Goal: Task Accomplishment & Management: Manage account settings

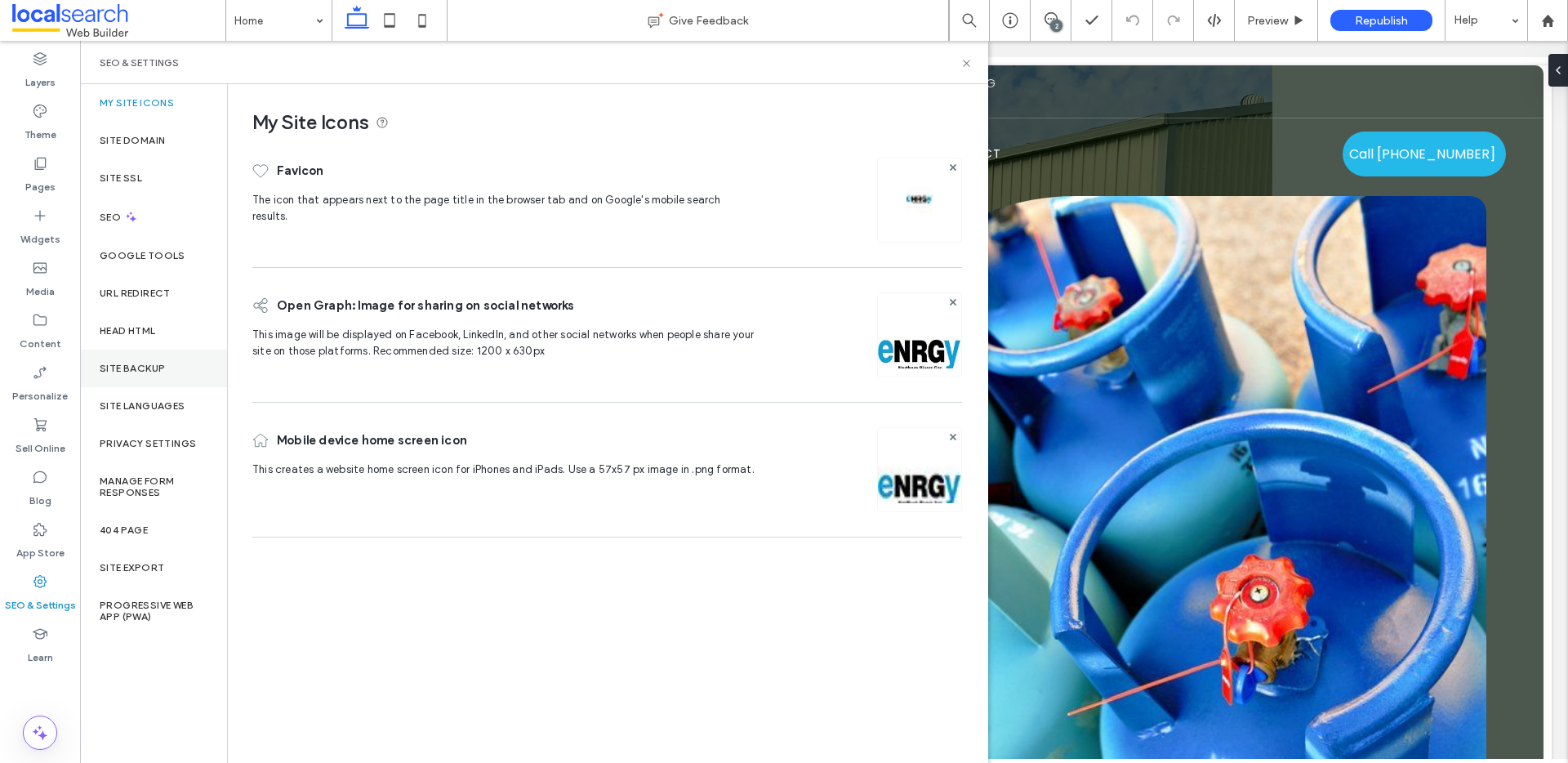
click at [156, 368] on label "Site Backup" at bounding box center [132, 368] width 65 height 11
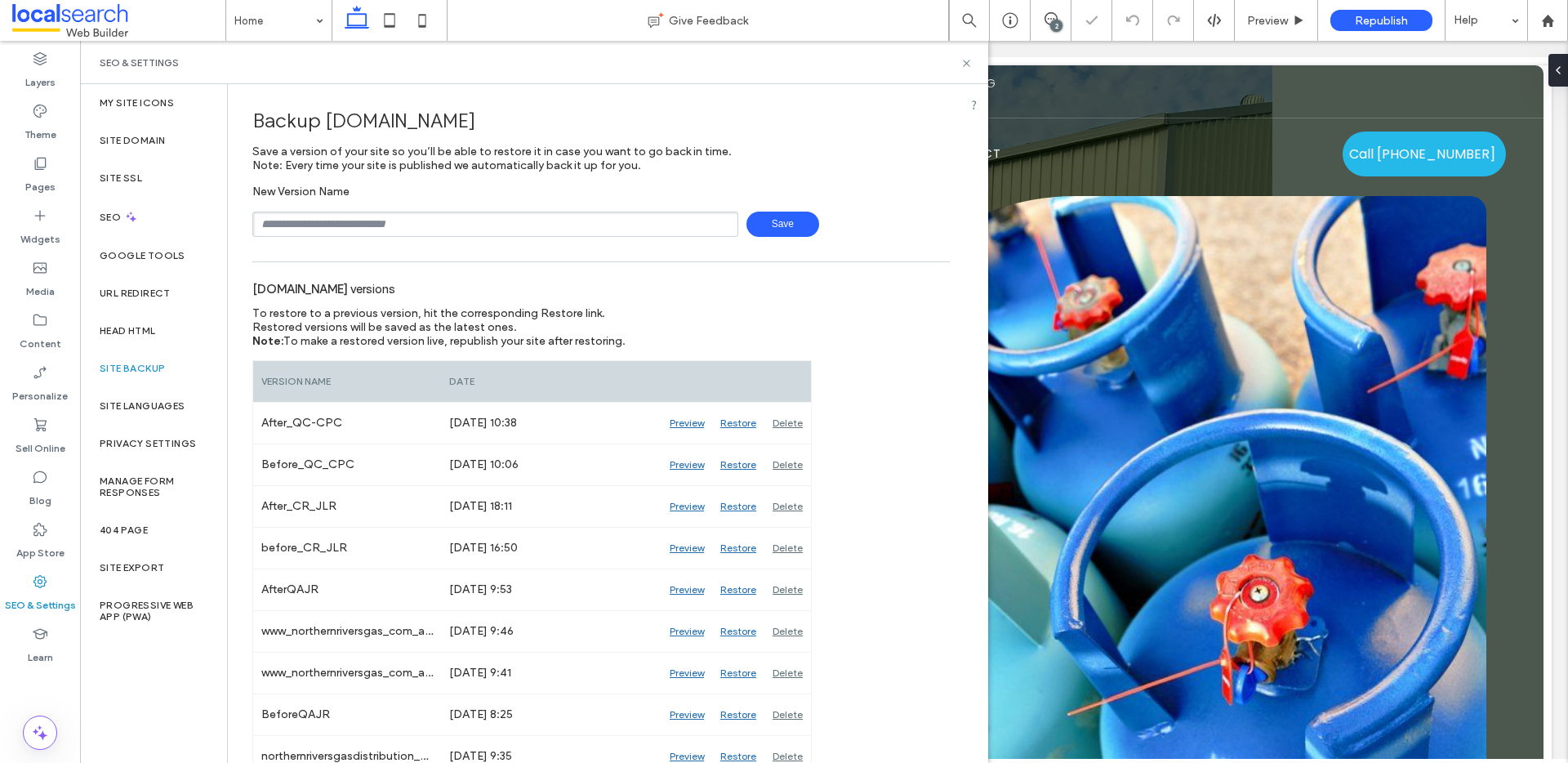
click at [366, 222] on input "text" at bounding box center [495, 224] width 486 height 25
type input "**********"
click at [795, 224] on span "Save" at bounding box center [782, 224] width 73 height 25
click at [963, 58] on icon at bounding box center [966, 63] width 12 height 12
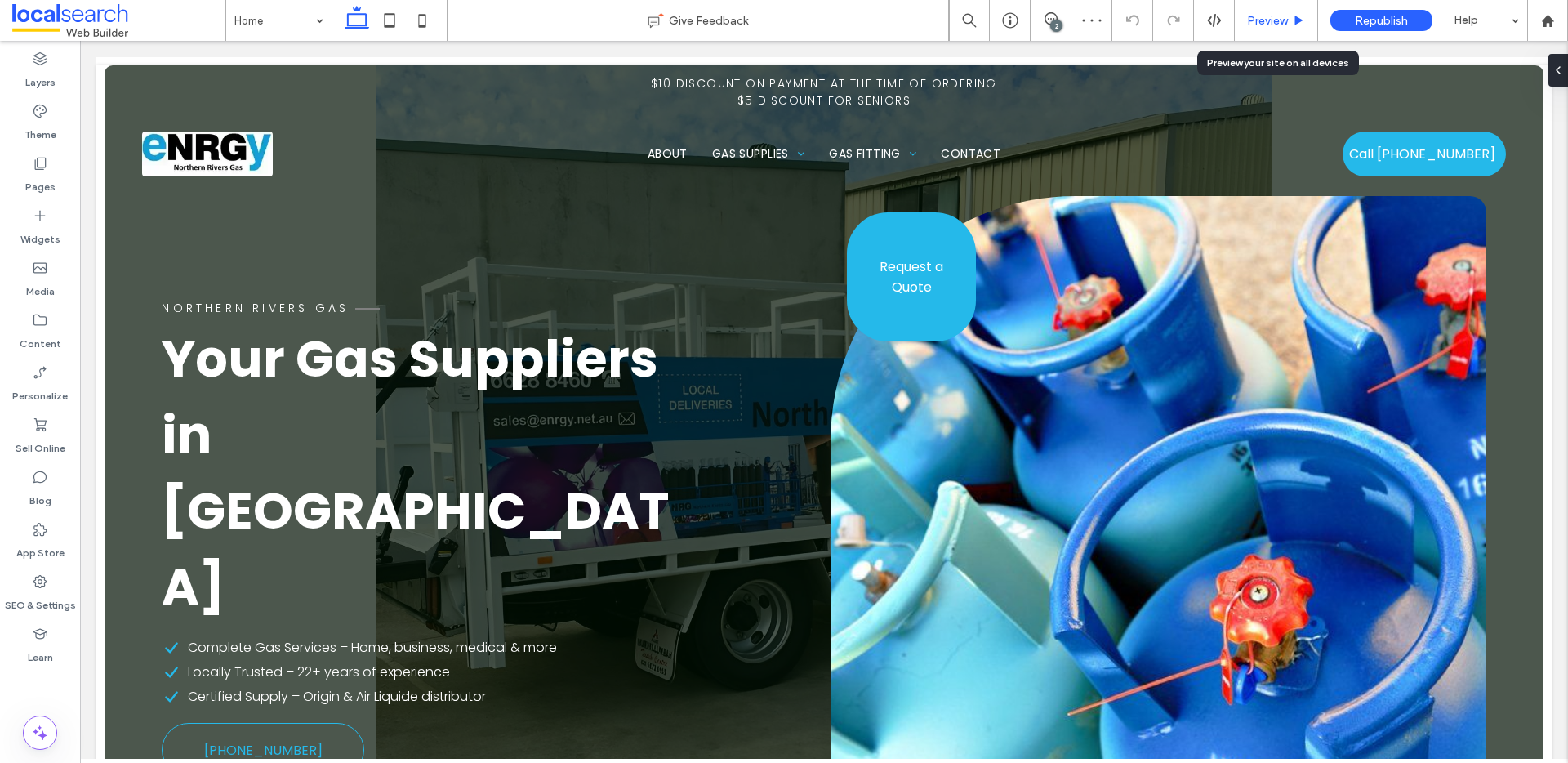
click at [1271, 18] on span "Preview" at bounding box center [1267, 21] width 40 height 14
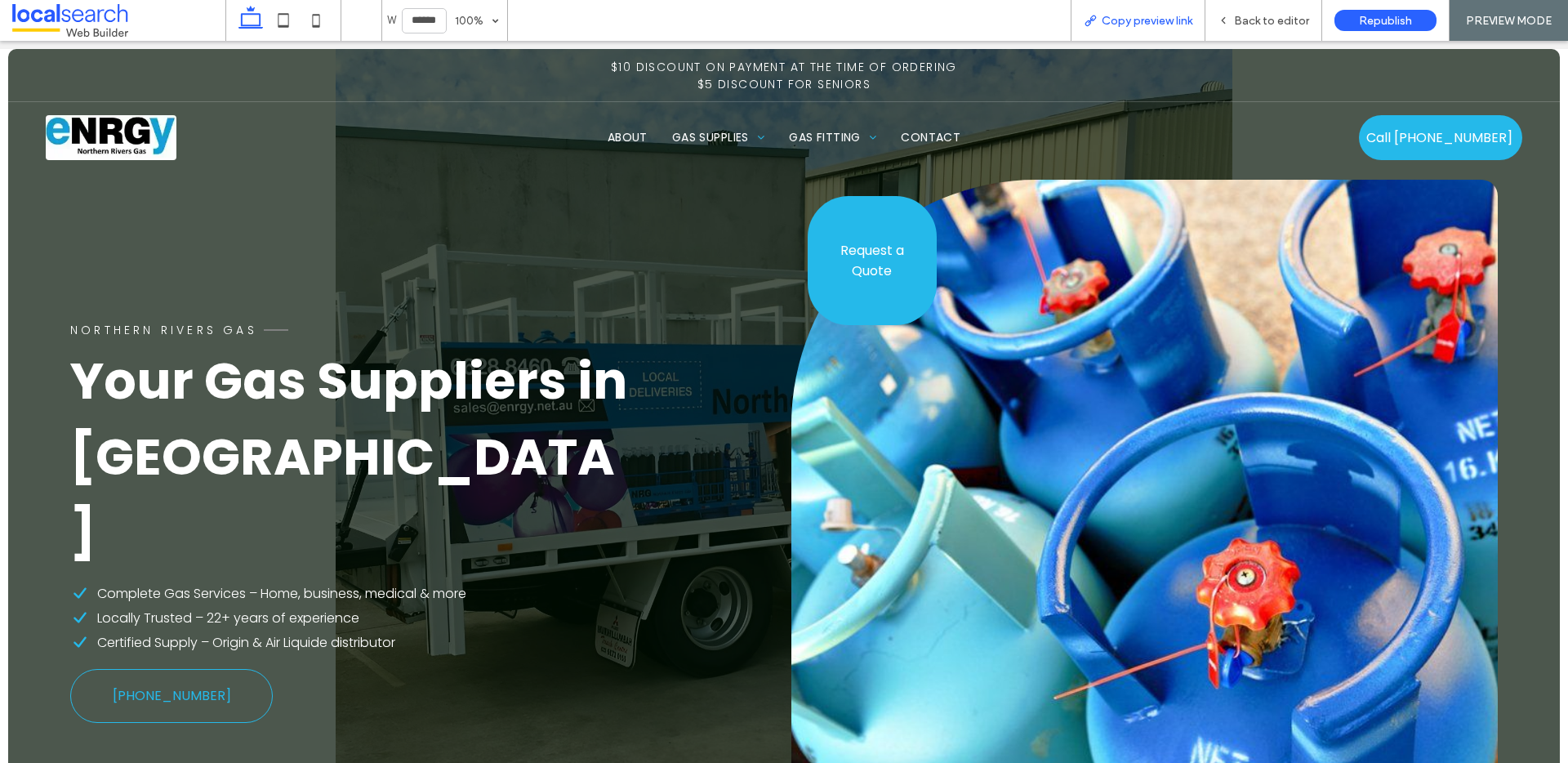
click at [1173, 17] on span "Copy preview link" at bounding box center [1147, 21] width 90 height 14
click at [1273, 15] on span "Back to editor" at bounding box center [1271, 21] width 75 height 14
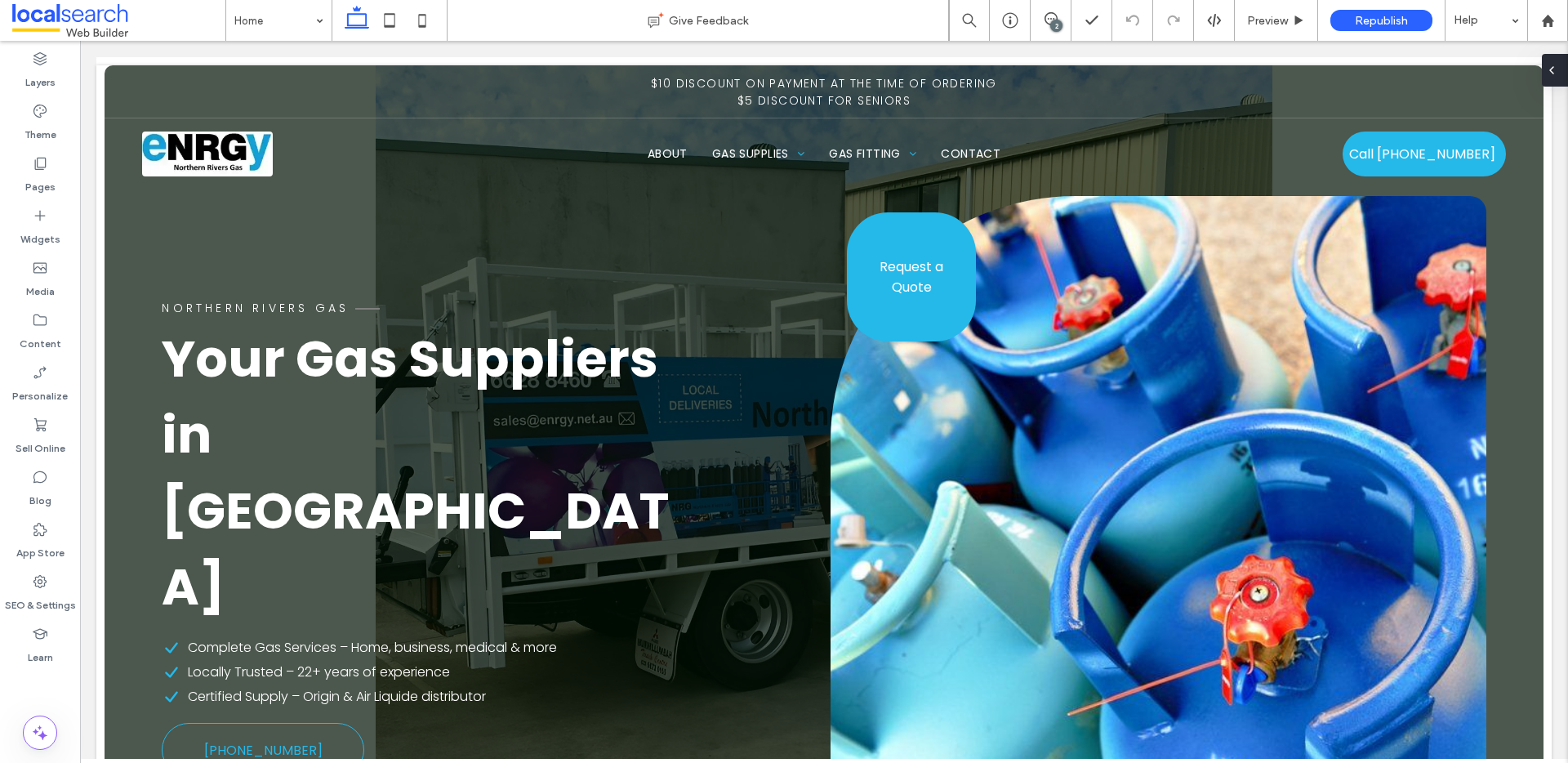
click at [1554, 67] on icon at bounding box center [1551, 71] width 13 height 13
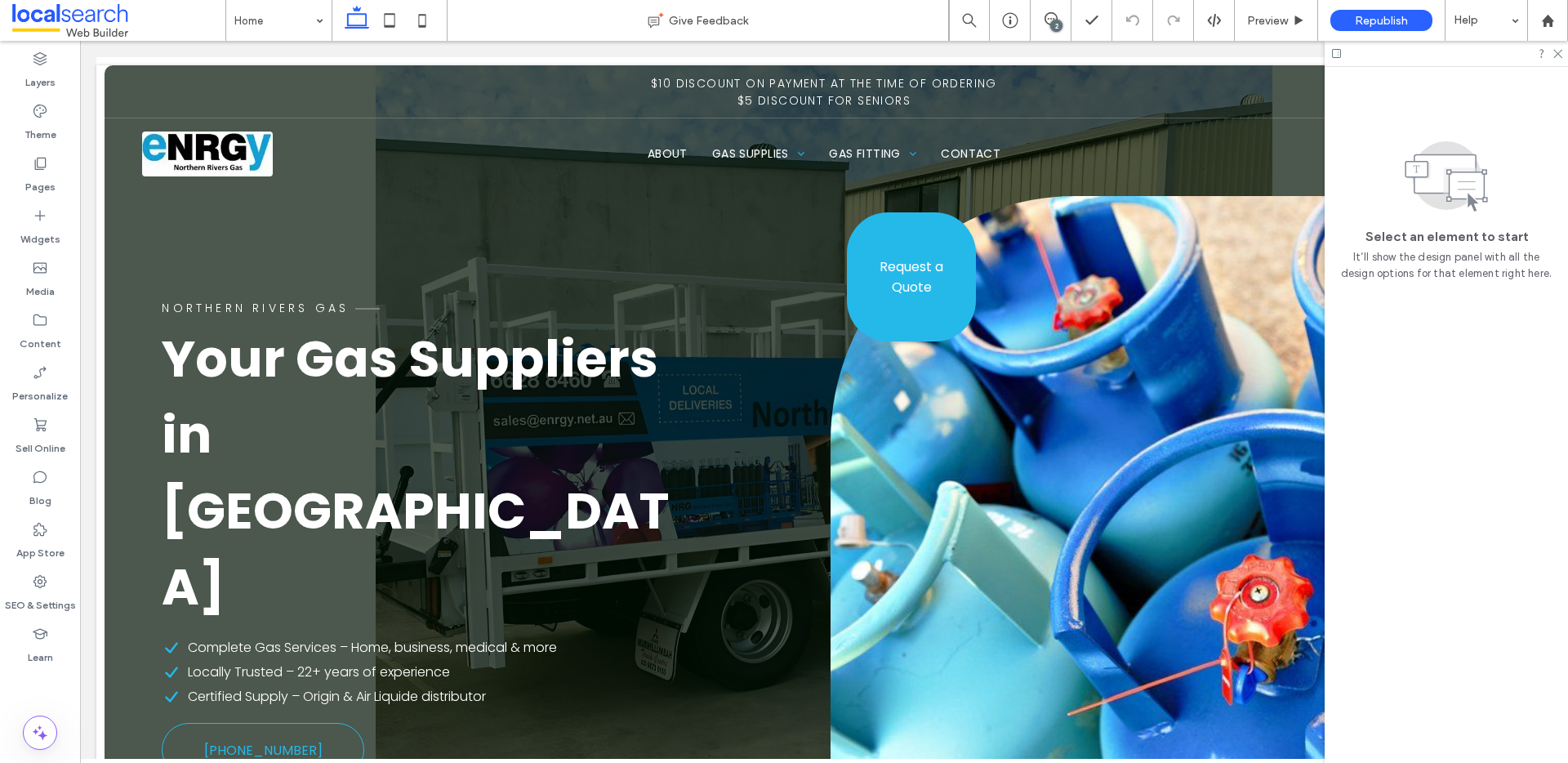
click at [1059, 22] on div "2" at bounding box center [1056, 25] width 12 height 12
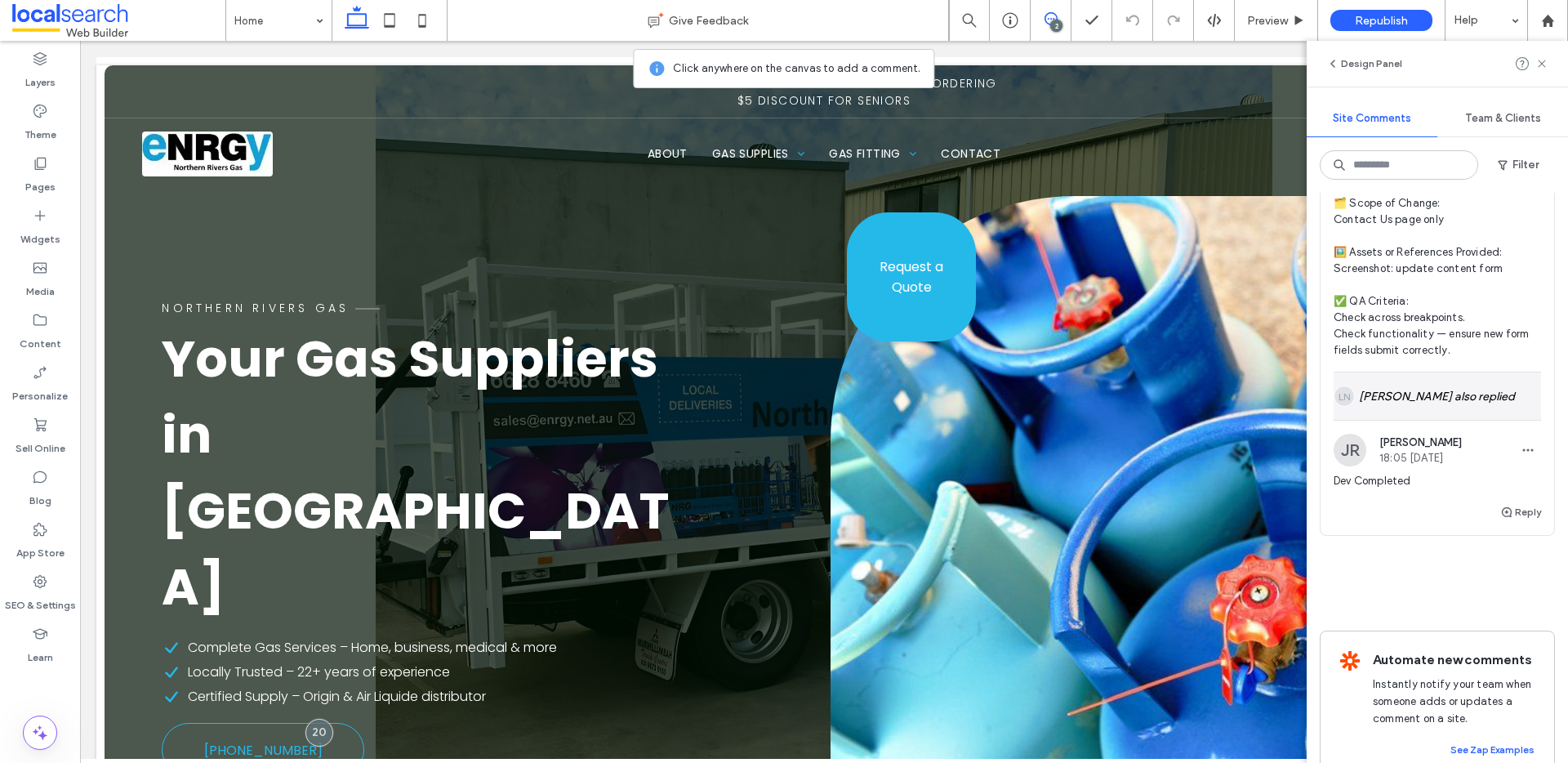
scroll to position [999, 0]
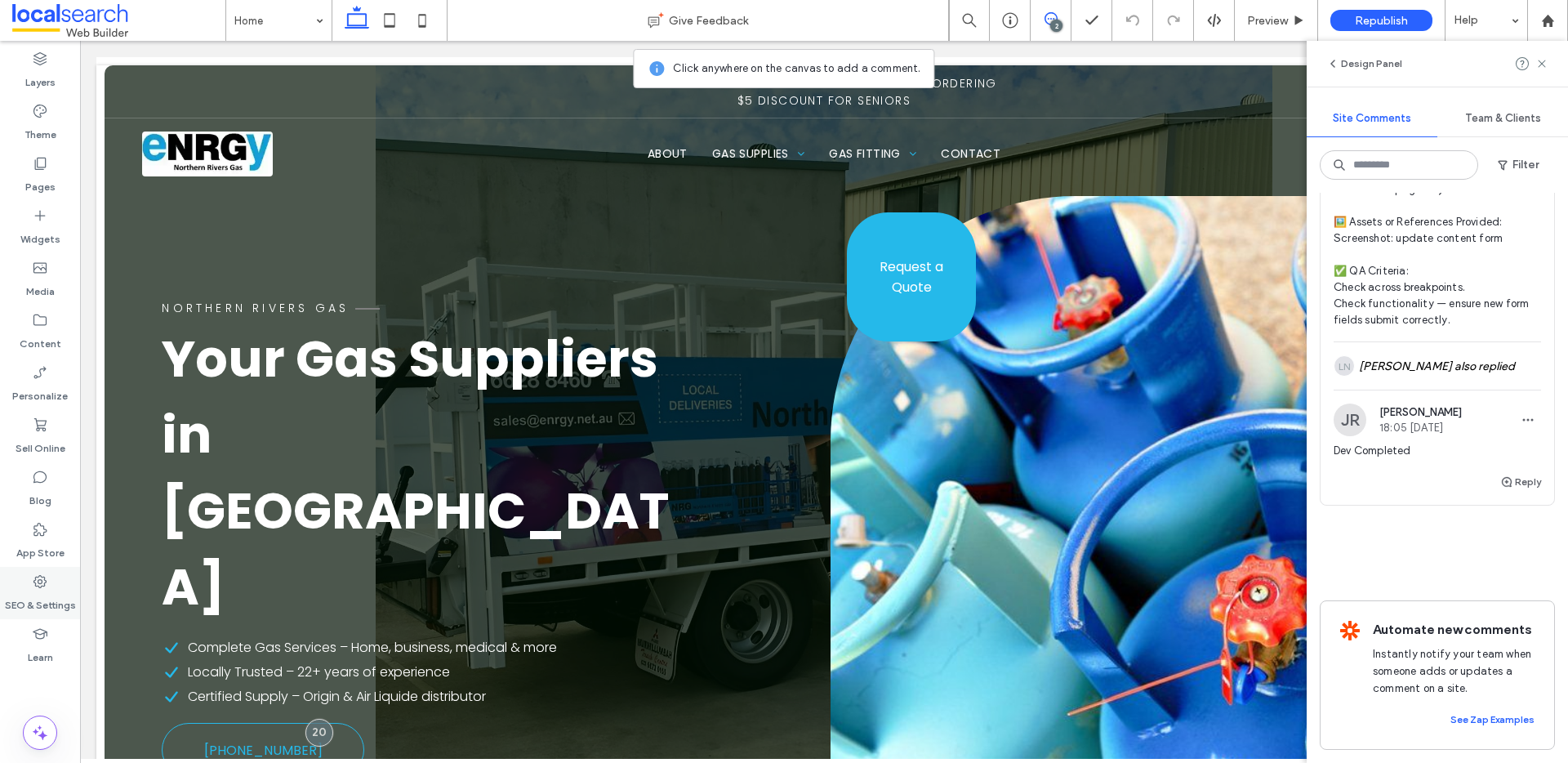
click at [47, 584] on icon at bounding box center [40, 581] width 16 height 16
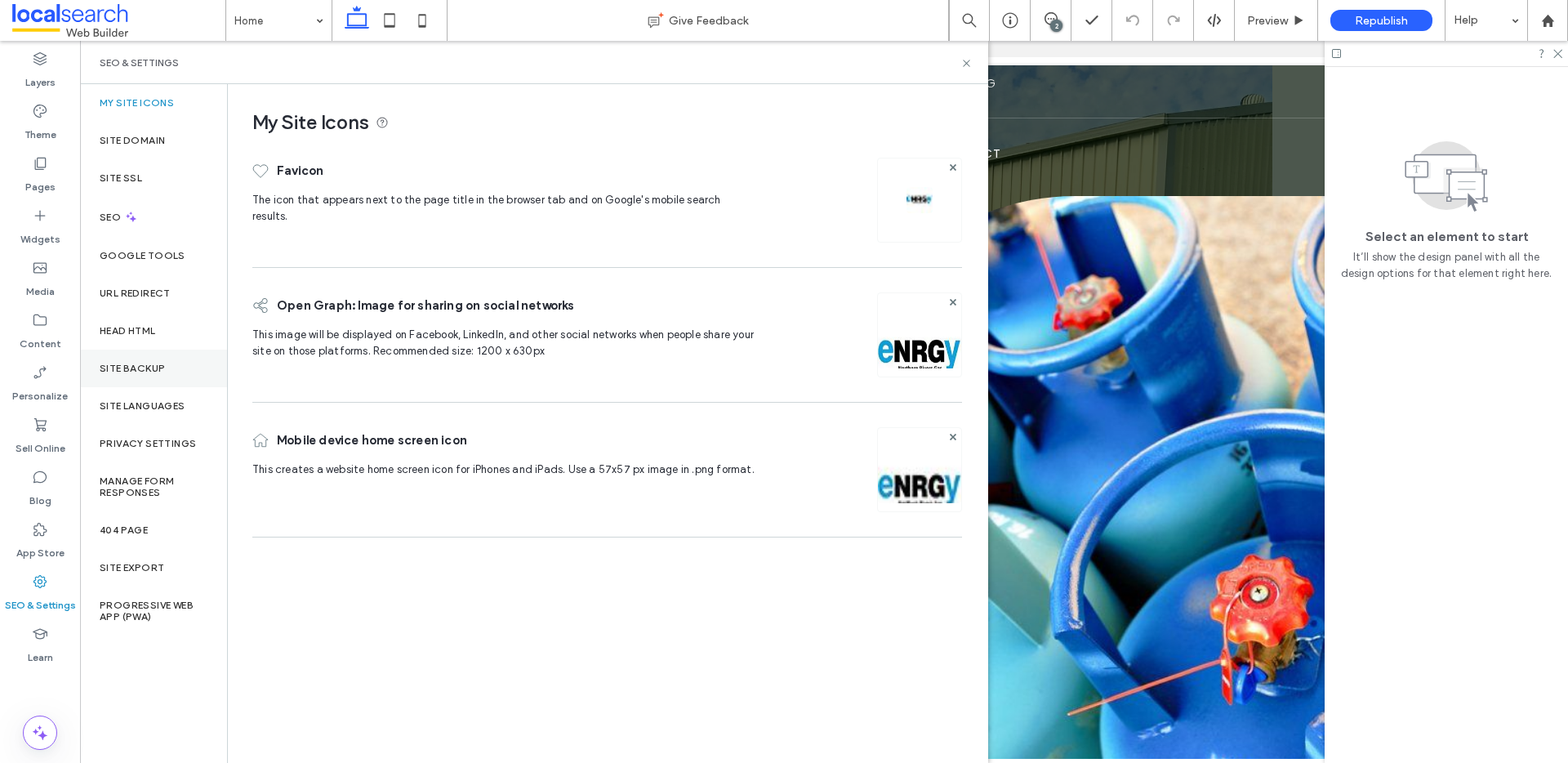
click at [154, 364] on label "Site Backup" at bounding box center [132, 368] width 65 height 11
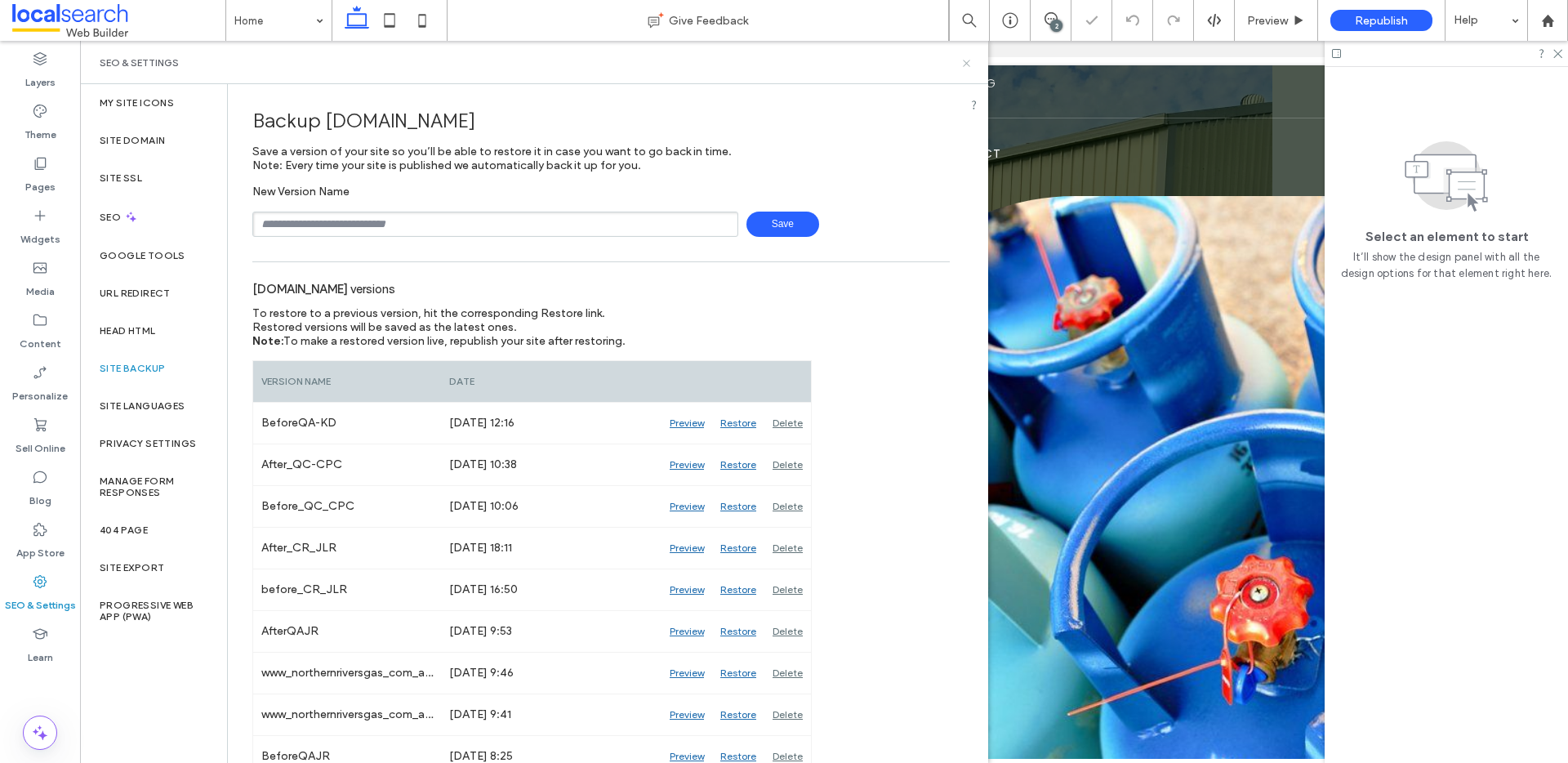
click at [966, 61] on icon at bounding box center [966, 63] width 12 height 12
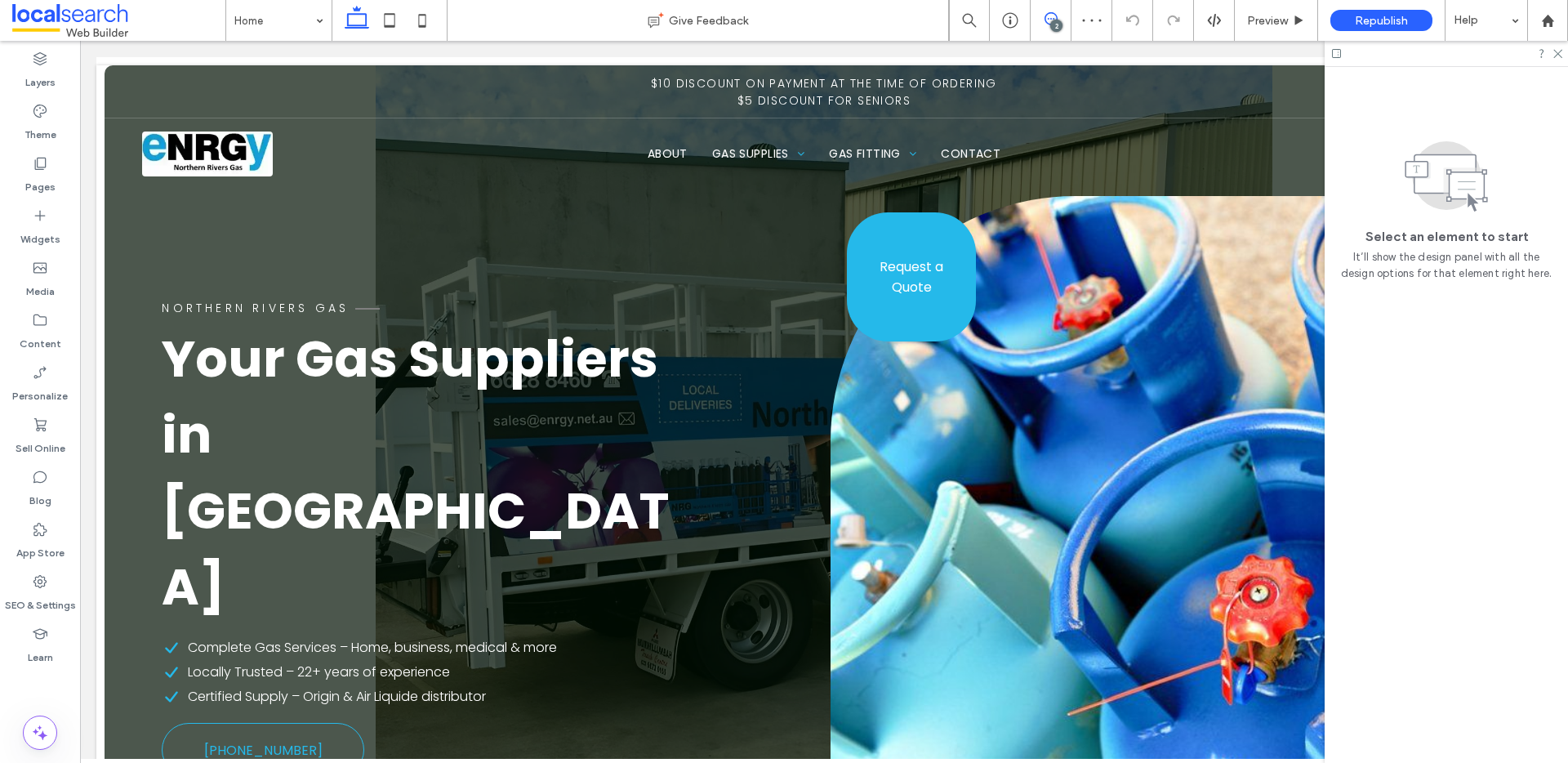
click at [1059, 14] on span at bounding box center [1050, 19] width 40 height 13
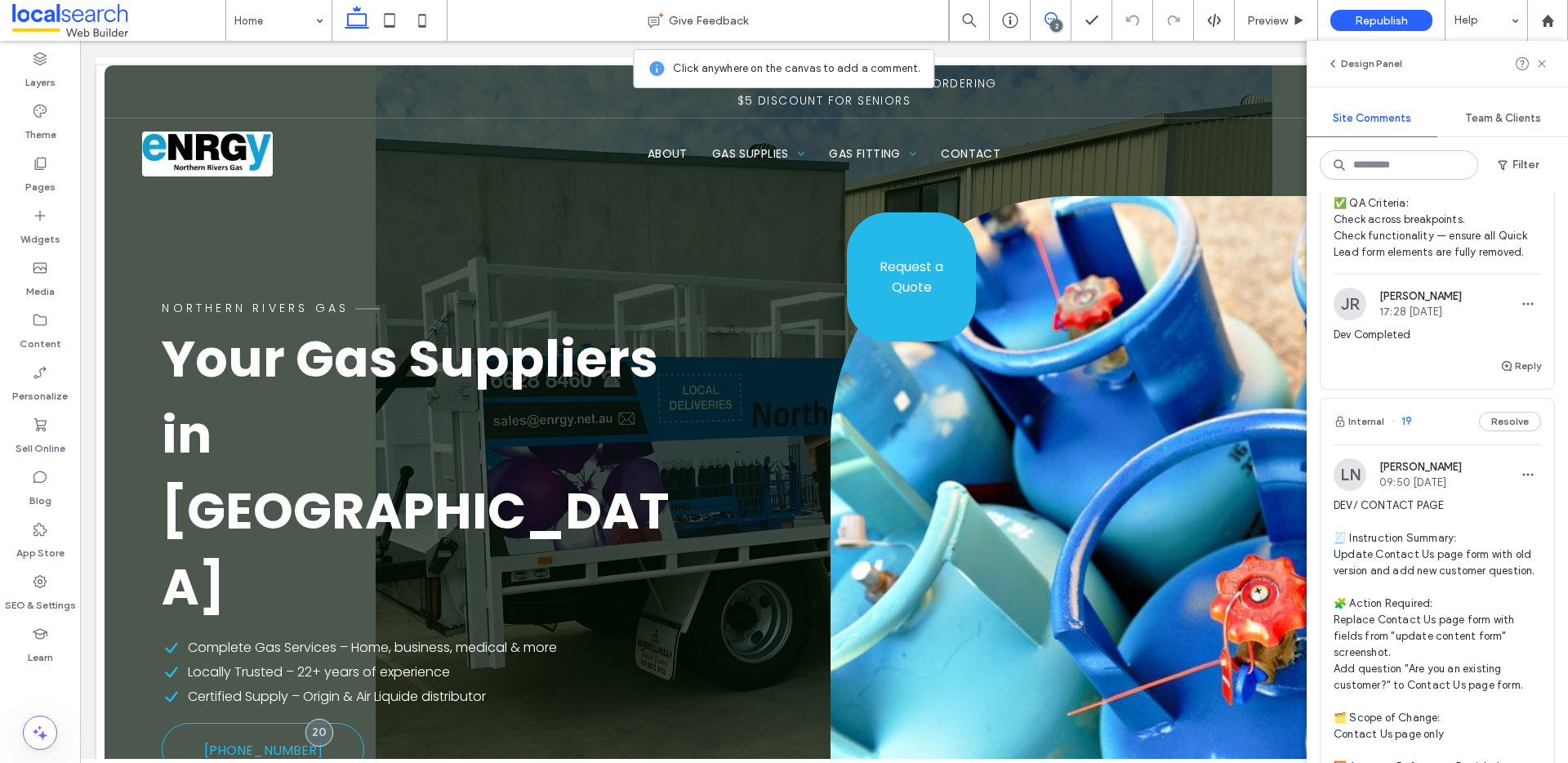
scroll to position [631, 0]
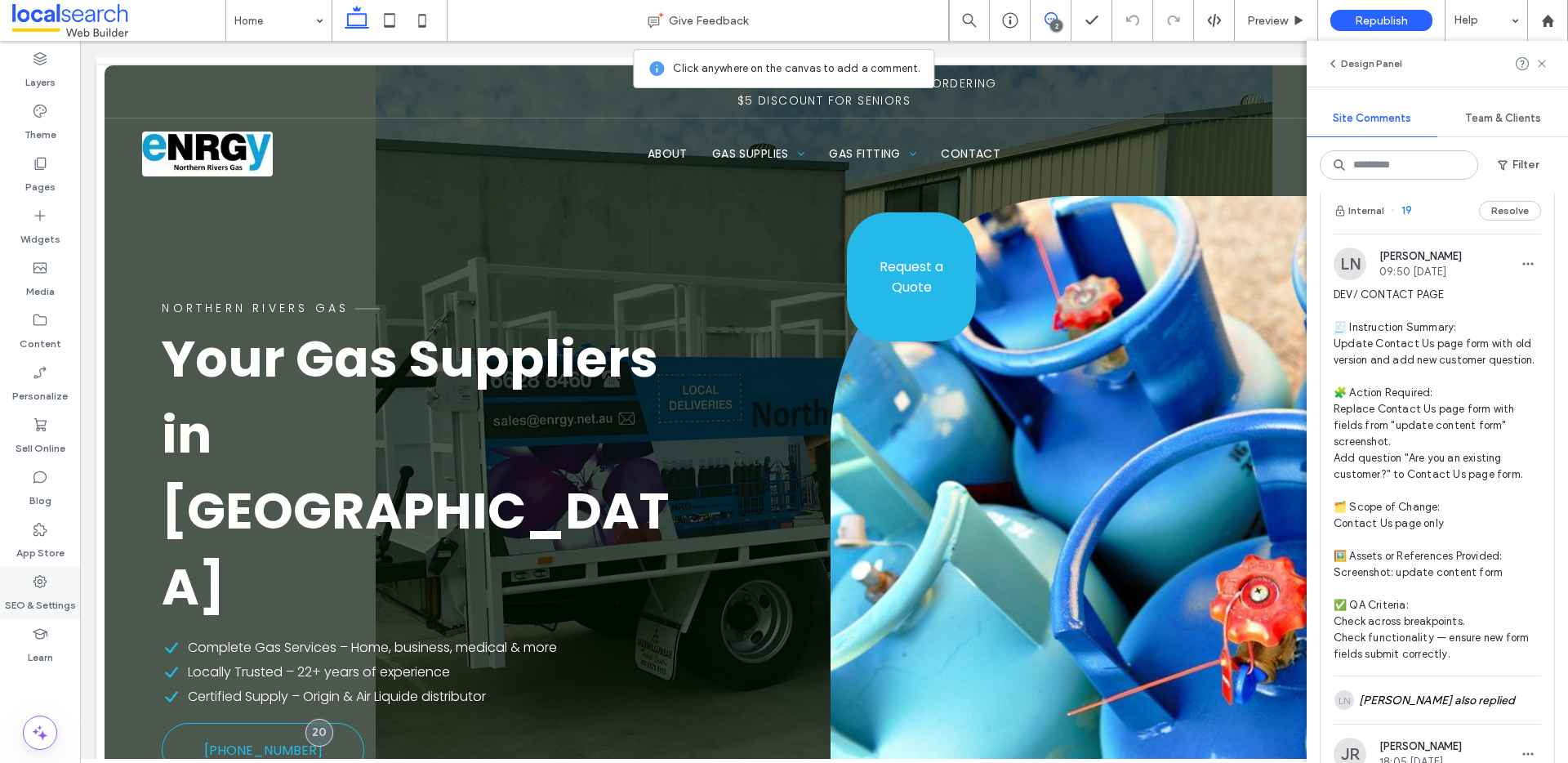
click at [32, 584] on icon at bounding box center [40, 581] width 16 height 16
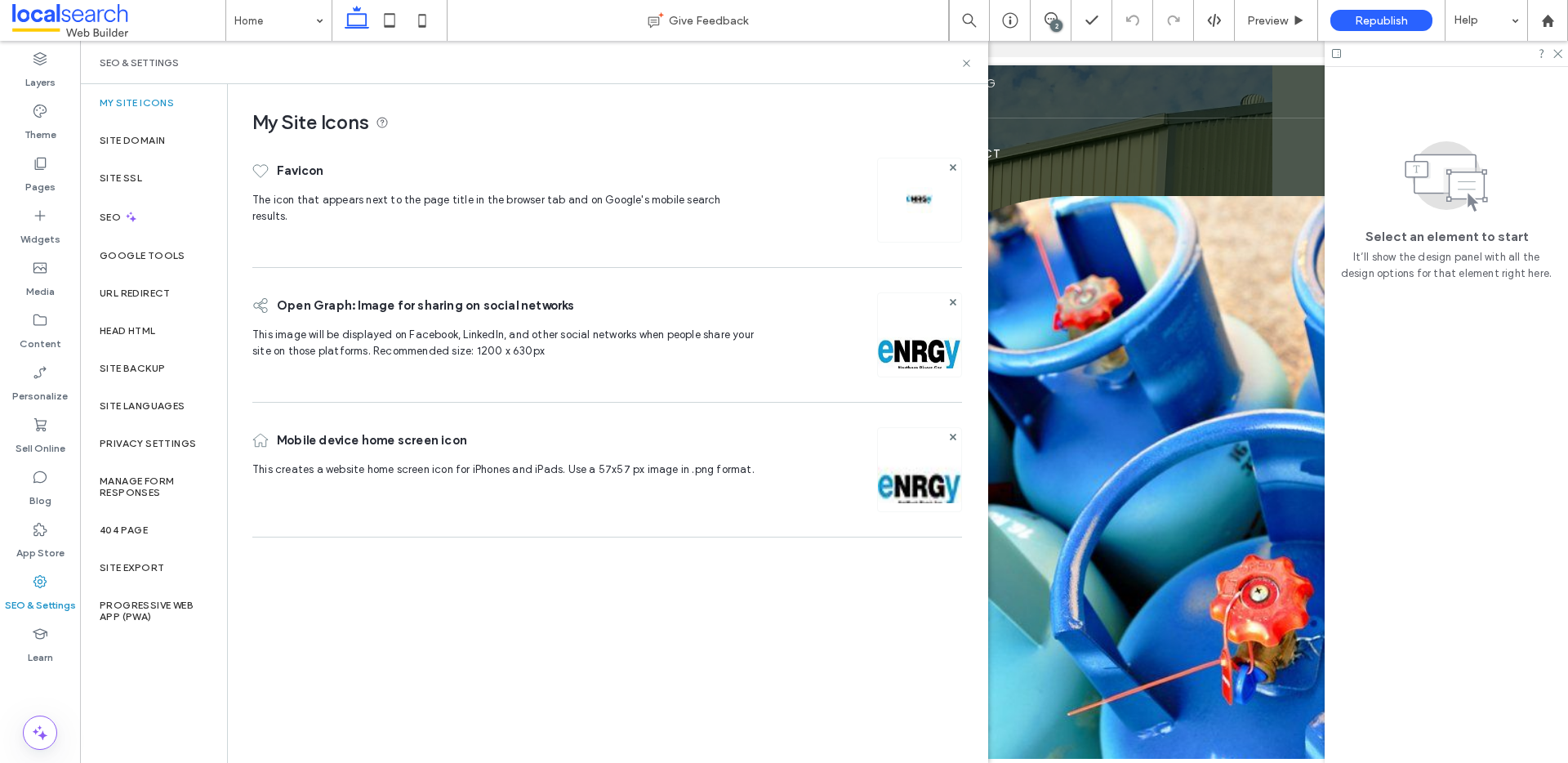
scroll to position [0, 0]
click at [170, 234] on div "SEO" at bounding box center [154, 217] width 147 height 40
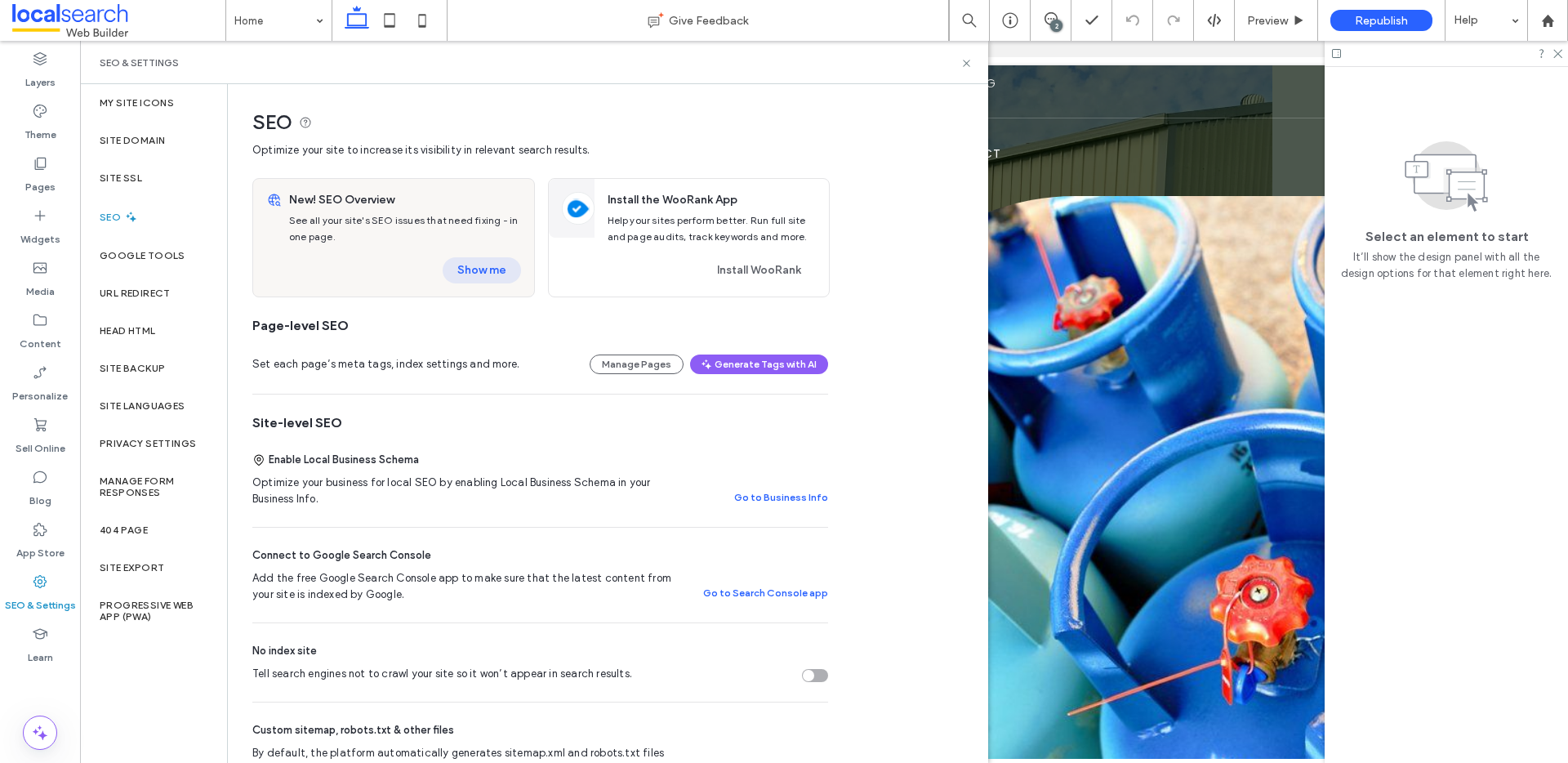
click at [507, 265] on button "Show me" at bounding box center [481, 270] width 78 height 26
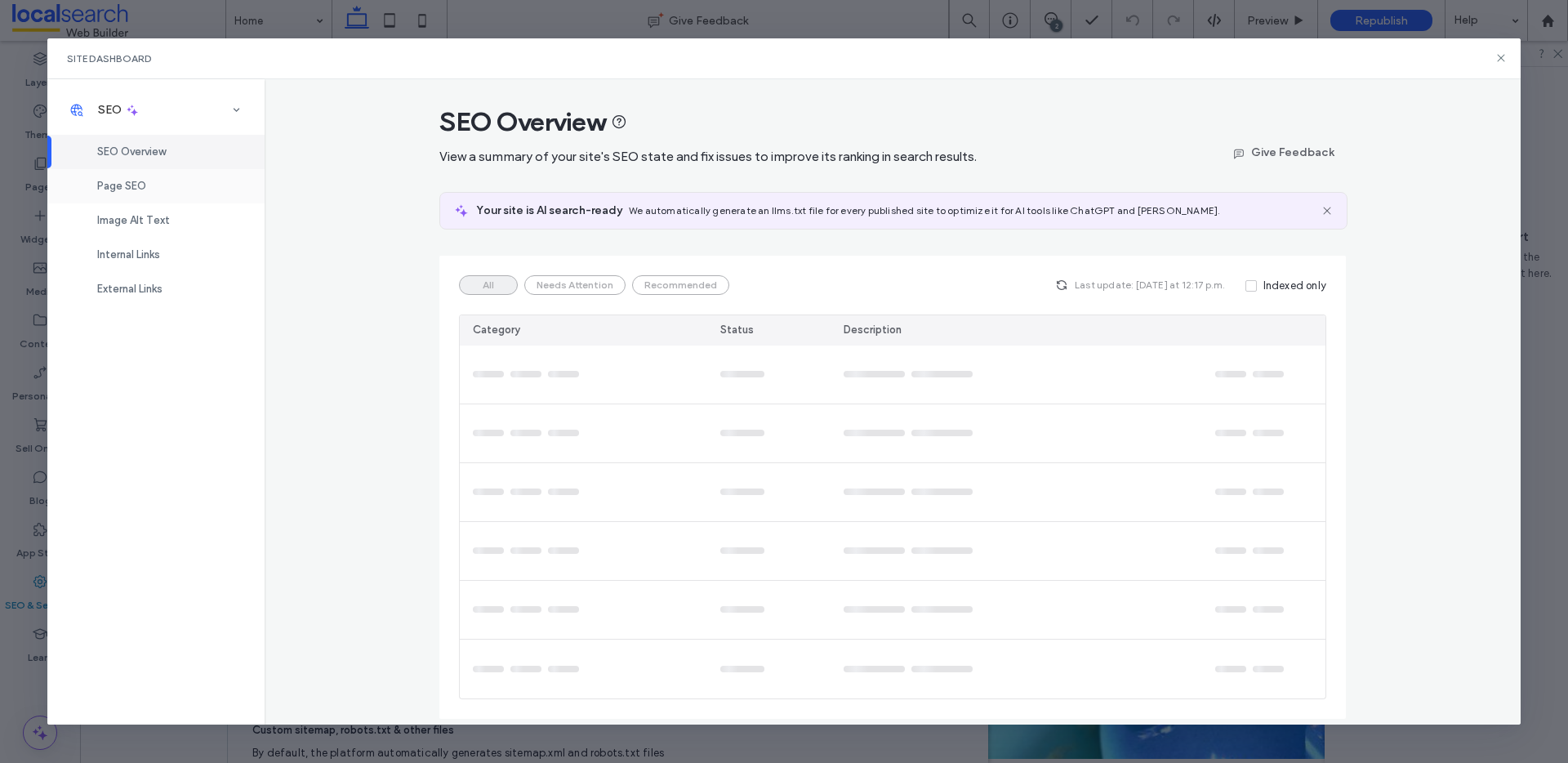
click at [156, 188] on div "Page SEO" at bounding box center [155, 186] width 218 height 34
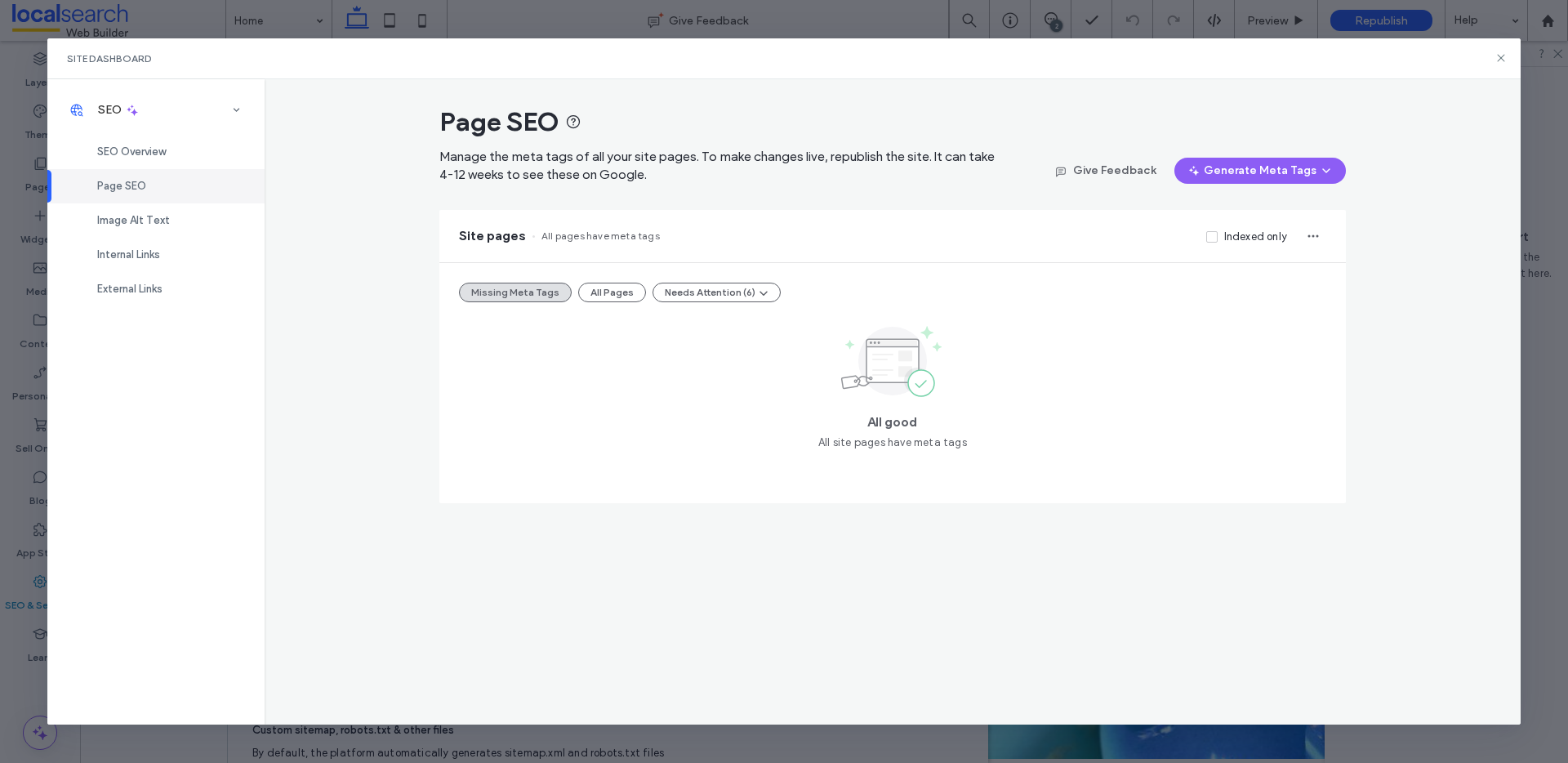
click at [601, 276] on div "Missing Meta Tags All Pages Needs Attention (6) All good All site pages have me…" at bounding box center [892, 382] width 906 height 240
click at [595, 284] on button "All Pages" at bounding box center [612, 292] width 68 height 20
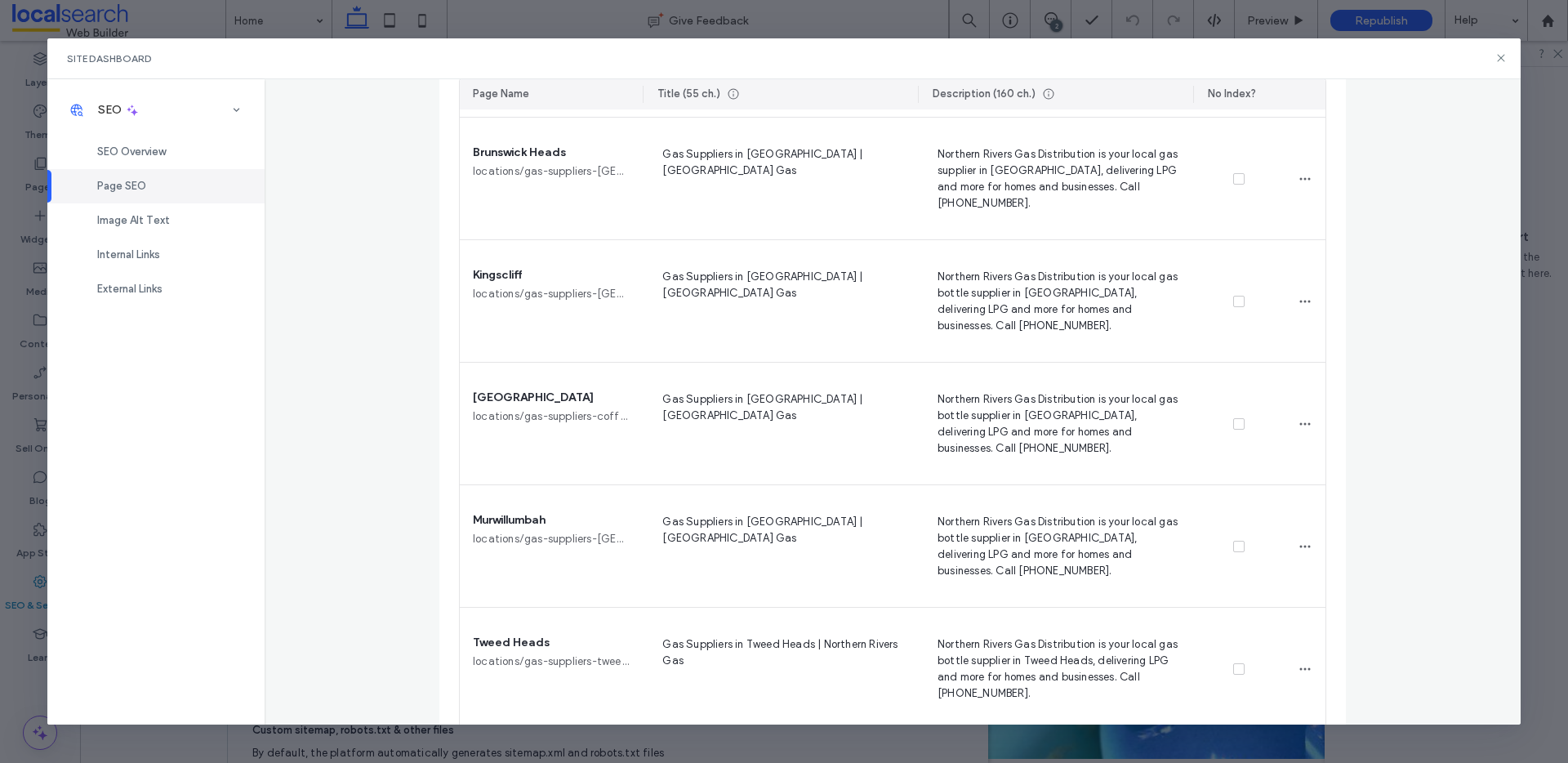
scroll to position [3078, 0]
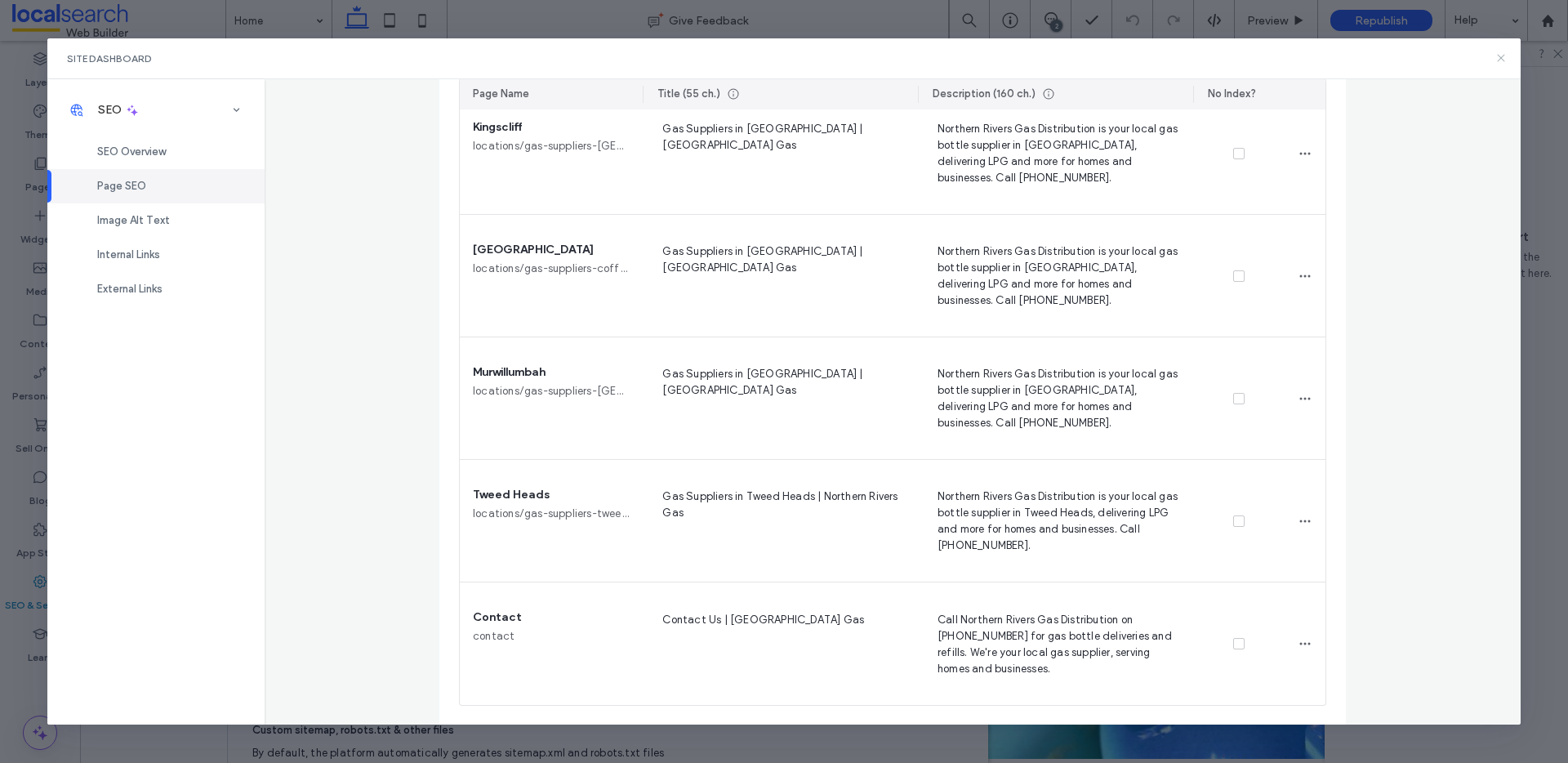
click at [1499, 59] on use at bounding box center [1501, 58] width 8 height 8
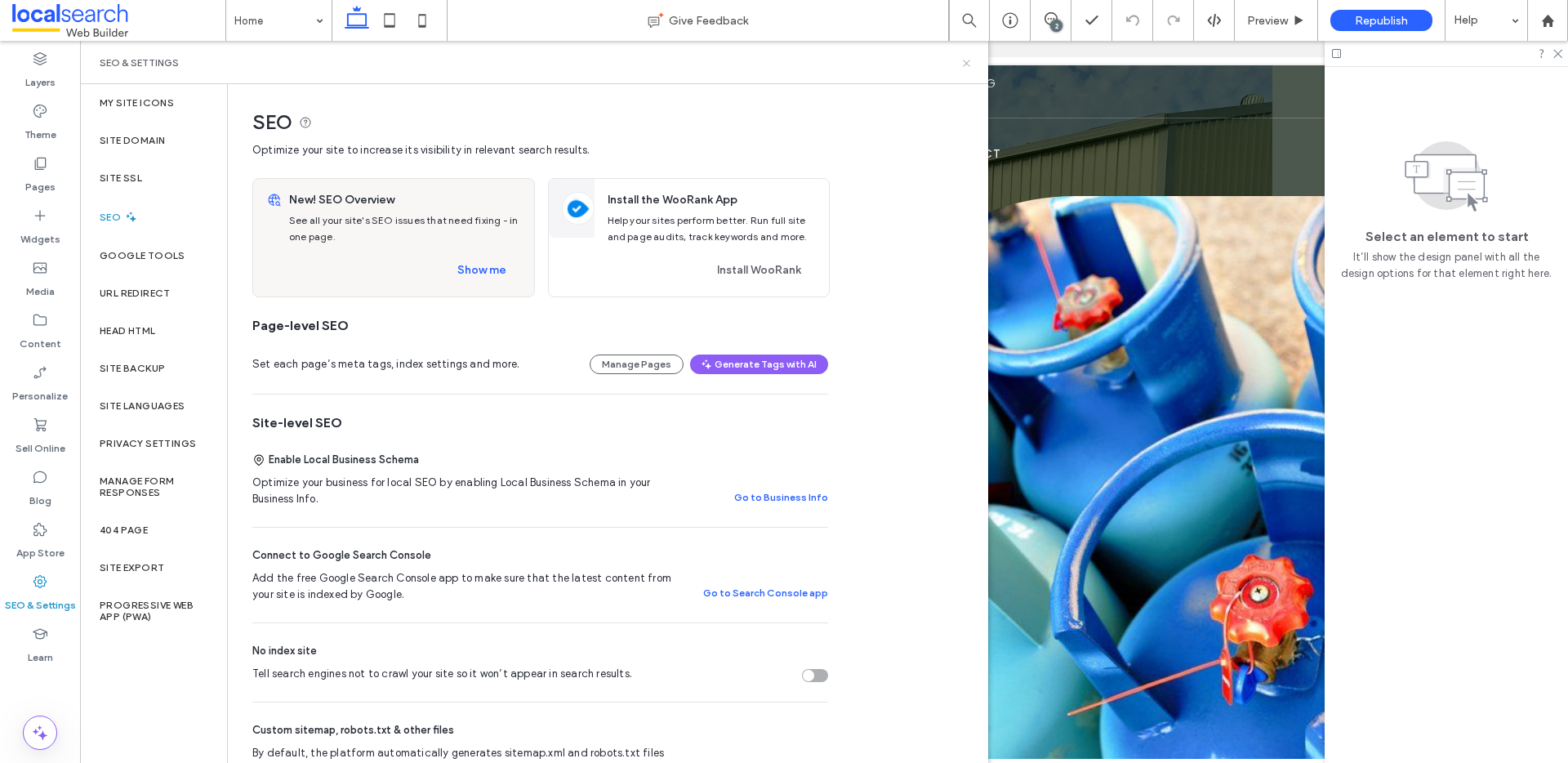
click at [968, 62] on icon at bounding box center [966, 63] width 12 height 12
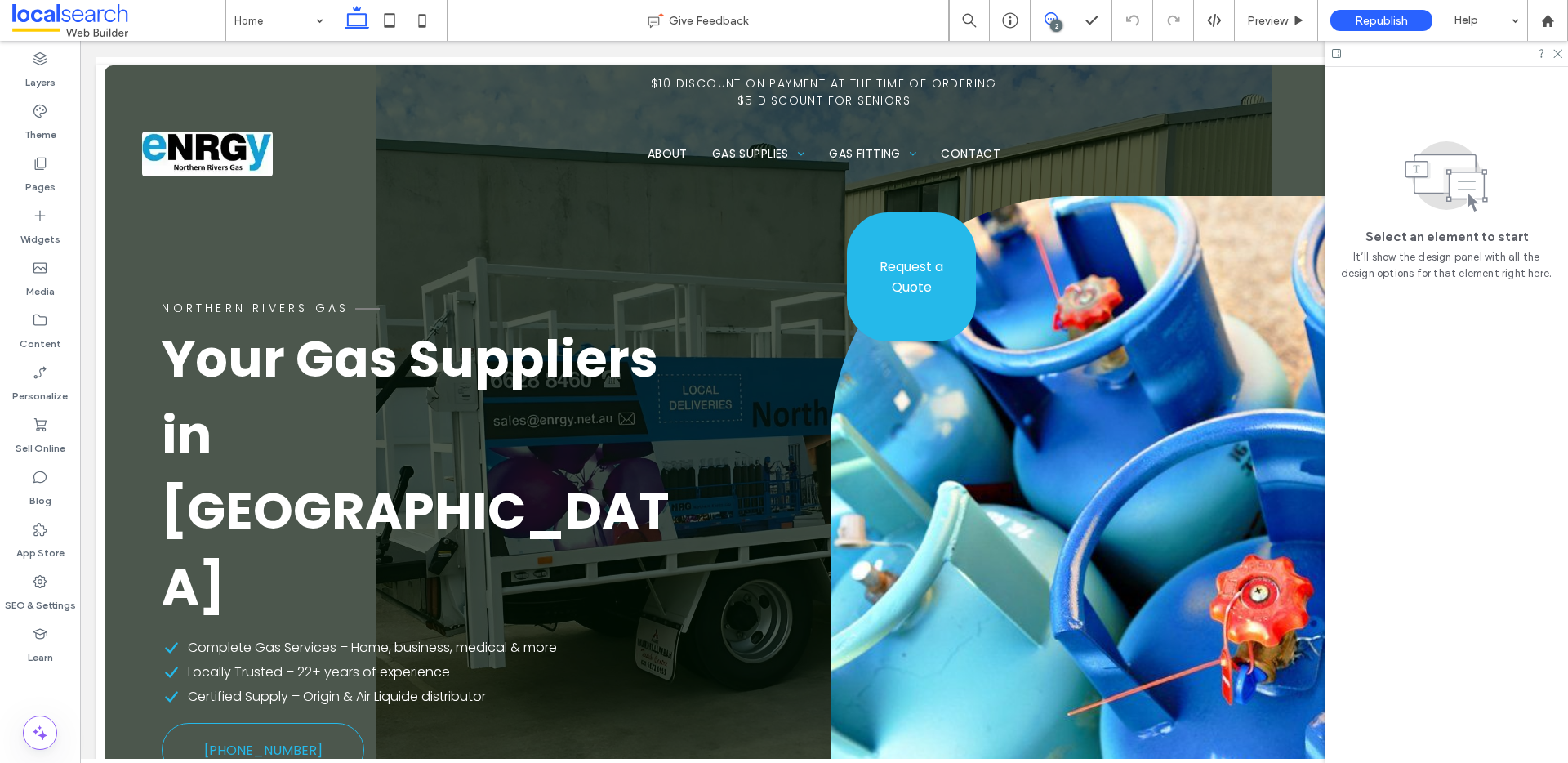
click at [1039, 22] on span at bounding box center [1050, 19] width 40 height 13
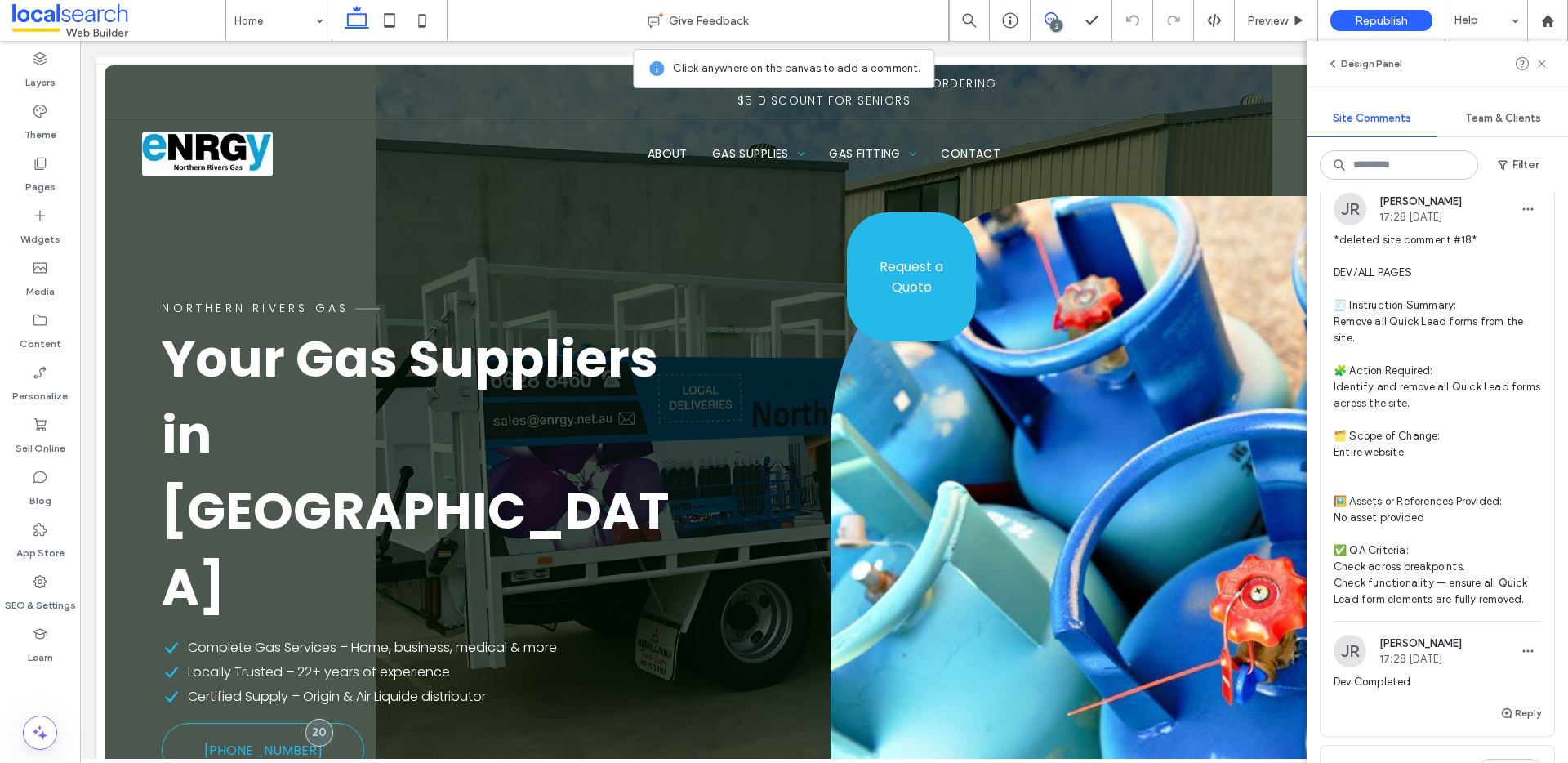
scroll to position [0, 0]
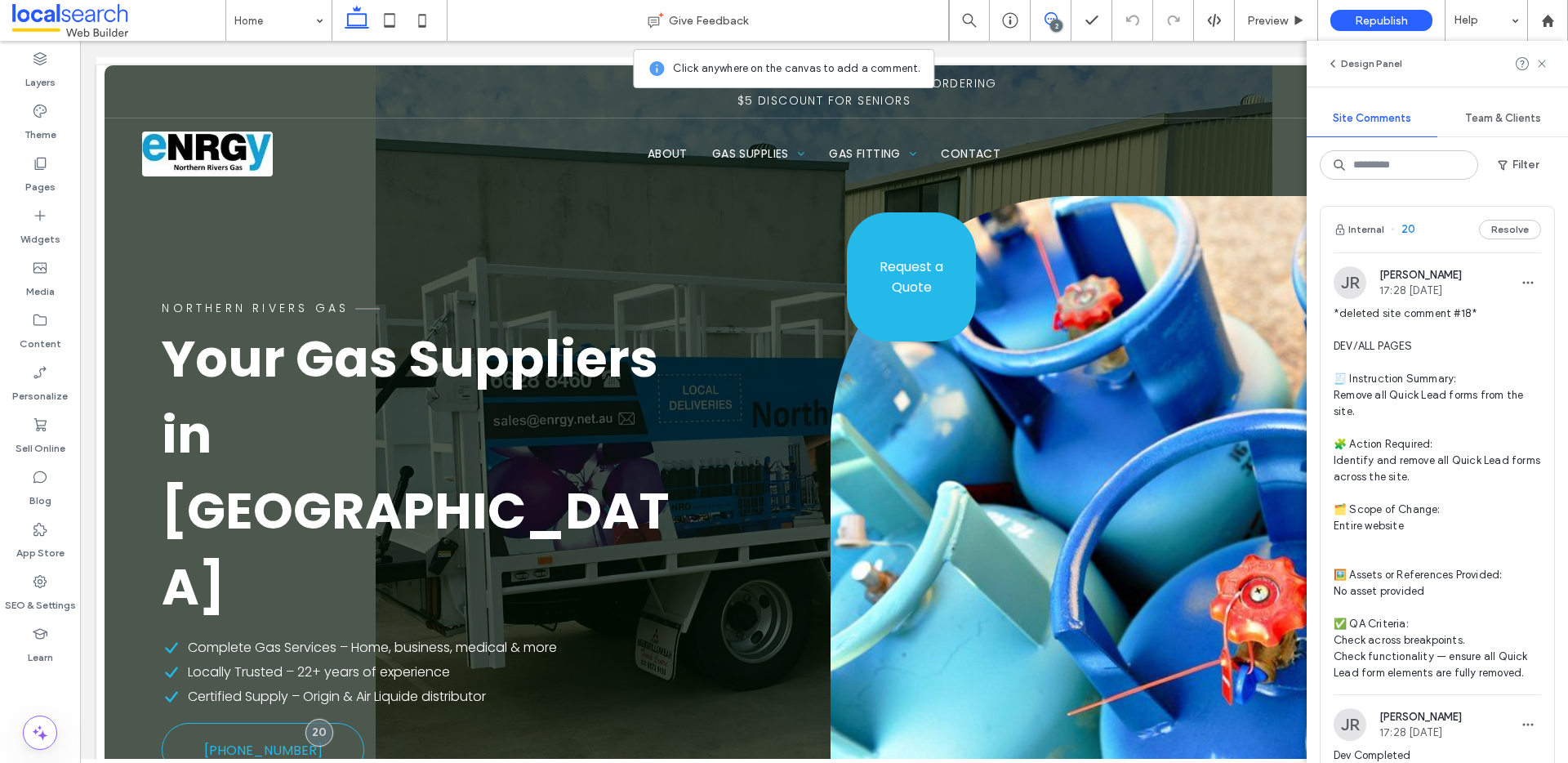
click at [1403, 392] on span "*deleted site comment #18* DEV/ALL PAGES 🧾 Instruction Summary: Remove all Quic…" at bounding box center [1437, 493] width 207 height 376
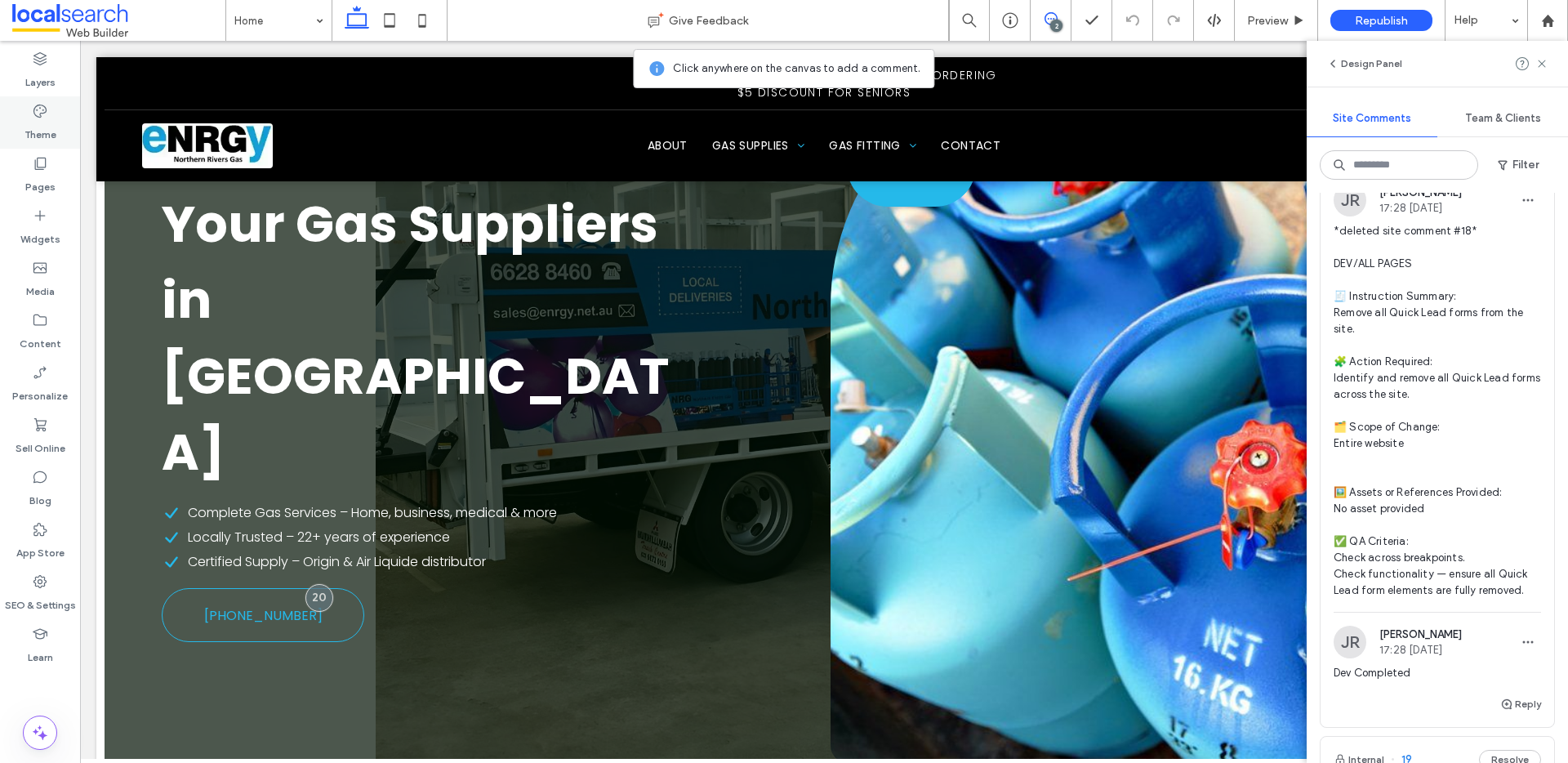
scroll to position [296, 0]
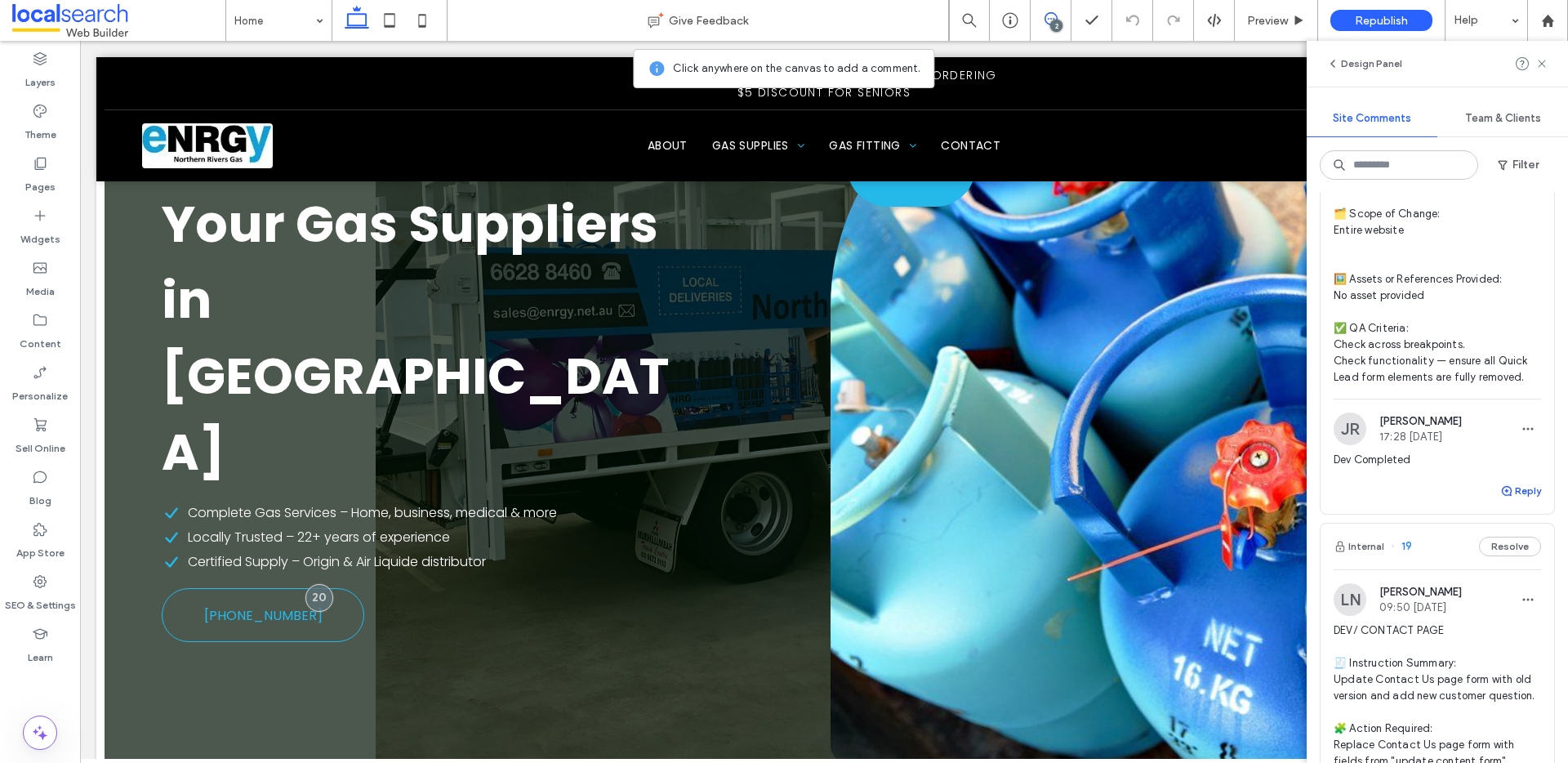
click at [1511, 492] on button "Reply" at bounding box center [1520, 491] width 40 height 20
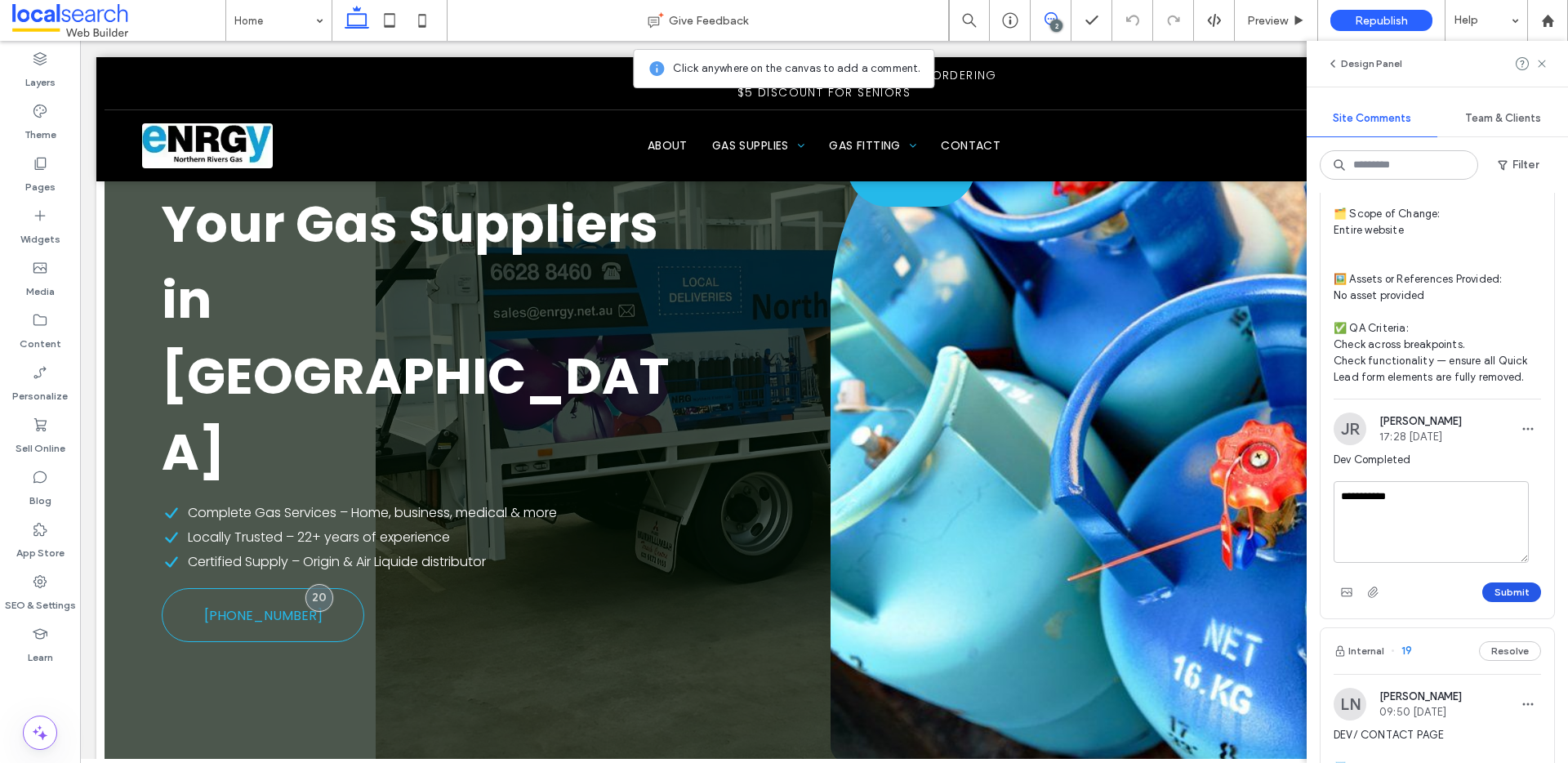
type textarea "**********"
click at [1509, 592] on button "Submit" at bounding box center [1511, 592] width 58 height 20
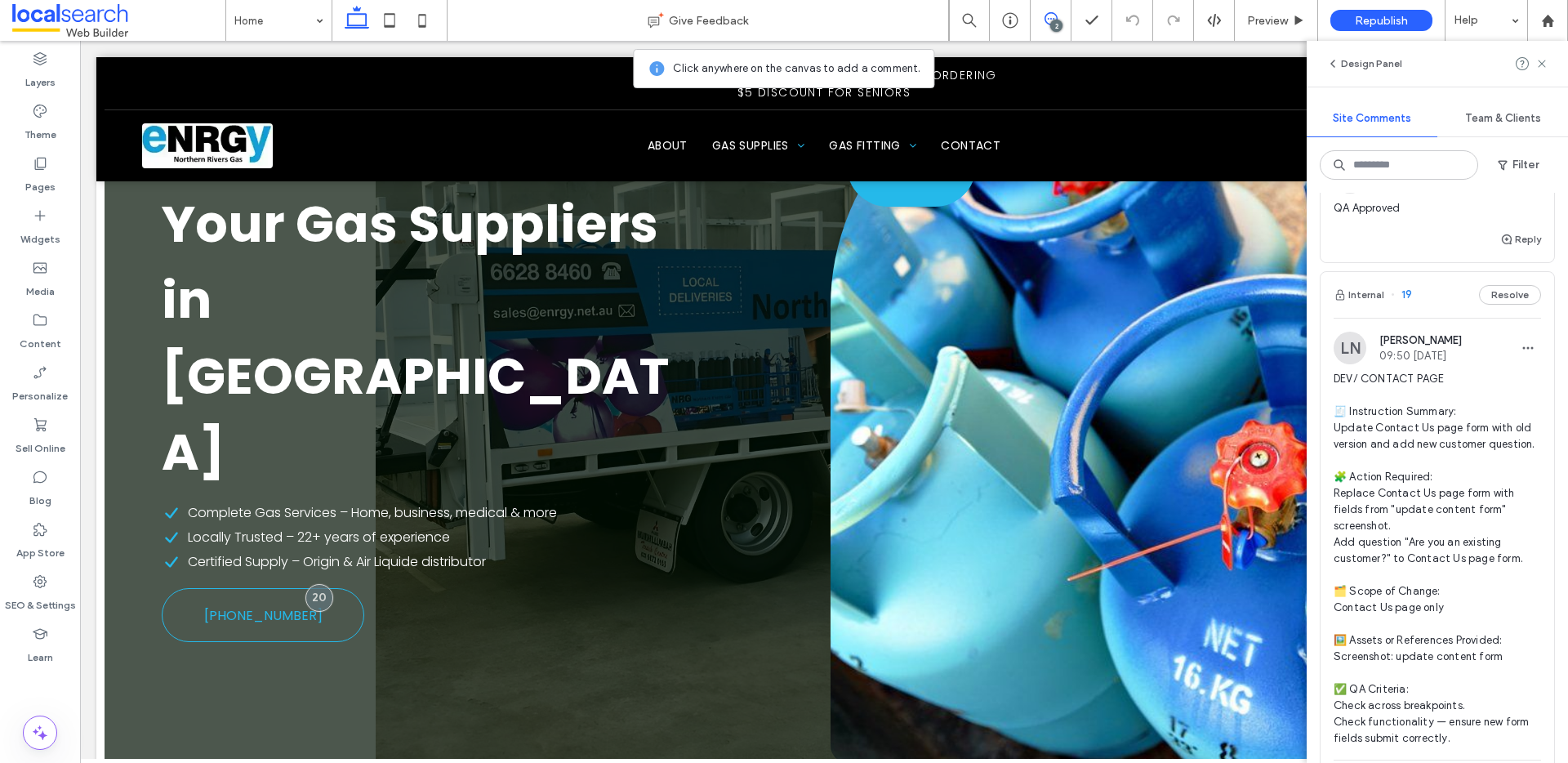
scroll to position [596, 0]
click at [1425, 424] on span "DEV/ CONTACT PAGE 🧾 Instruction Summary: Update Contact Us page form with old v…" at bounding box center [1437, 558] width 207 height 376
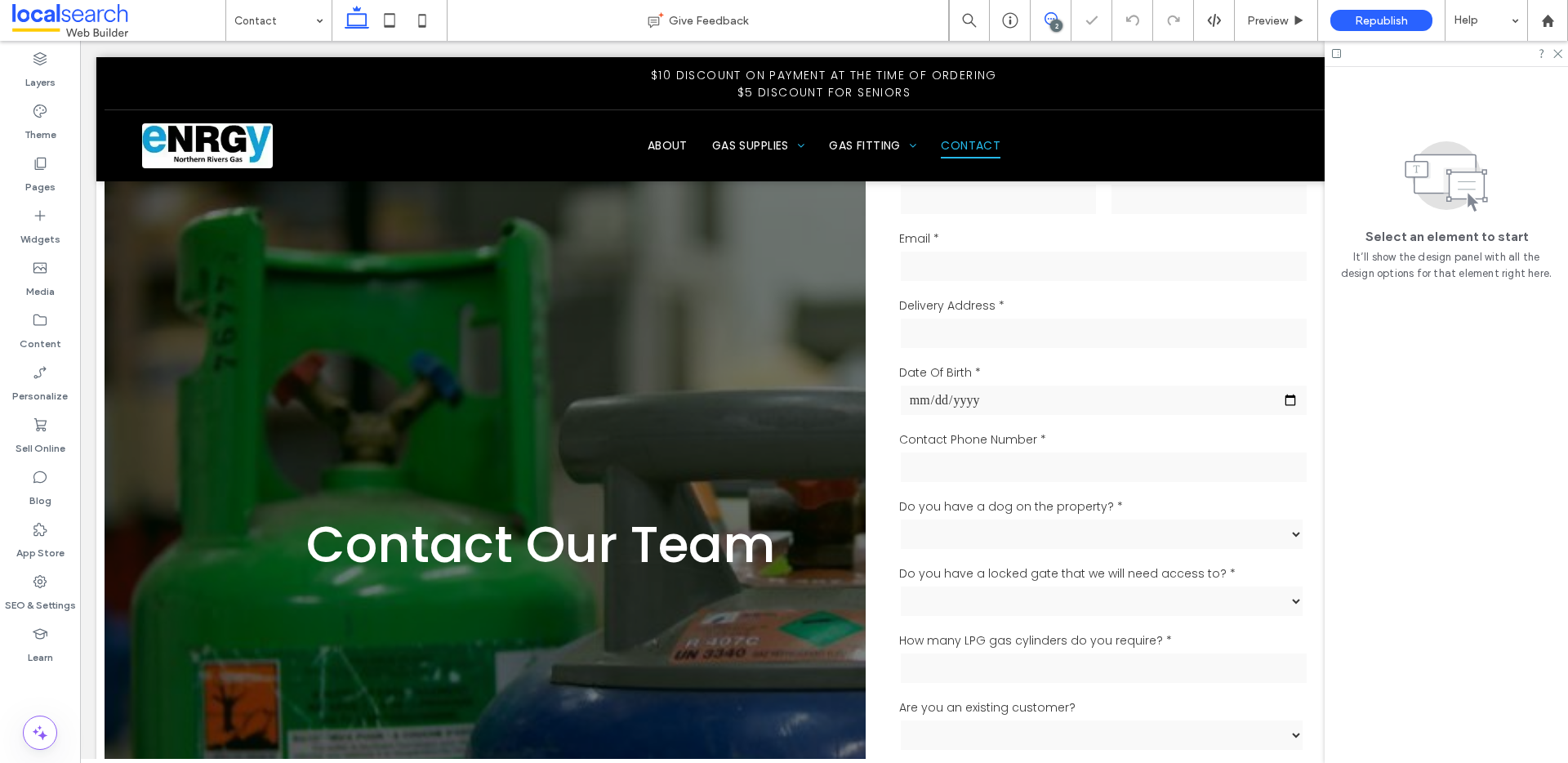
click at [1054, 14] on use at bounding box center [1051, 19] width 13 height 13
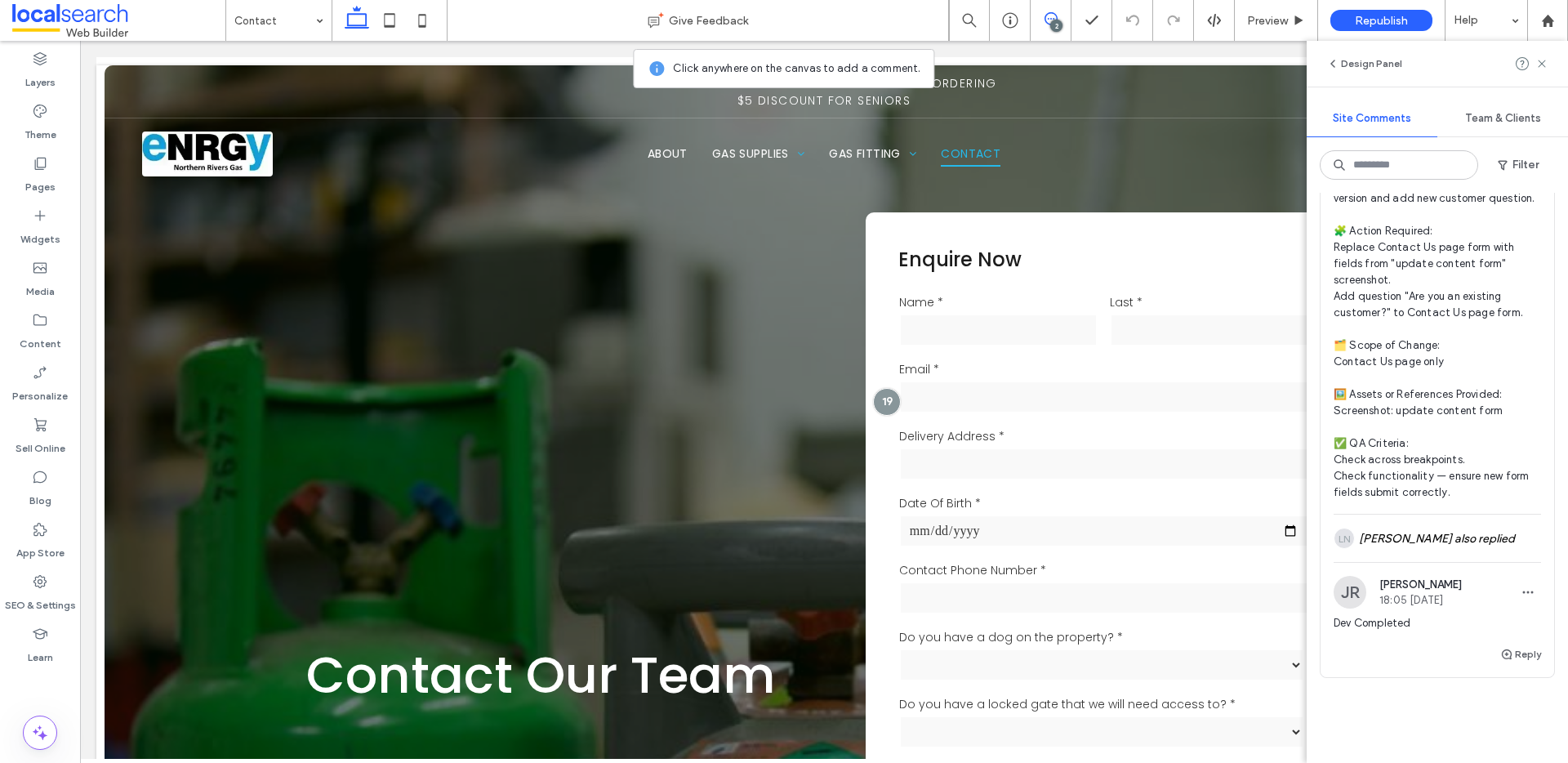
scroll to position [851, 0]
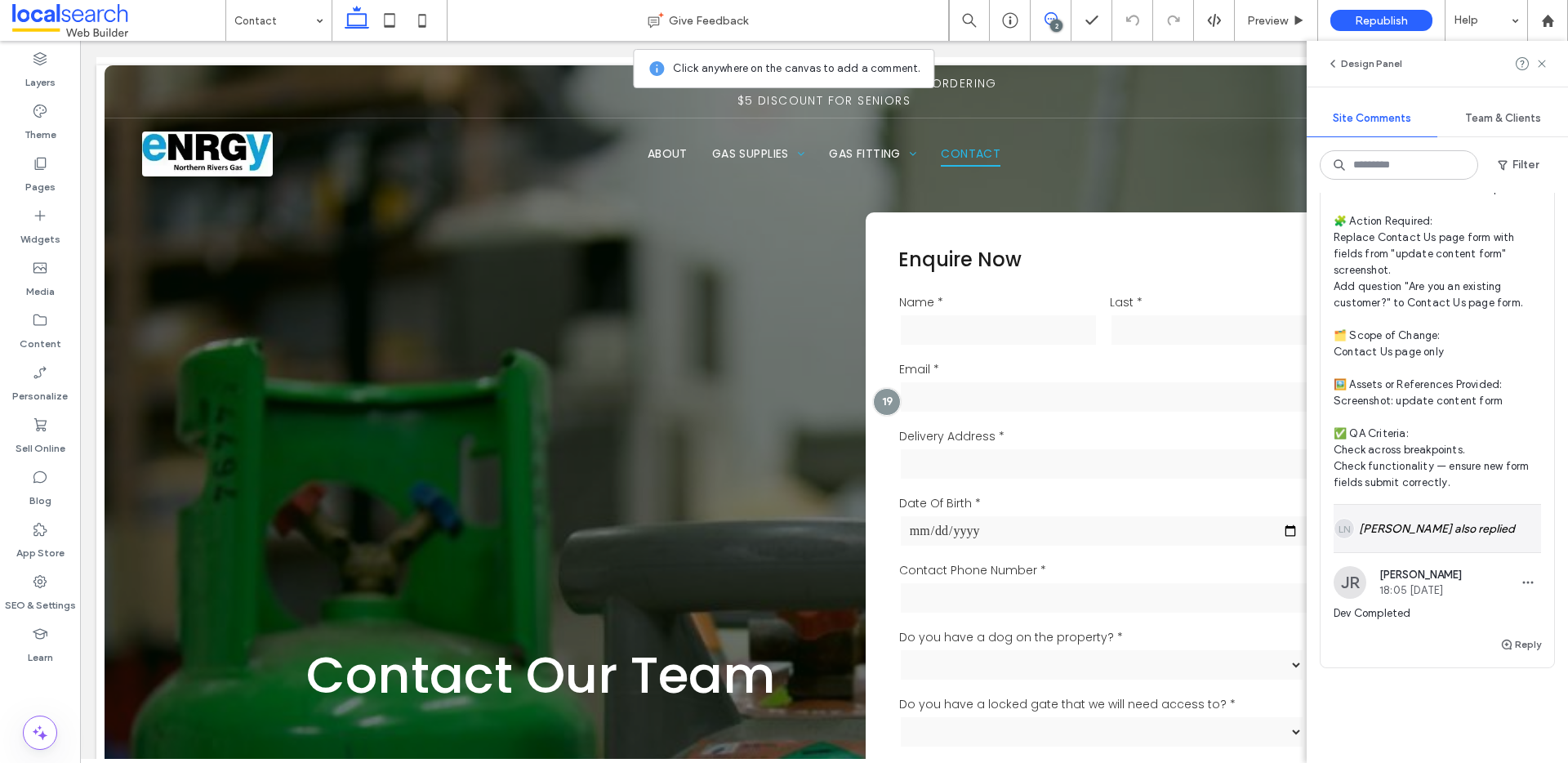
click at [1451, 535] on div "LN [PERSON_NAME] also replied" at bounding box center [1437, 528] width 207 height 47
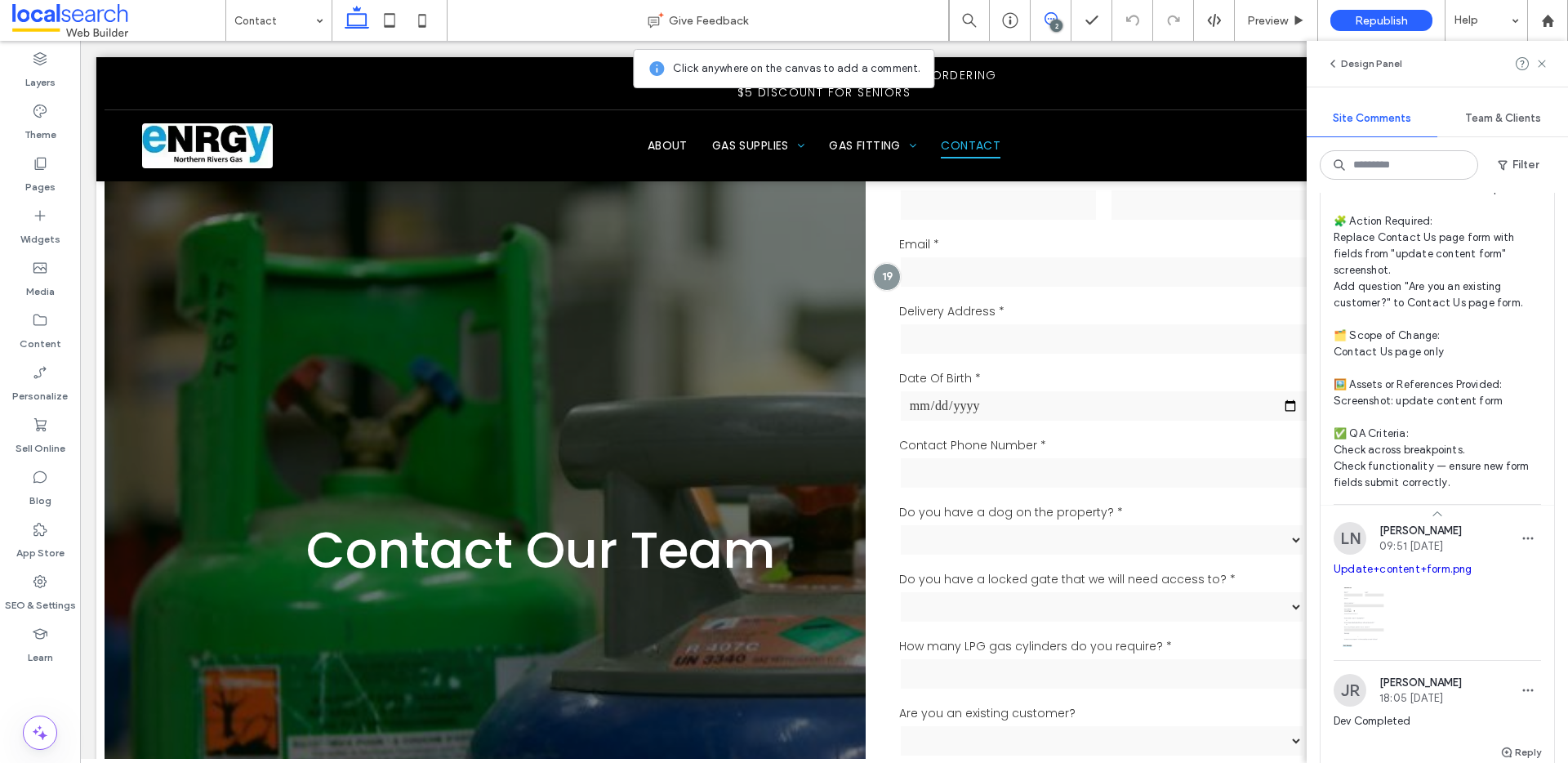
scroll to position [131, 0]
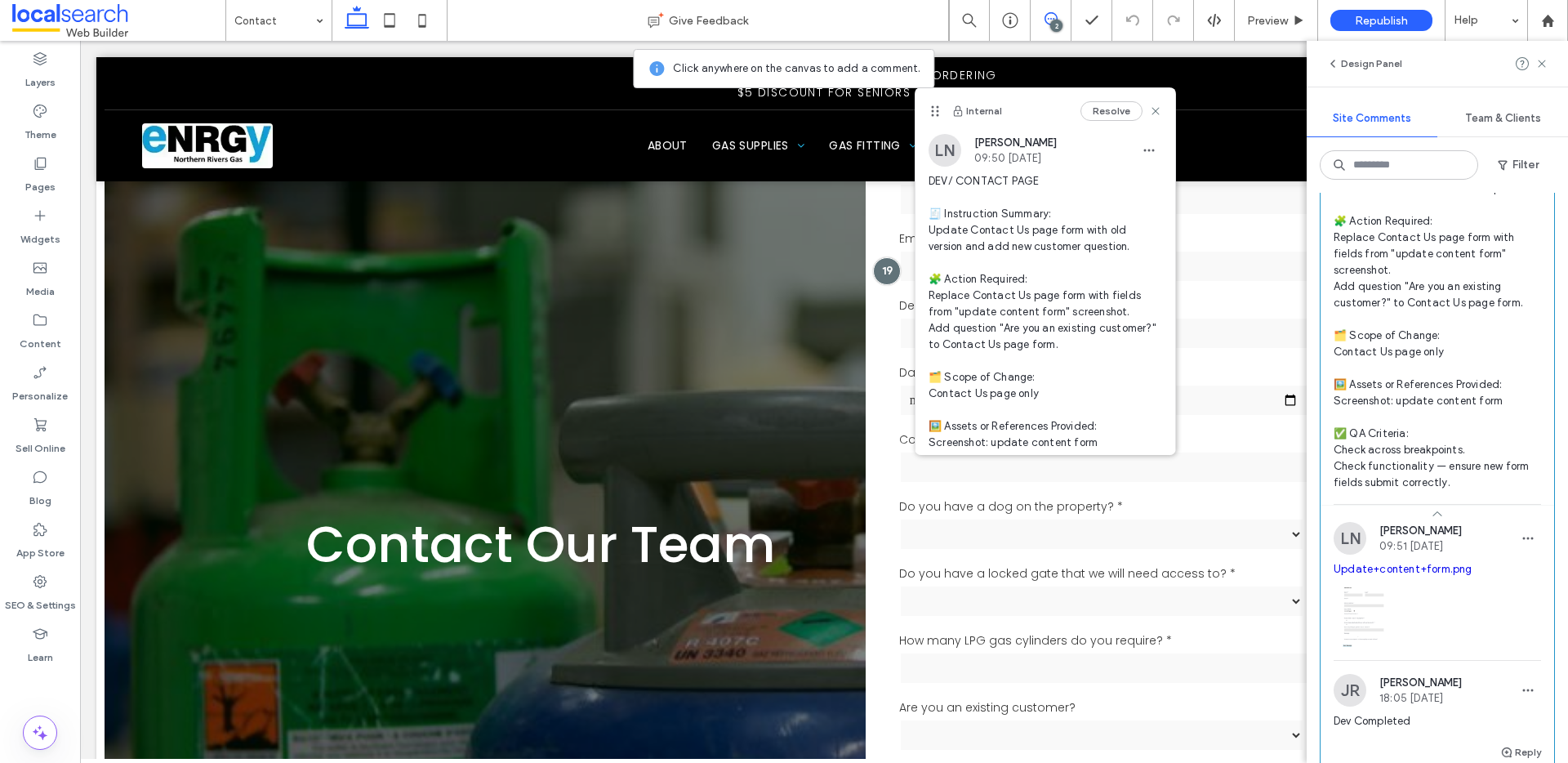
click at [1413, 575] on link "Update+content+form.png" at bounding box center [1402, 568] width 138 height 12
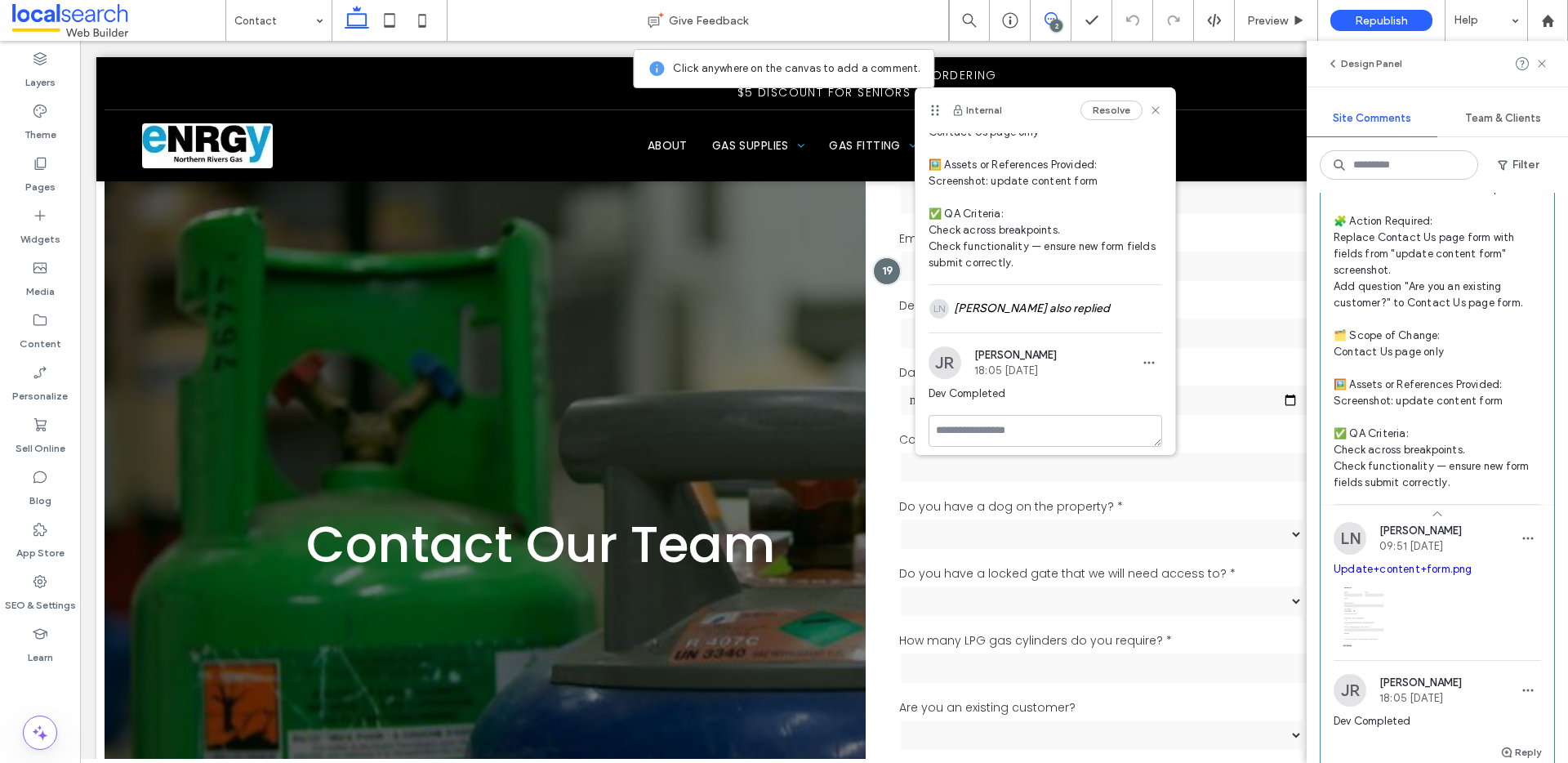
scroll to position [270, 0]
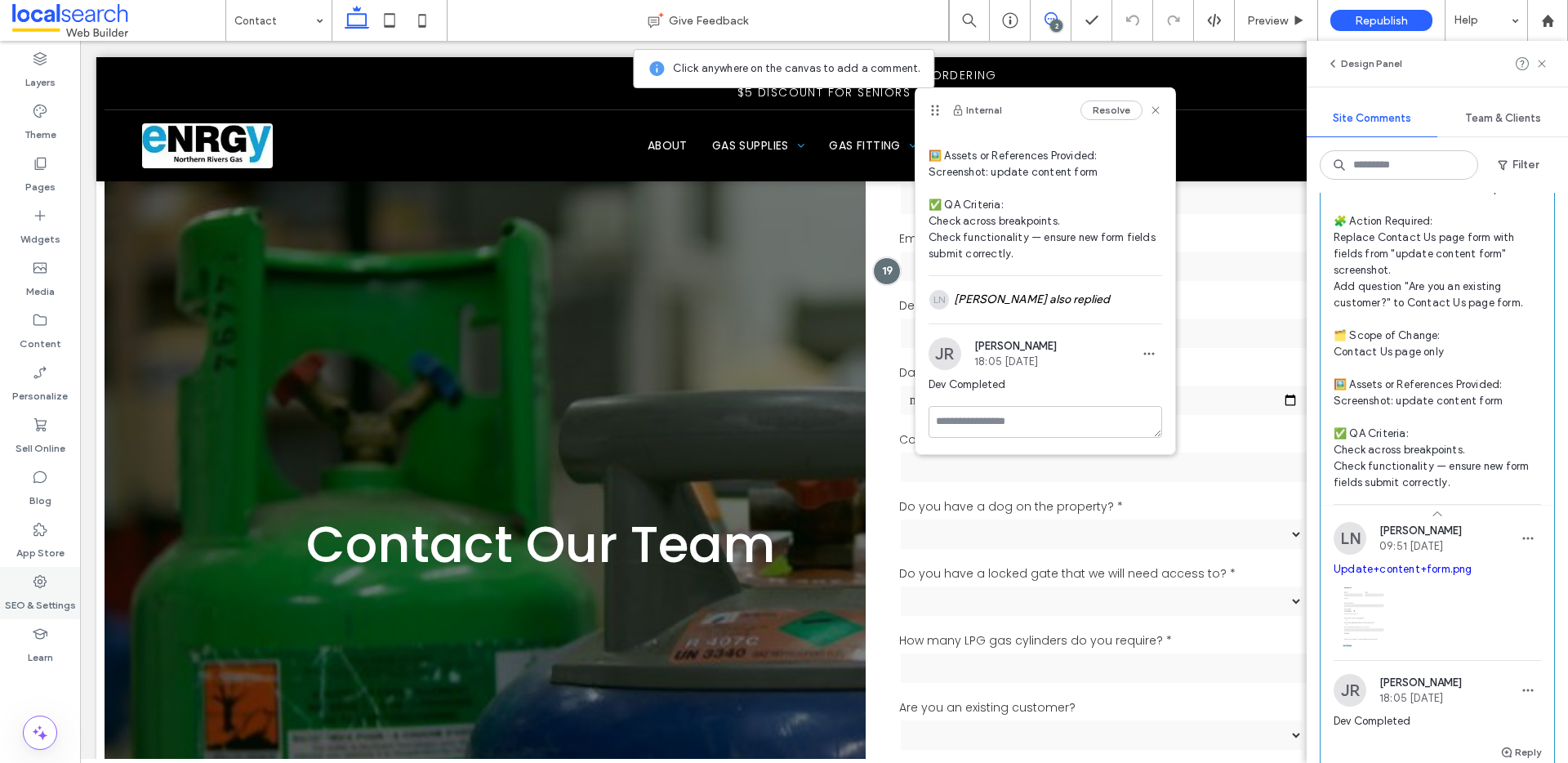
click at [54, 575] on div "SEO & Settings" at bounding box center [40, 593] width 80 height 52
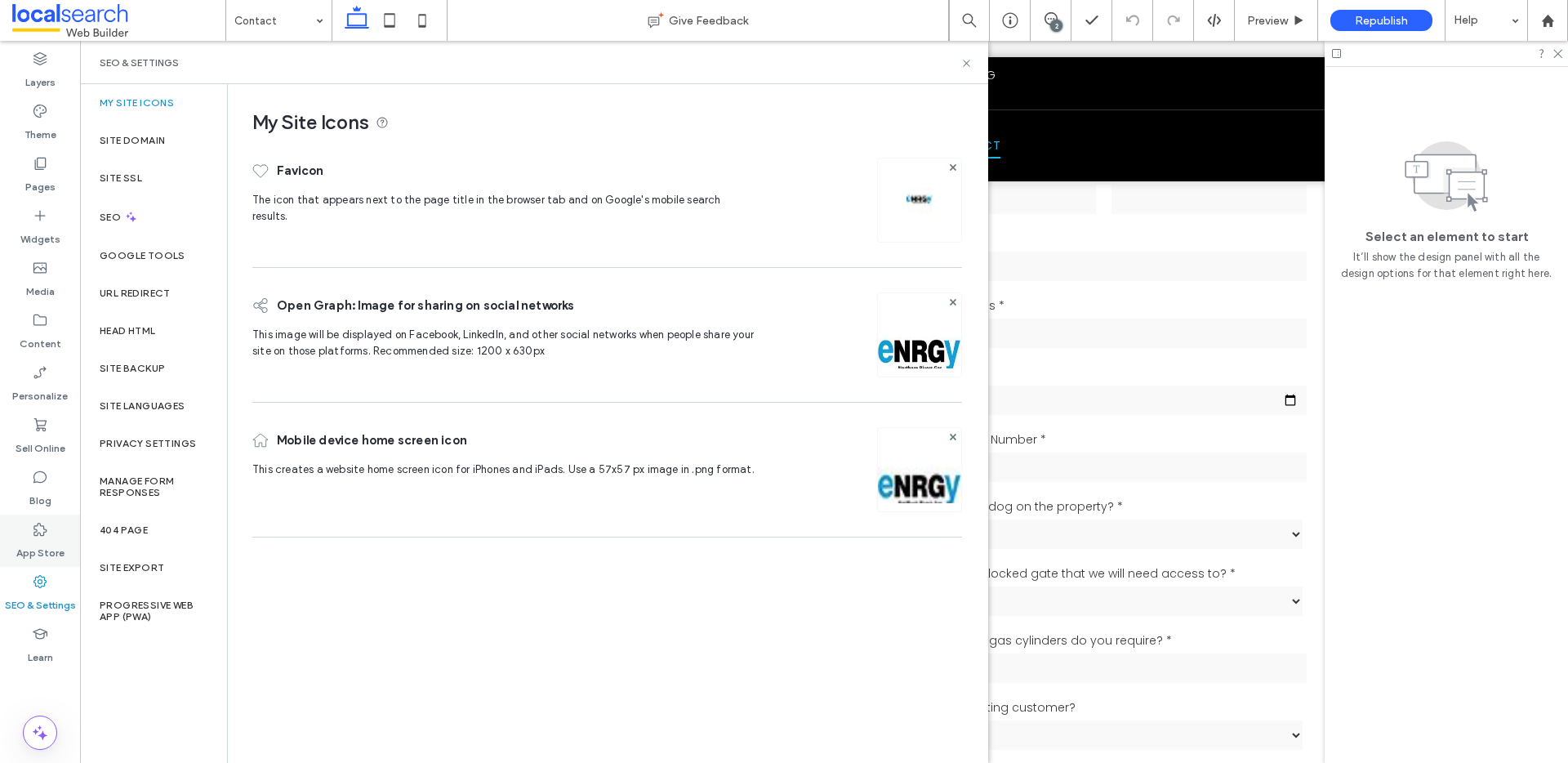
scroll to position [0, 0]
click at [118, 368] on label "Site Backup" at bounding box center [132, 368] width 65 height 11
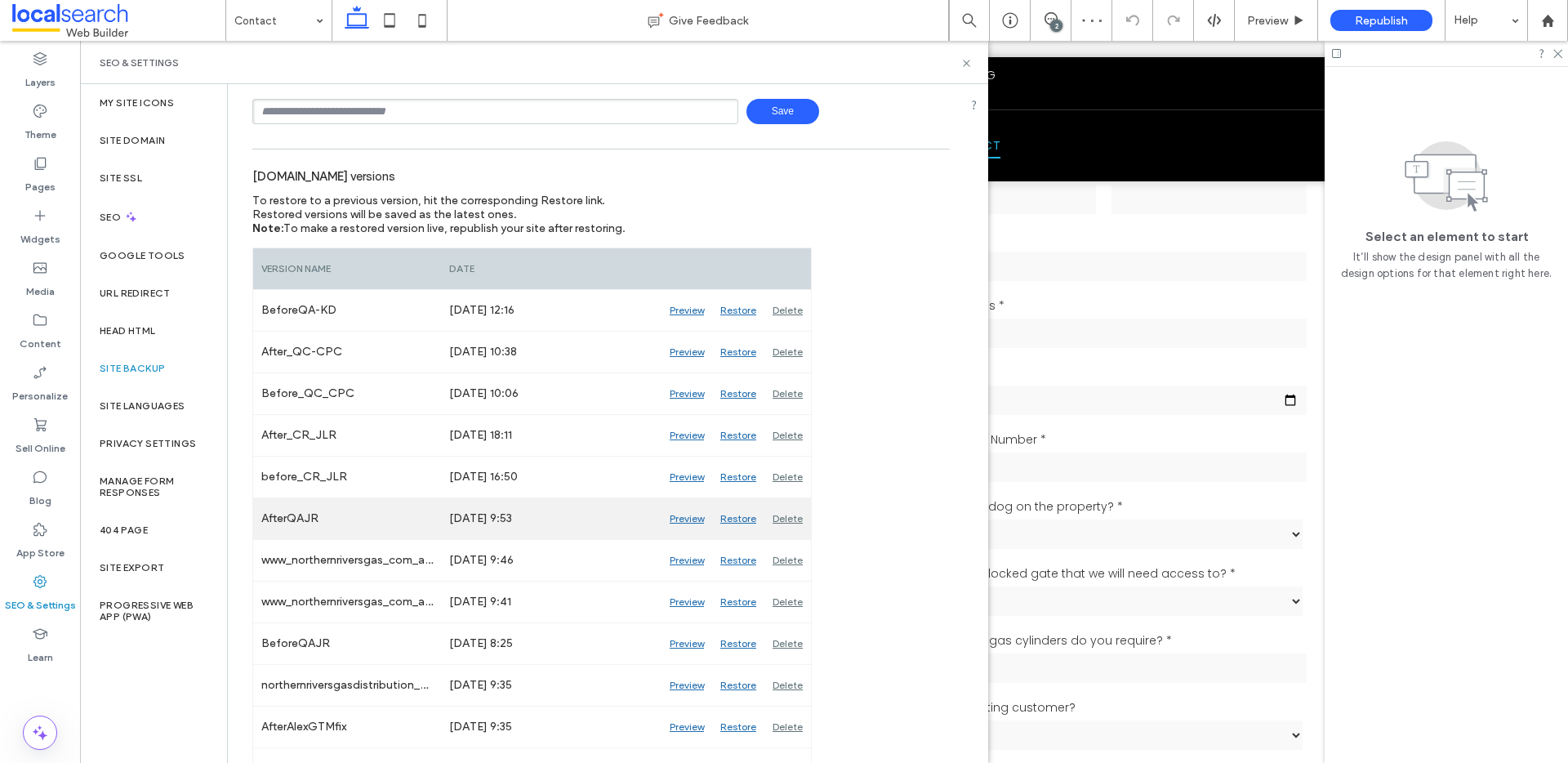
scroll to position [116, 0]
click at [679, 517] on div "Preview" at bounding box center [687, 514] width 51 height 41
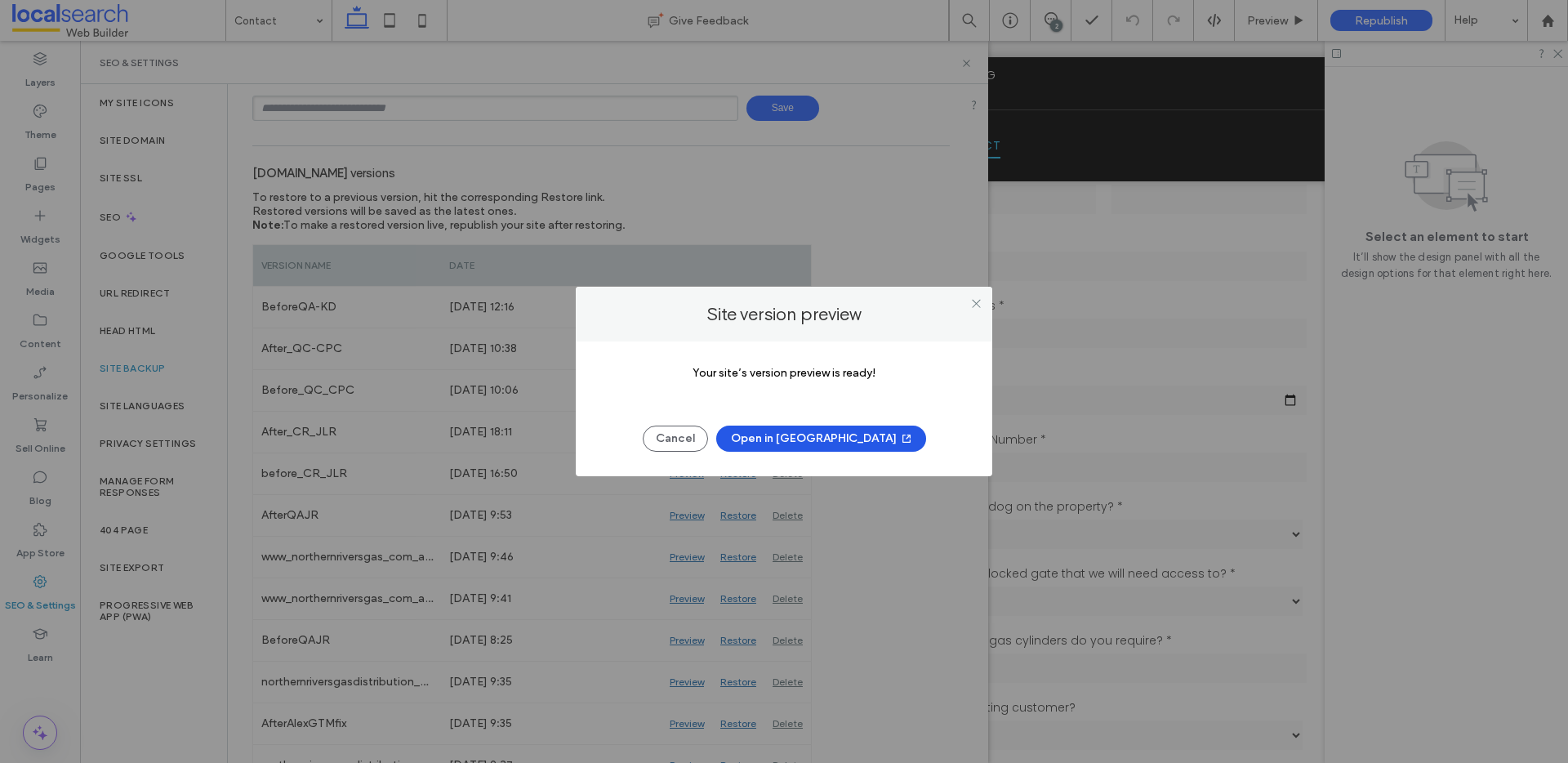
click at [827, 430] on button "Open in [GEOGRAPHIC_DATA]" at bounding box center [820, 439] width 210 height 26
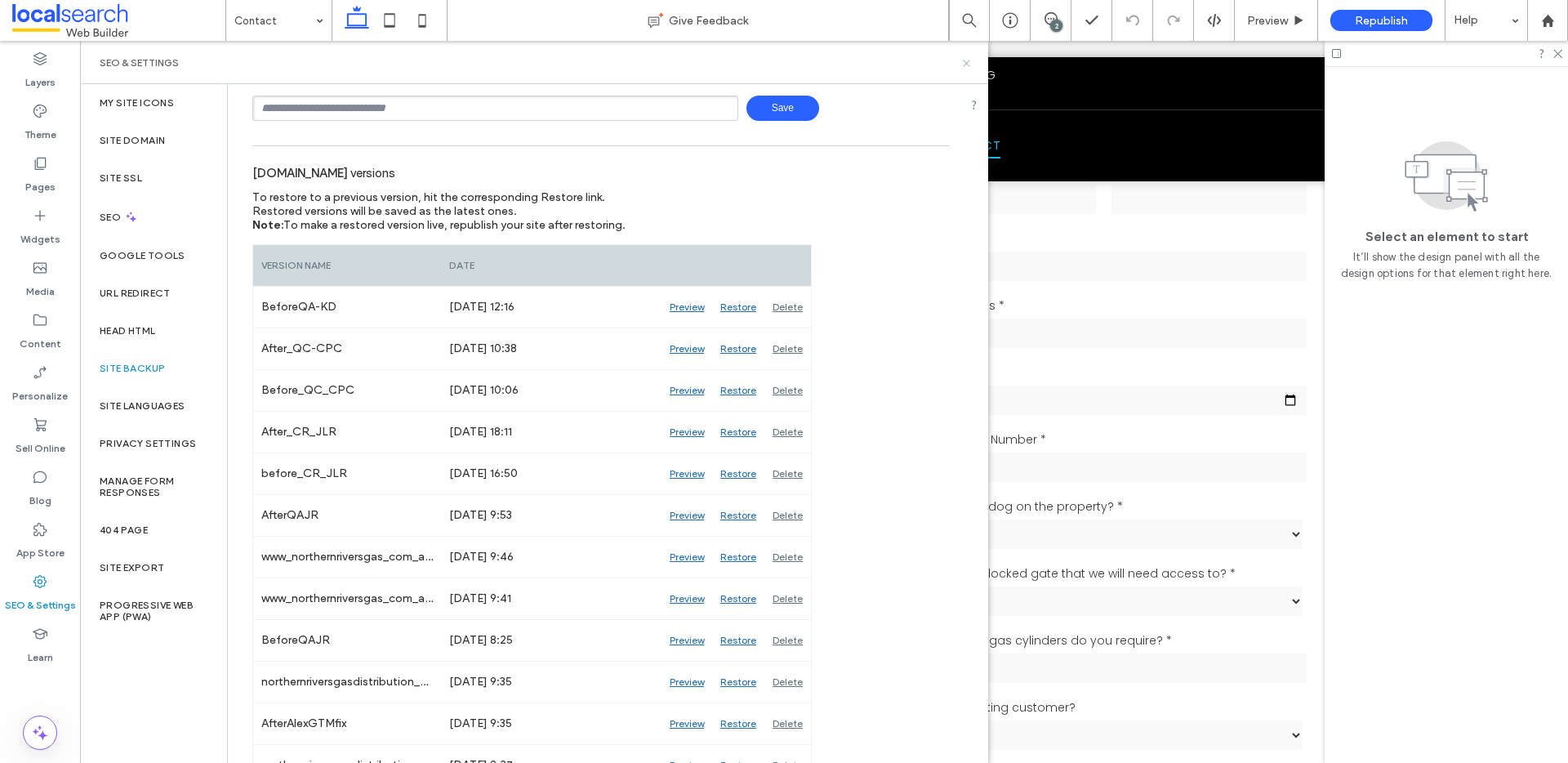
click at [963, 64] on icon at bounding box center [966, 63] width 12 height 12
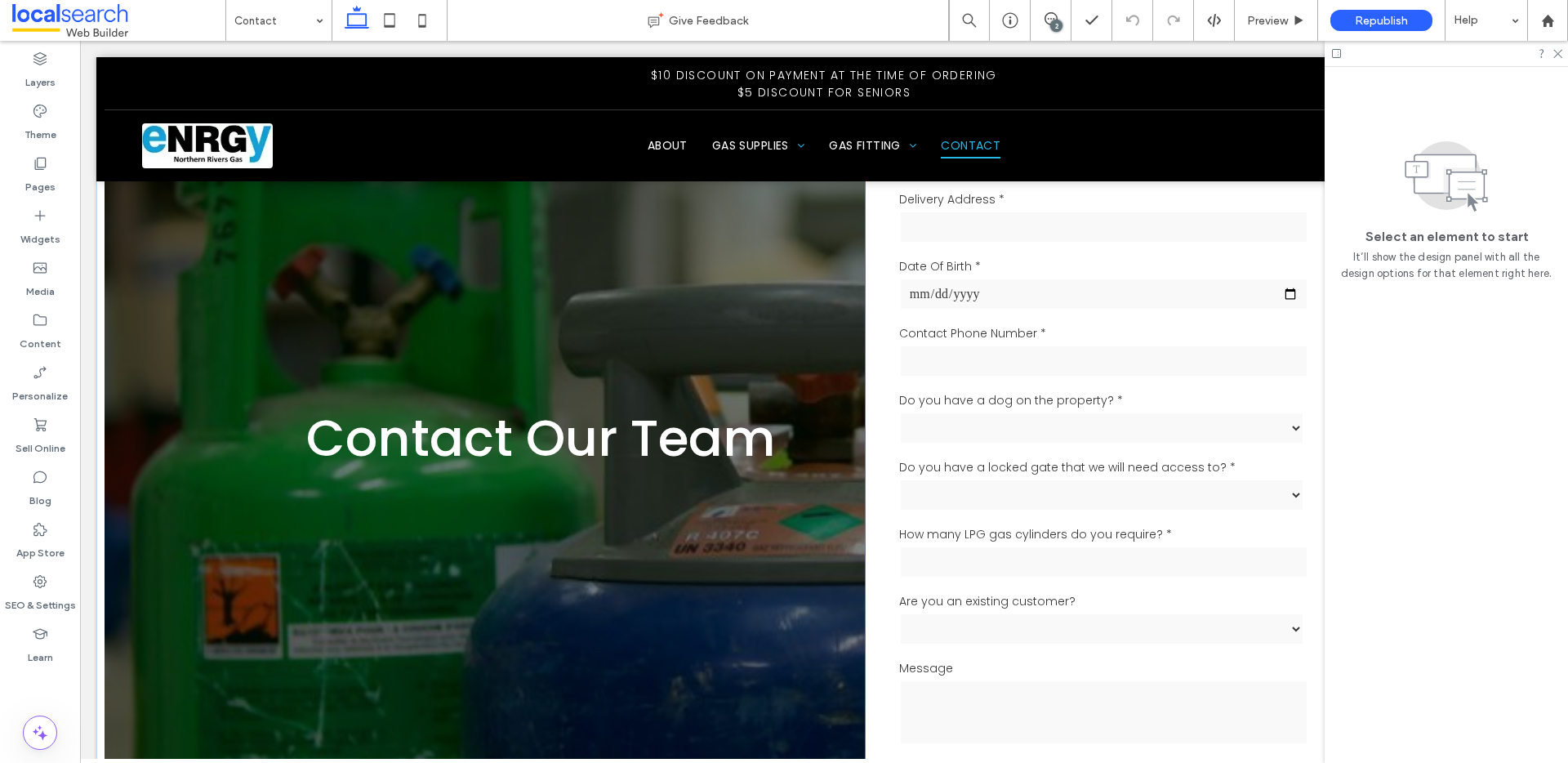
scroll to position [249, 0]
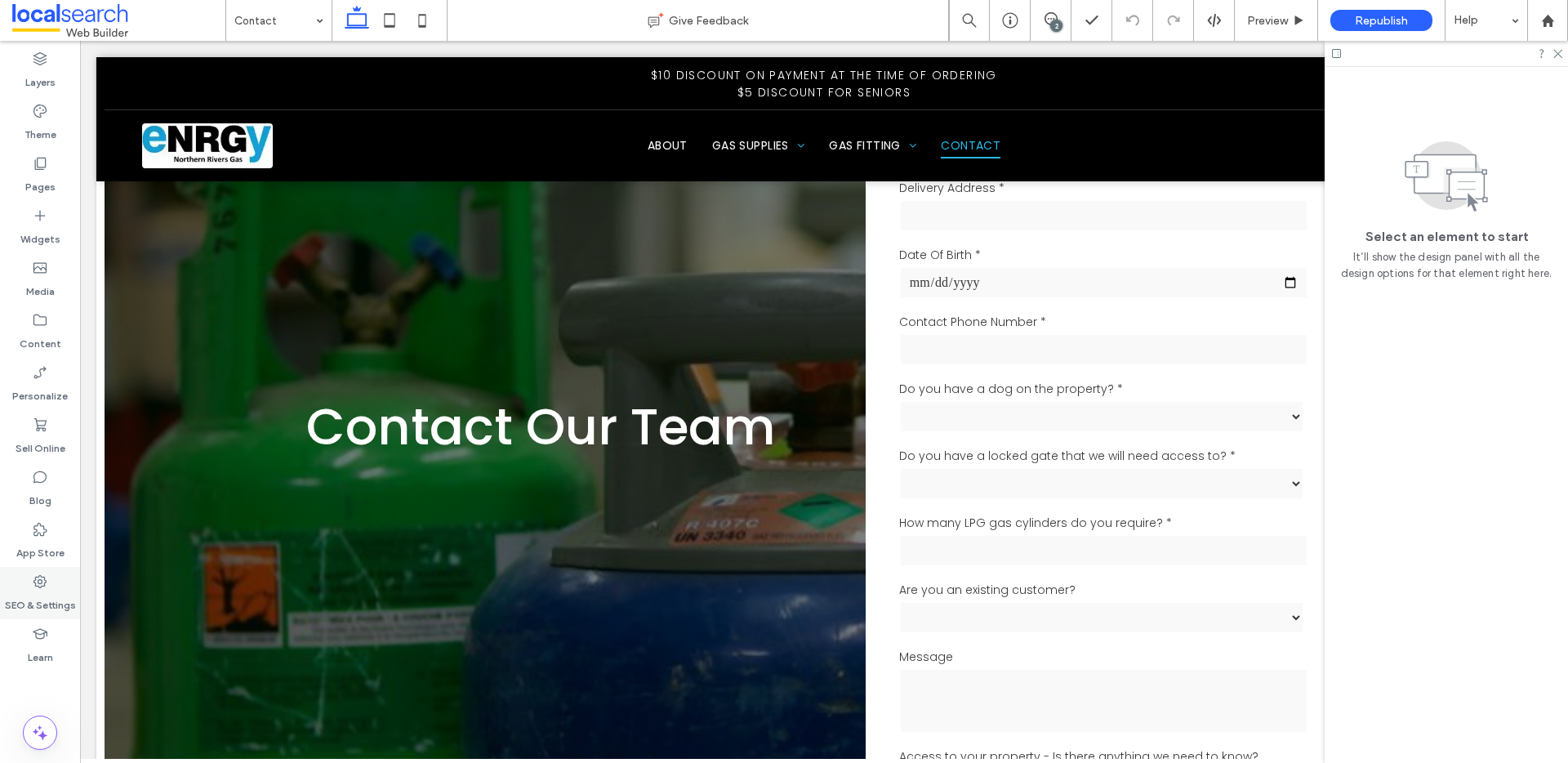
click at [57, 576] on div "SEO & Settings" at bounding box center [40, 593] width 80 height 52
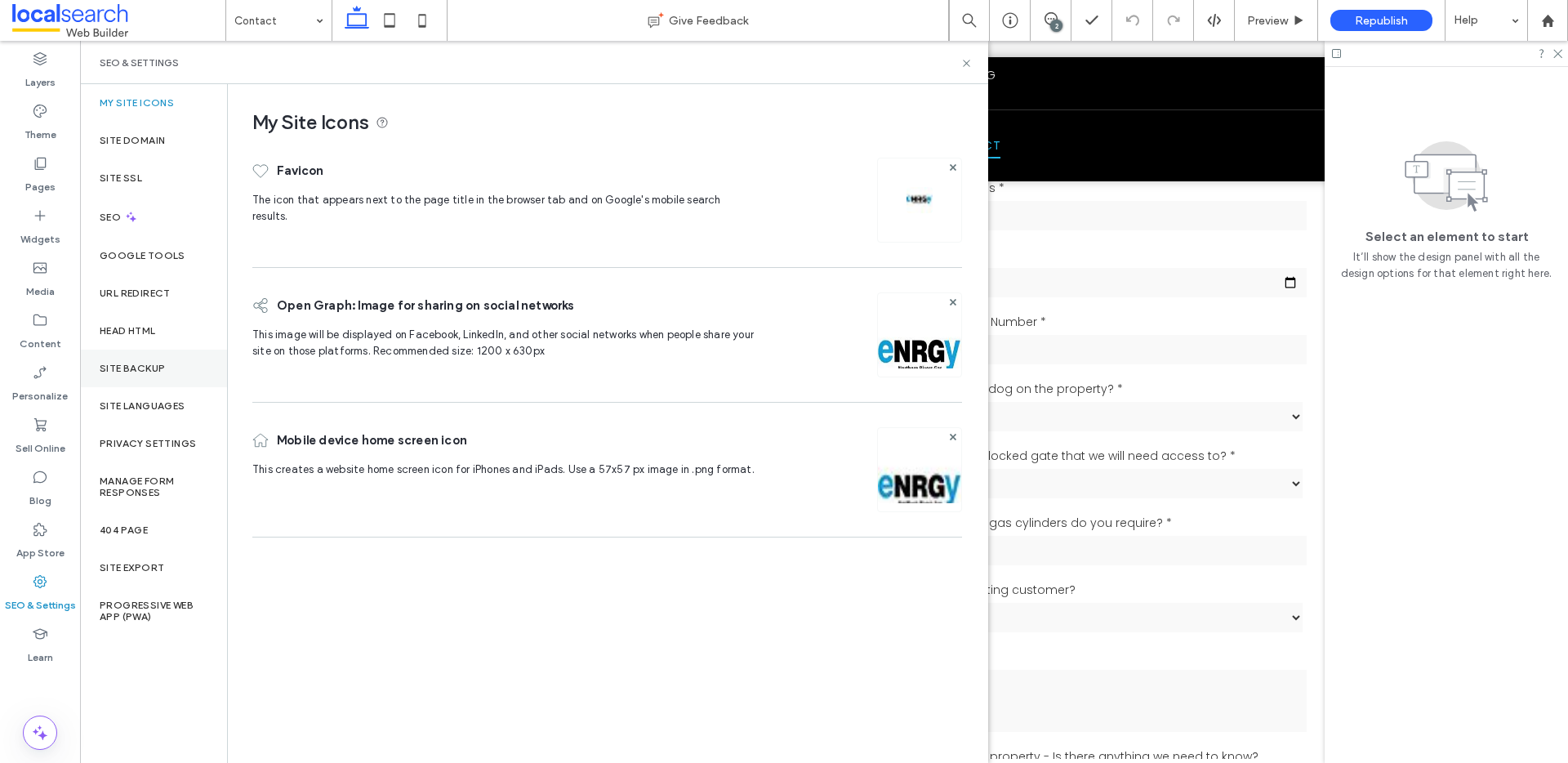
click at [149, 363] on label "Site Backup" at bounding box center [132, 368] width 65 height 11
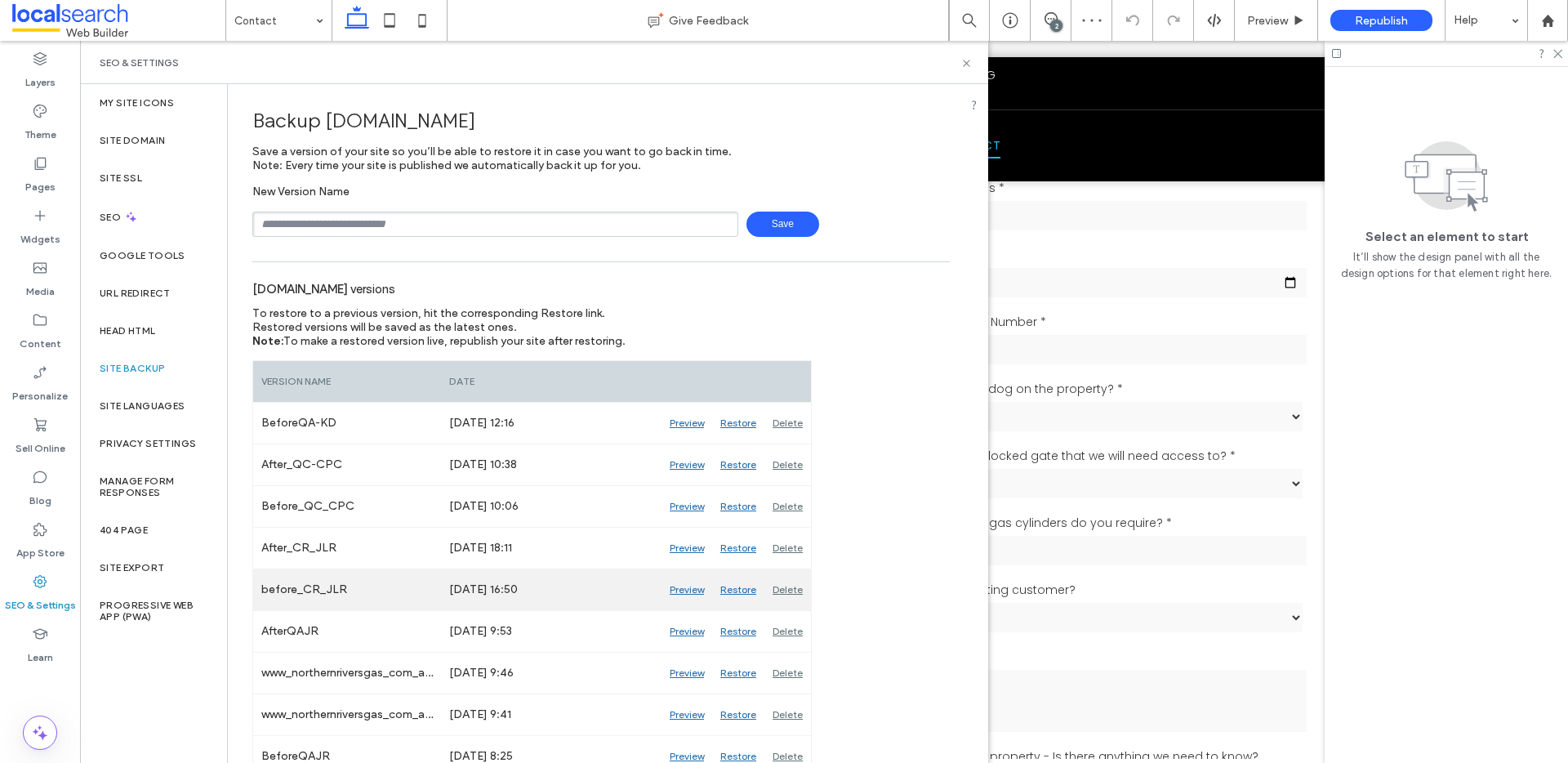
click at [674, 593] on div "Preview" at bounding box center [687, 589] width 51 height 41
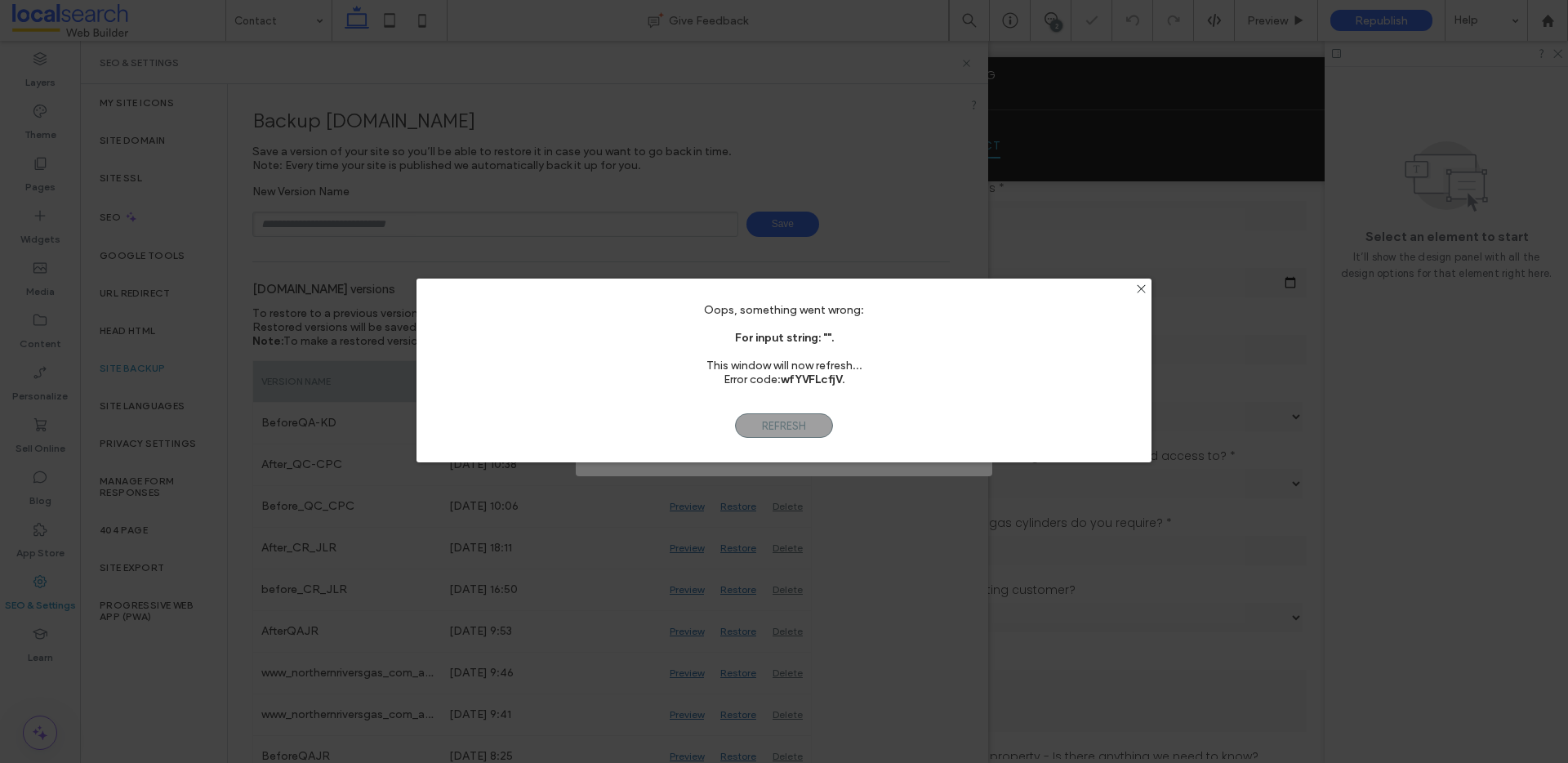
click at [746, 531] on div "Oops, something went wrong: For input string: "". This window will now refresh.…" at bounding box center [784, 382] width 1568 height 763
click at [1140, 283] on icon at bounding box center [1140, 288] width 12 height 12
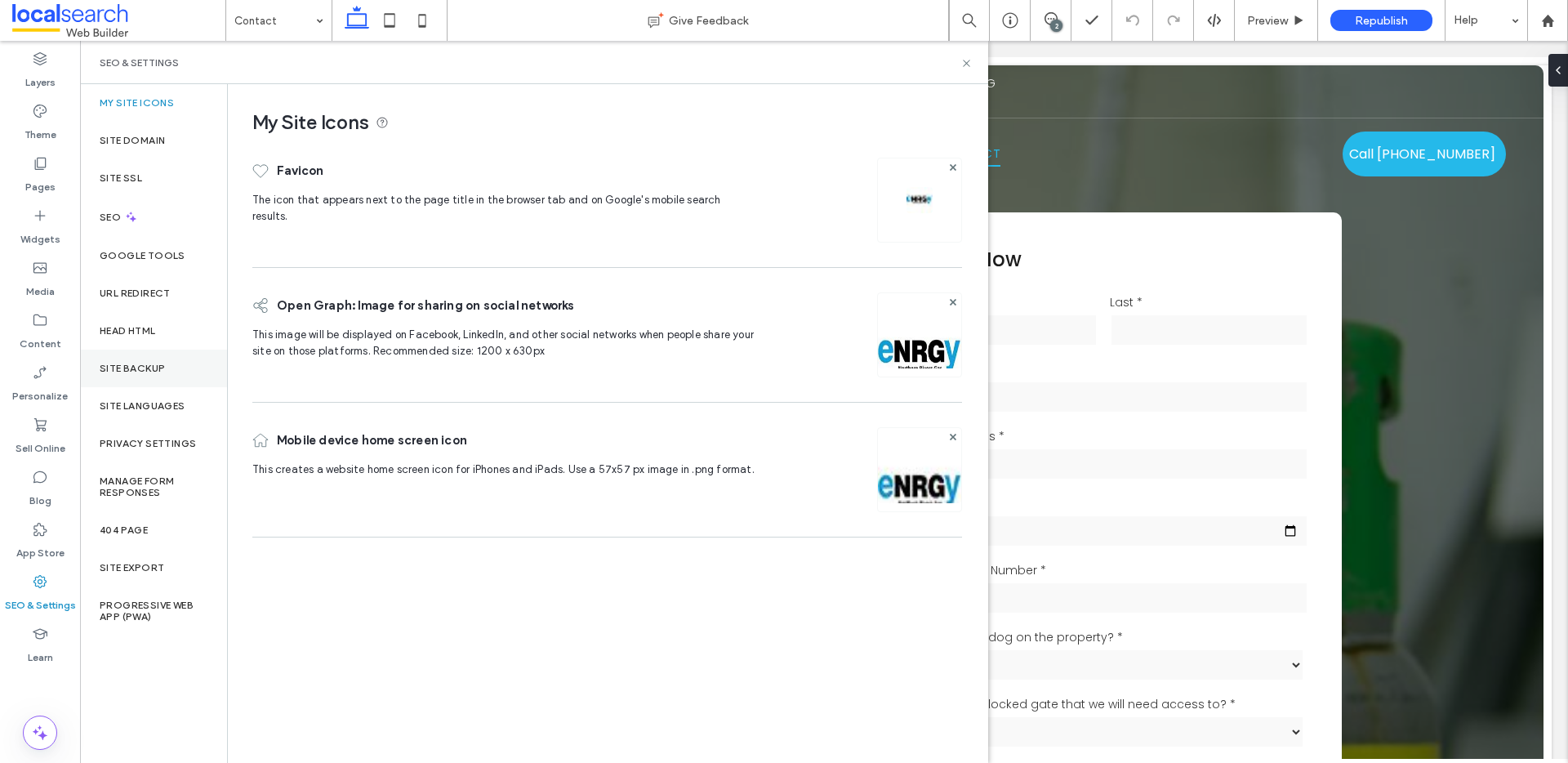
click at [137, 371] on label "Site Backup" at bounding box center [132, 368] width 65 height 11
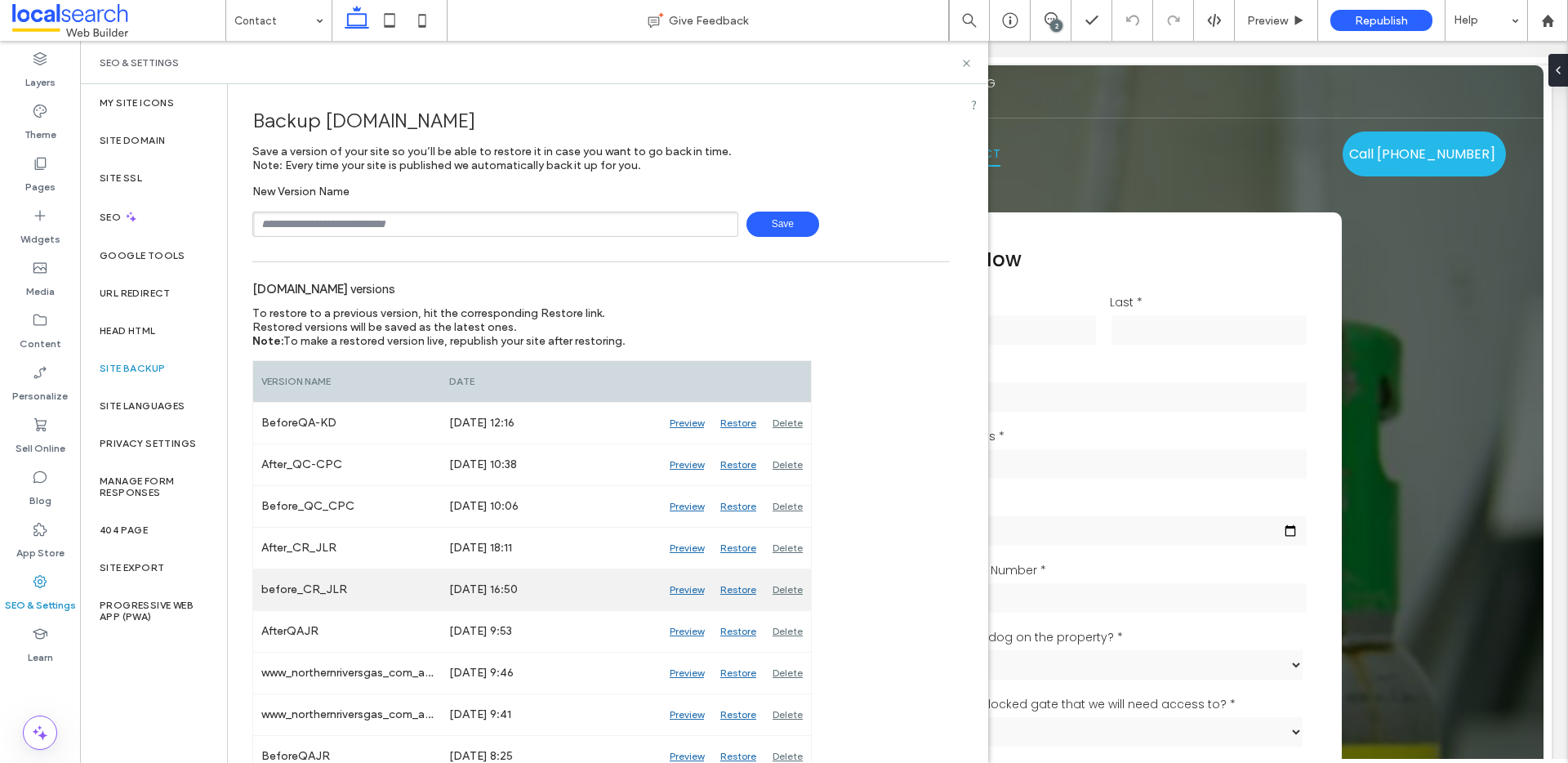
click at [684, 593] on div "Preview" at bounding box center [687, 589] width 51 height 41
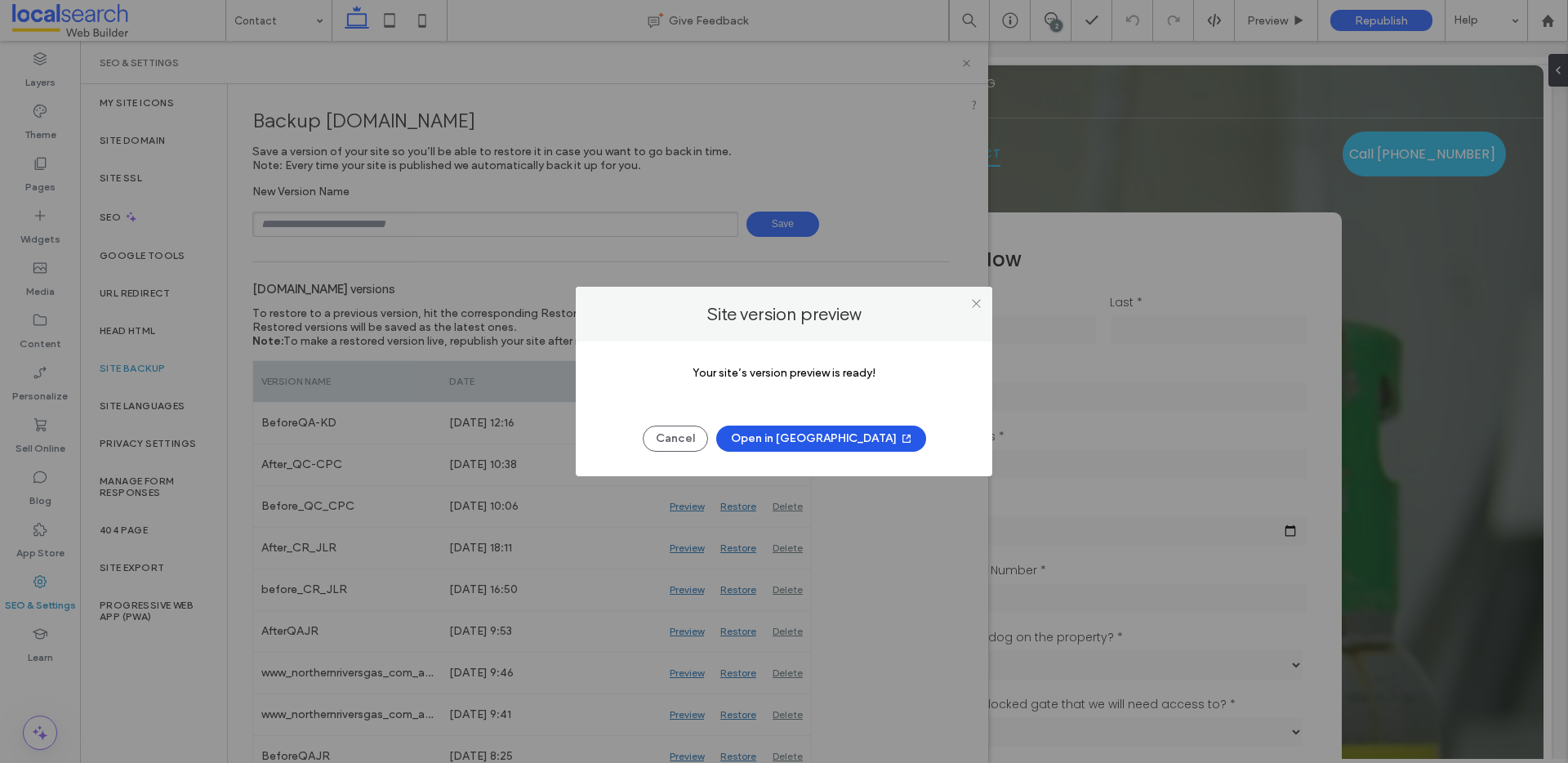
click at [811, 433] on button "Open in [GEOGRAPHIC_DATA]" at bounding box center [820, 439] width 210 height 26
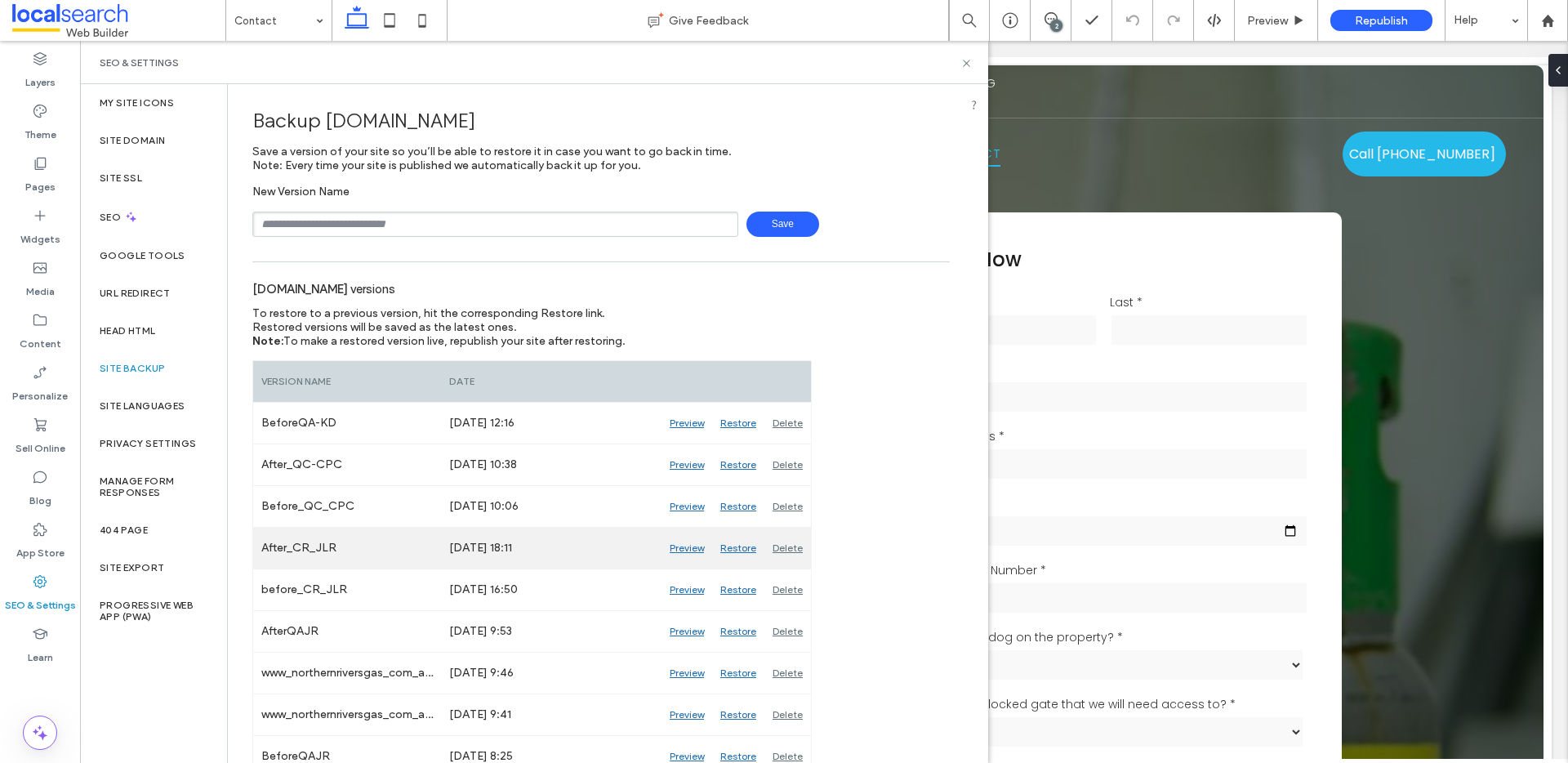
click at [691, 549] on div "Preview" at bounding box center [687, 547] width 51 height 41
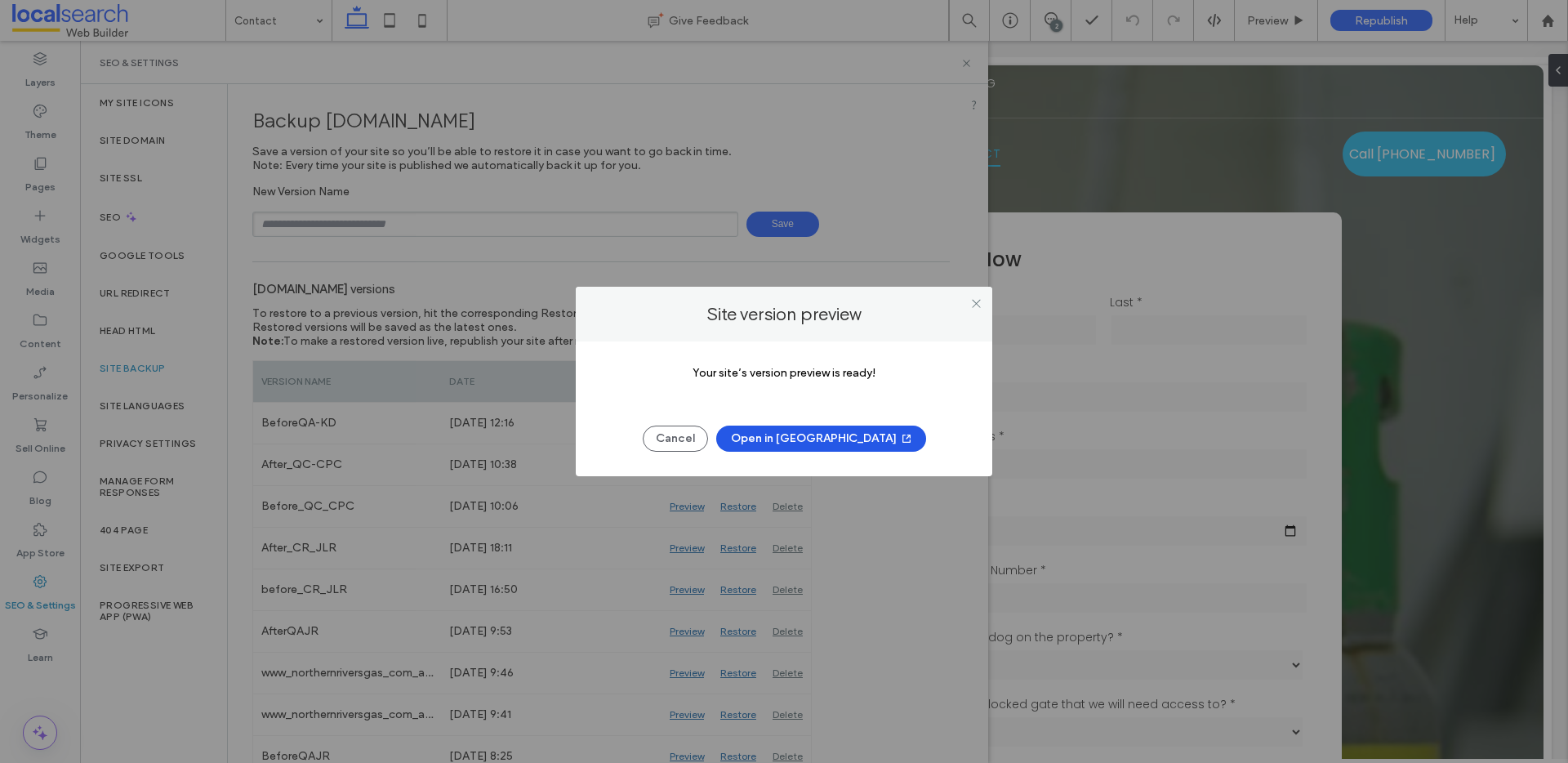
click at [826, 441] on button "Open in [GEOGRAPHIC_DATA]" at bounding box center [820, 439] width 210 height 26
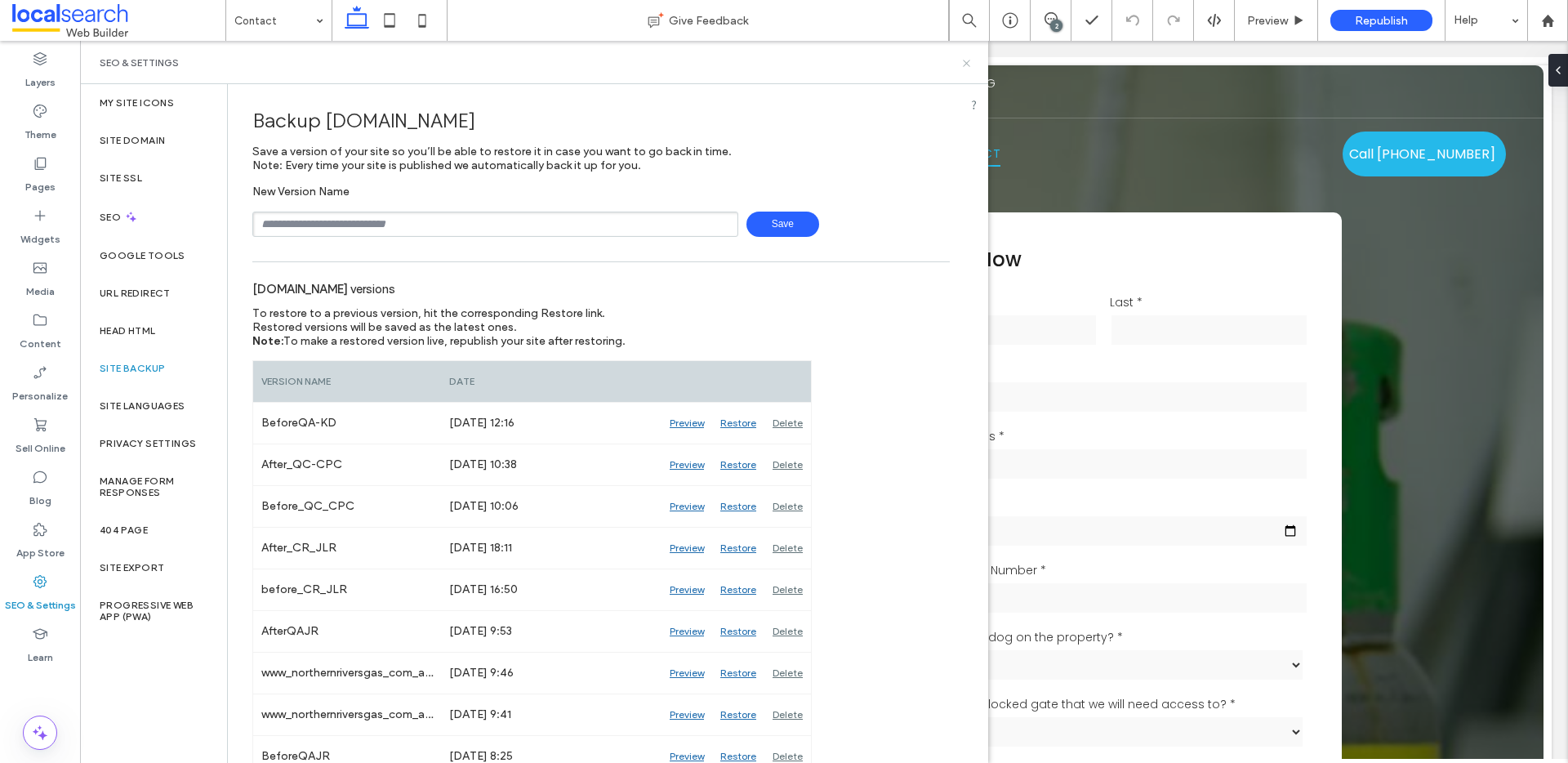
click at [964, 66] on icon at bounding box center [966, 63] width 12 height 12
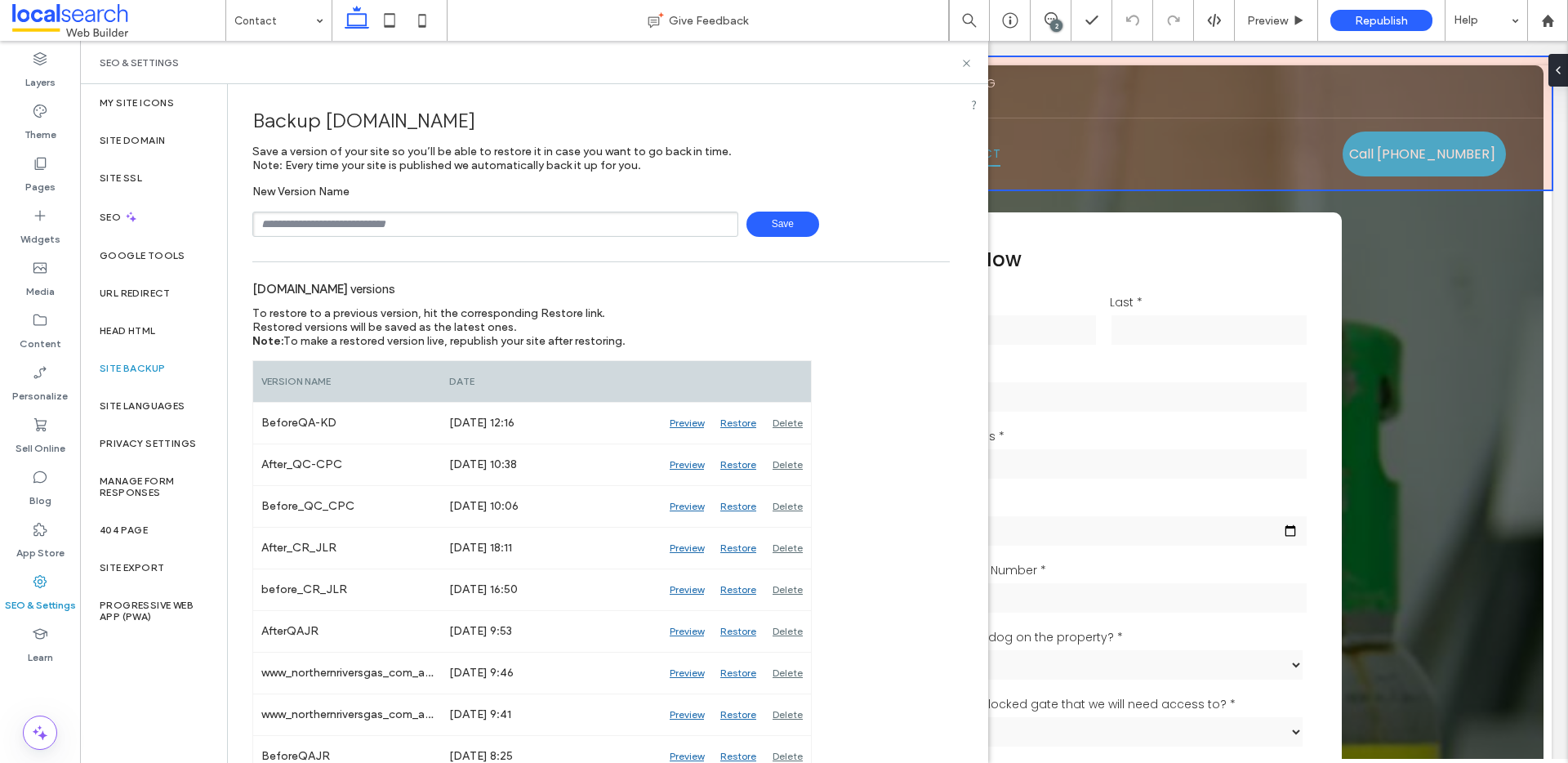
click at [964, 66] on div "$10 Discount on Payment At The Time Of Ordering ﻿ $5 Discount For Seniors Secti…" at bounding box center [823, 123] width 1455 height 132
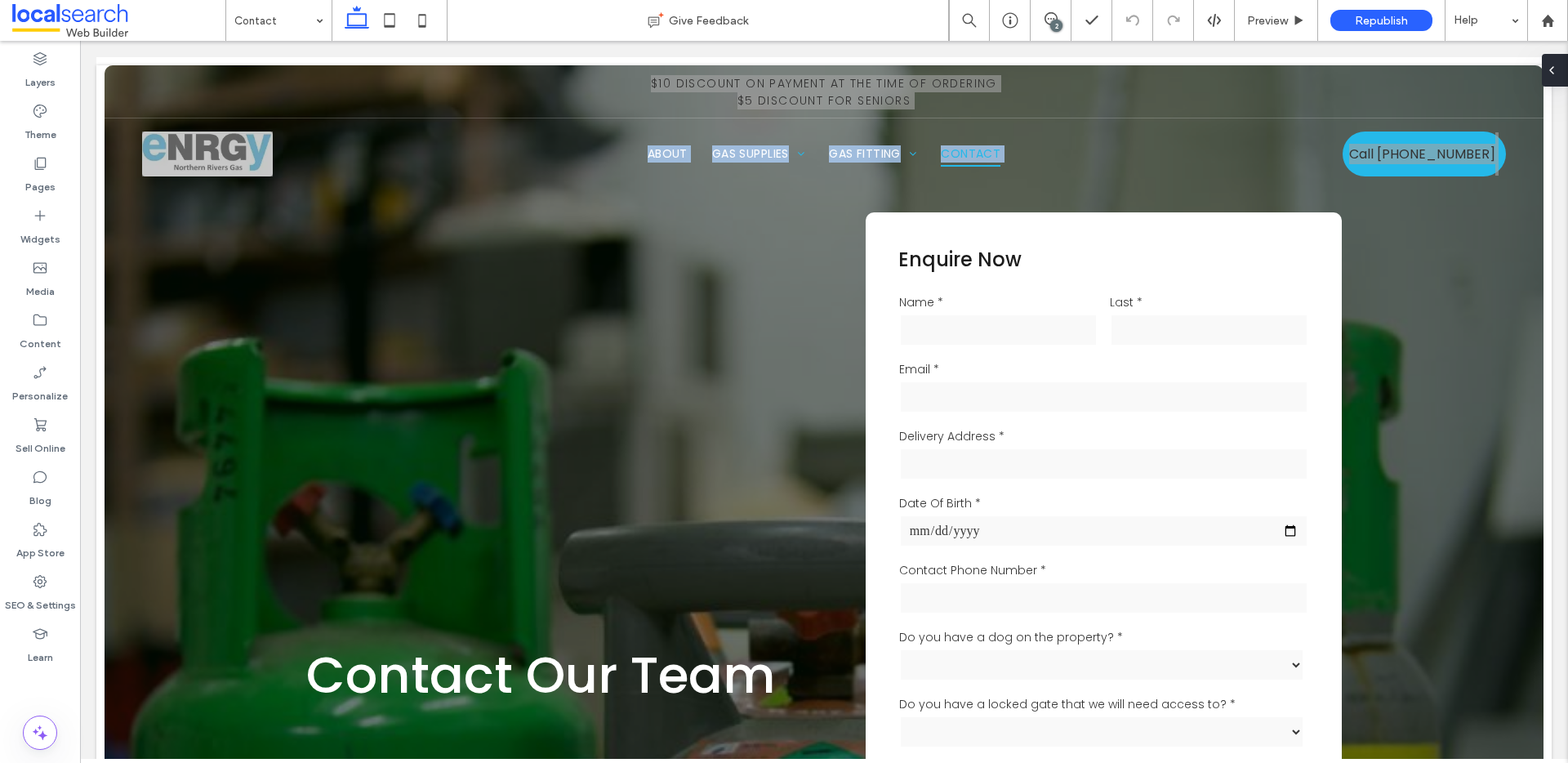
click at [1560, 67] on div at bounding box center [1555, 70] width 26 height 33
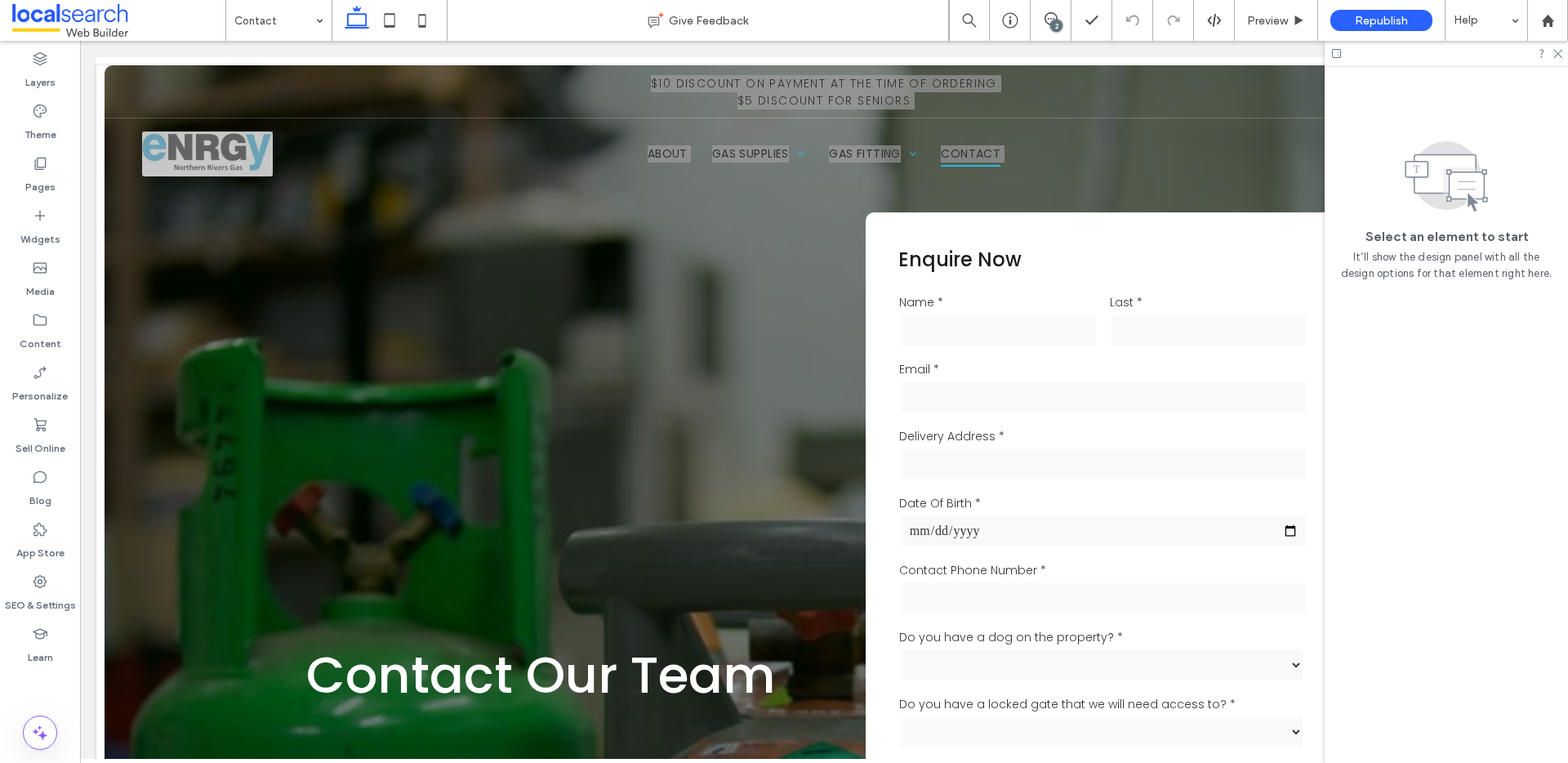
click at [1058, 24] on div "2" at bounding box center [1056, 25] width 12 height 12
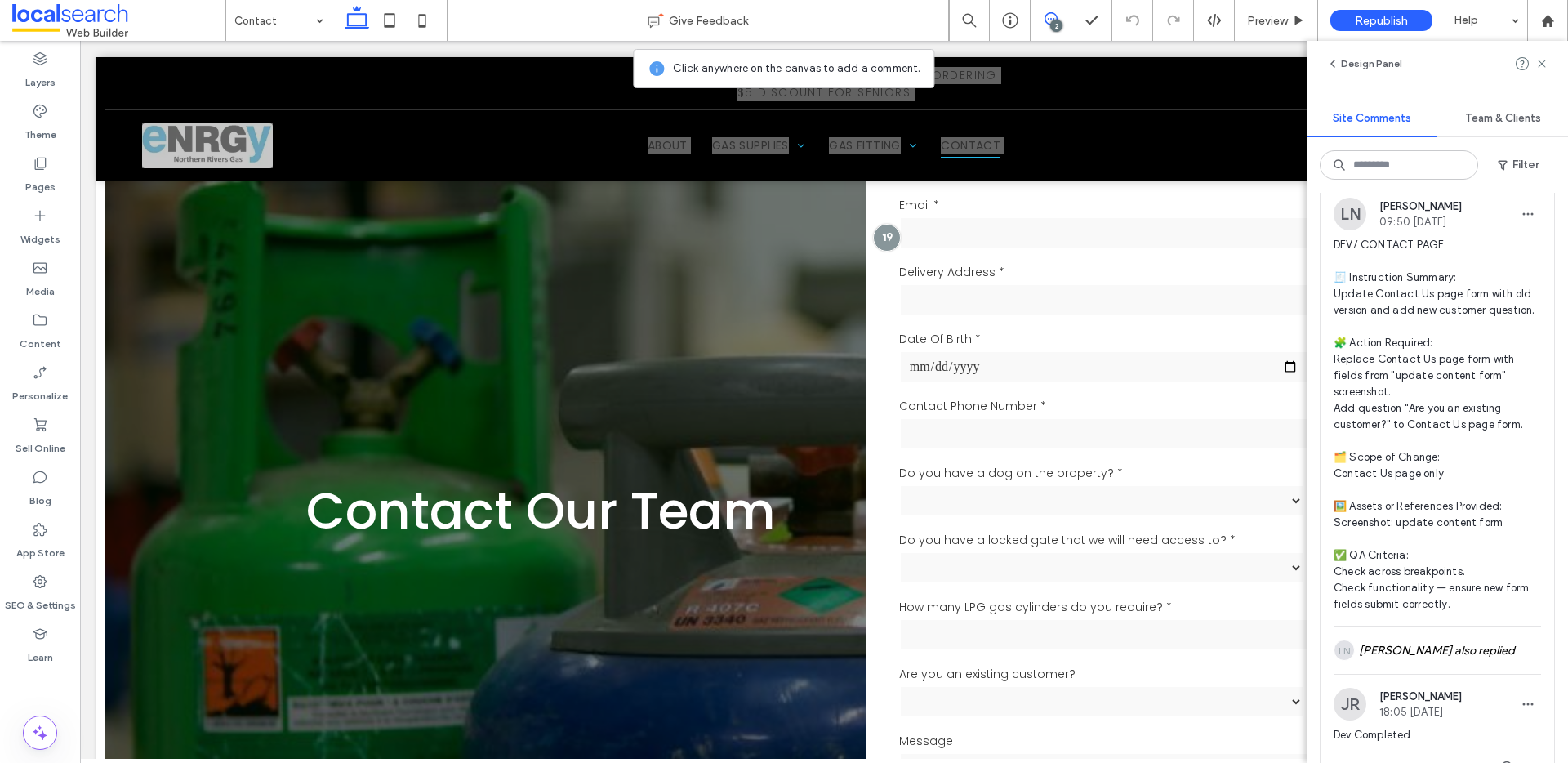
scroll to position [810, 0]
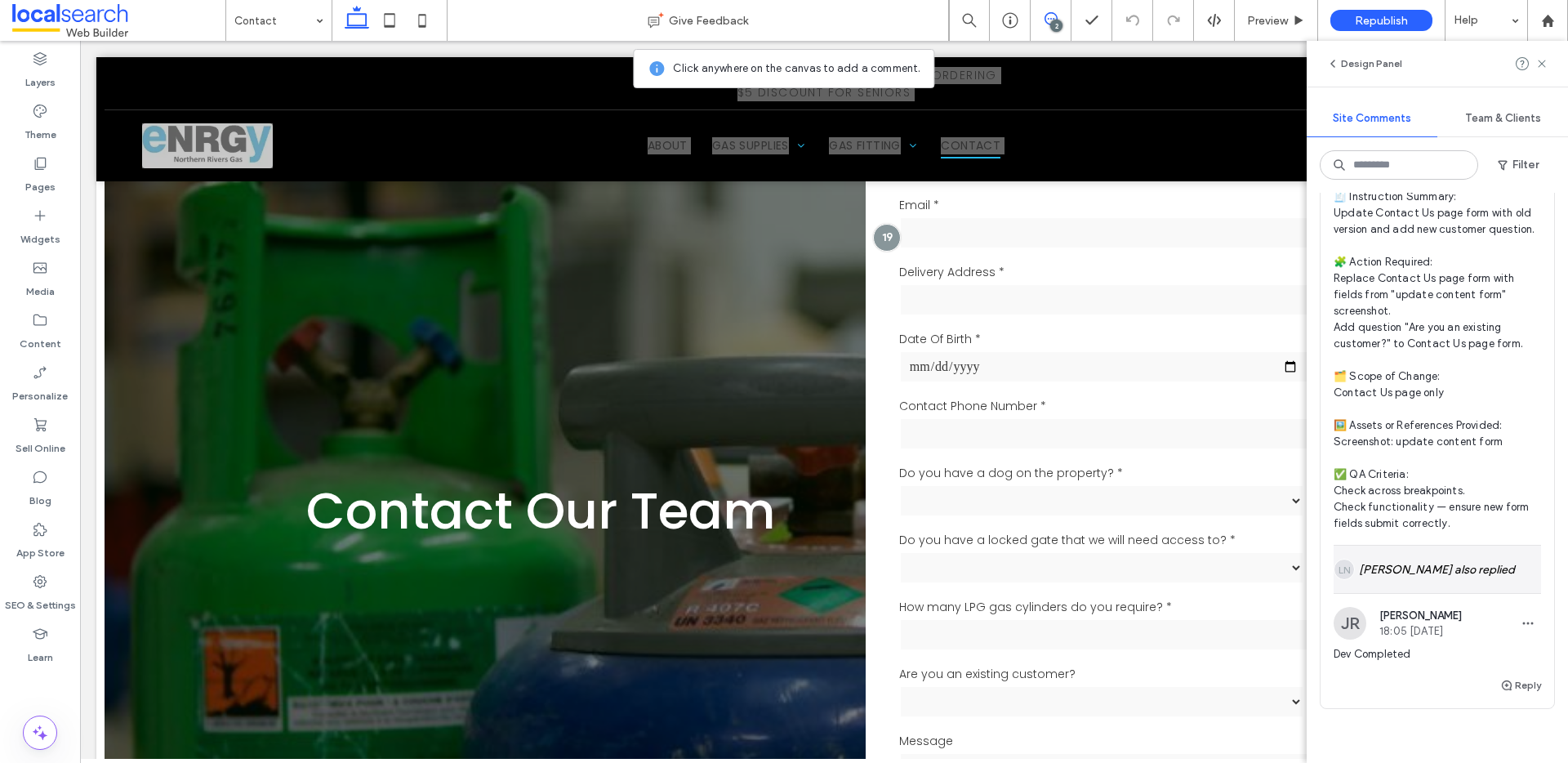
click at [1414, 578] on div "LN [PERSON_NAME] also replied" at bounding box center [1437, 569] width 207 height 47
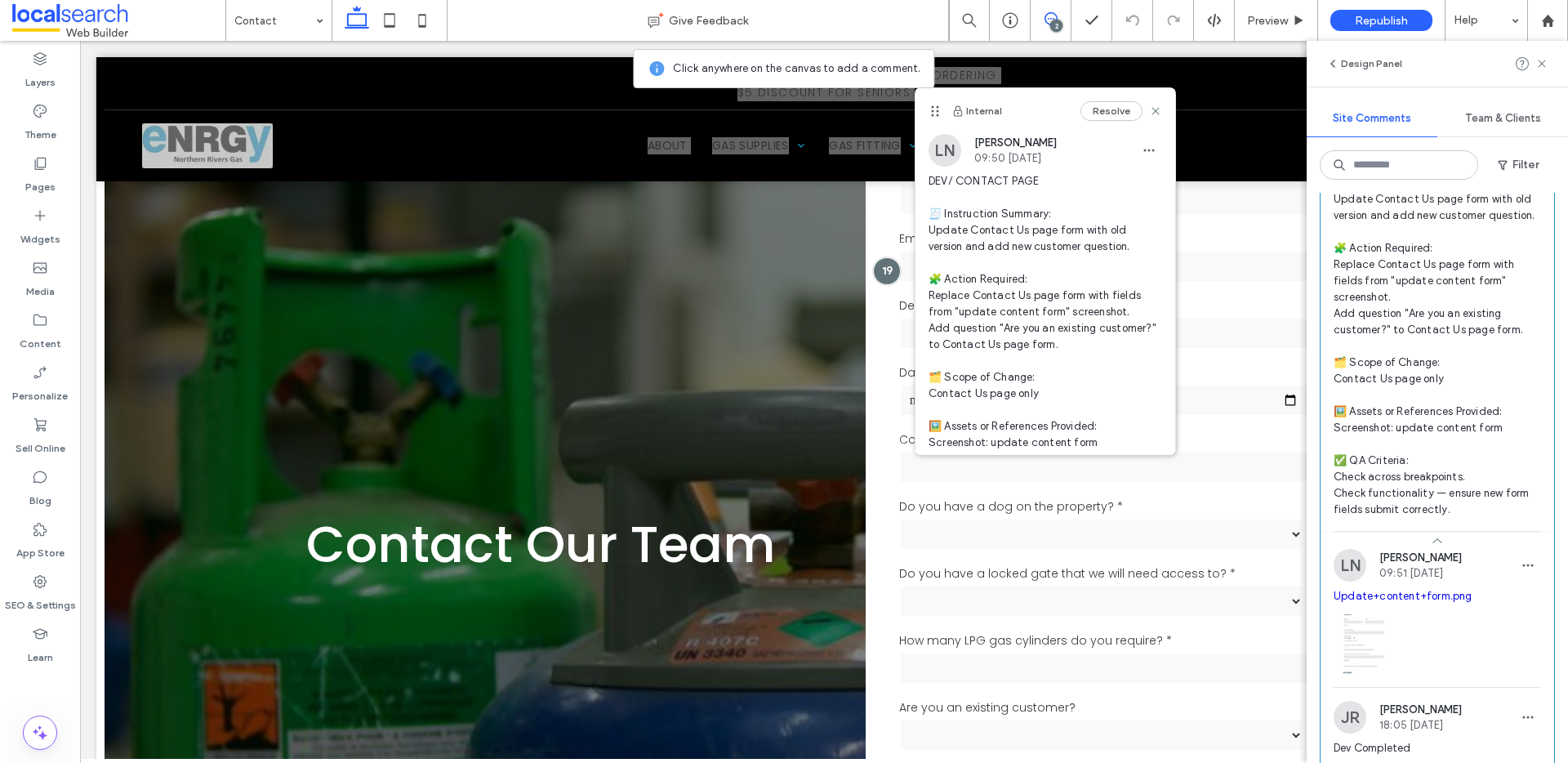
scroll to position [895, 0]
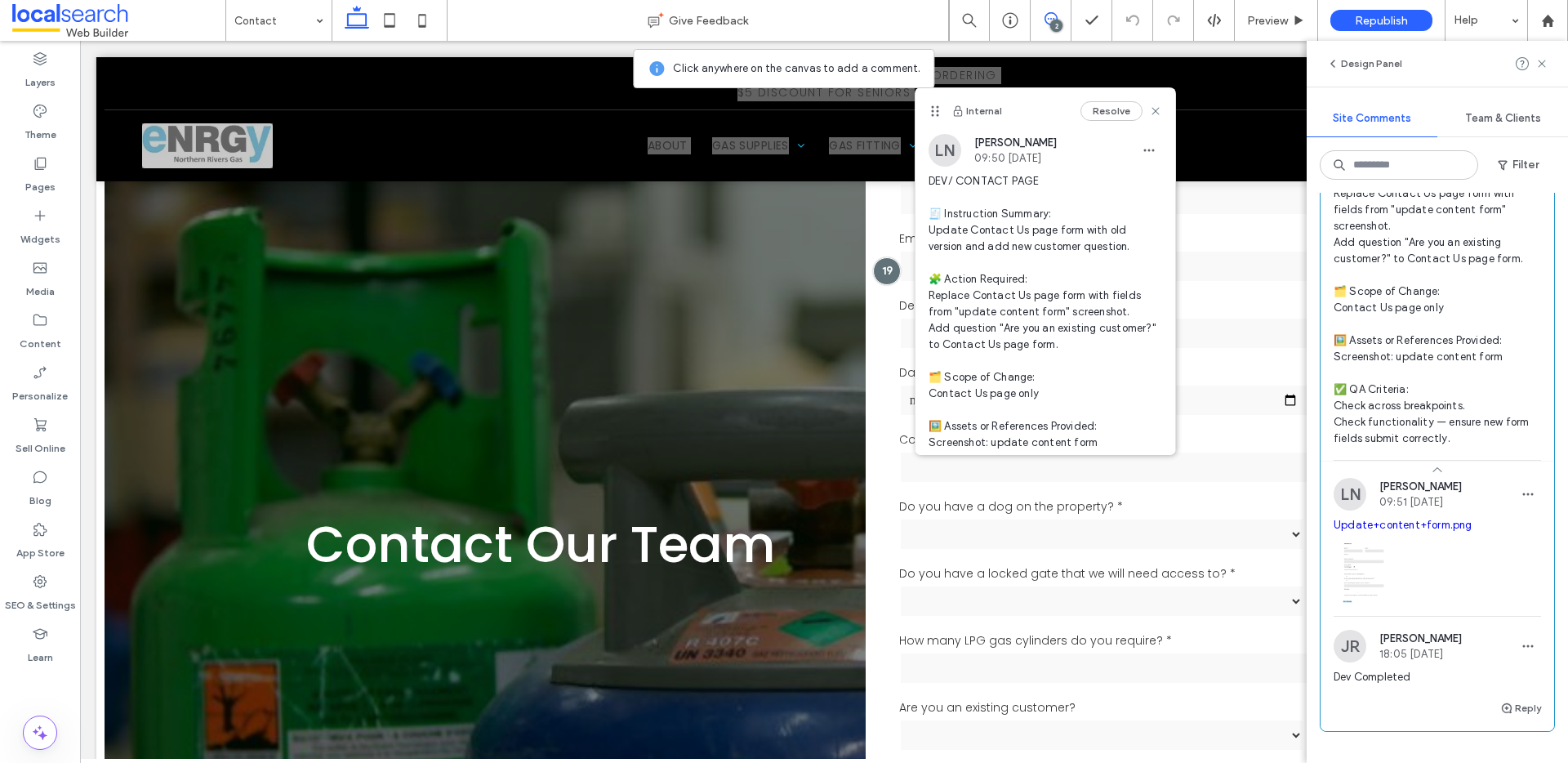
click at [1415, 531] on link "Update+content+form.png" at bounding box center [1402, 525] width 138 height 12
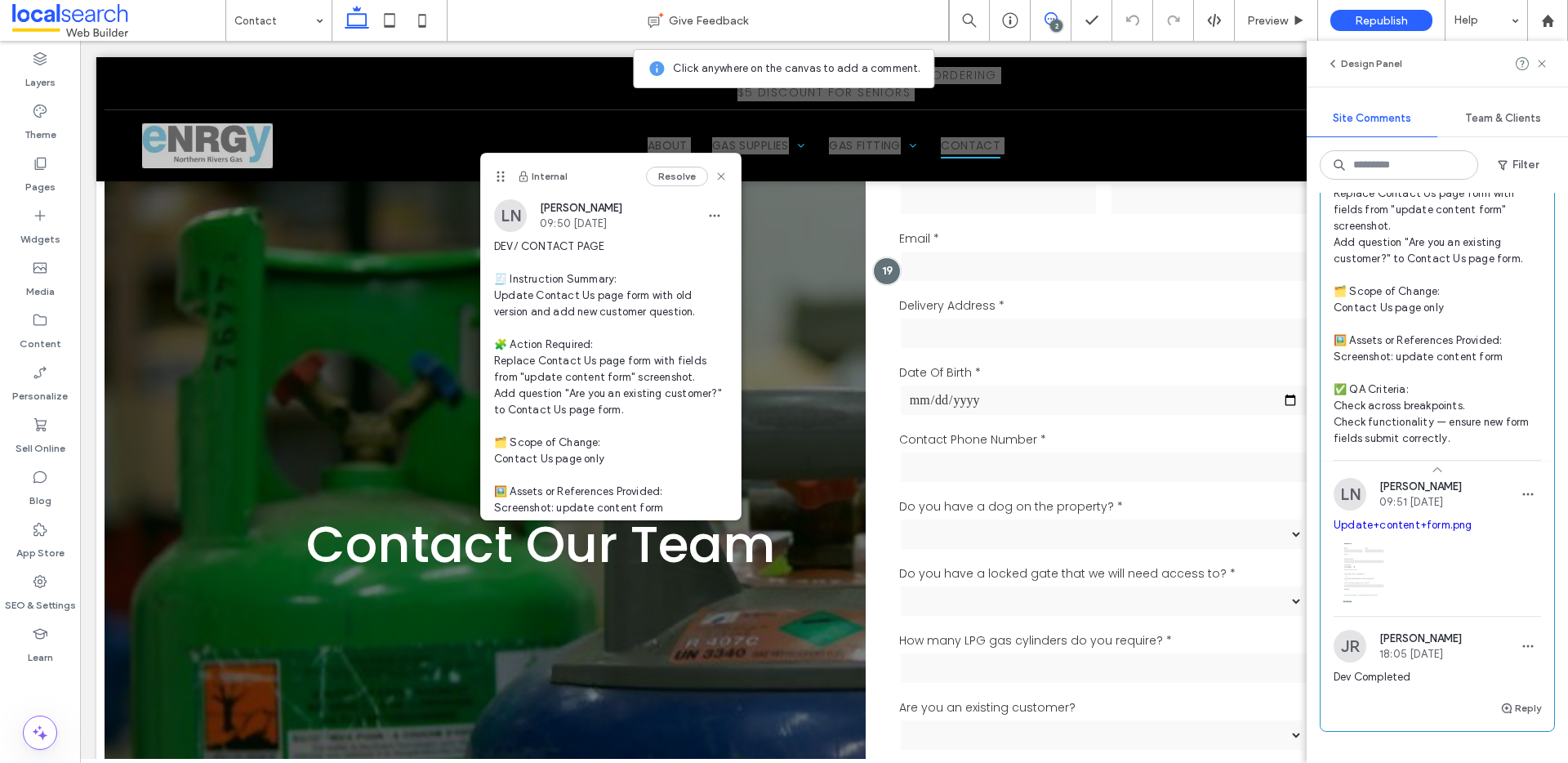
drag, startPoint x: 937, startPoint y: 107, endPoint x: 503, endPoint y: 172, distance: 438.8
click at [503, 172] on use at bounding box center [500, 175] width 8 height 10
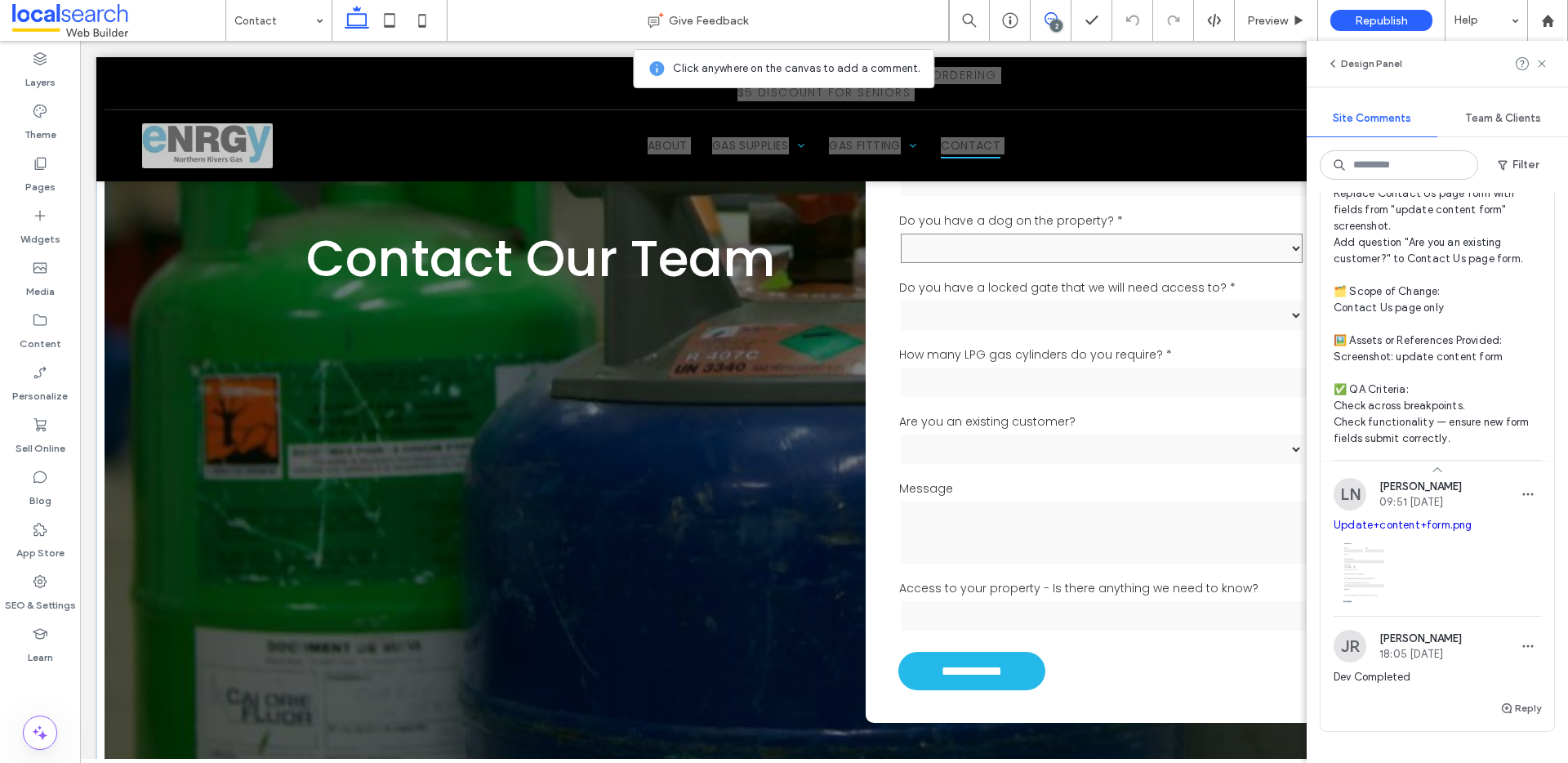
scroll to position [419, 0]
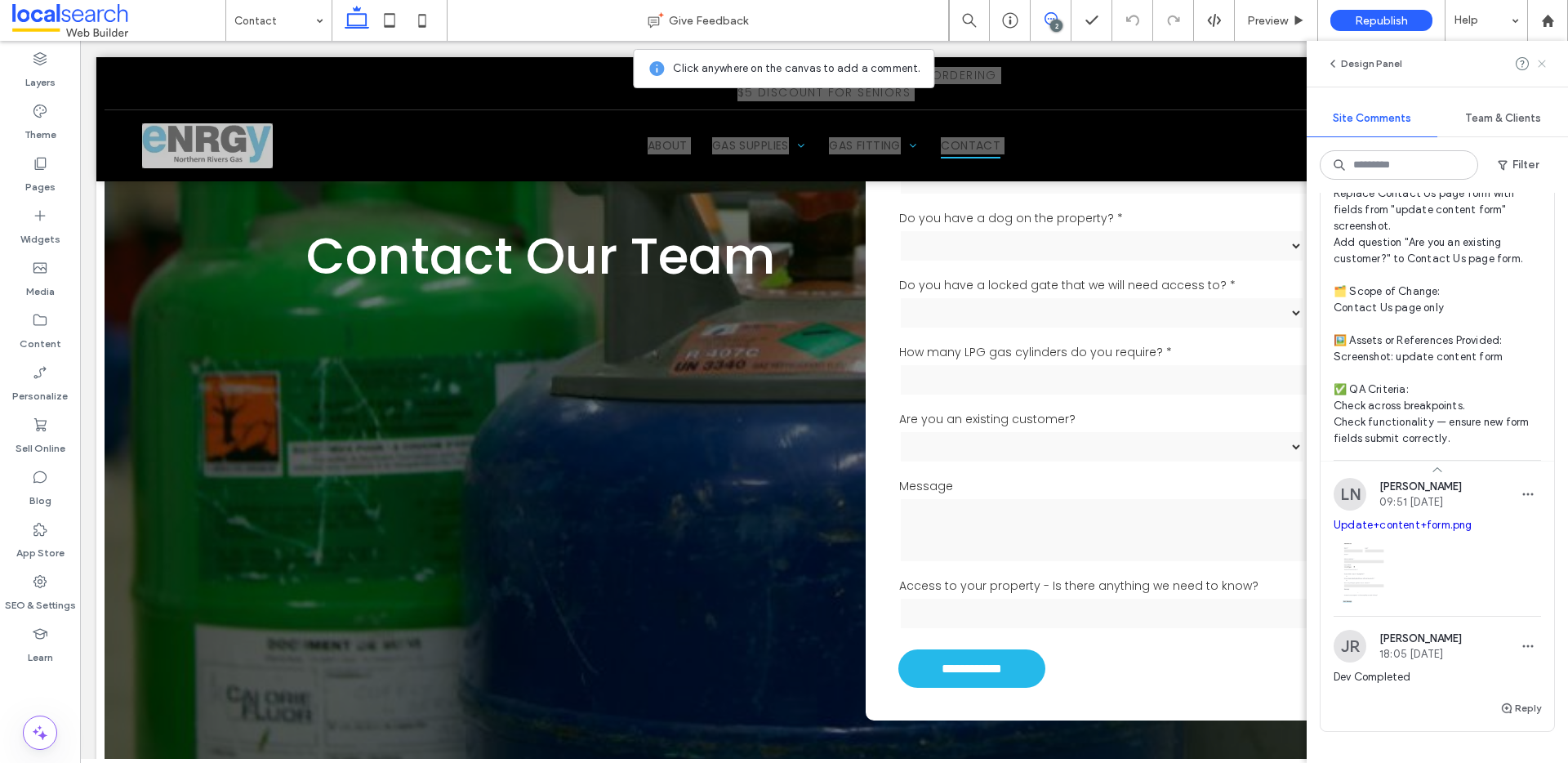
click at [1544, 66] on use at bounding box center [1542, 63] width 8 height 8
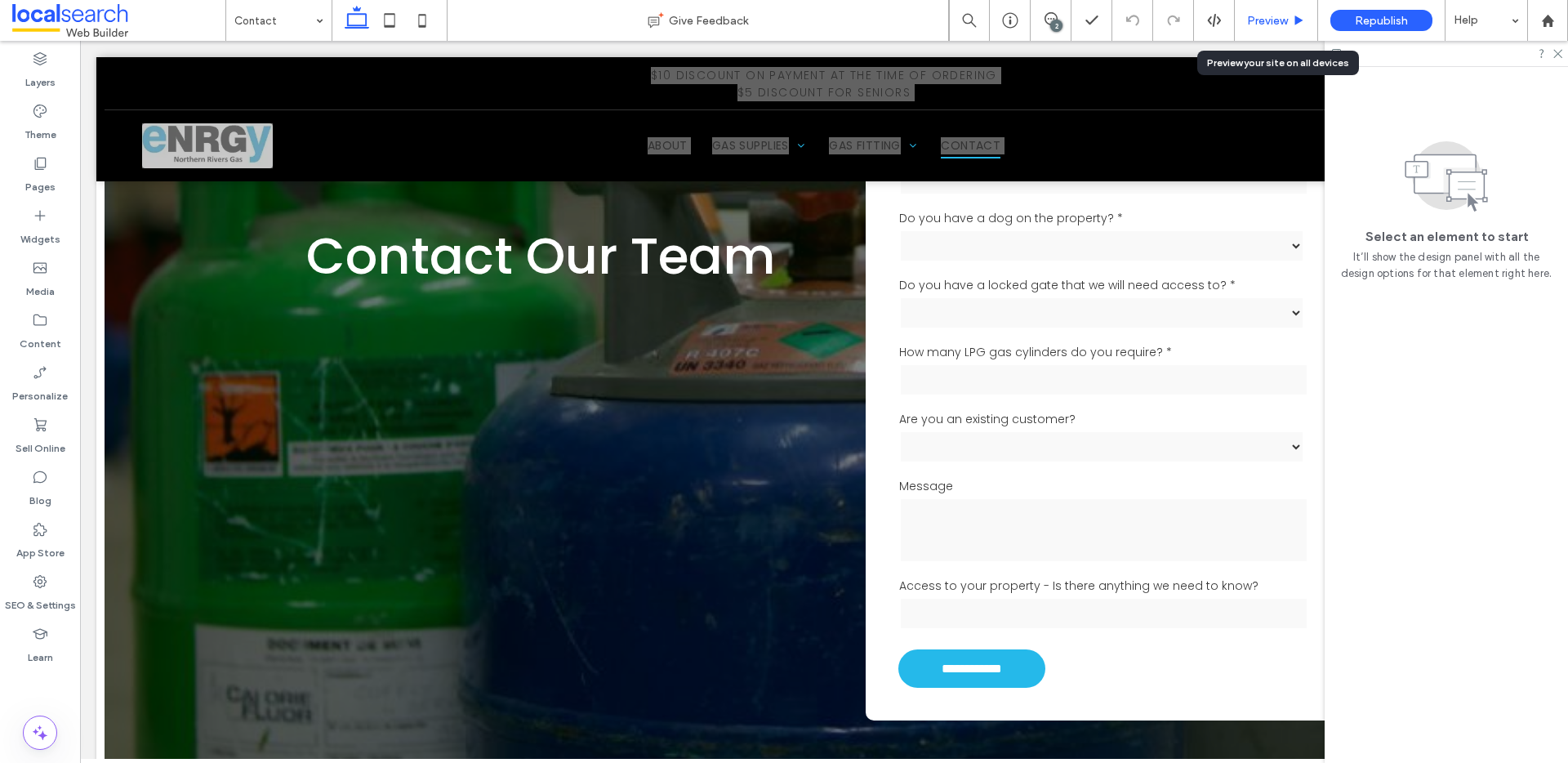
click at [1293, 15] on icon at bounding box center [1299, 21] width 12 height 12
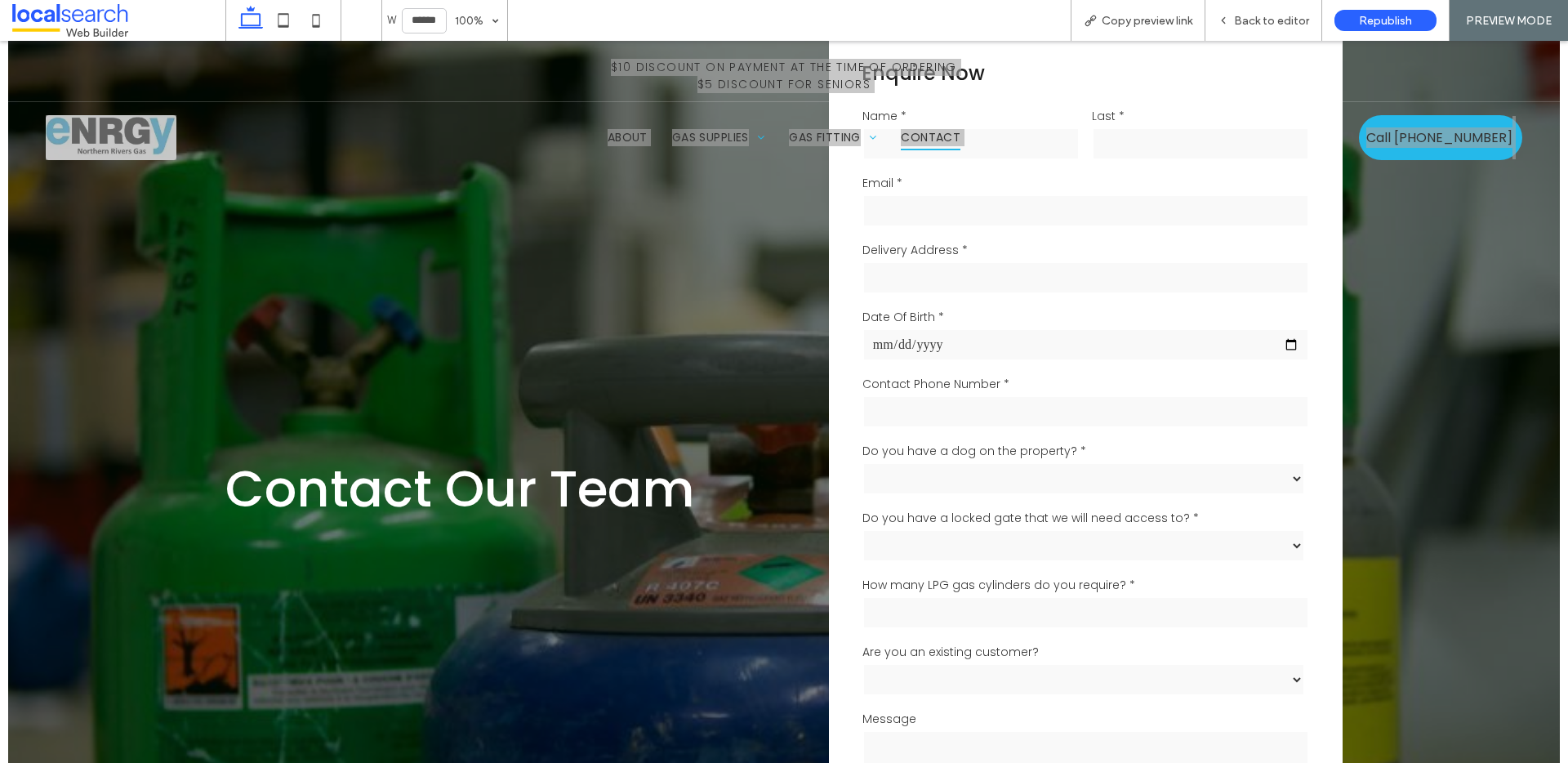
scroll to position [170, 0]
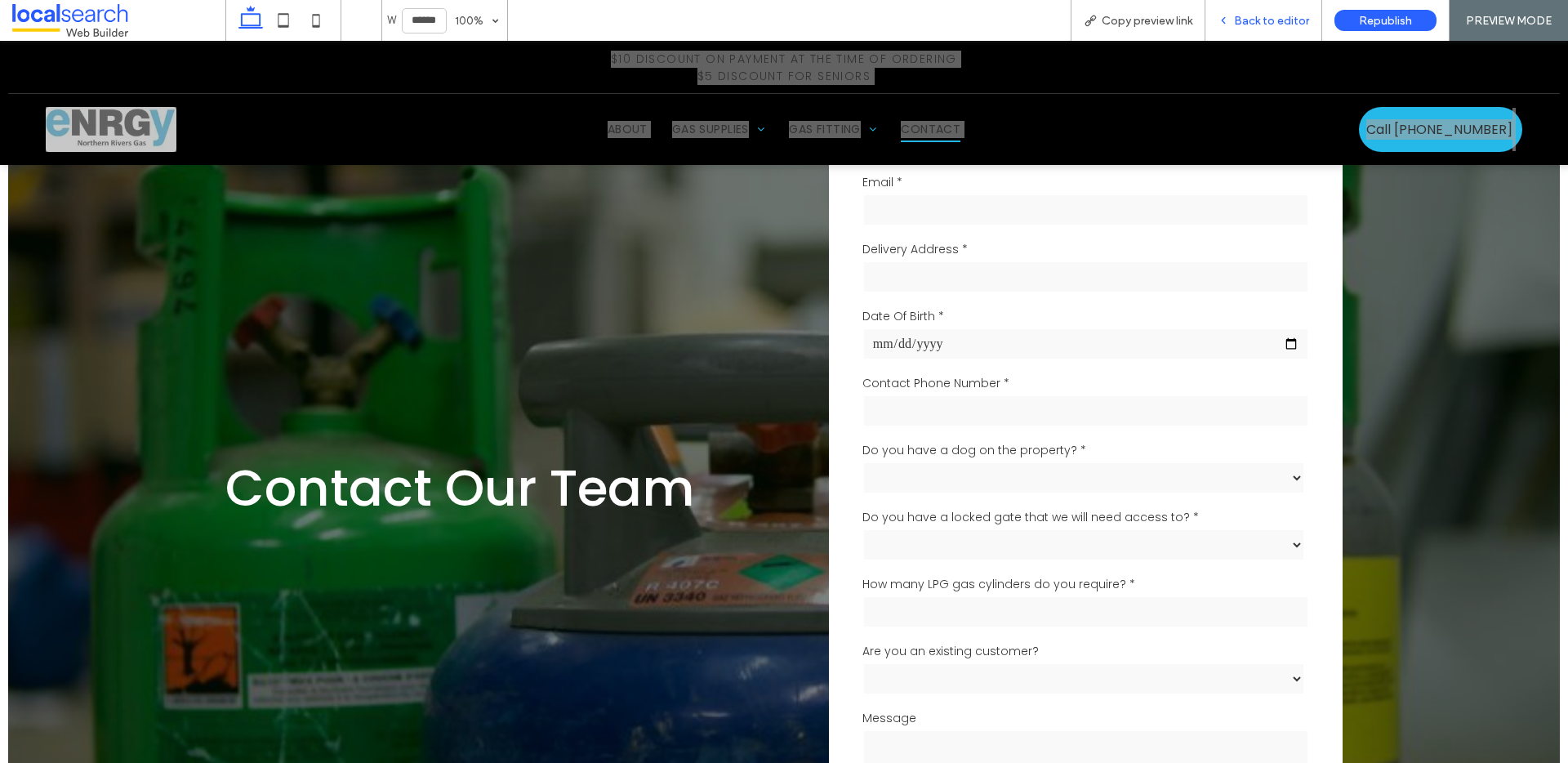
click at [1293, 15] on span "Back to editor" at bounding box center [1271, 21] width 75 height 14
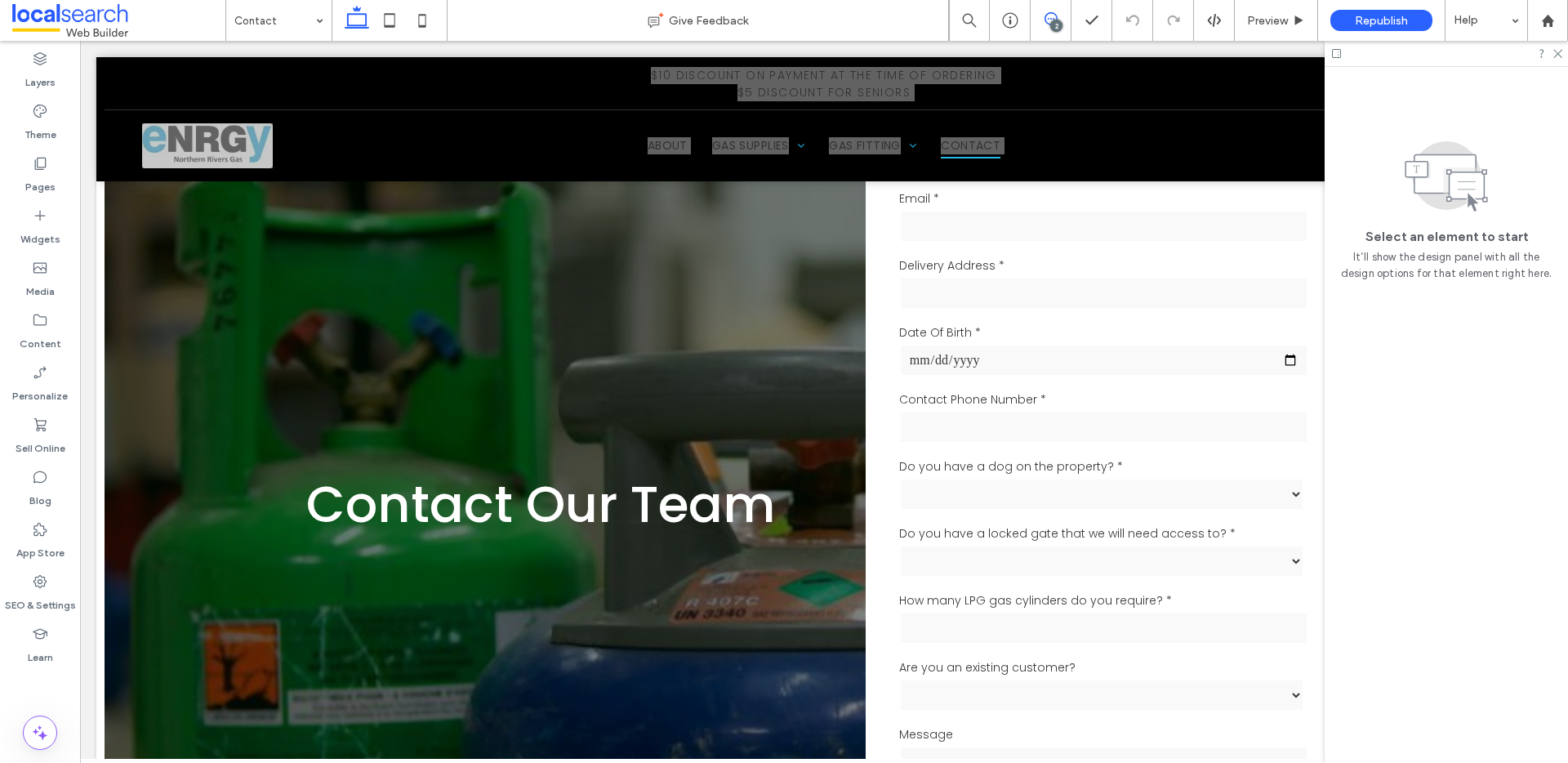
click at [1033, 15] on span at bounding box center [1050, 19] width 40 height 13
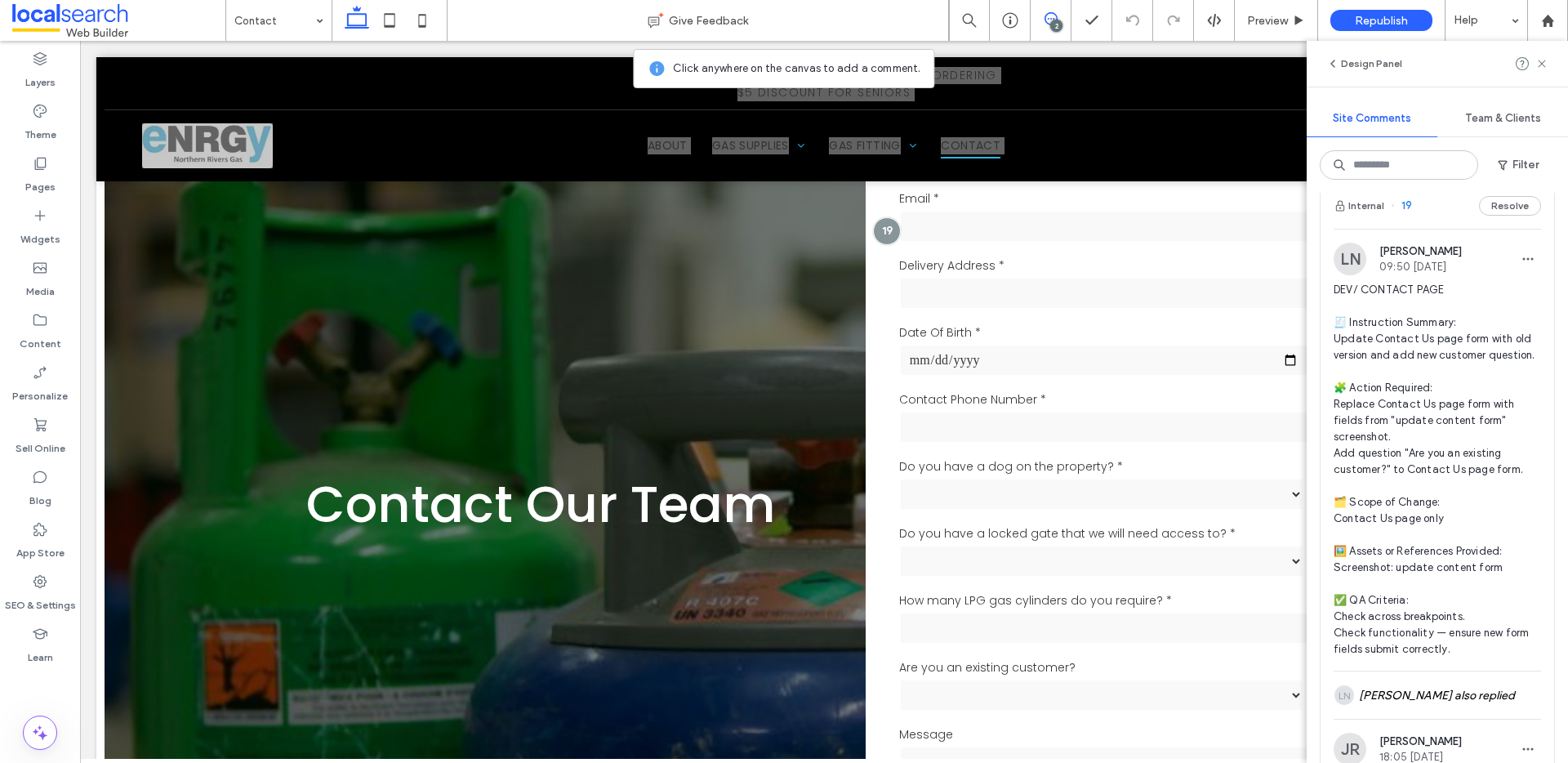
scroll to position [674, 0]
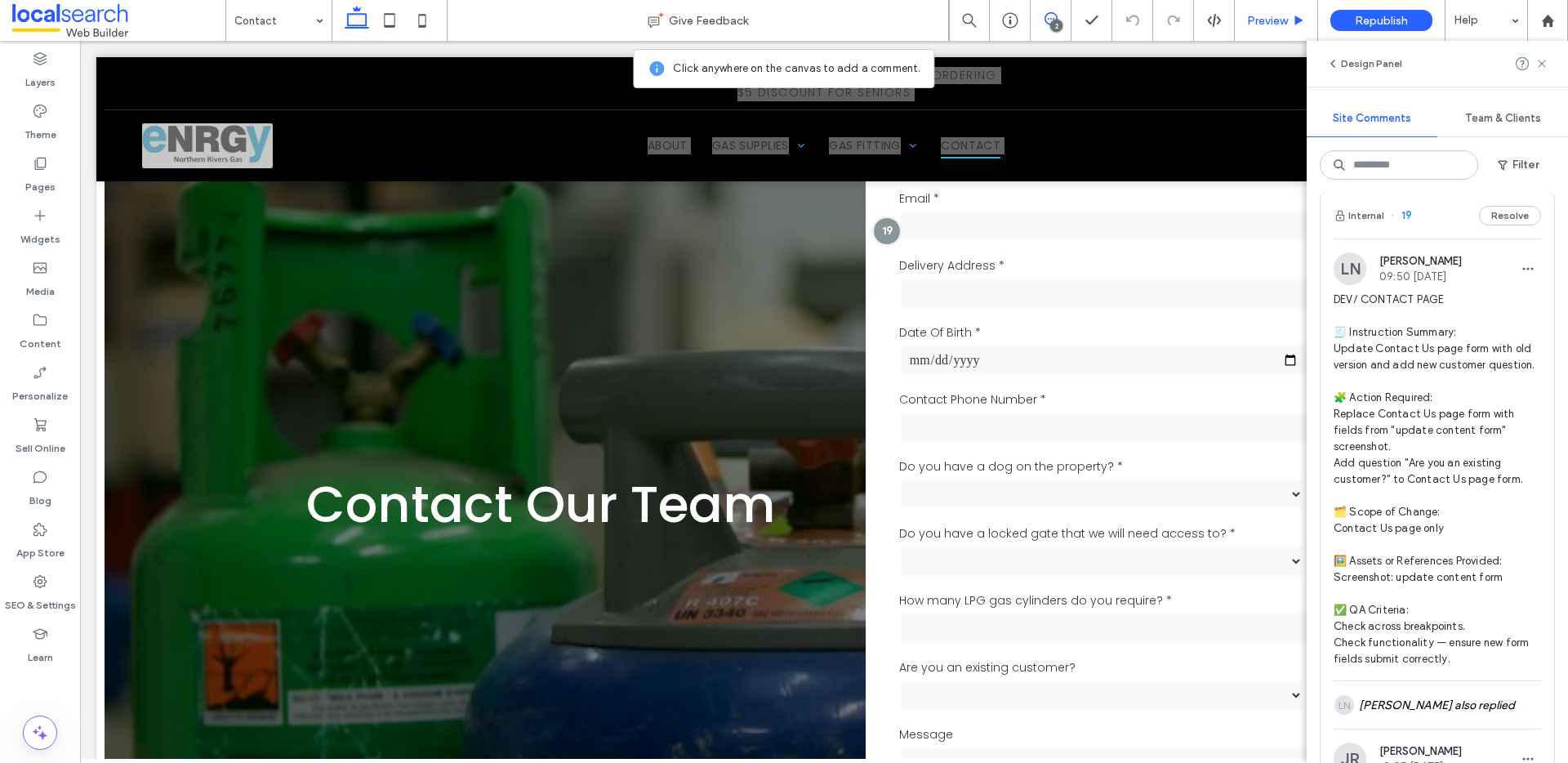
click at [1272, 21] on span "Preview" at bounding box center [1267, 21] width 40 height 14
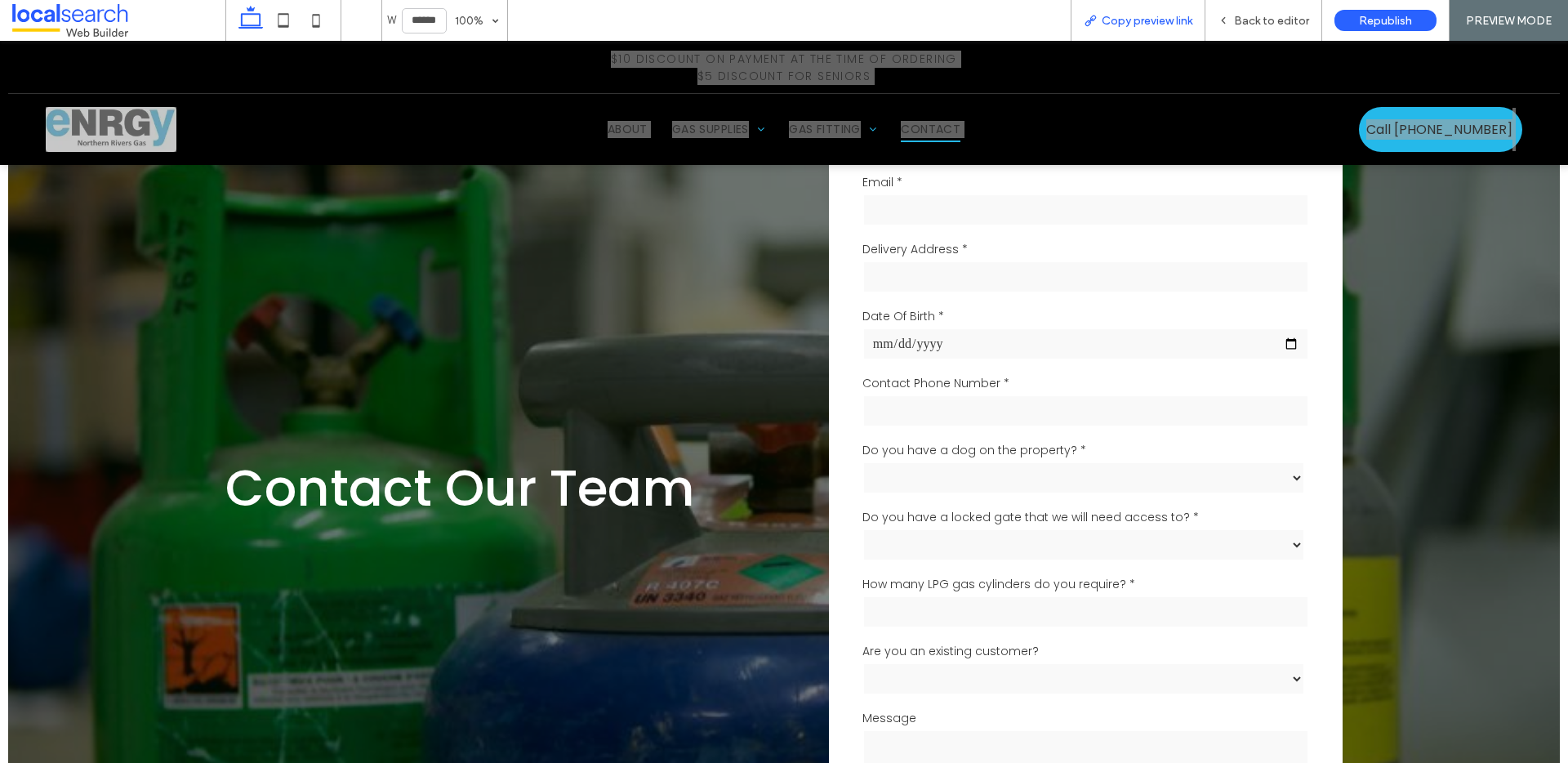
click at [1171, 12] on div "Copy preview link" at bounding box center [1138, 20] width 135 height 41
click at [1138, 17] on span "Copy preview link" at bounding box center [1147, 21] width 90 height 14
click at [1238, 28] on div "Back to editor" at bounding box center [1264, 20] width 117 height 41
click at [1285, 15] on span "Back to editor" at bounding box center [1271, 21] width 75 height 14
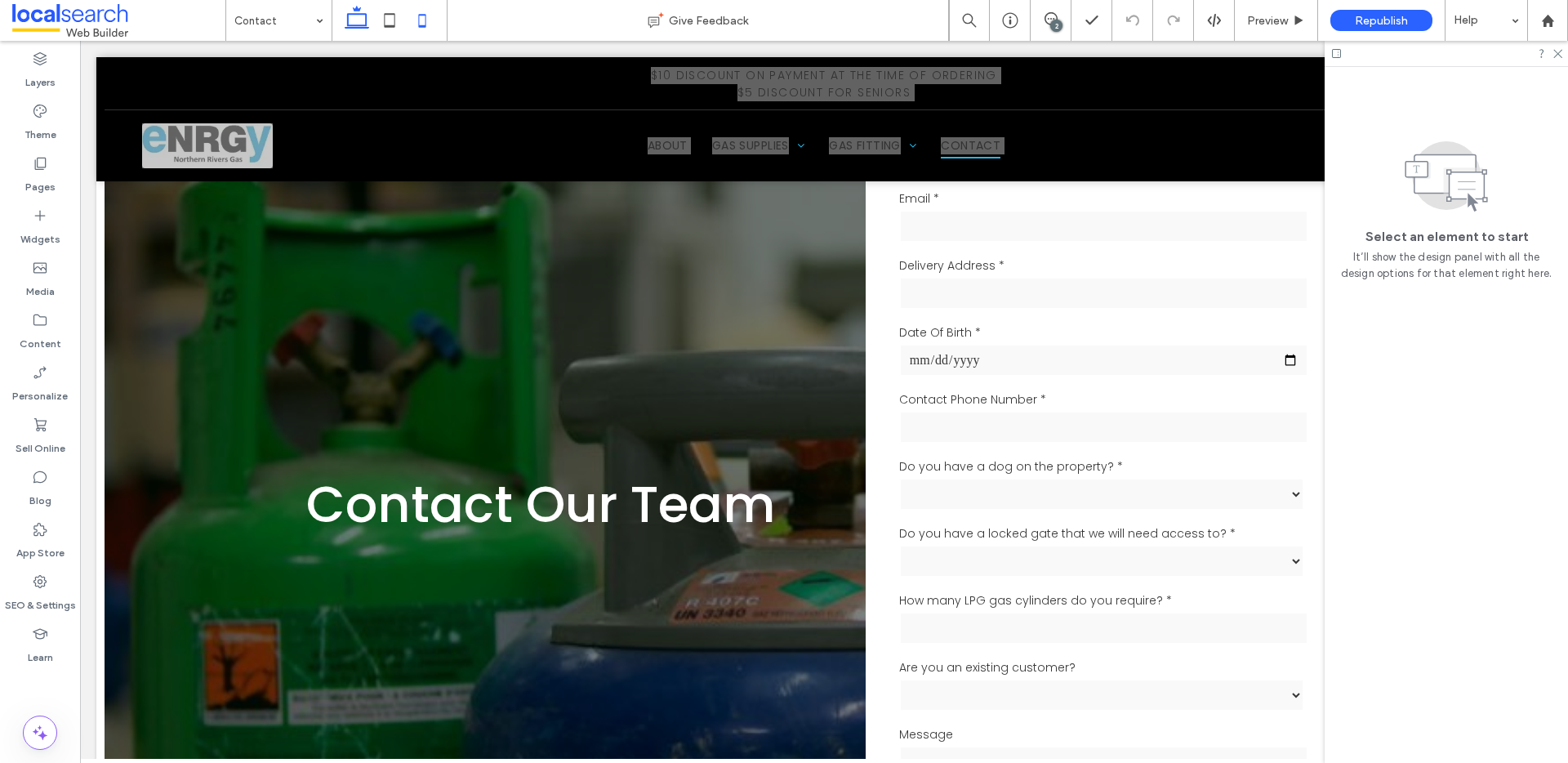
click at [421, 19] on icon at bounding box center [422, 20] width 33 height 33
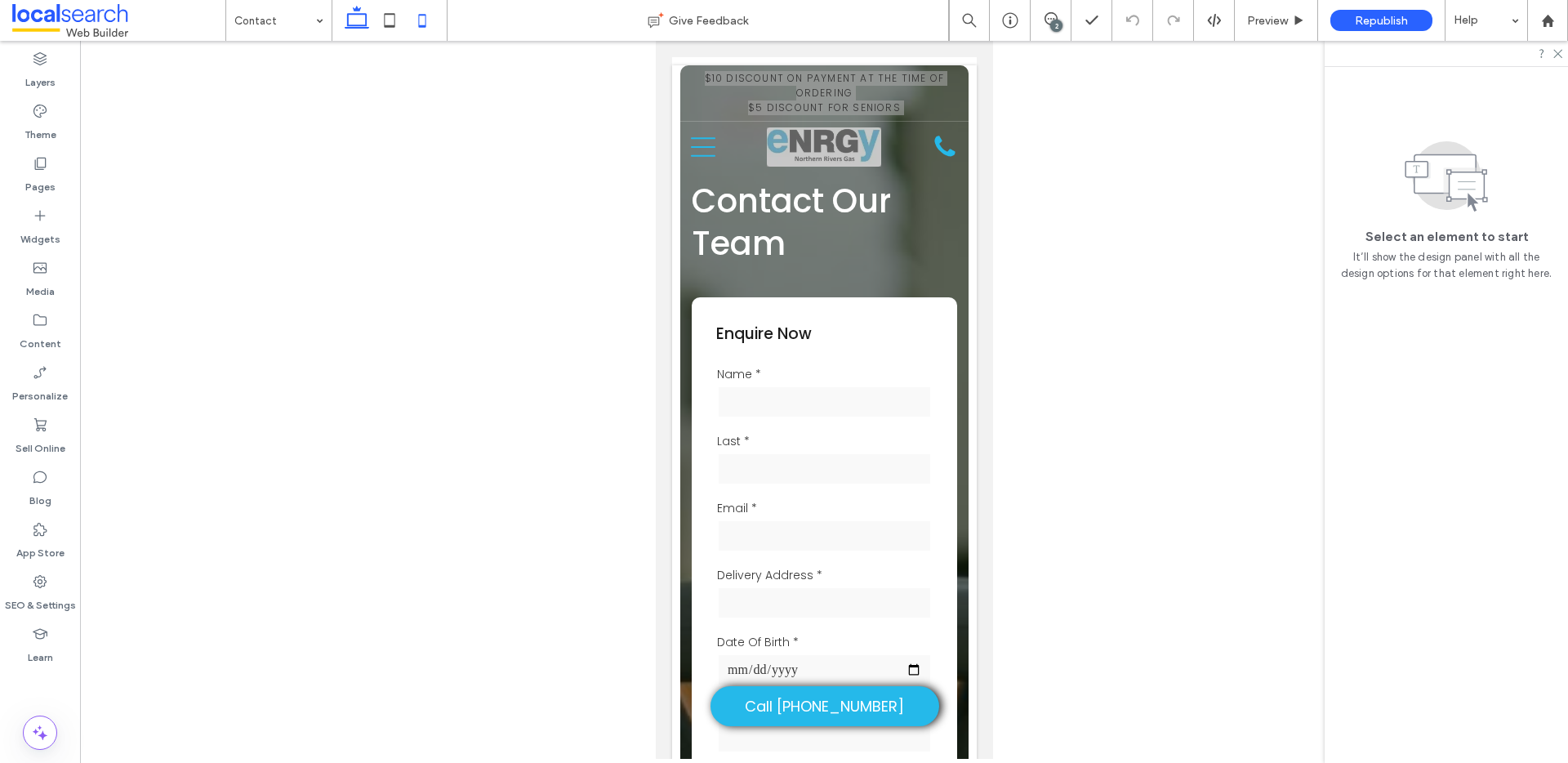
click at [352, 19] on icon at bounding box center [357, 20] width 33 height 33
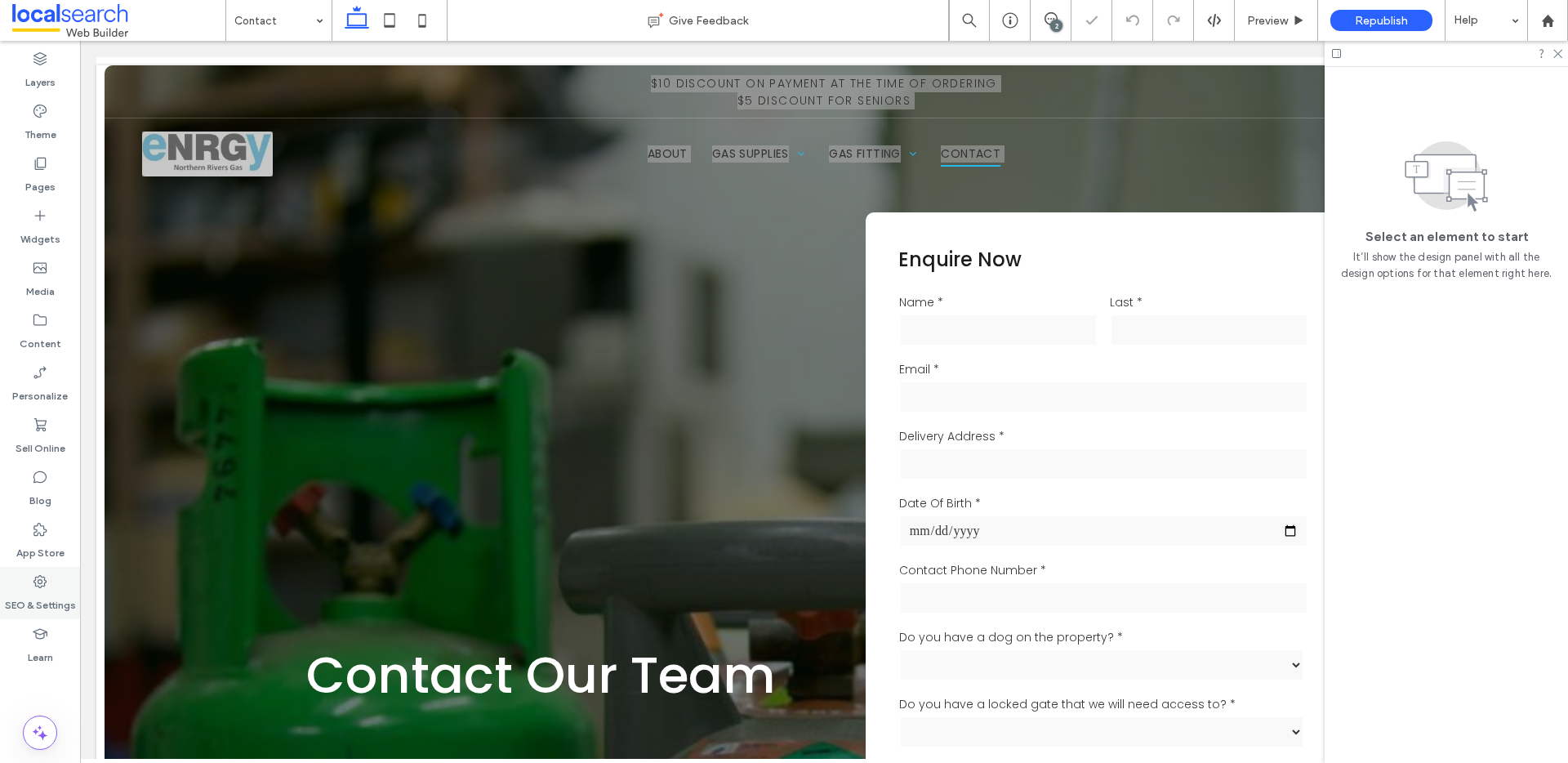
click at [60, 609] on label "SEO & Settings" at bounding box center [40, 601] width 71 height 23
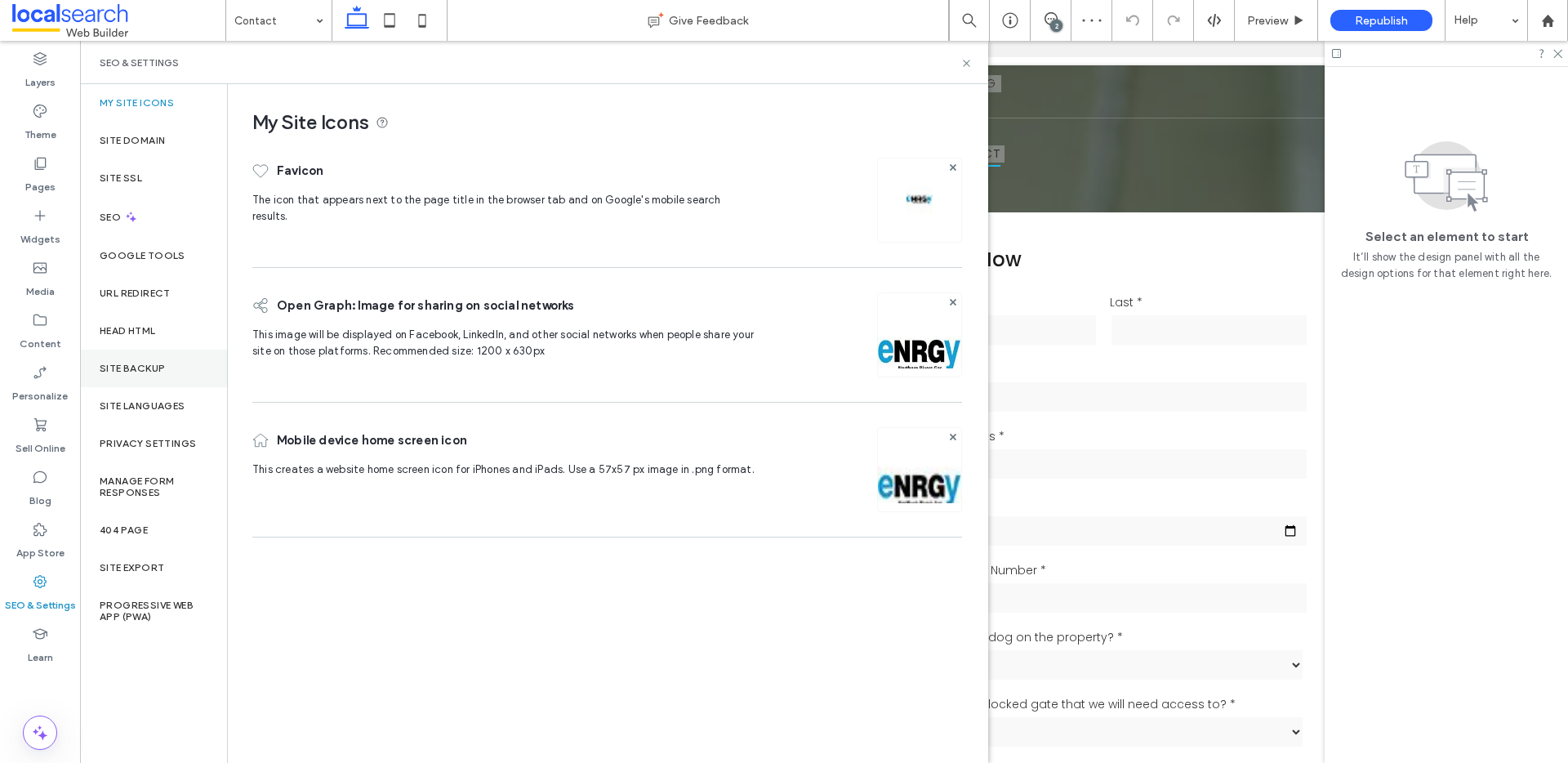
click at [155, 369] on label "Site Backup" at bounding box center [132, 368] width 65 height 11
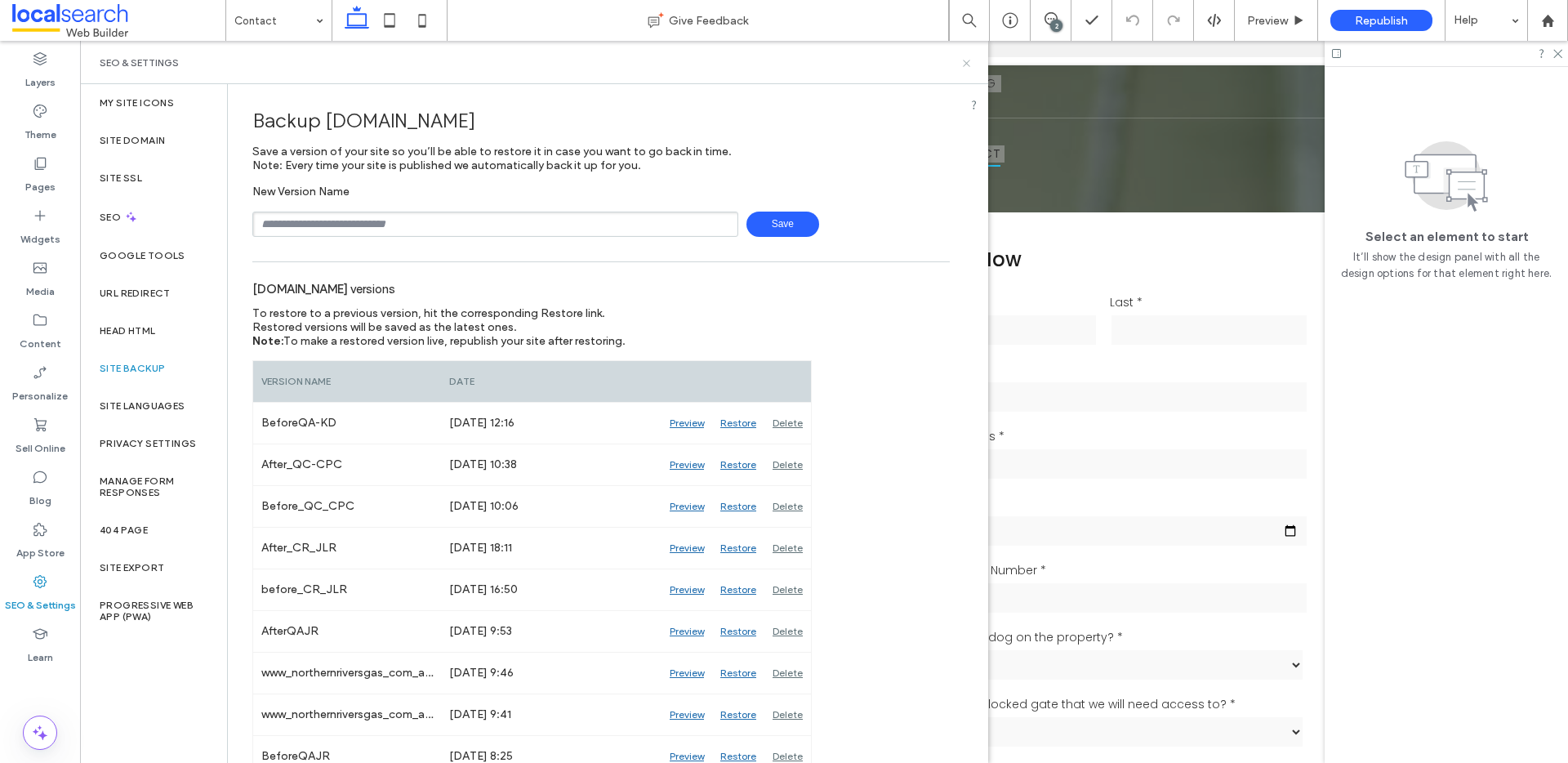
click at [967, 61] on icon at bounding box center [966, 63] width 12 height 12
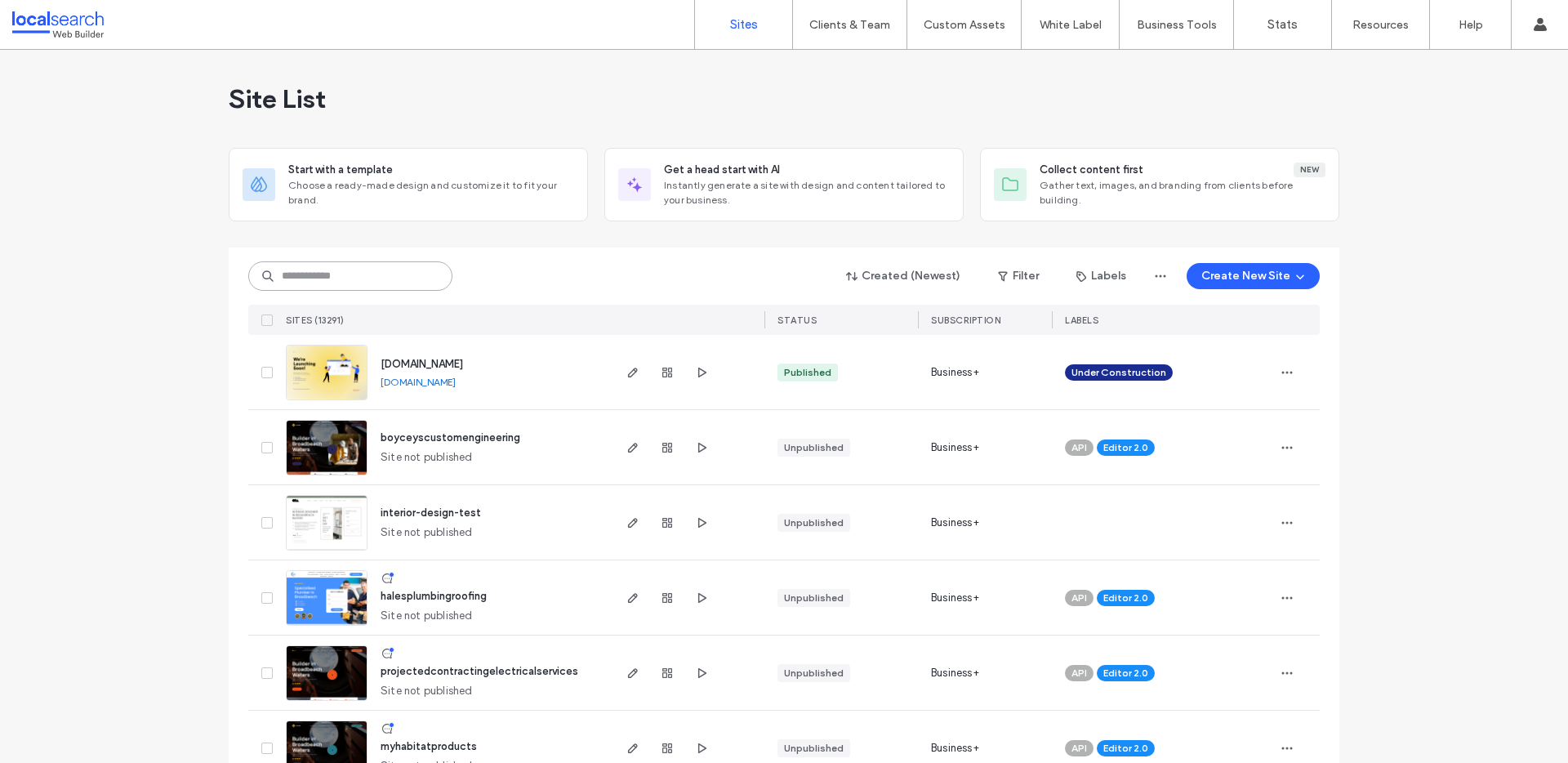
paste input "********"
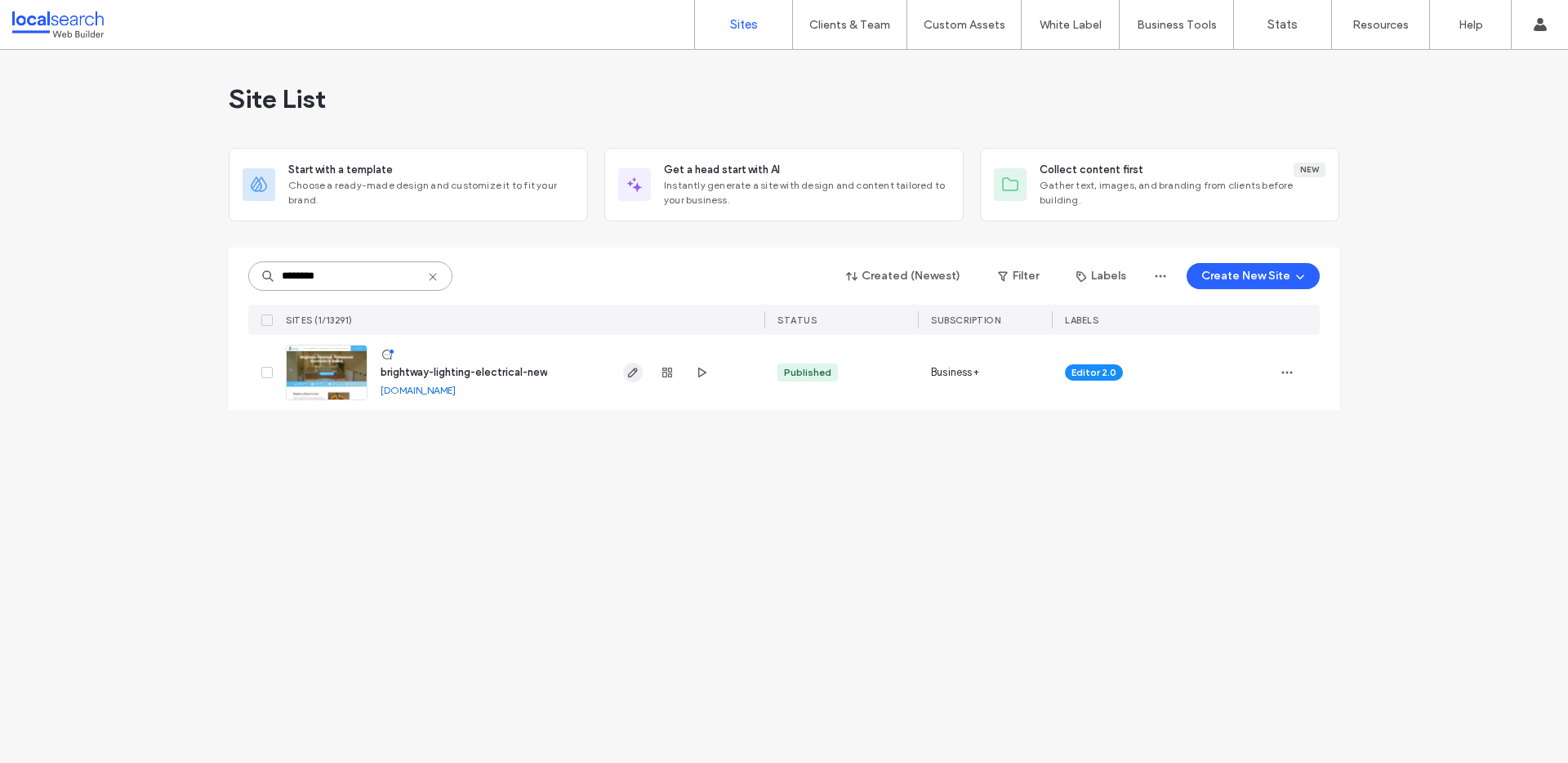
type input "********"
click at [629, 374] on icon "button" at bounding box center [633, 372] width 13 height 13
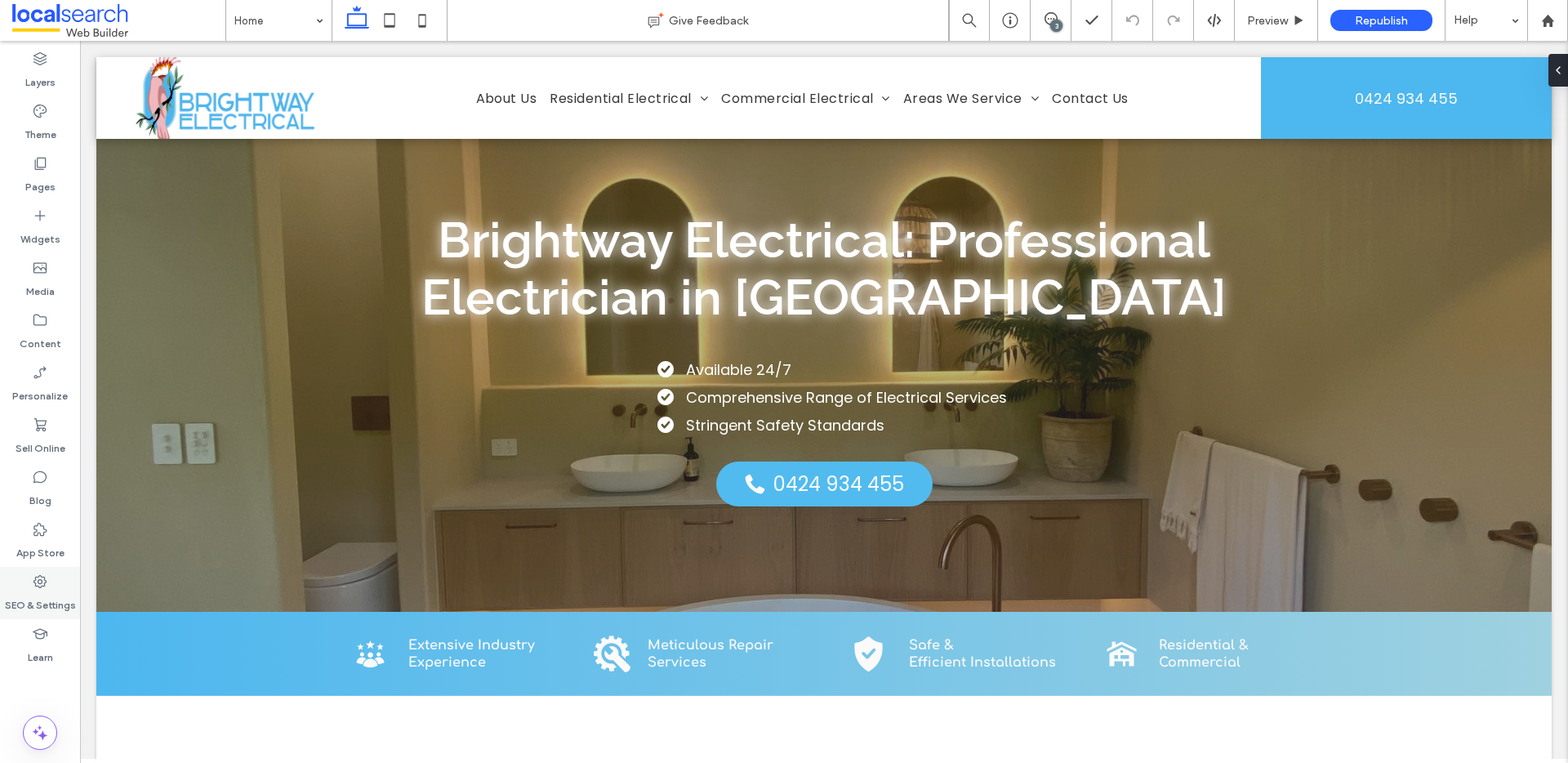
click at [41, 602] on label "SEO & Settings" at bounding box center [40, 601] width 71 height 23
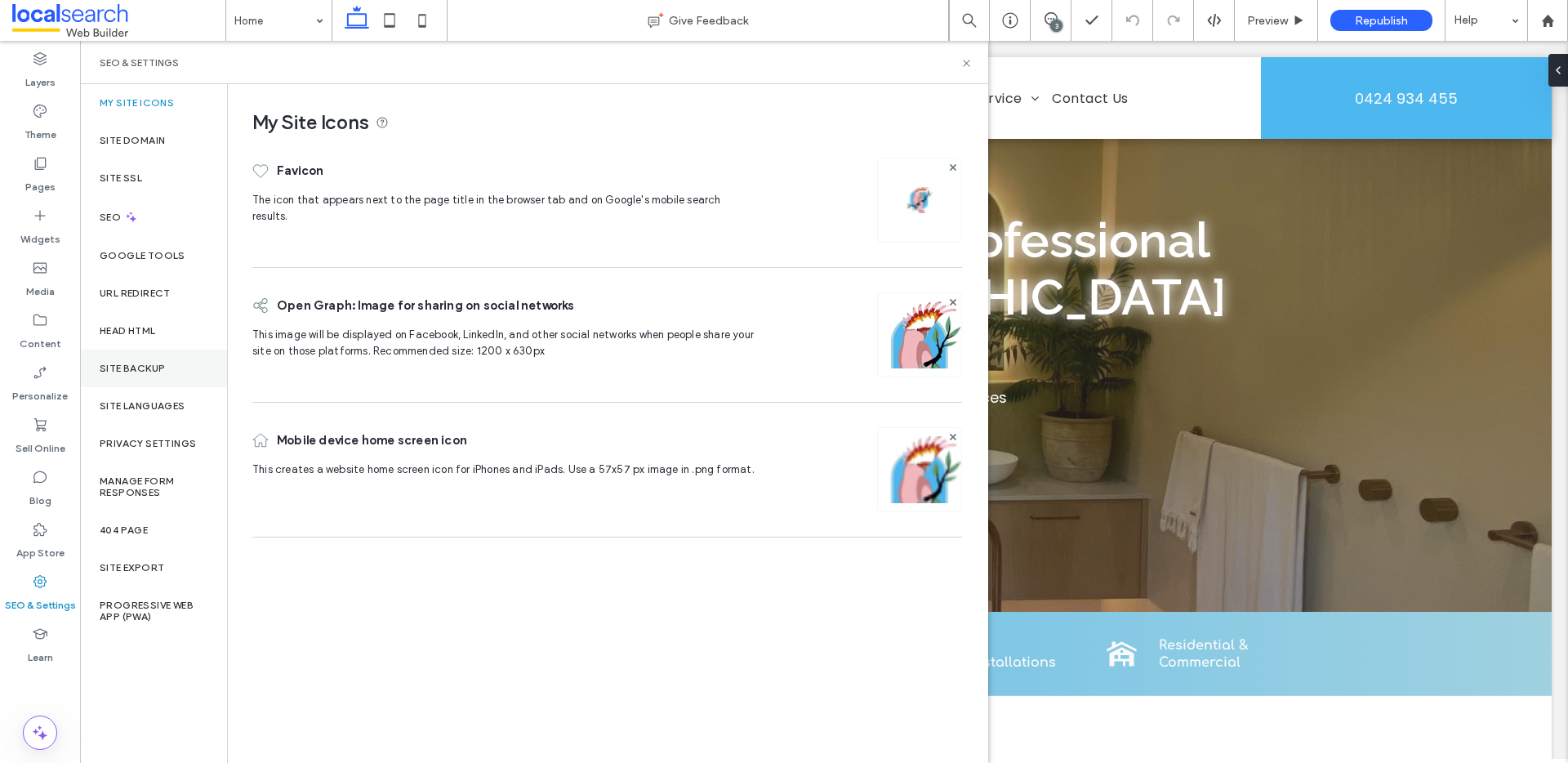
click at [140, 374] on div "Site Backup" at bounding box center [154, 368] width 147 height 38
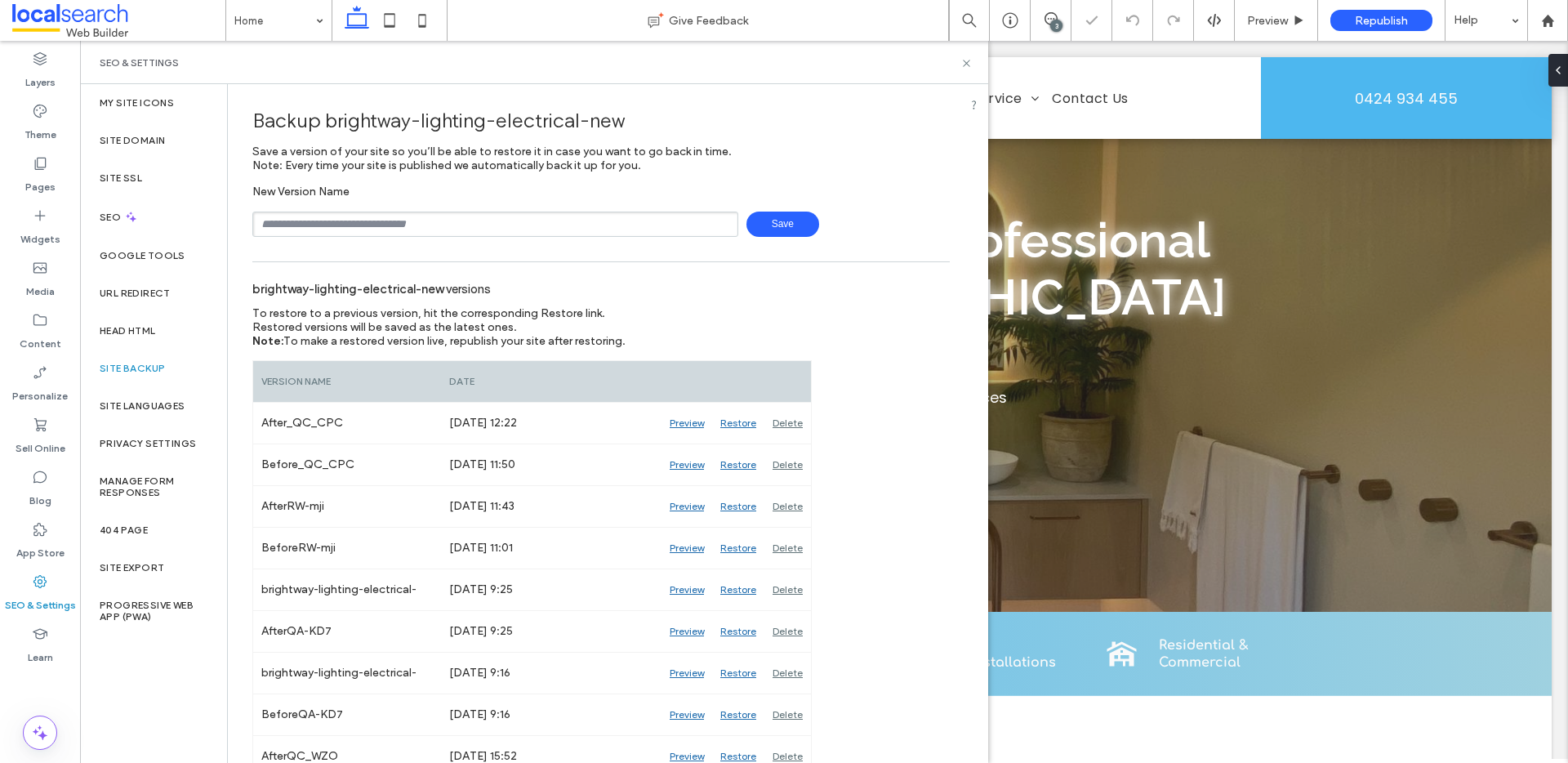
click at [367, 219] on input "text" at bounding box center [495, 224] width 486 height 25
type input "**********"
click at [966, 59] on icon at bounding box center [966, 63] width 12 height 12
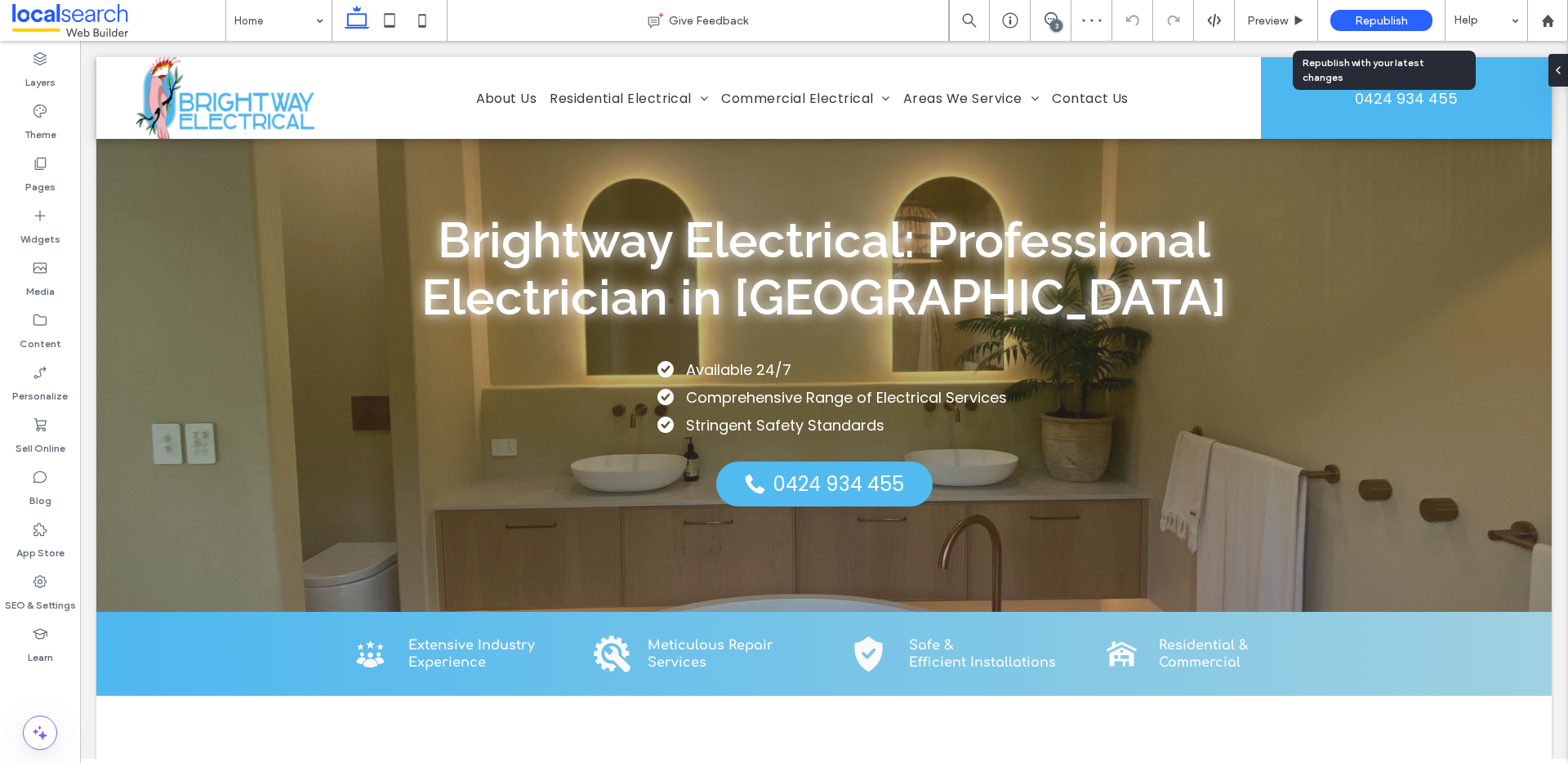
click at [1407, 21] on span "Republish" at bounding box center [1381, 21] width 53 height 14
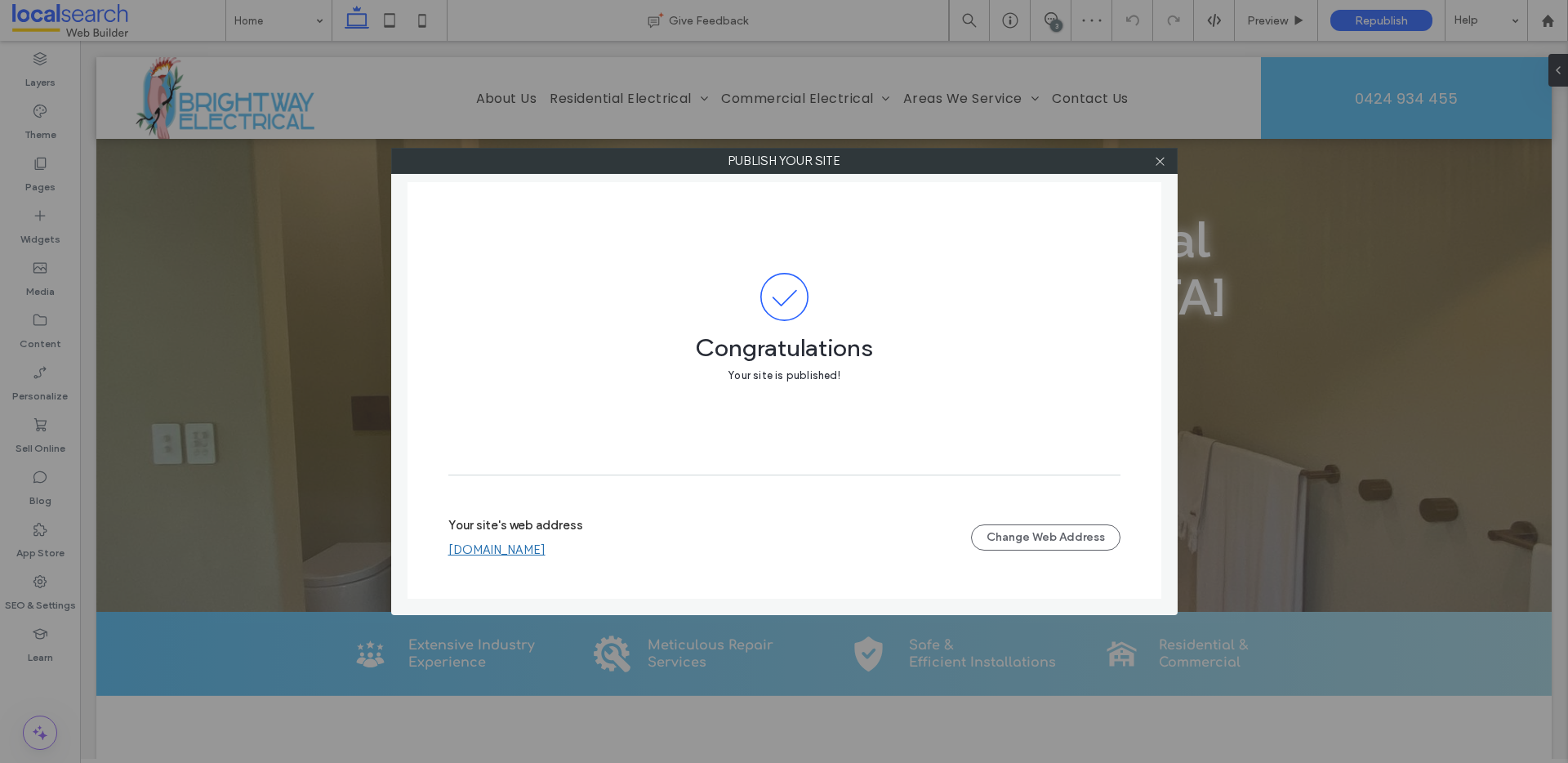
click at [544, 543] on label "Your site's web address" at bounding box center [515, 530] width 135 height 24
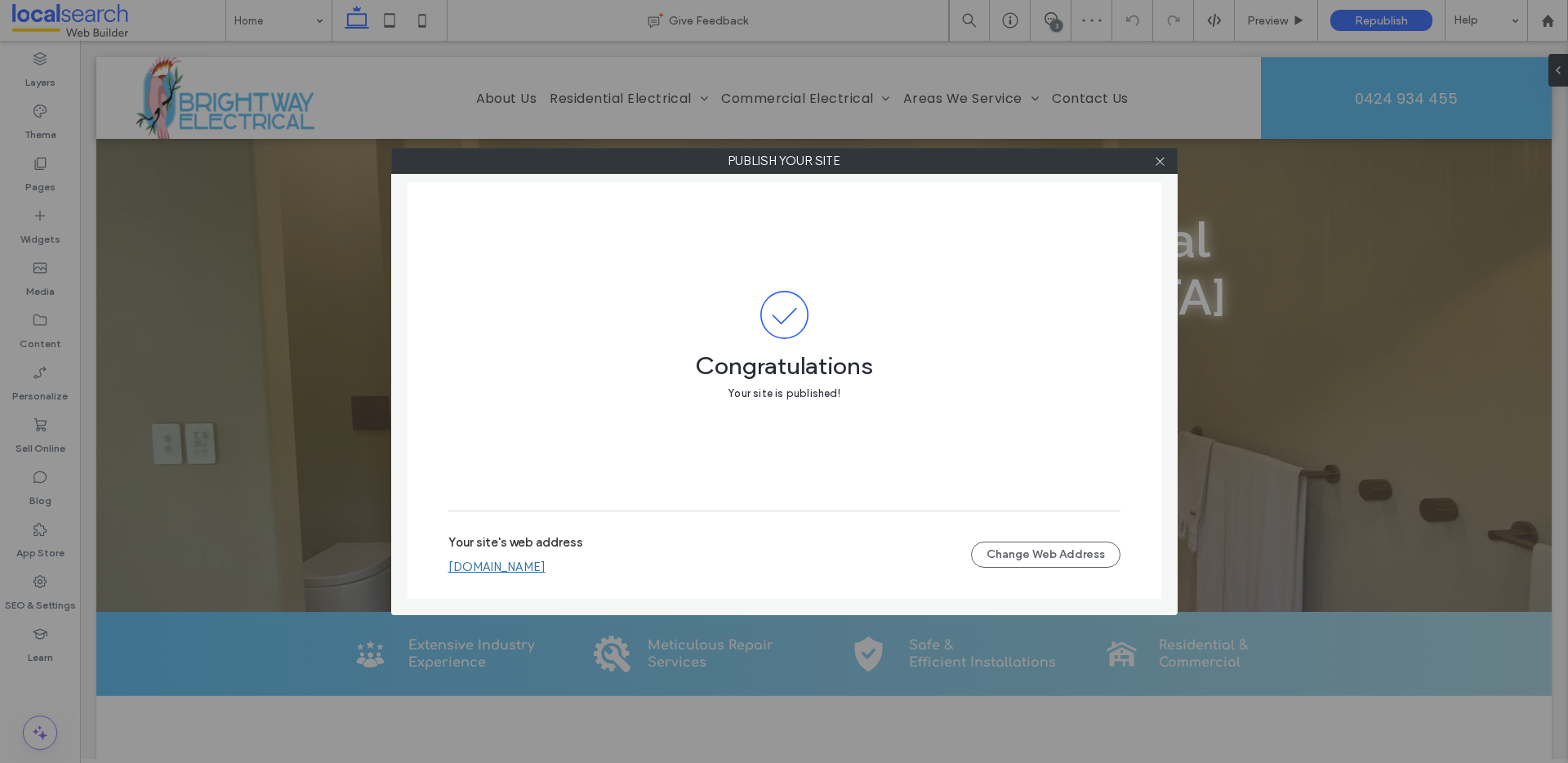
click at [533, 582] on div "Your site's web address brightway-lighting-electrical-new.webbuilder.localsearc…" at bounding box center [784, 555] width 672 height 89
click at [538, 569] on link "brightway-lighting-electrical-new.webbuilder.localsearch.com.au" at bounding box center [496, 567] width 97 height 15
click at [1162, 163] on use at bounding box center [1159, 160] width 8 height 8
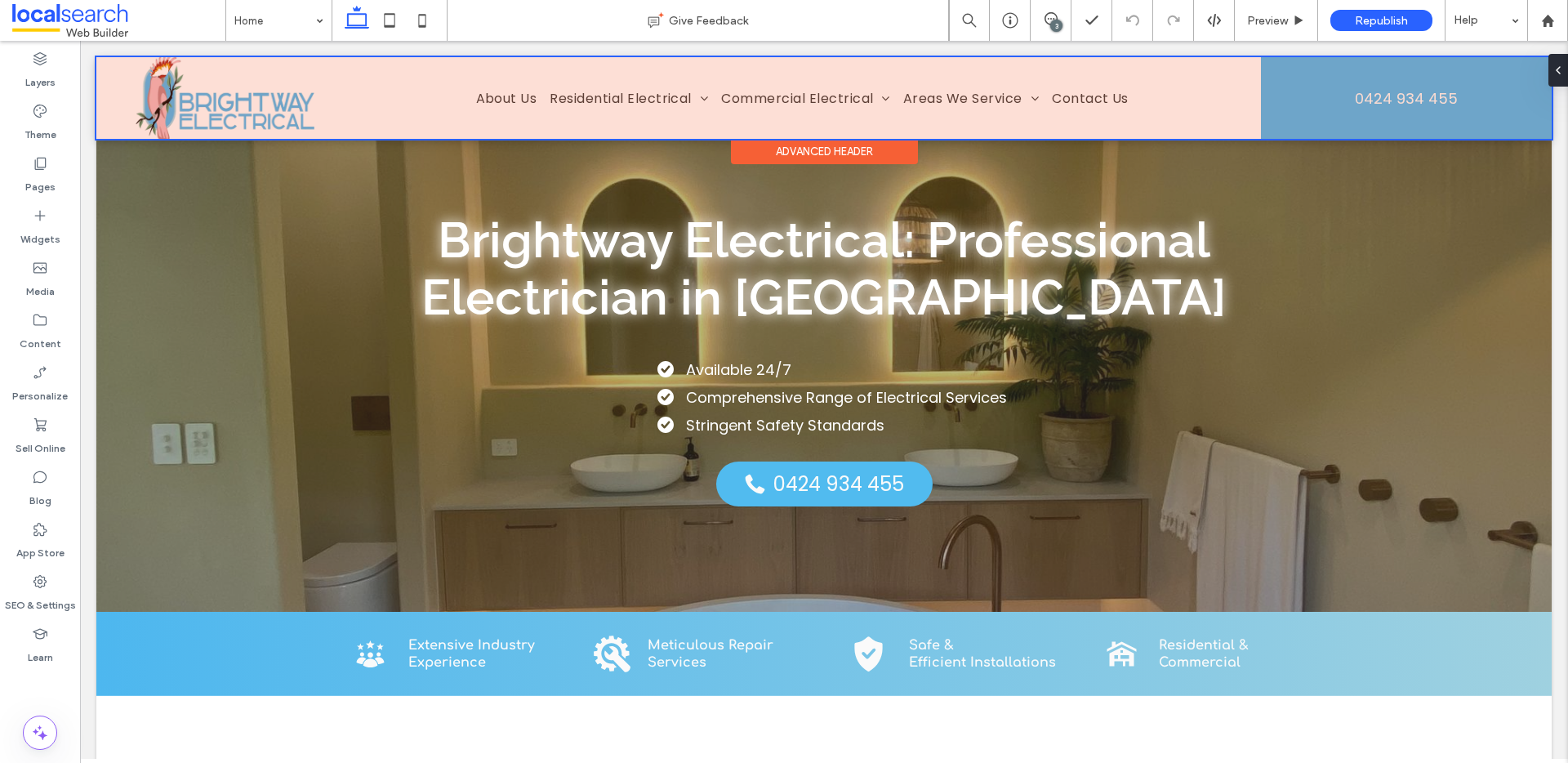
click at [427, 64] on div at bounding box center [823, 98] width 1455 height 82
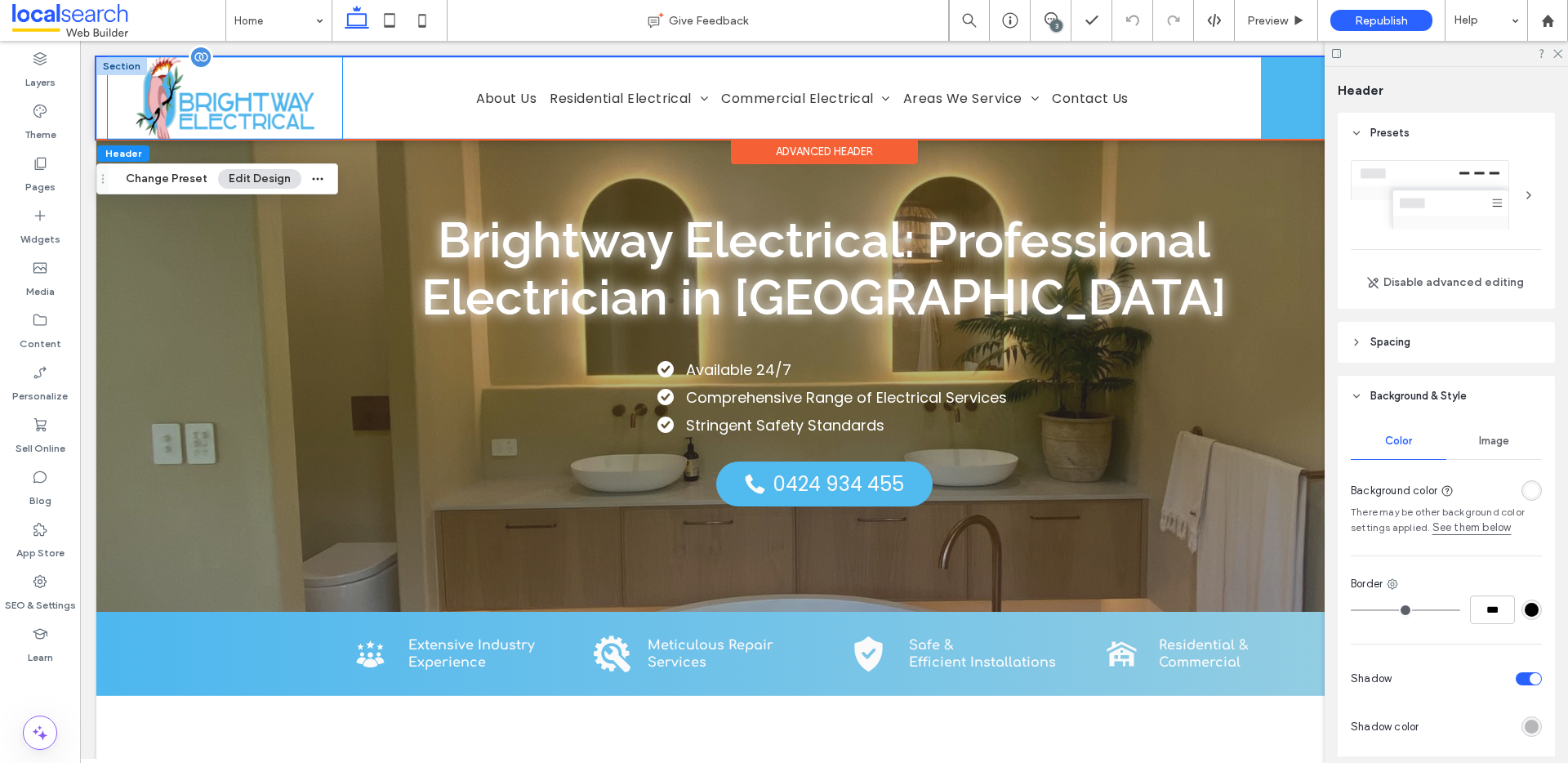
click at [293, 73] on img at bounding box center [225, 98] width 211 height 82
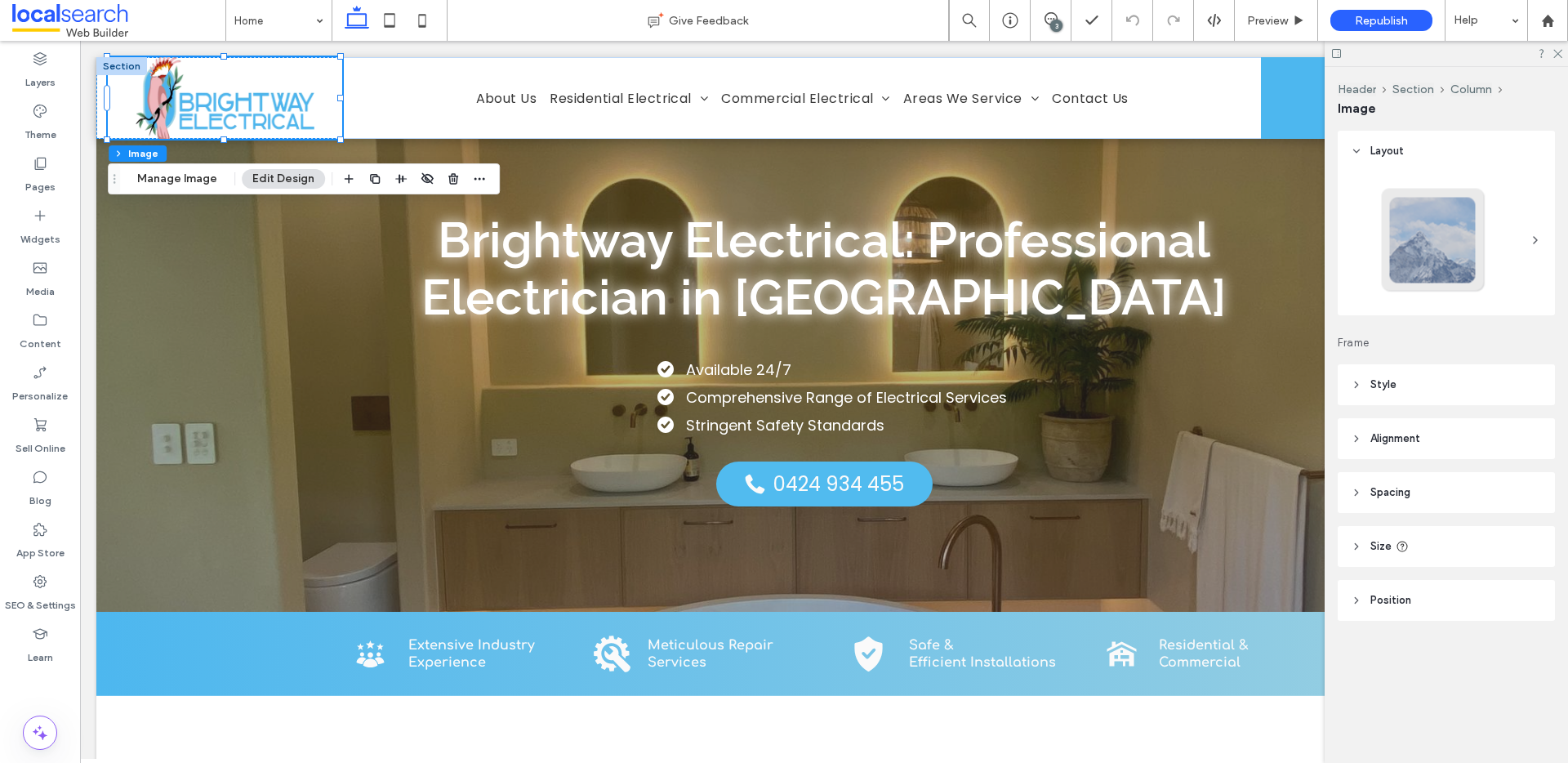
click at [1413, 502] on header "Spacing" at bounding box center [1446, 492] width 218 height 41
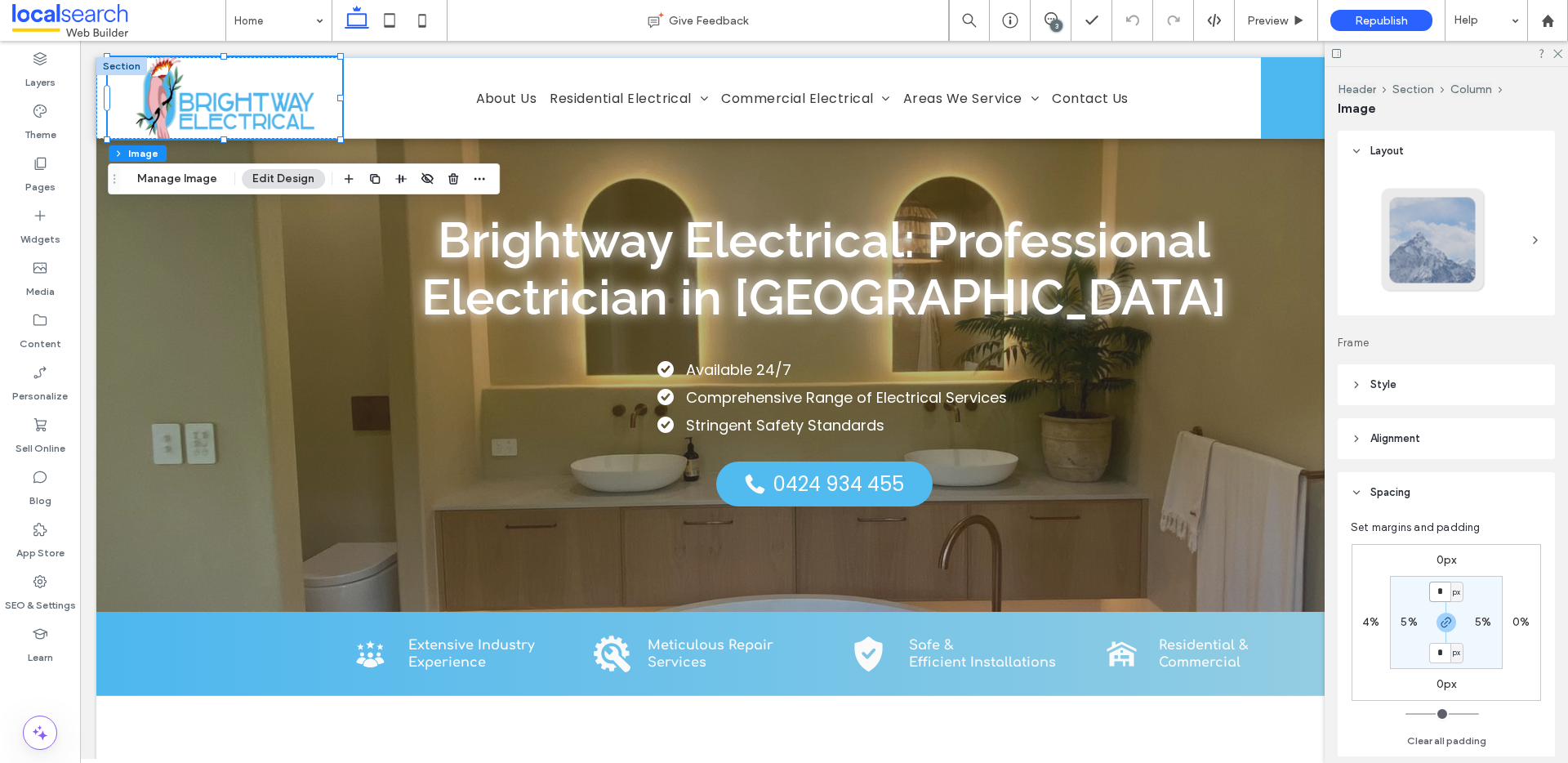
click at [1434, 587] on input "*" at bounding box center [1439, 592] width 22 height 21
type input "**"
type input "*"
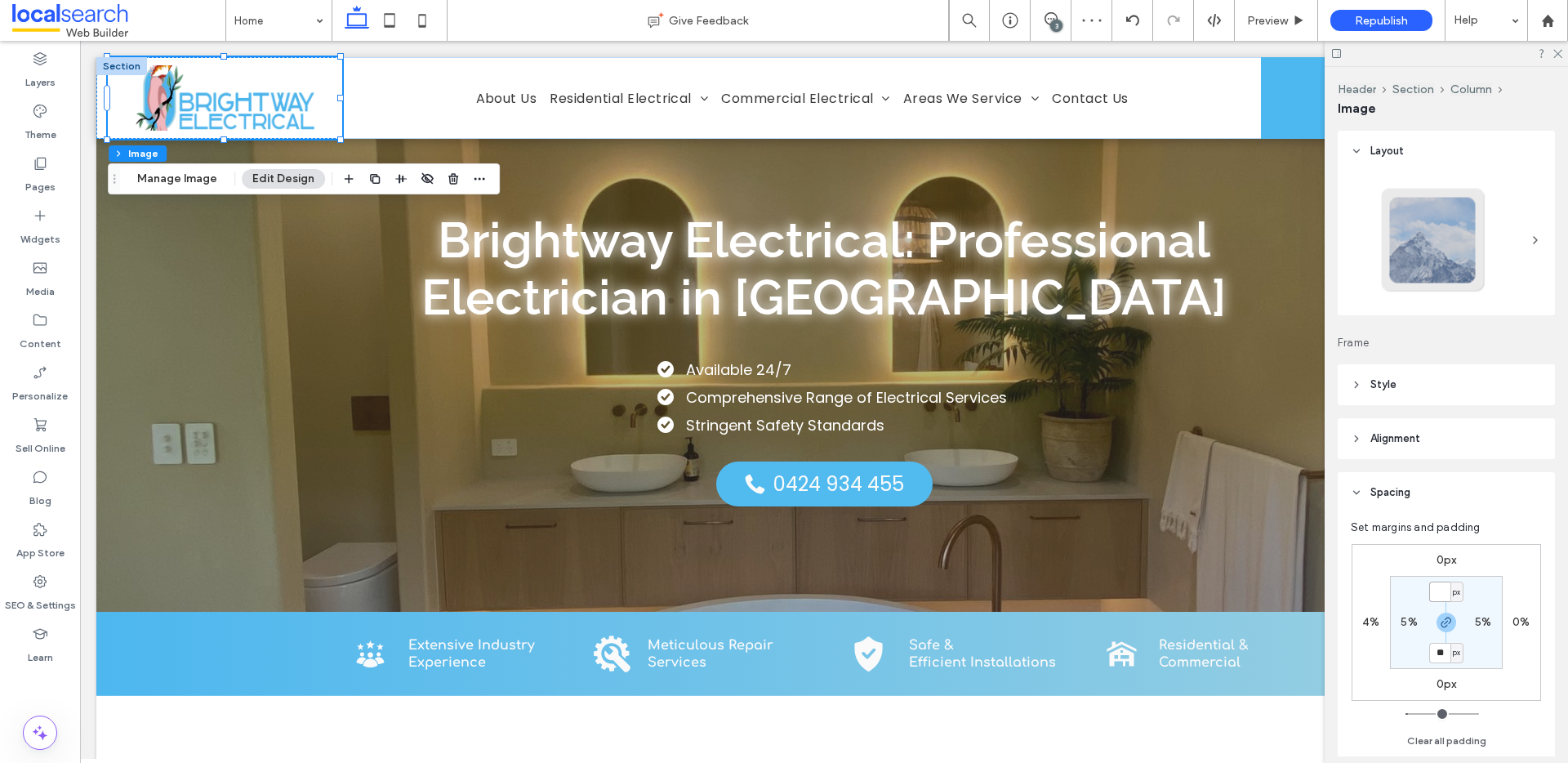
type input "*"
click at [1444, 563] on label "0px" at bounding box center [1447, 560] width 21 height 14
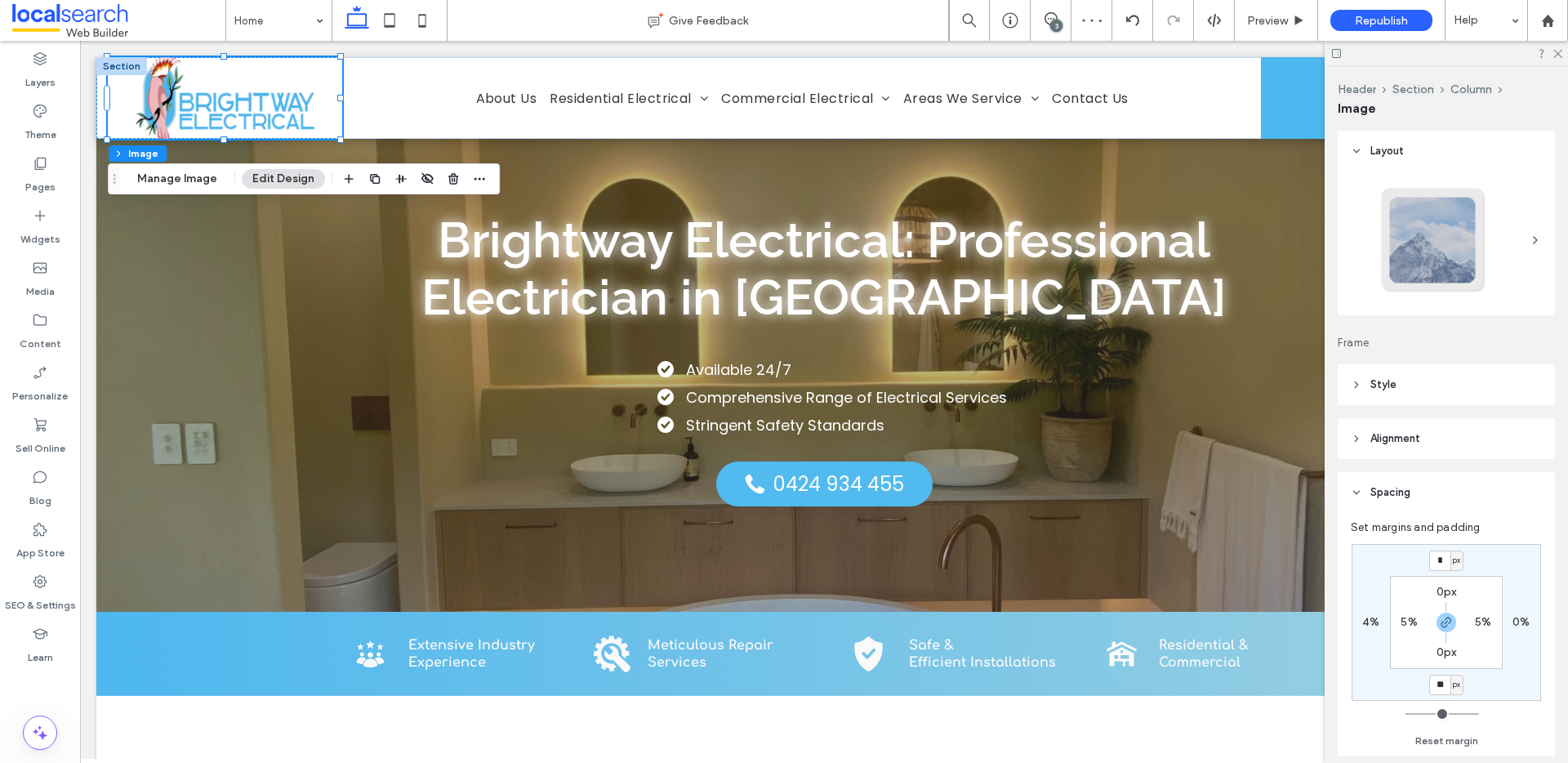
type input "**"
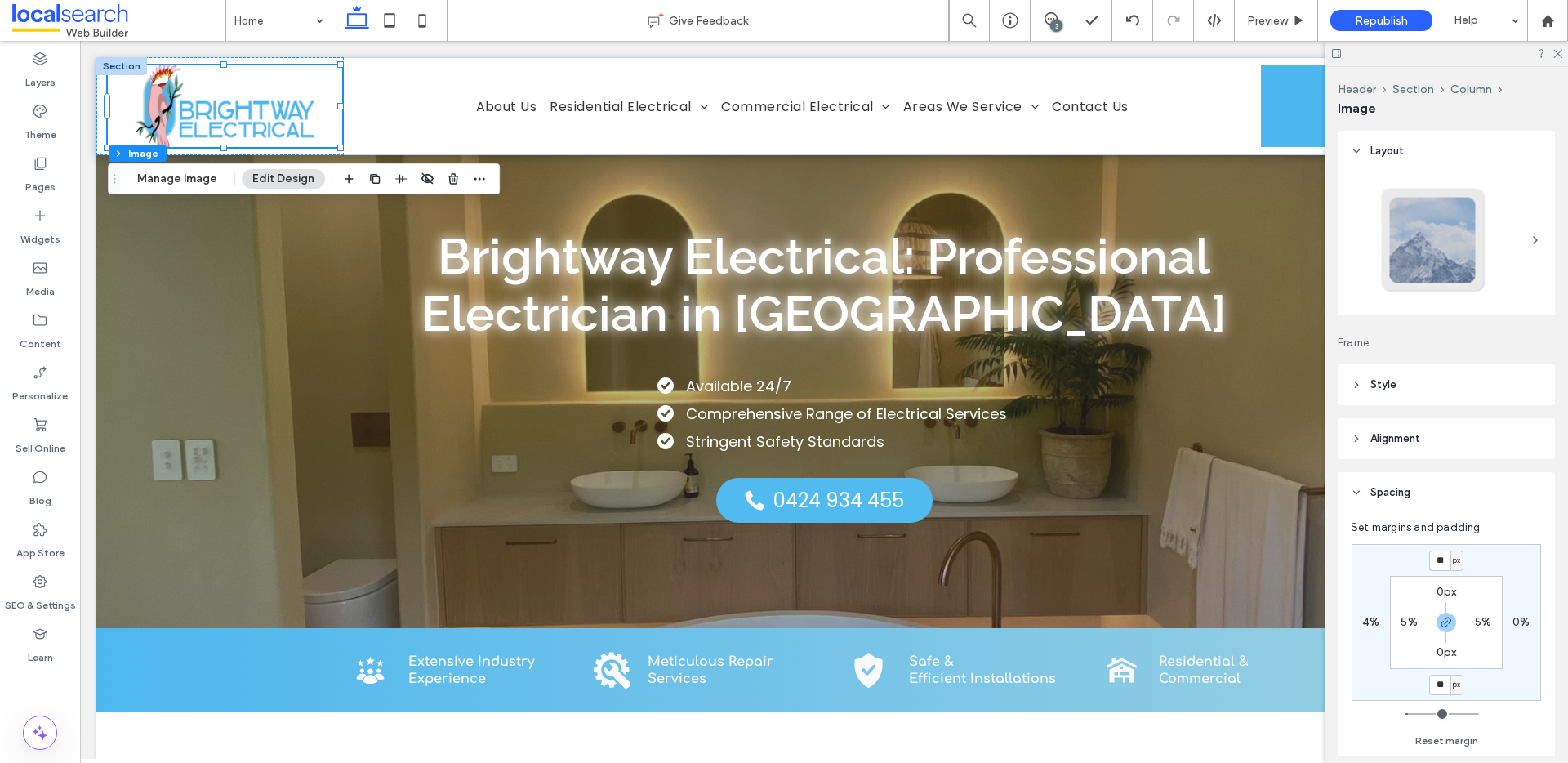
type input "*"
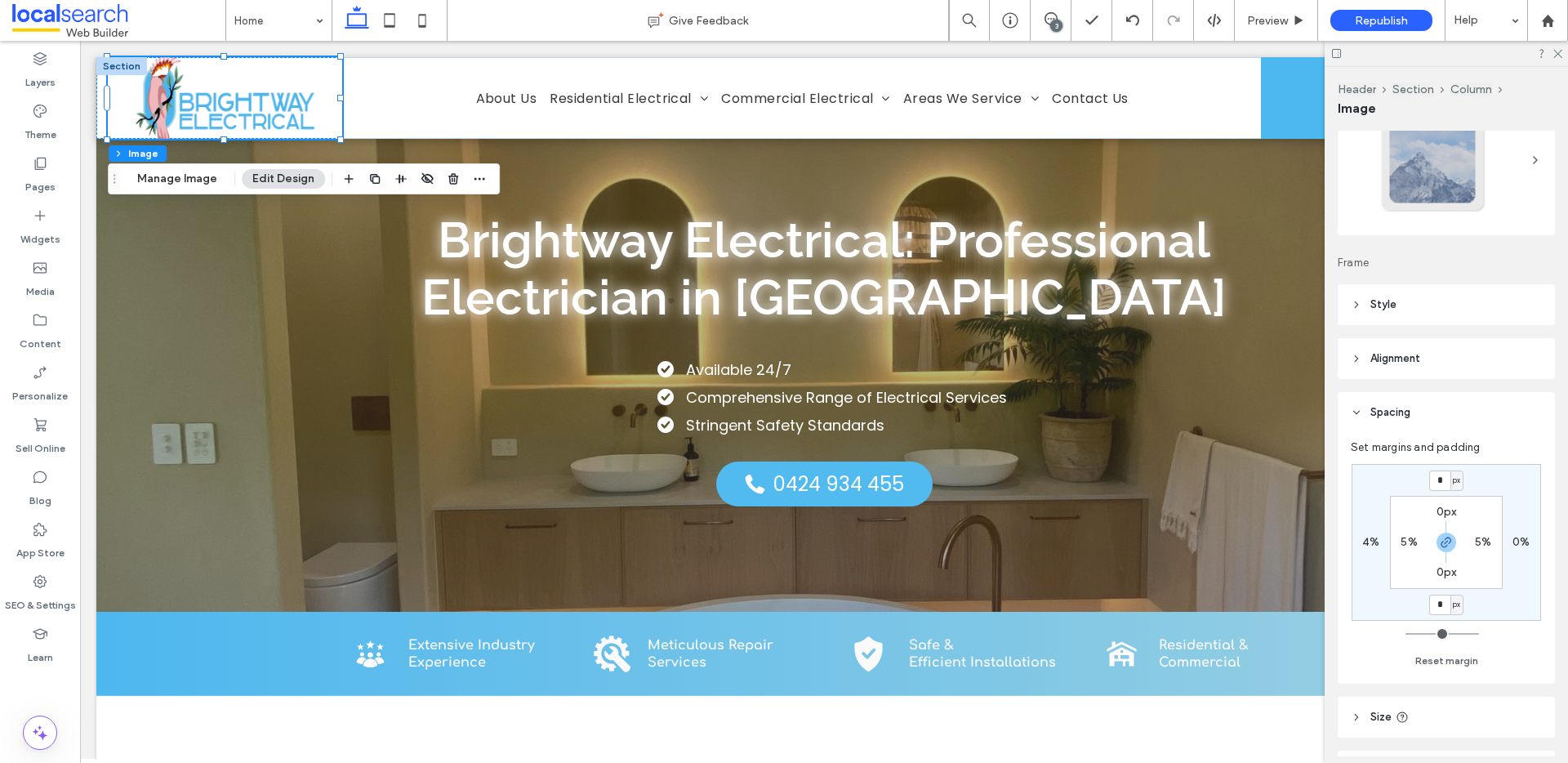
scroll to position [181, 0]
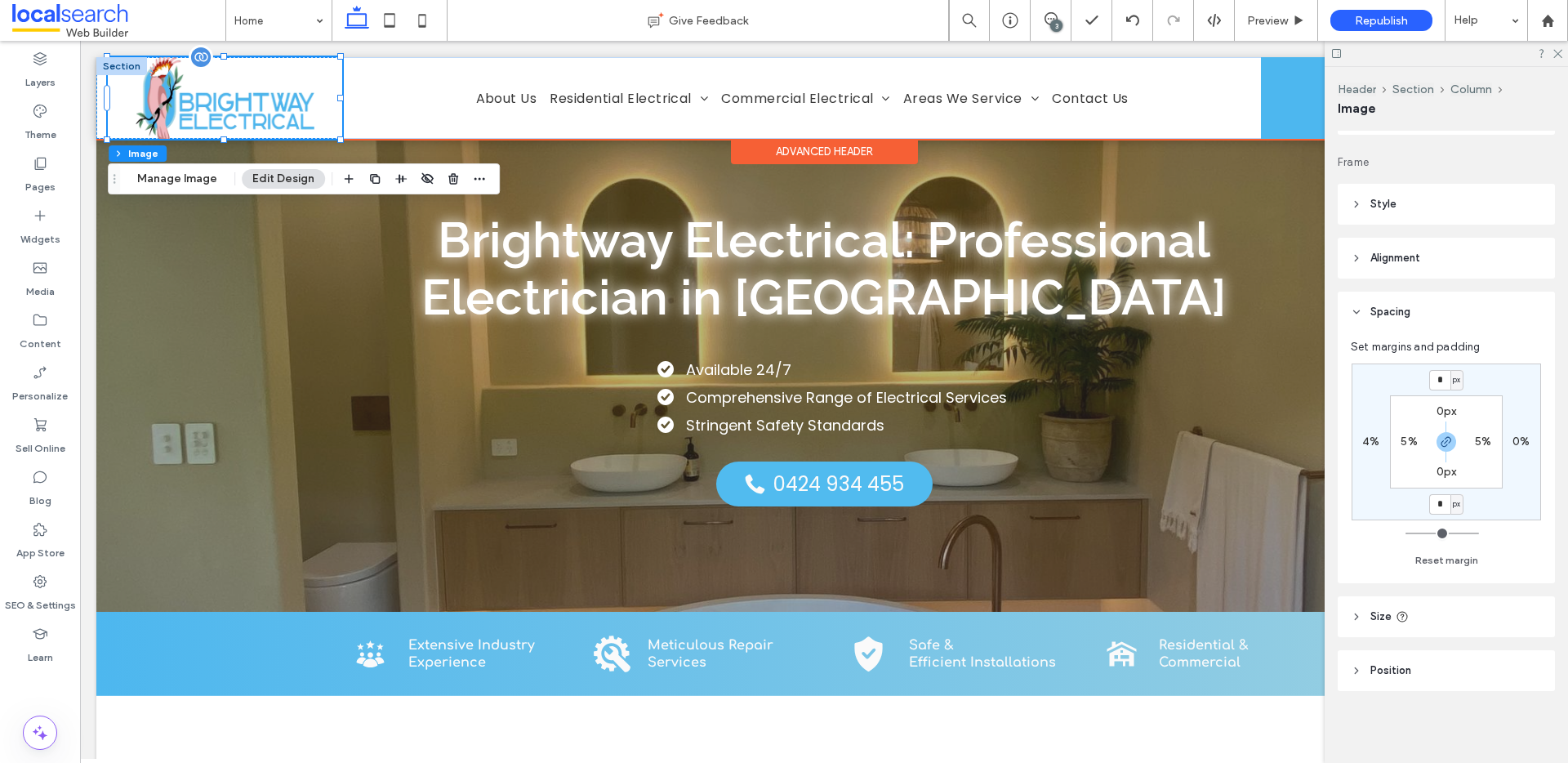
click at [208, 104] on img at bounding box center [225, 98] width 211 height 82
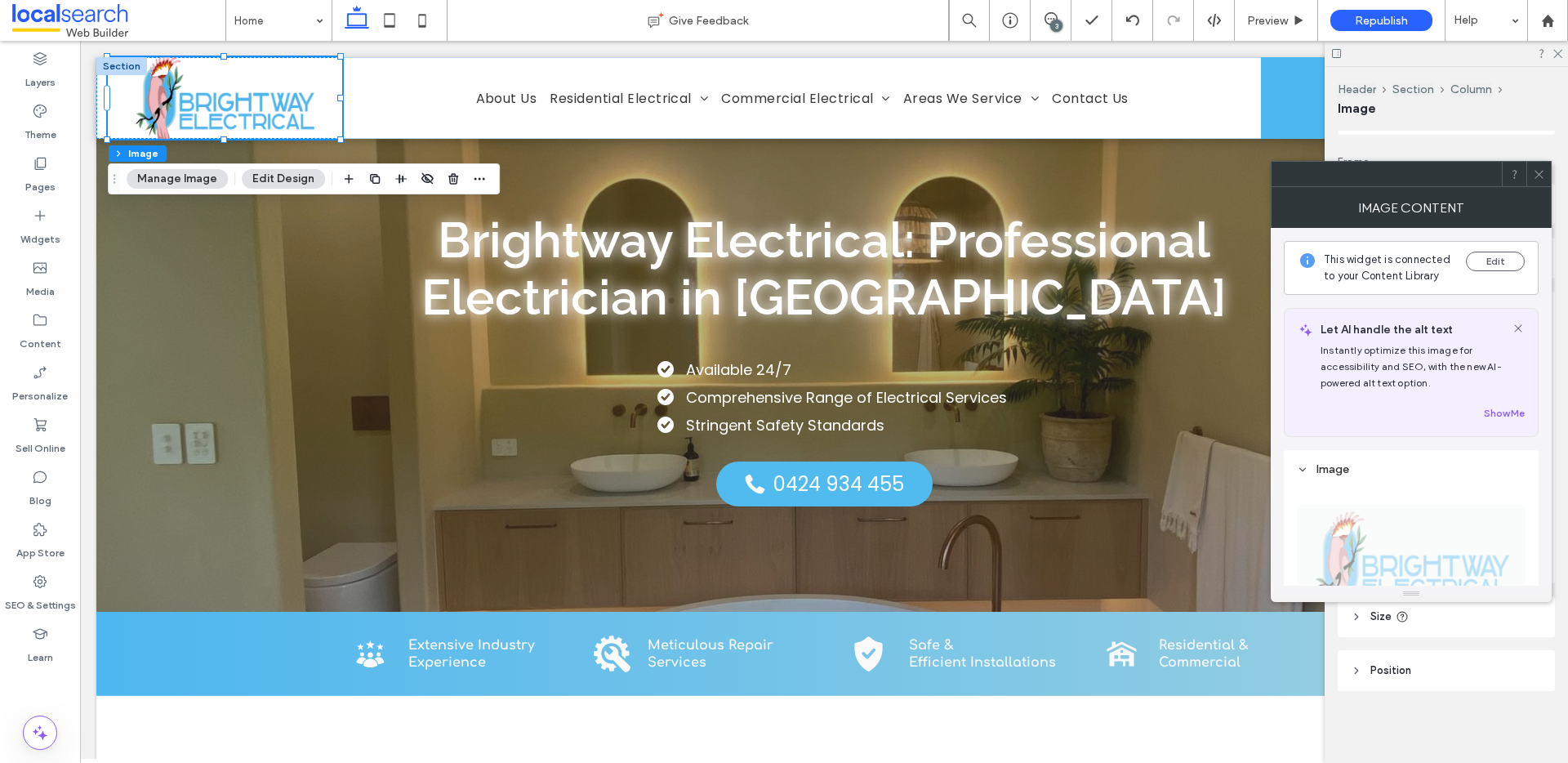
click at [1539, 169] on icon at bounding box center [1538, 174] width 12 height 12
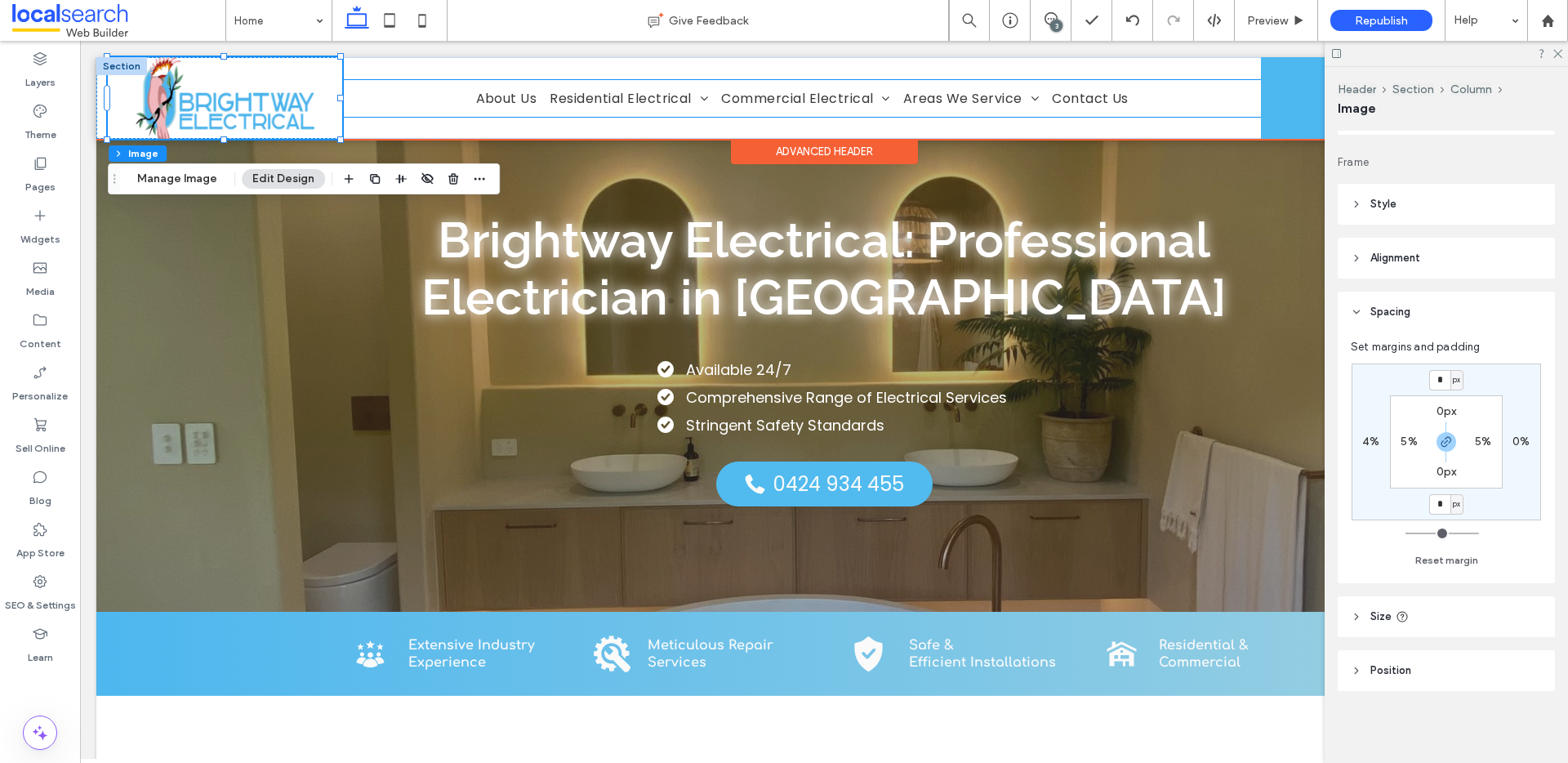
click at [447, 100] on ul "About Us Residential Electrical New Homes Renovations Switches & Fans Stove & O…" at bounding box center [802, 98] width 917 height 37
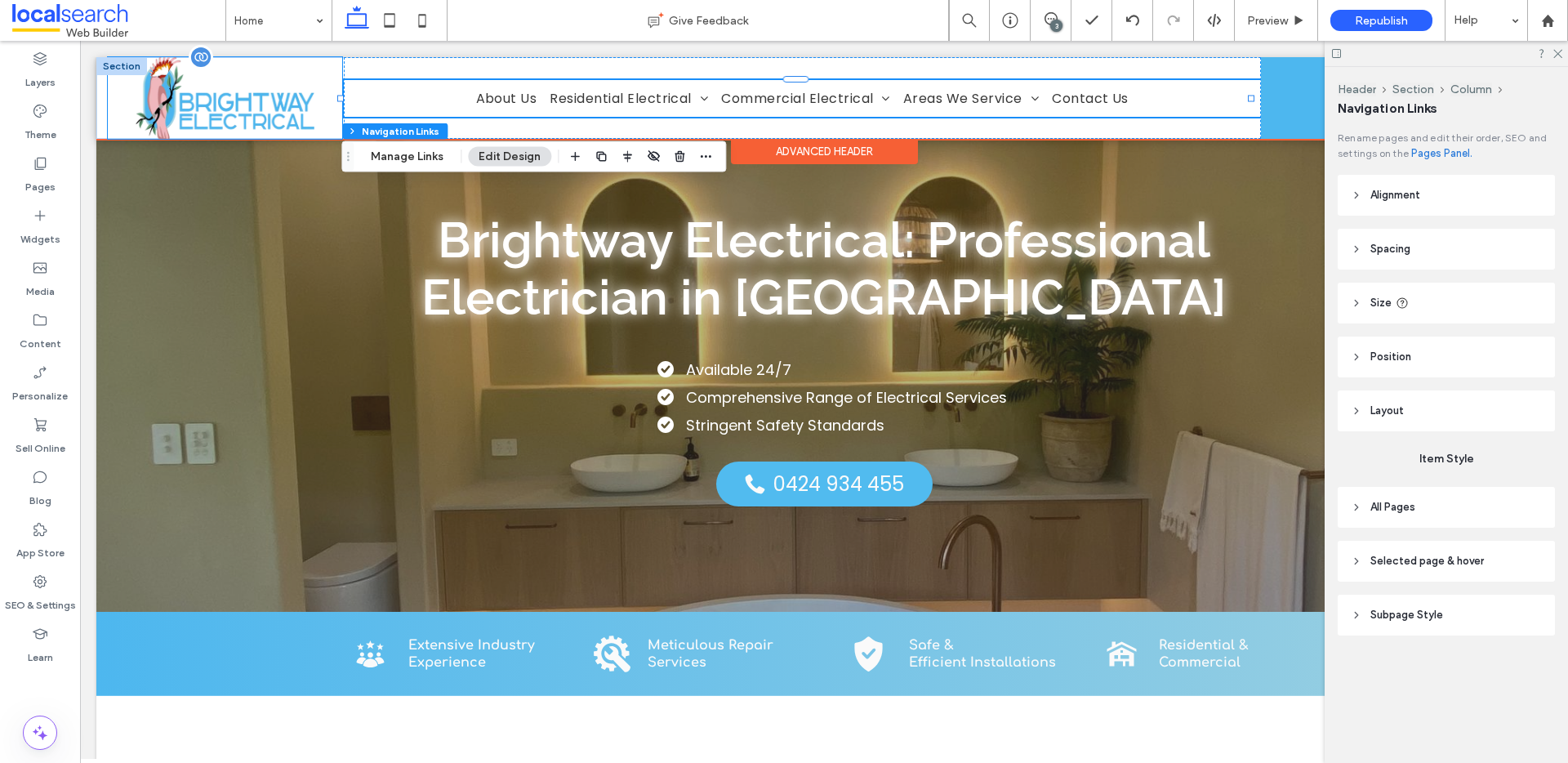
click at [287, 106] on img at bounding box center [225, 98] width 211 height 82
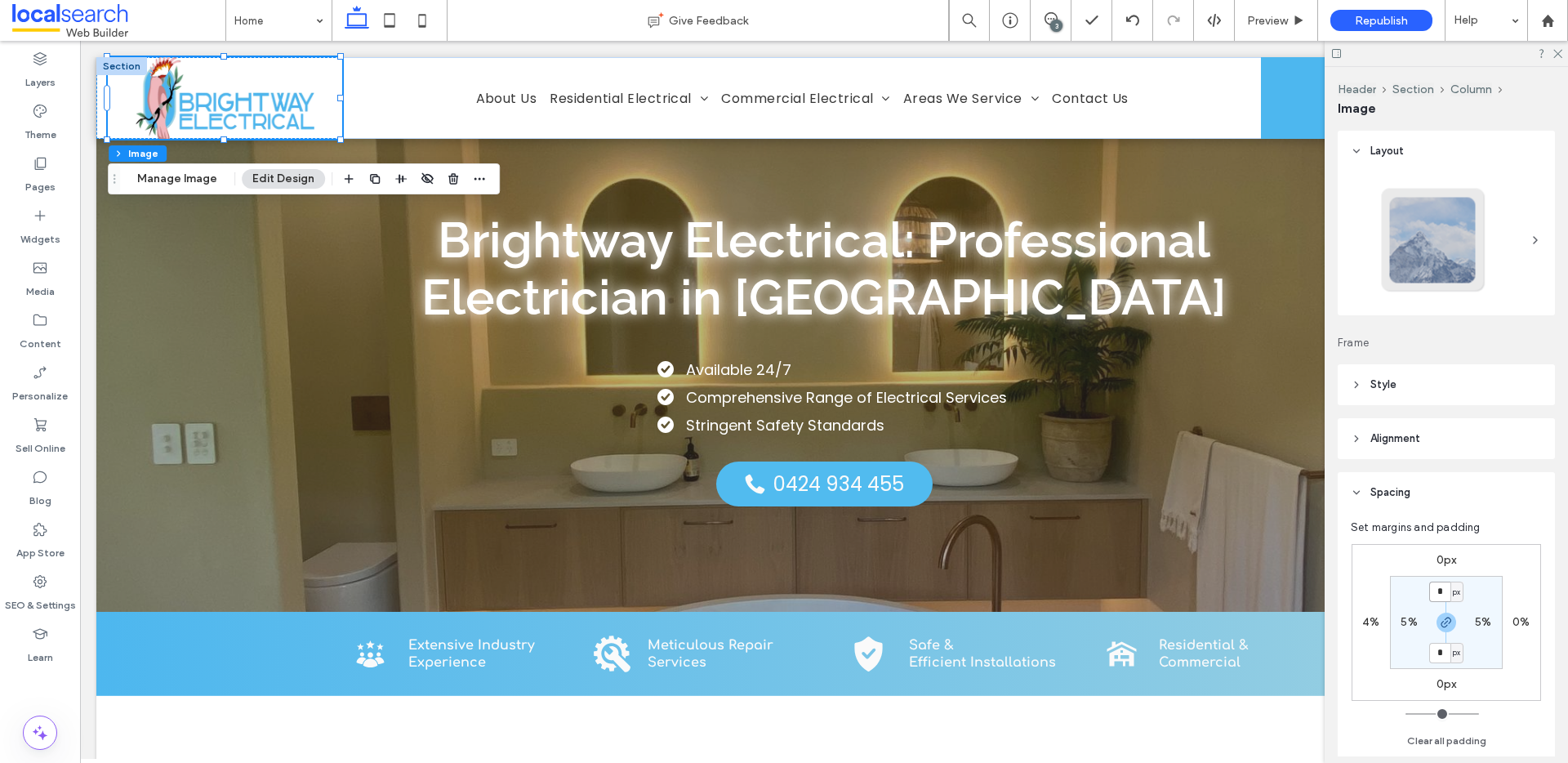
click at [1440, 593] on input "*" at bounding box center [1439, 592] width 22 height 21
type input "**"
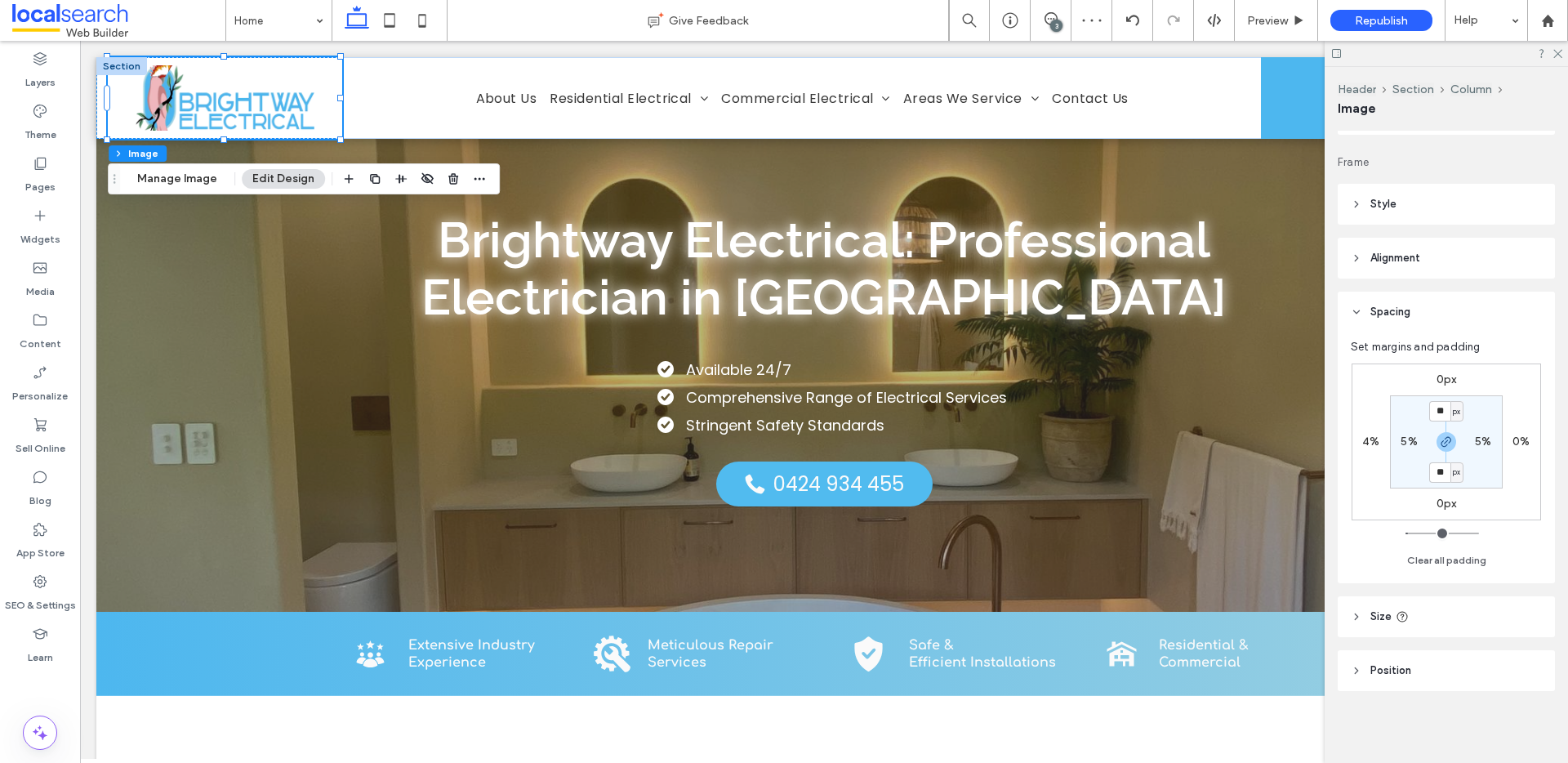
click at [1416, 624] on header "Size" at bounding box center [1446, 616] width 218 height 41
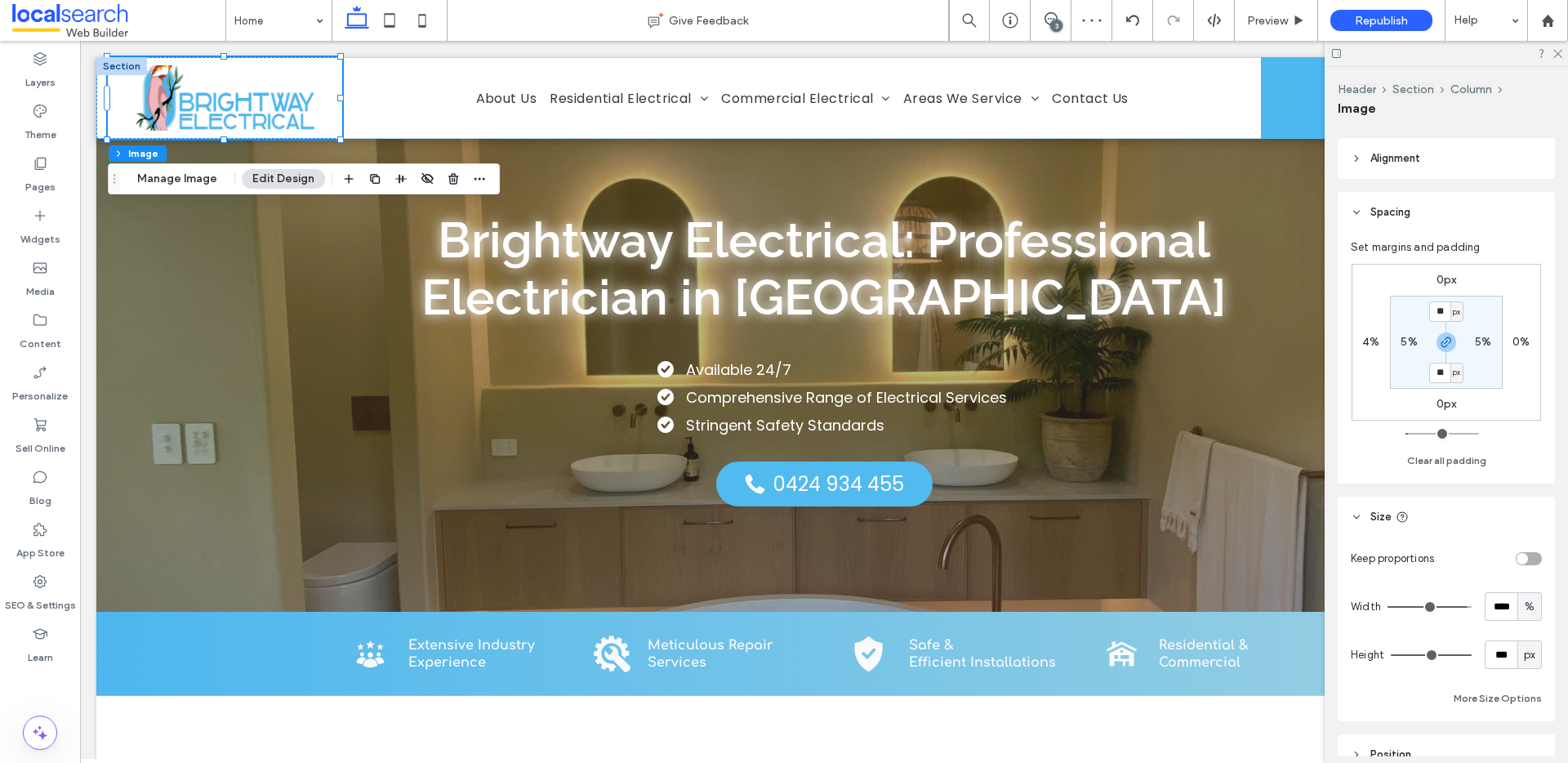
scroll to position [288, 0]
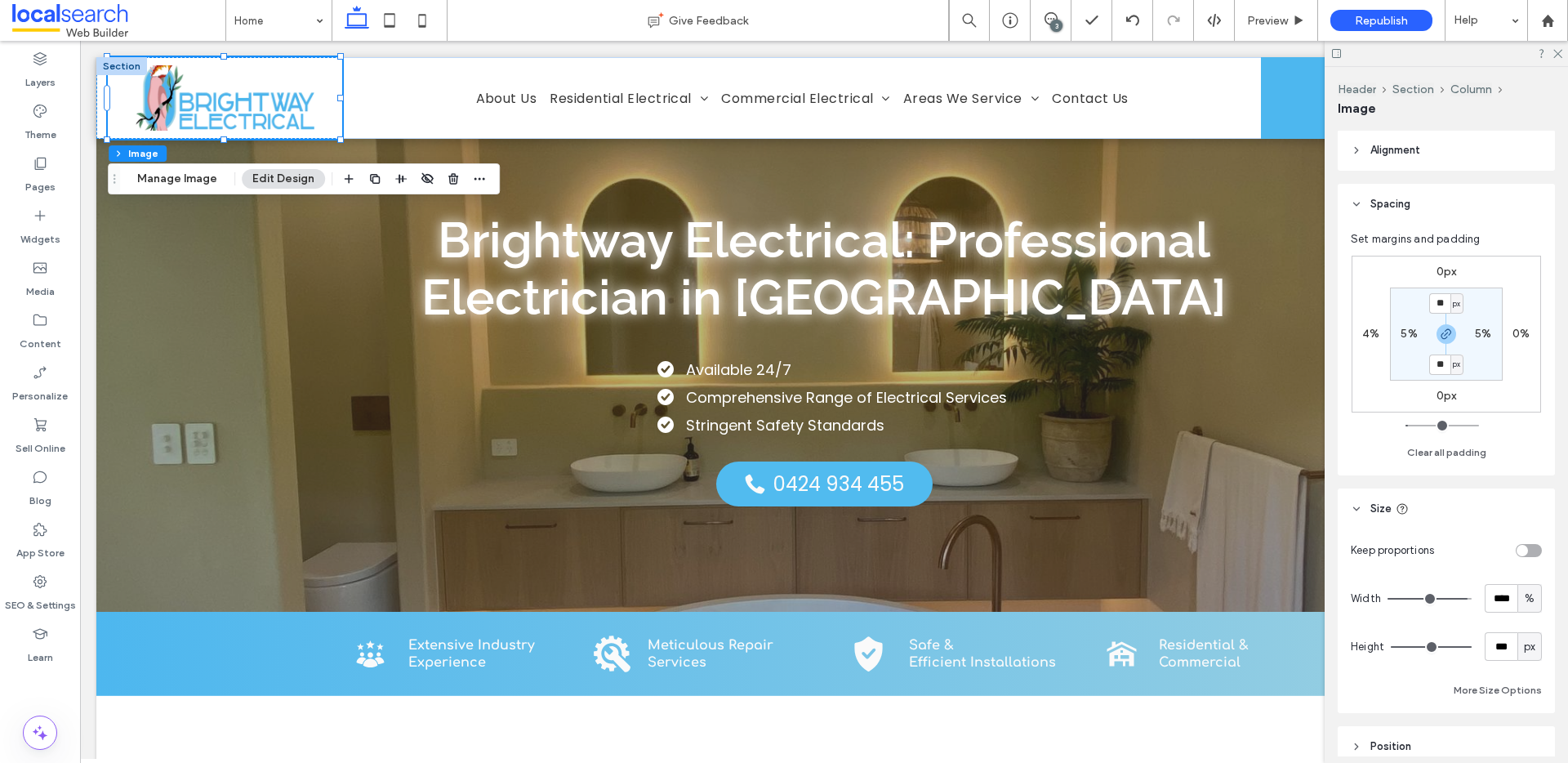
click at [1517, 547] on div "toggle" at bounding box center [1522, 550] width 11 height 11
type input "*"
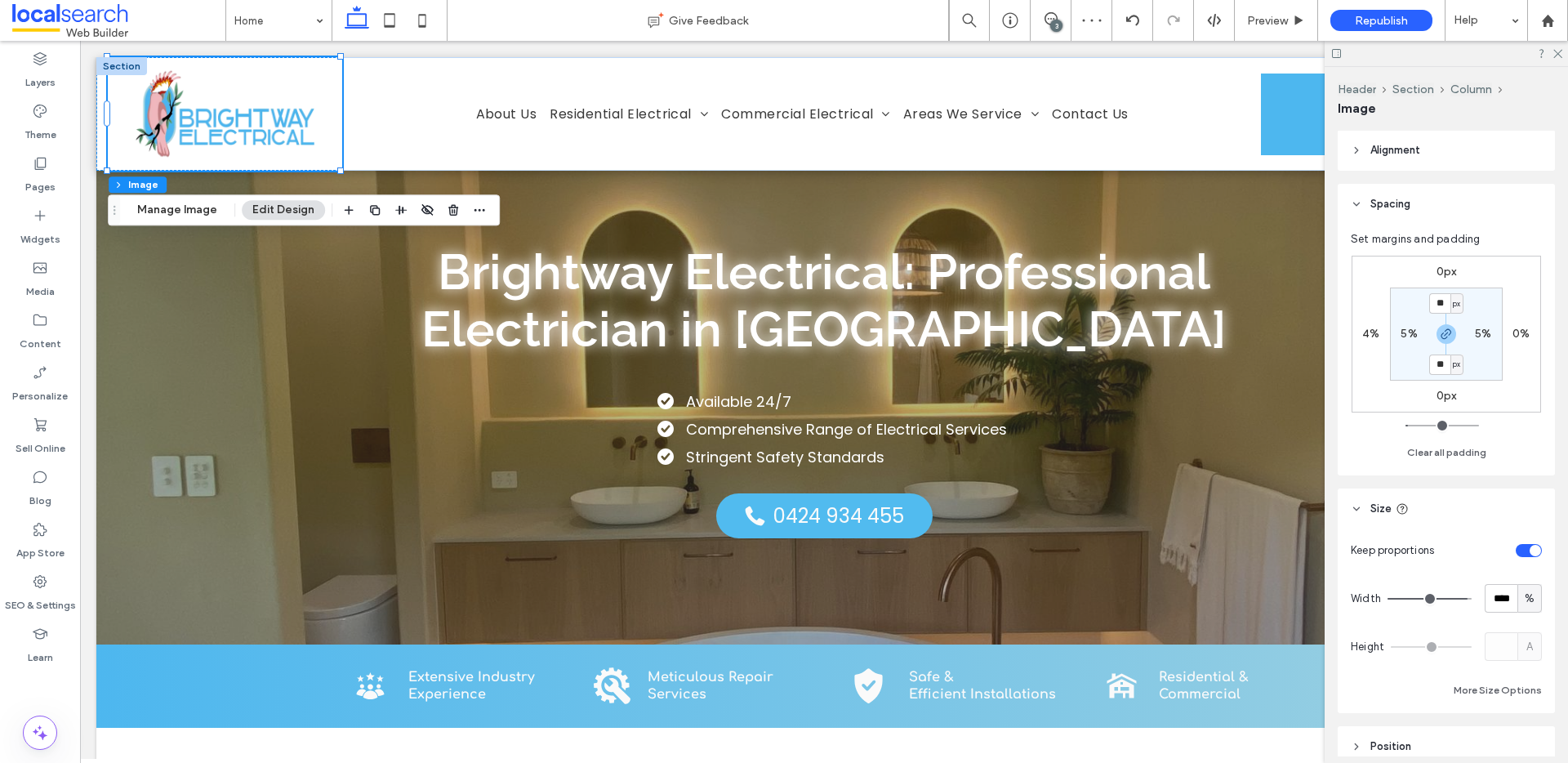
click at [1517, 547] on div "toggle" at bounding box center [1528, 550] width 26 height 13
type input "***"
type input "*****"
click at [1517, 547] on div "toggle" at bounding box center [1522, 550] width 11 height 11
type input "*"
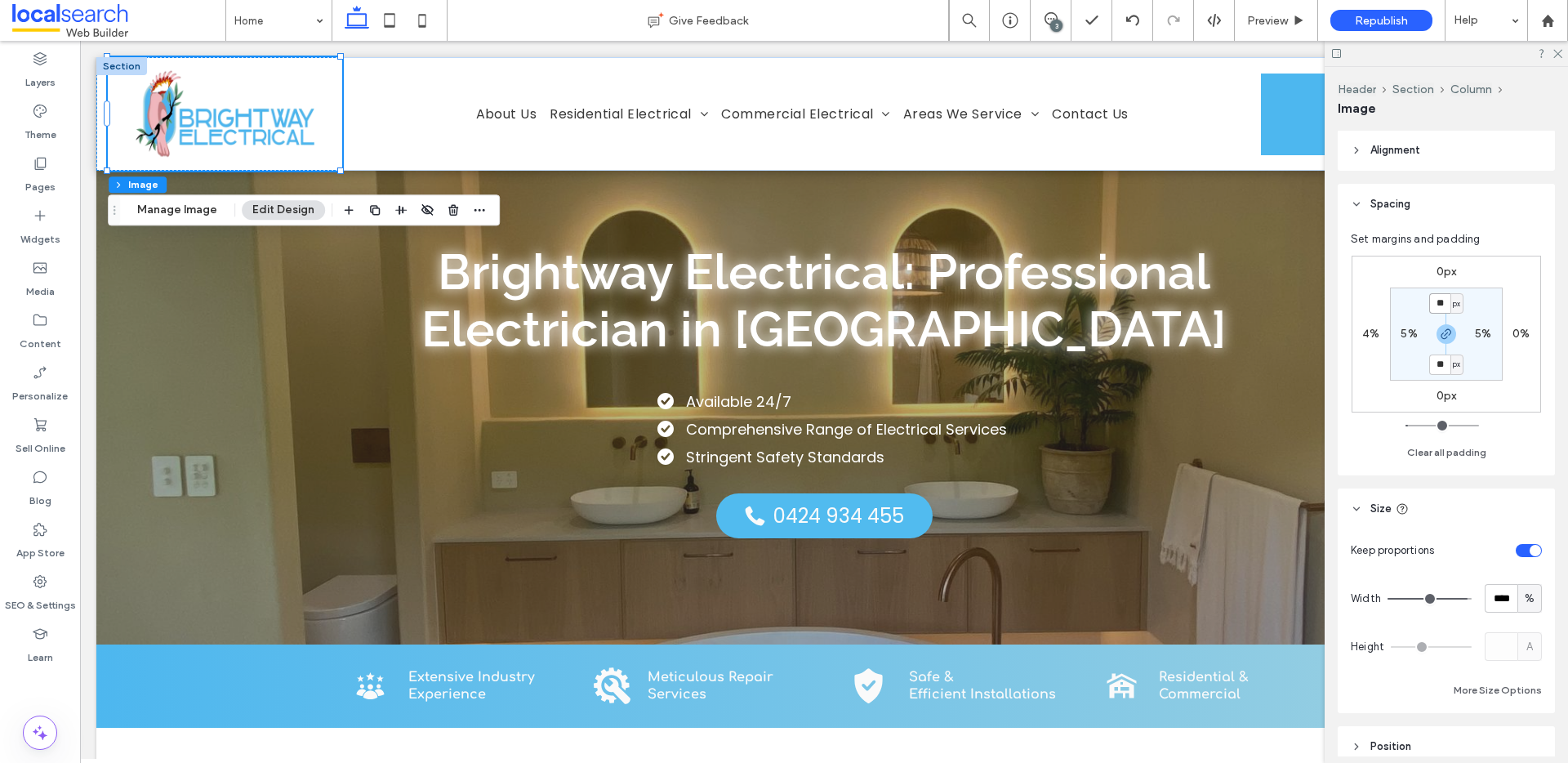
click at [1437, 308] on input "**" at bounding box center [1439, 303] width 22 height 21
type input "*"
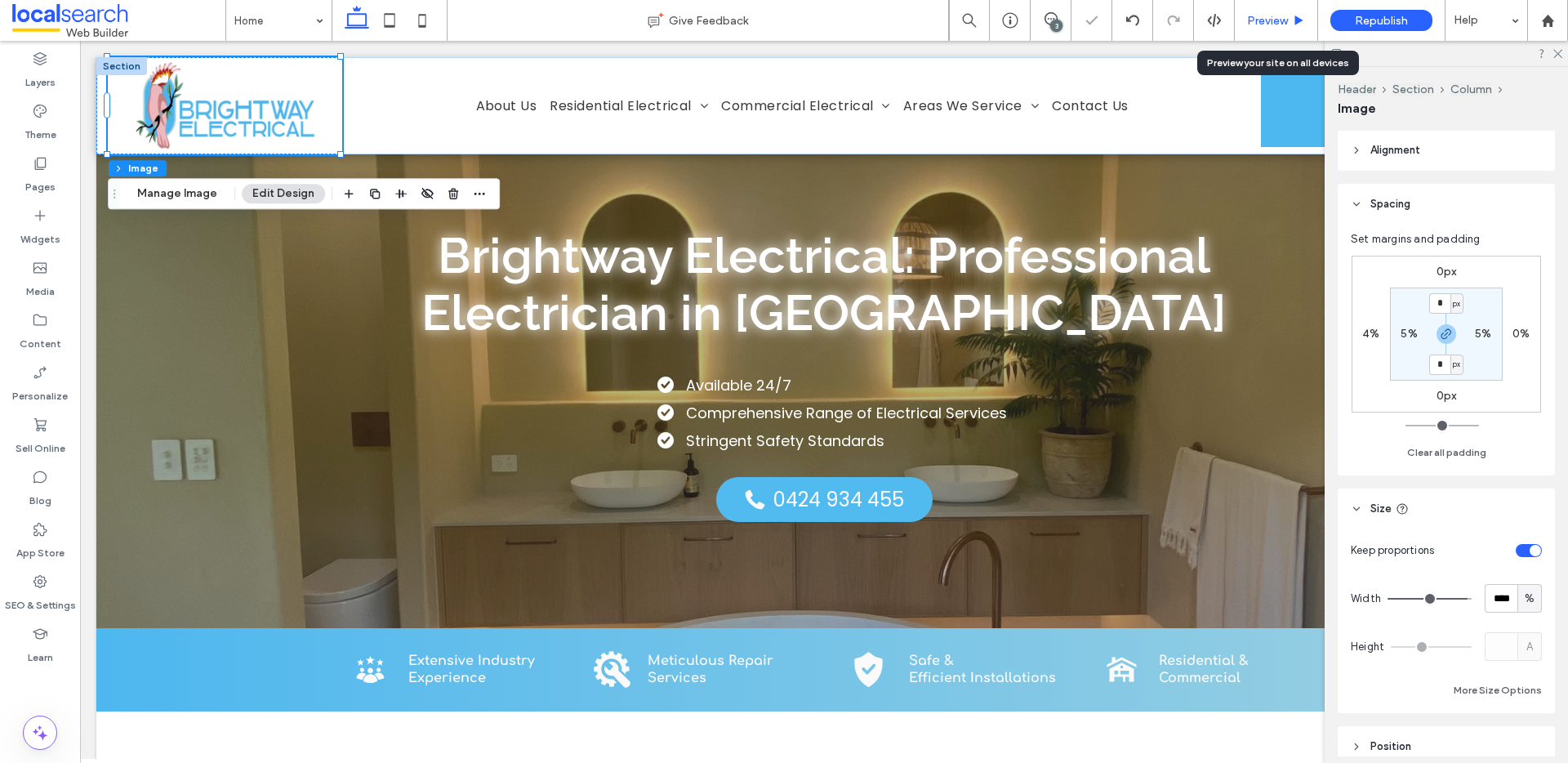
click at [1281, 11] on div "Preview" at bounding box center [1276, 20] width 83 height 41
click at [1268, 29] on div "Preview" at bounding box center [1276, 20] width 83 height 41
click at [1268, 21] on span "Preview" at bounding box center [1267, 21] width 40 height 14
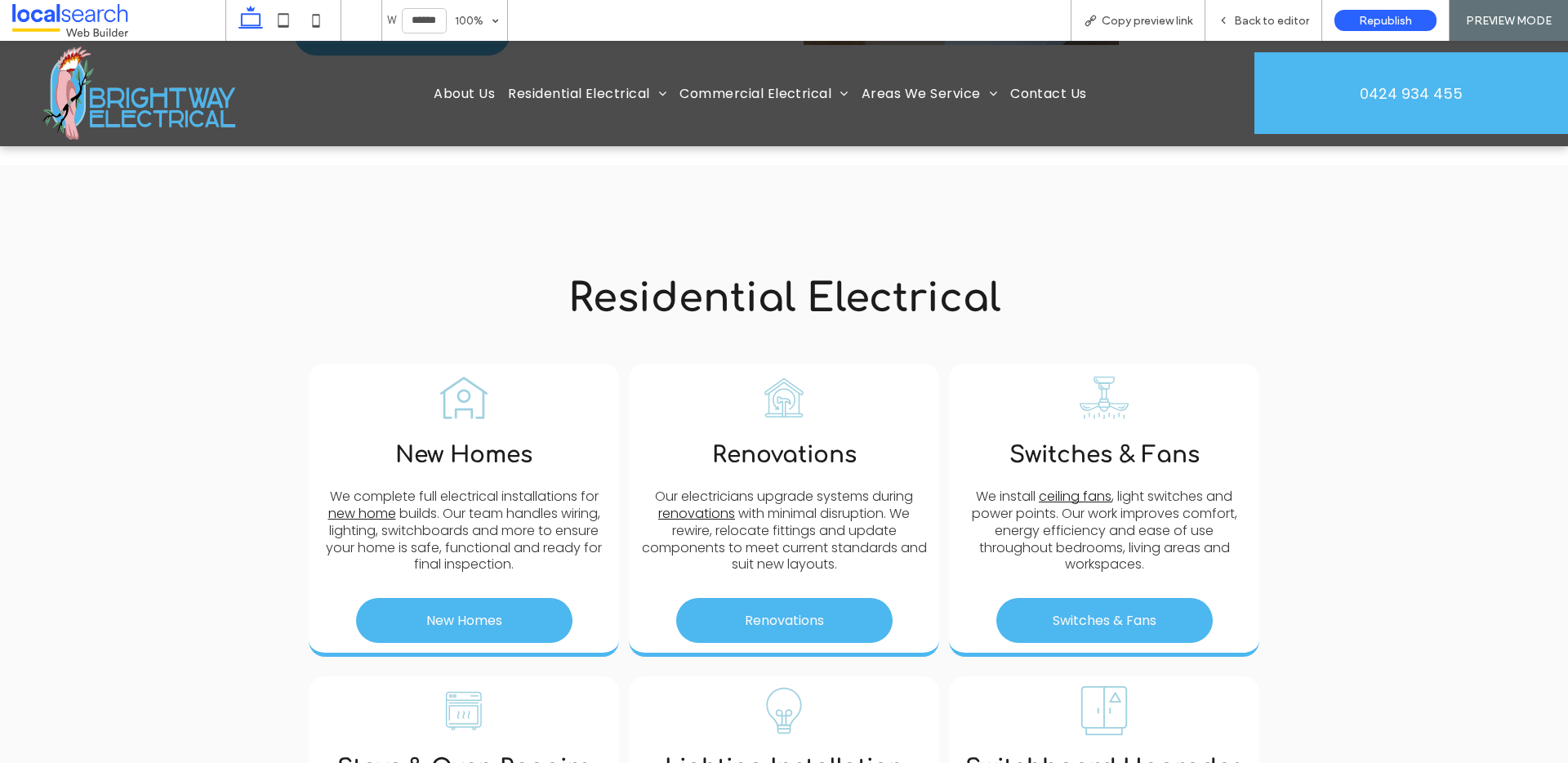
scroll to position [1318, 0]
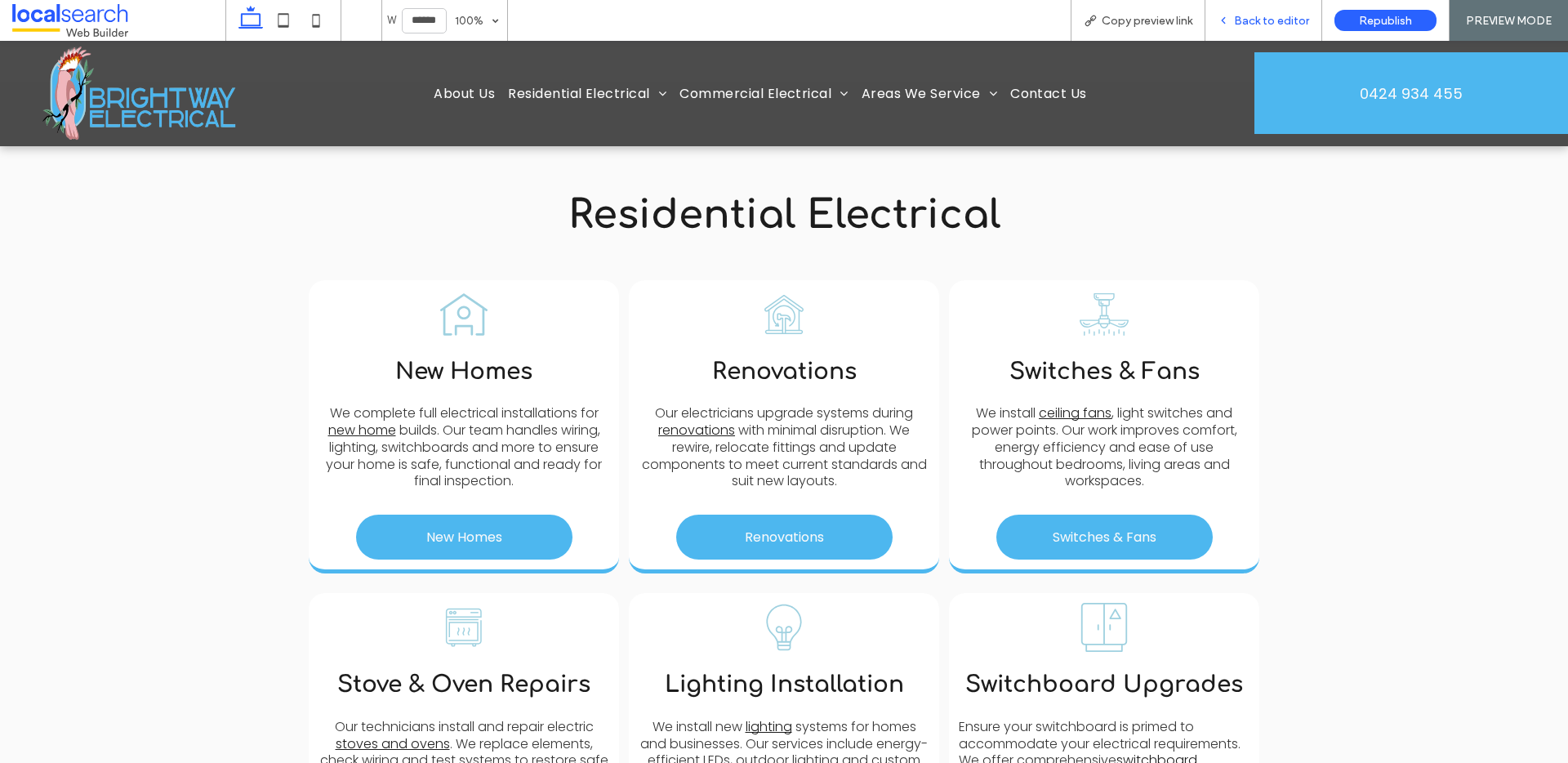
click at [1253, 21] on span "Back to editor" at bounding box center [1271, 21] width 75 height 14
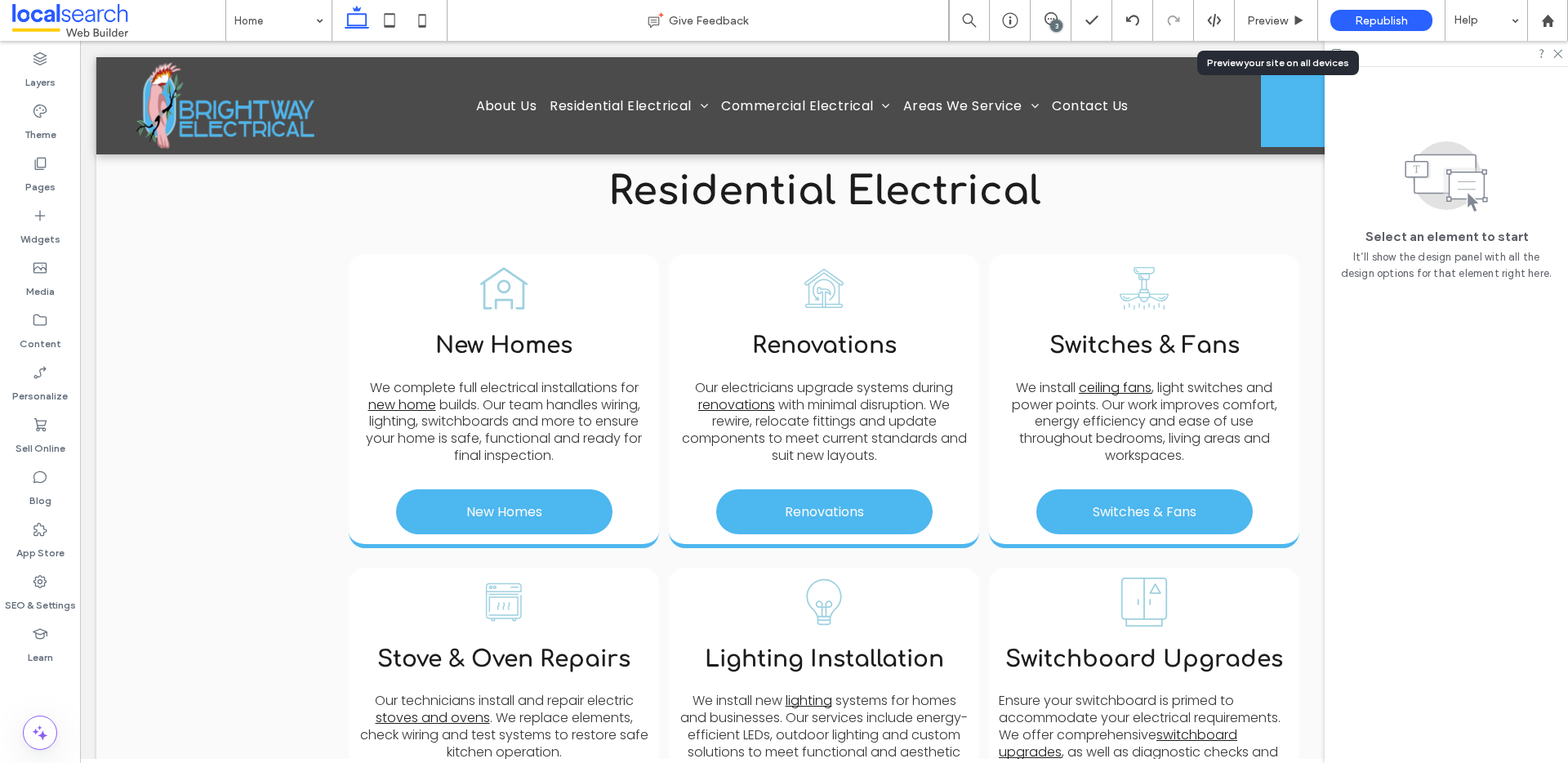
scroll to position [1303, 0]
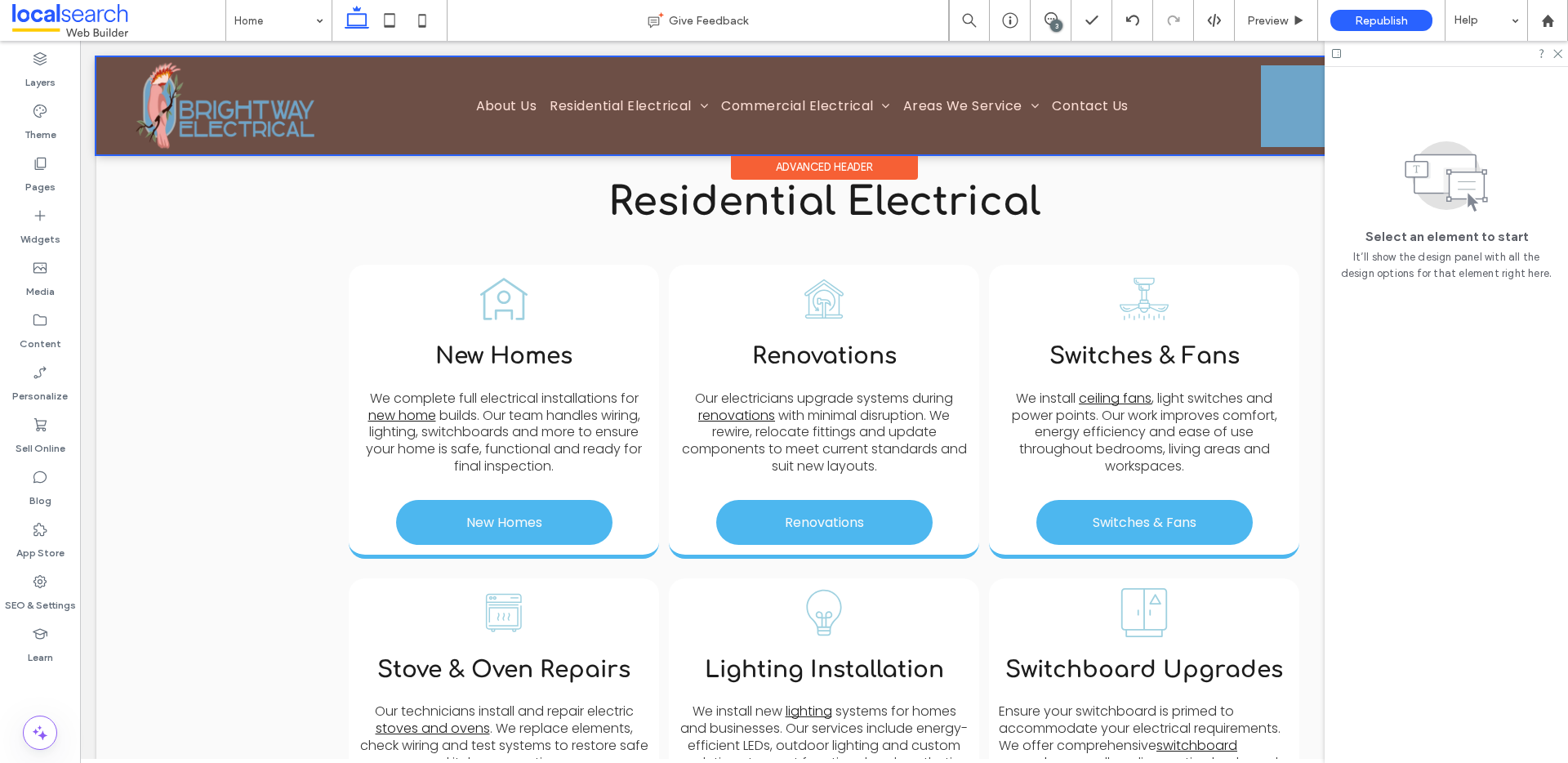
click at [218, 114] on div at bounding box center [823, 106] width 1455 height 97
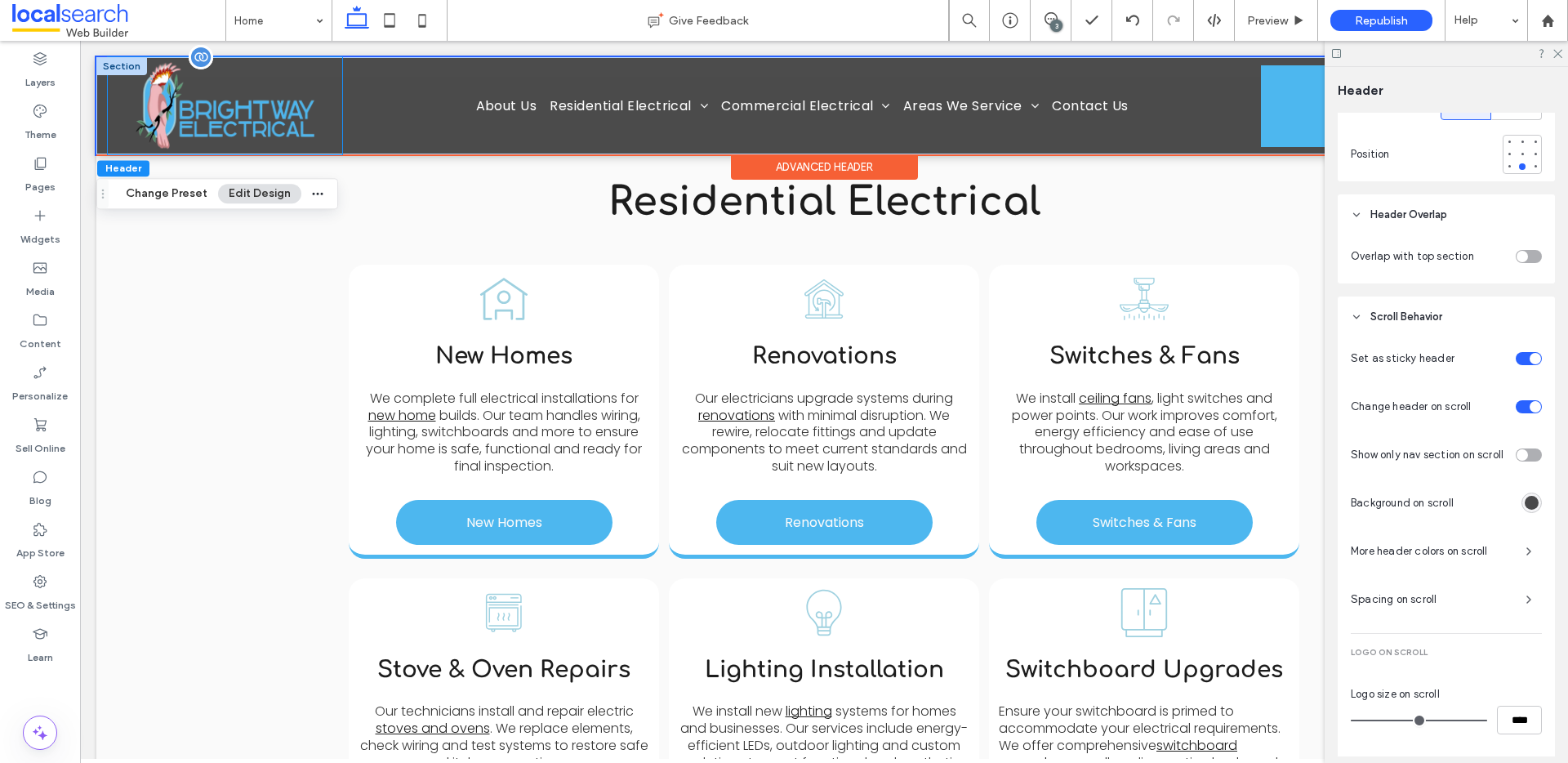
scroll to position [787, 0]
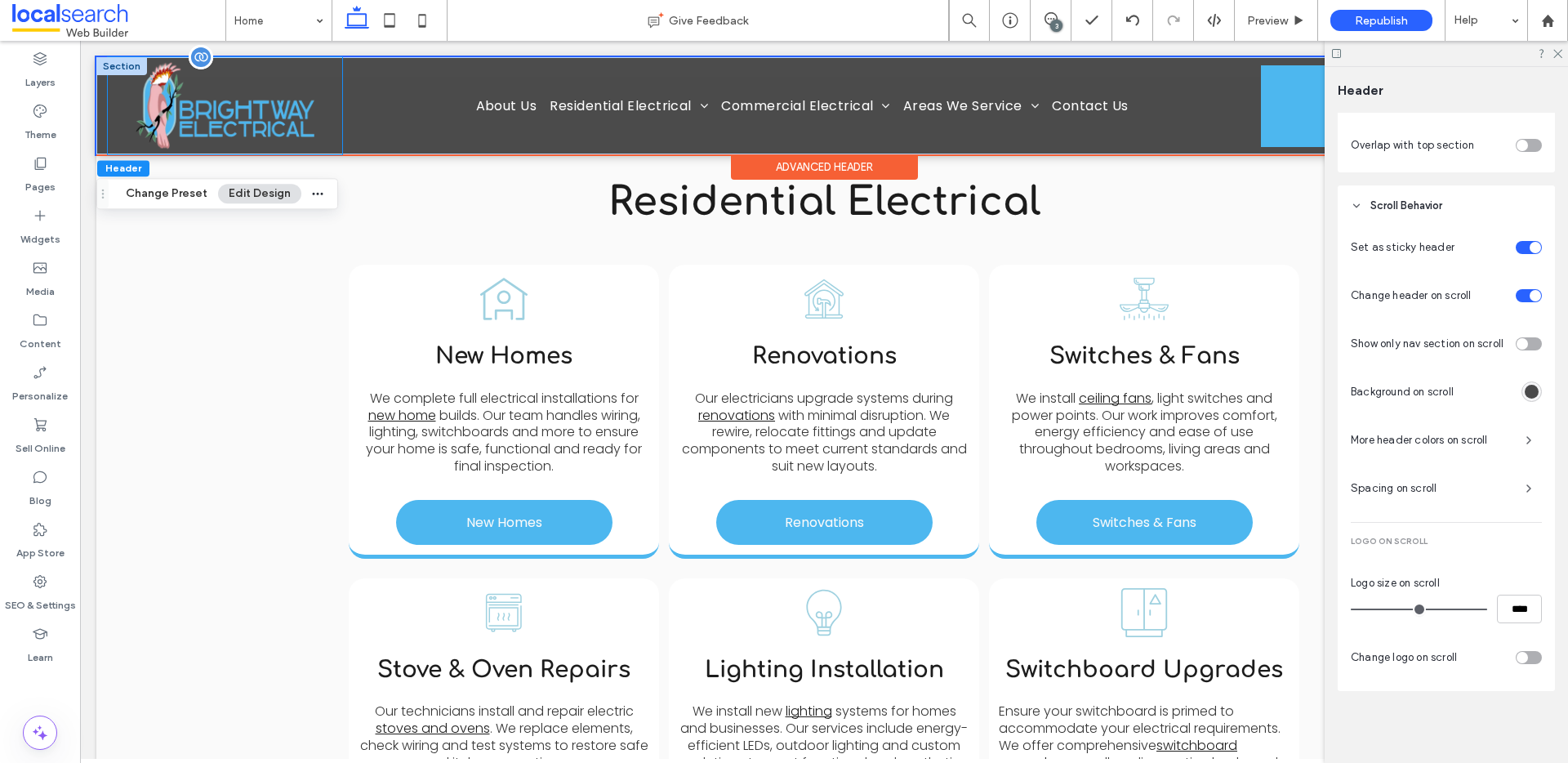
click at [217, 118] on img at bounding box center [225, 106] width 211 height 97
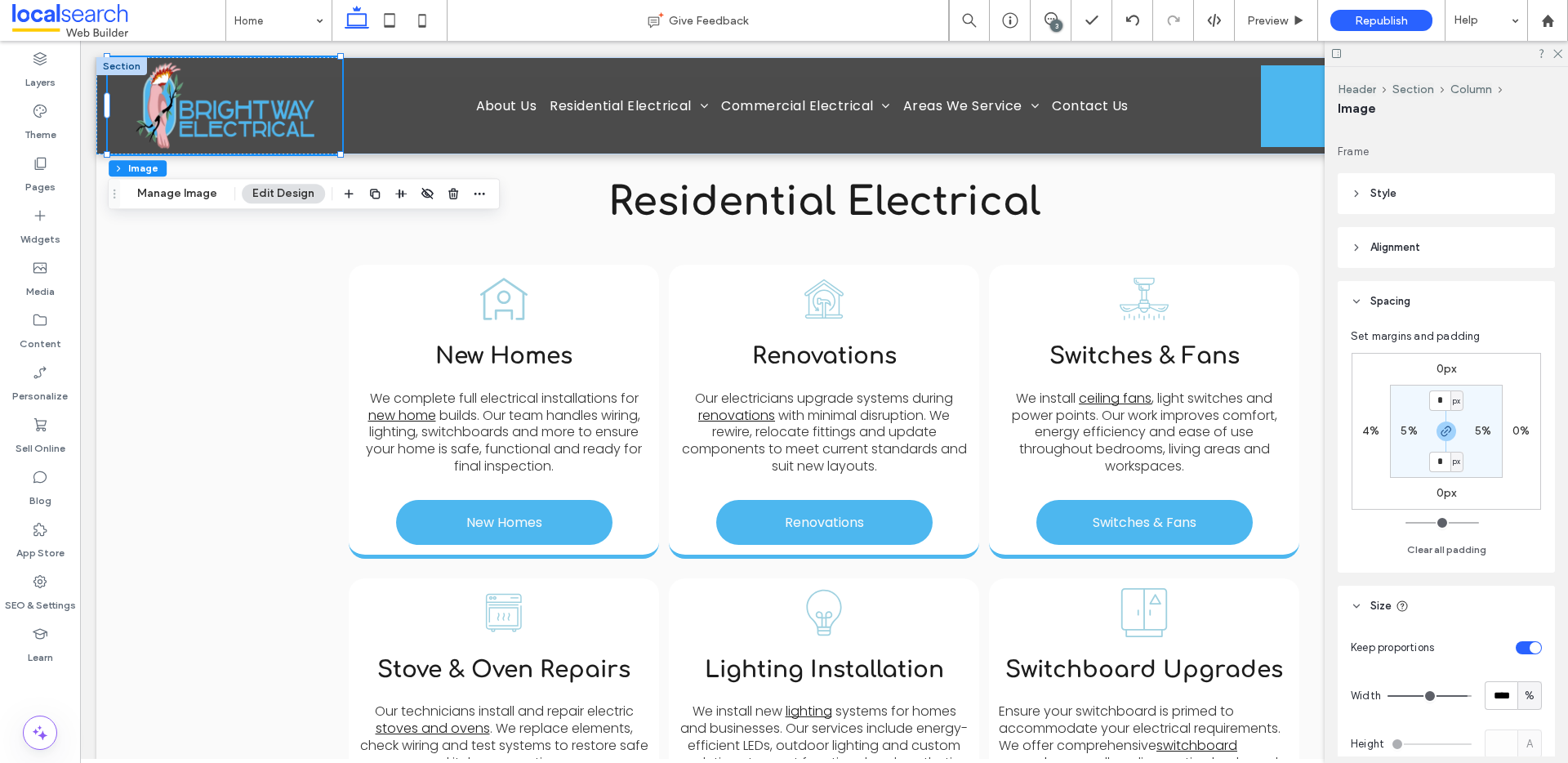
scroll to position [365, 0]
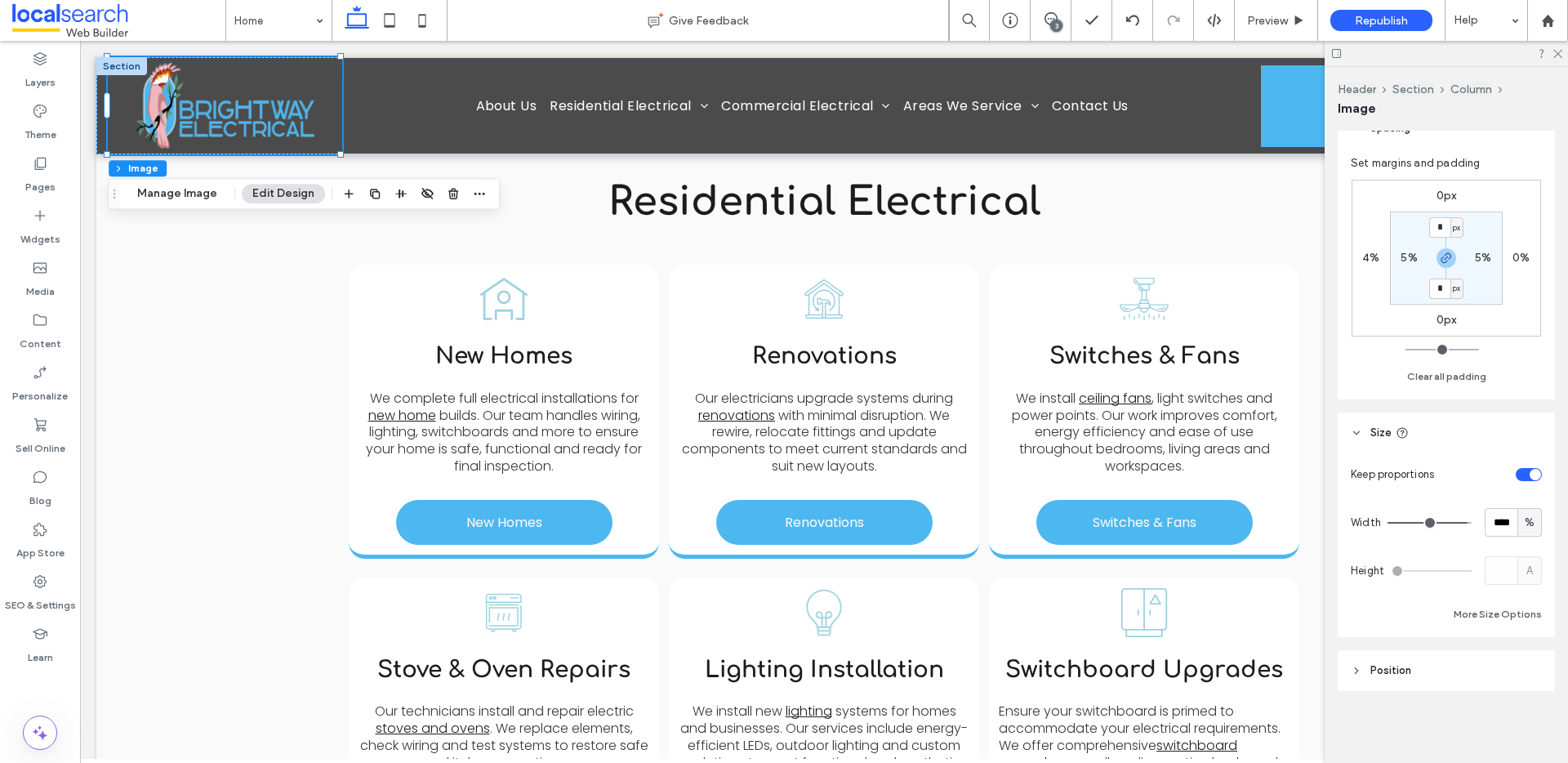
click at [1520, 468] on div "toggle" at bounding box center [1528, 475] width 26 height 13
type input "***"
type input "*****"
click at [1448, 571] on input "range" at bounding box center [1431, 571] width 81 height 2
type input "**"
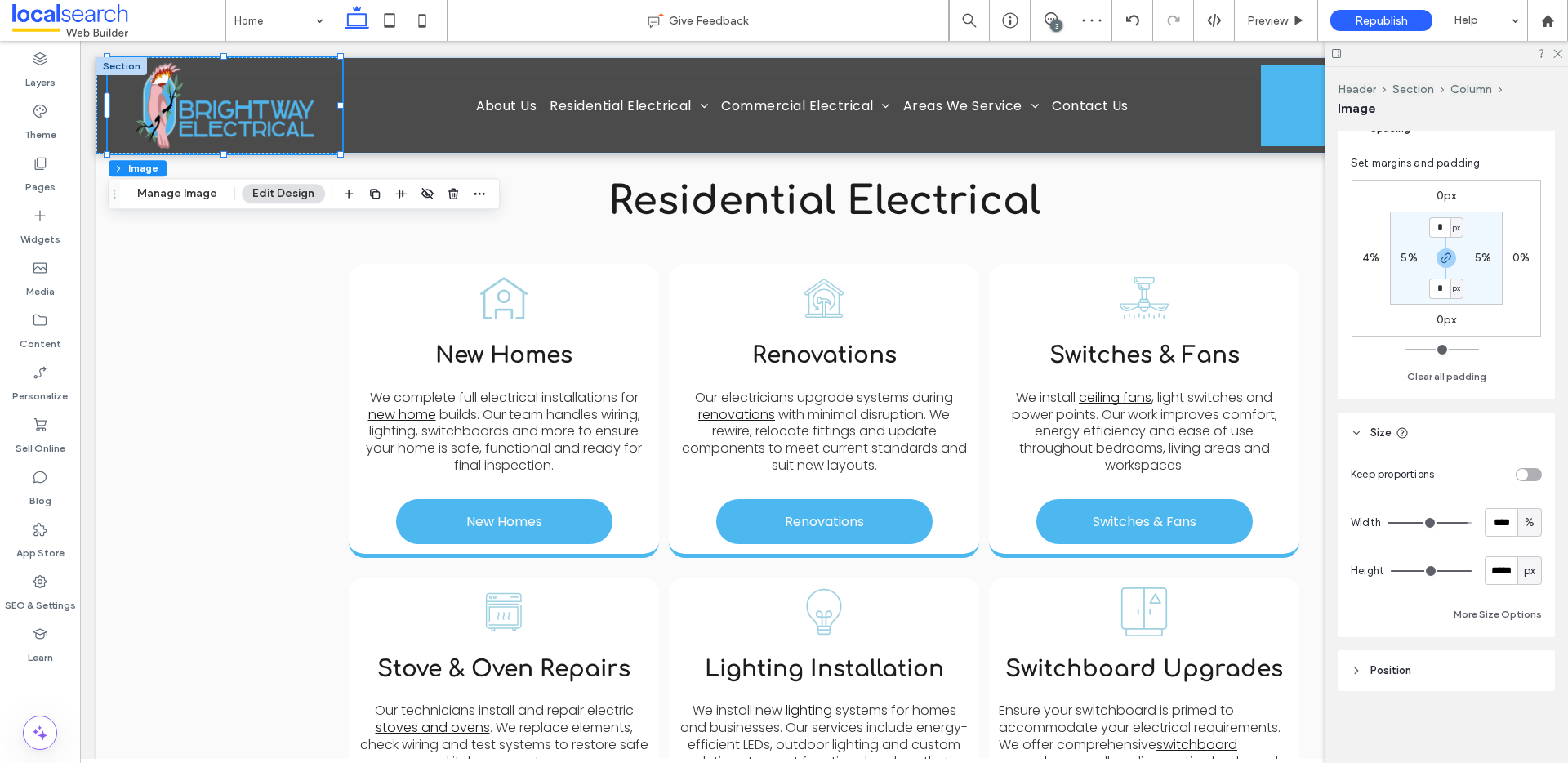
type input "**"
click at [1443, 570] on input "range" at bounding box center [1431, 571] width 81 height 2
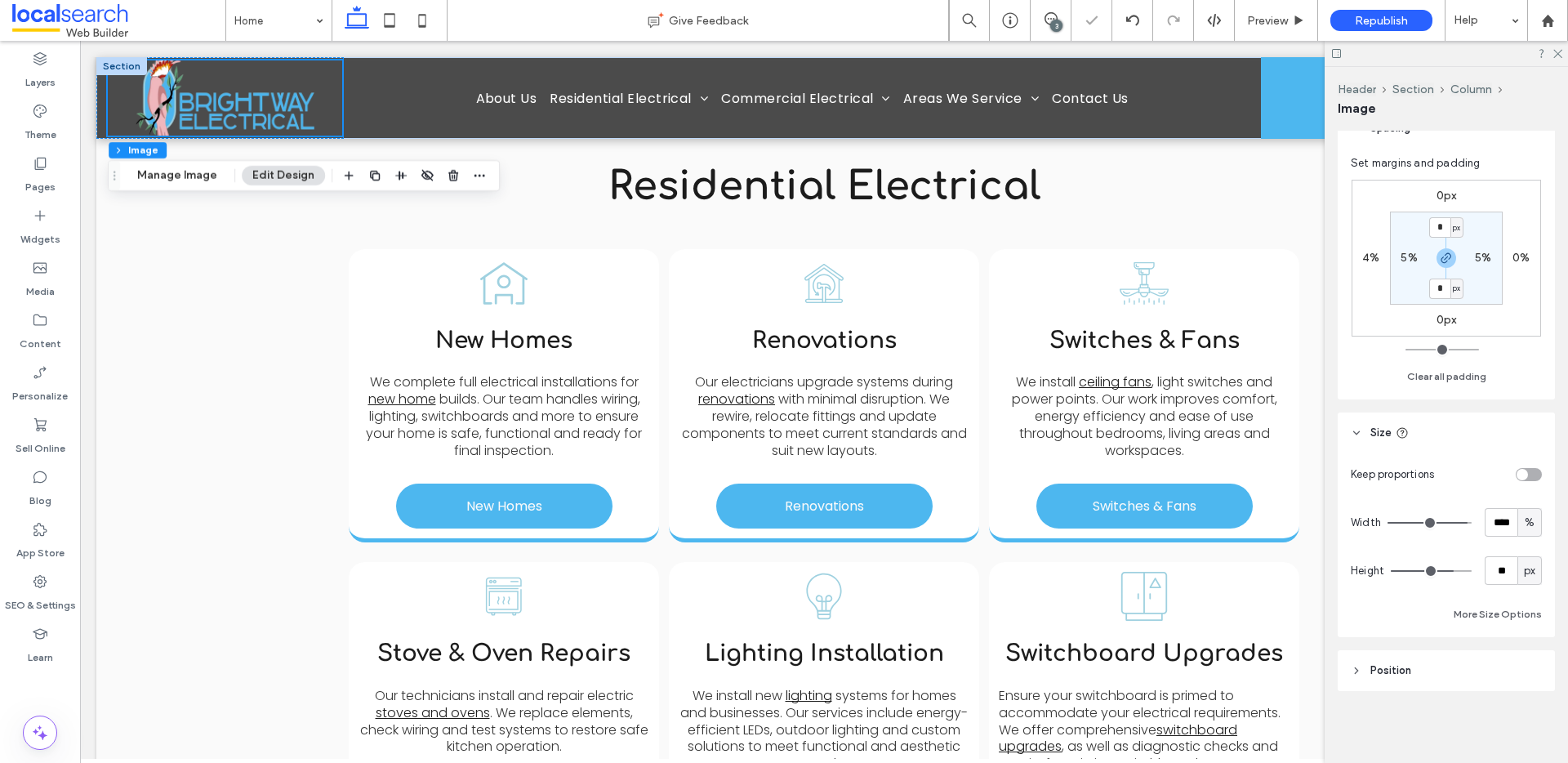
scroll to position [1288, 0]
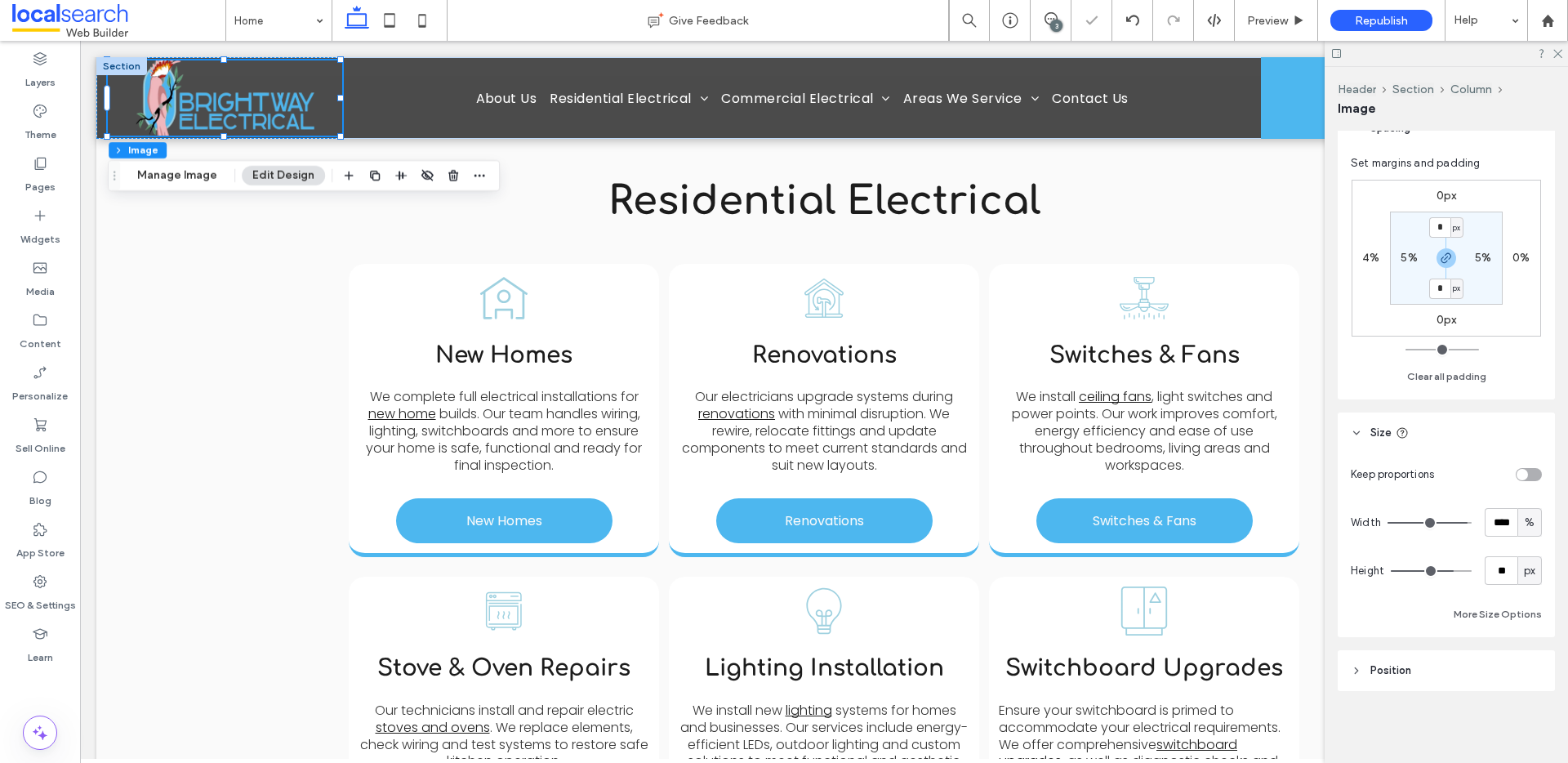
type input "**"
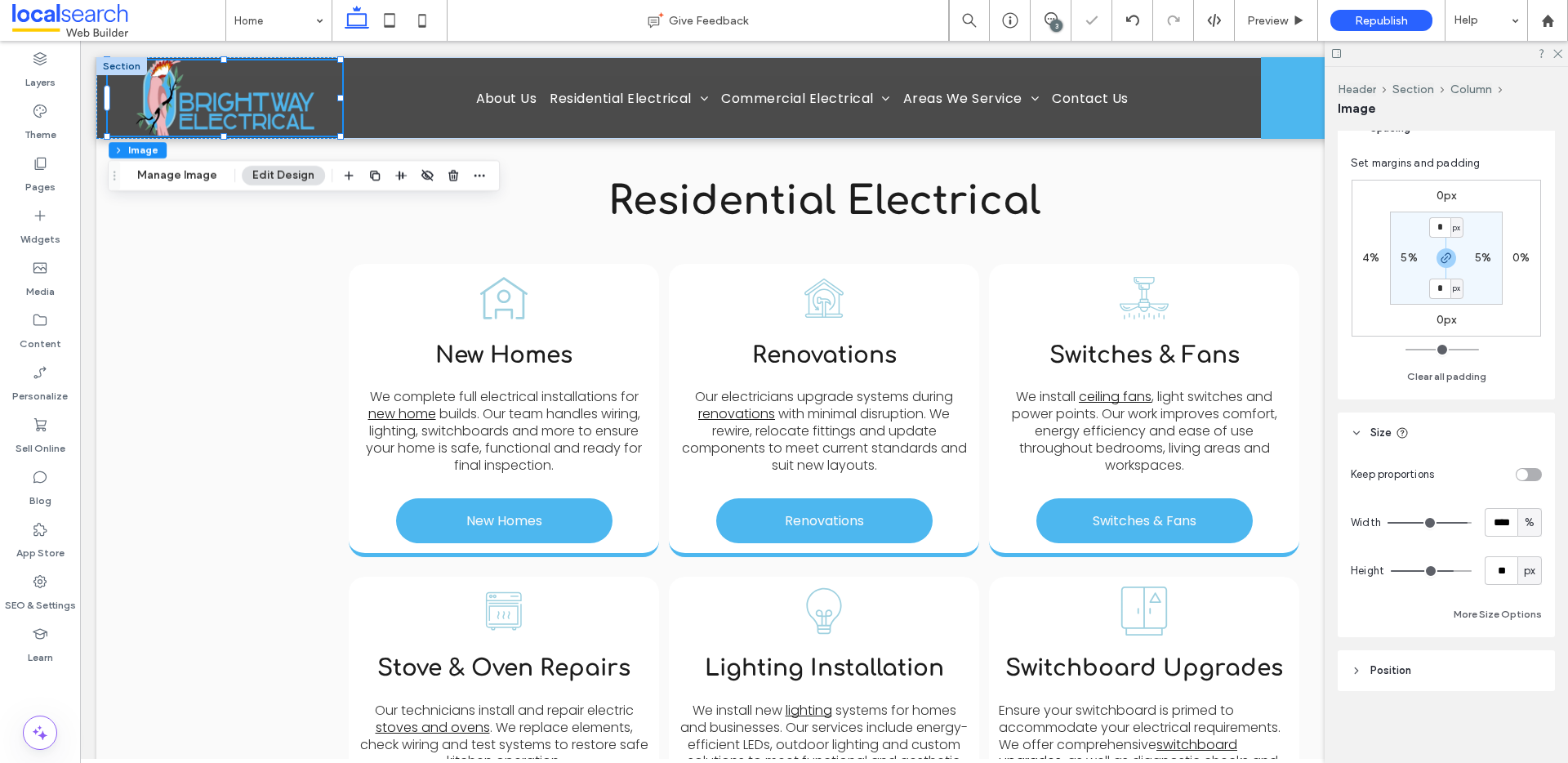
type input "**"
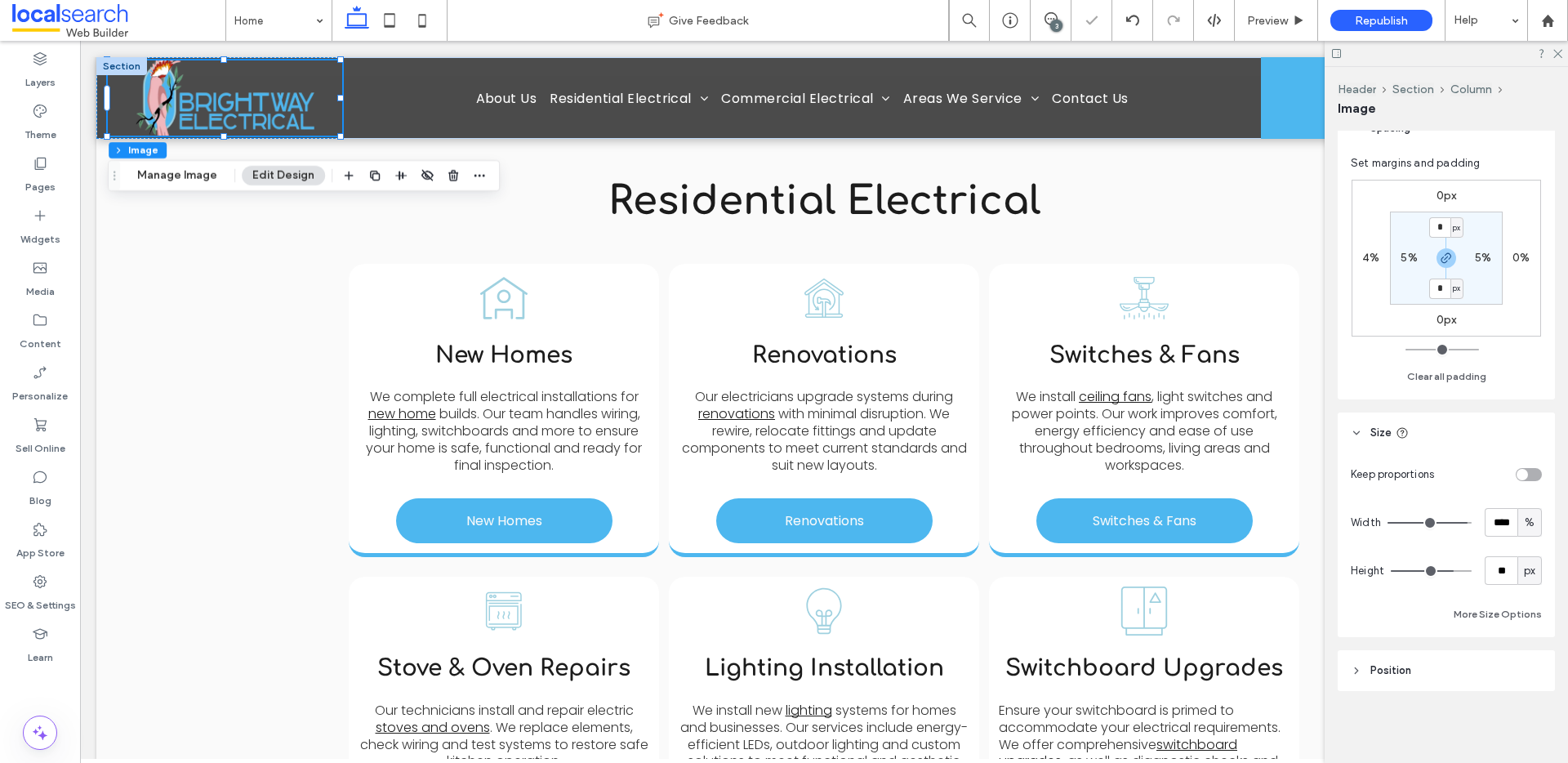
type input "**"
drag, startPoint x: 1443, startPoint y: 570, endPoint x: 1428, endPoint y: 570, distance: 15.0
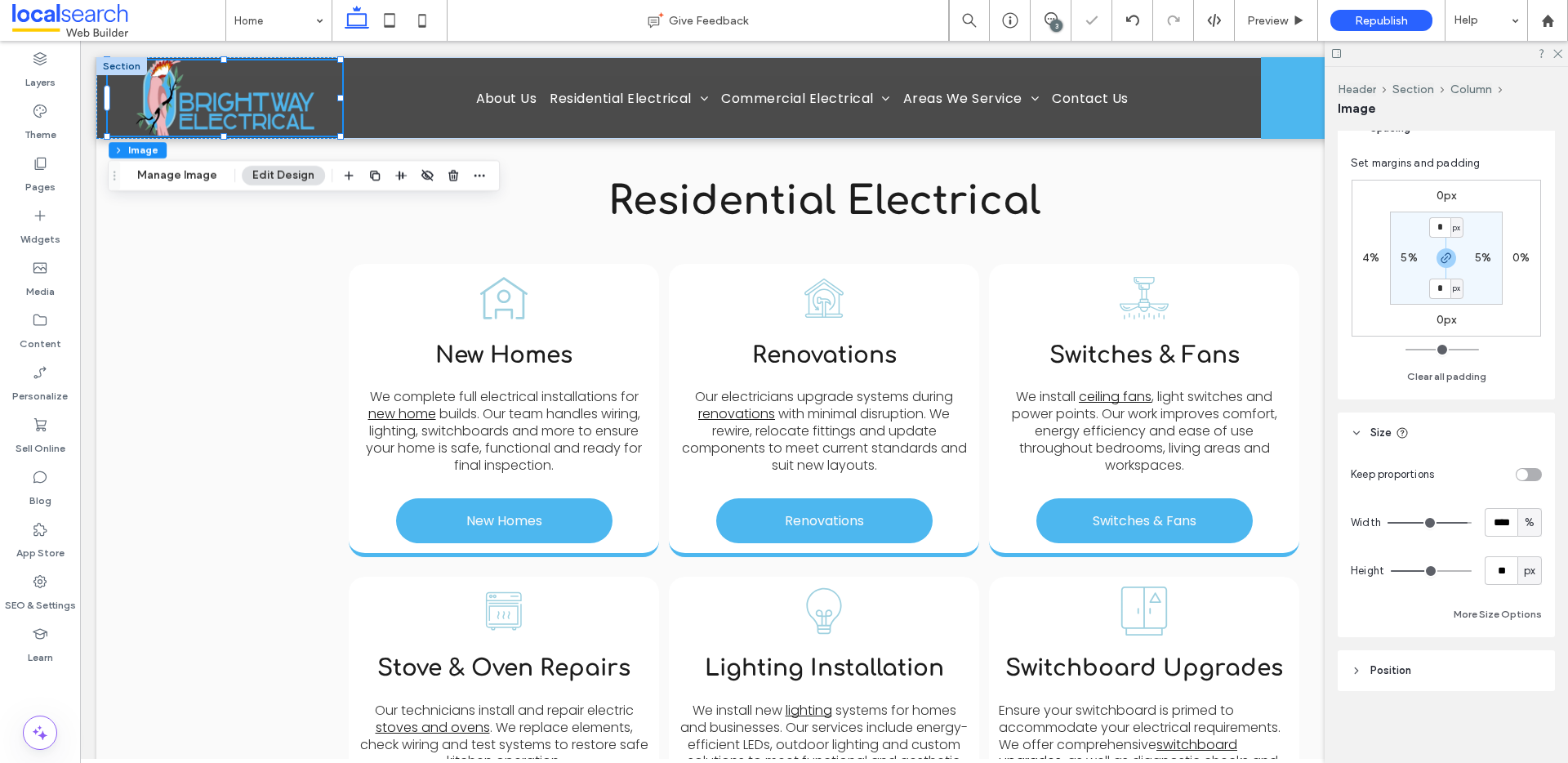
click at [1428, 570] on input "range" at bounding box center [1431, 571] width 81 height 2
type input "**"
click at [1438, 570] on input "range" at bounding box center [1431, 571] width 81 height 2
type input "**"
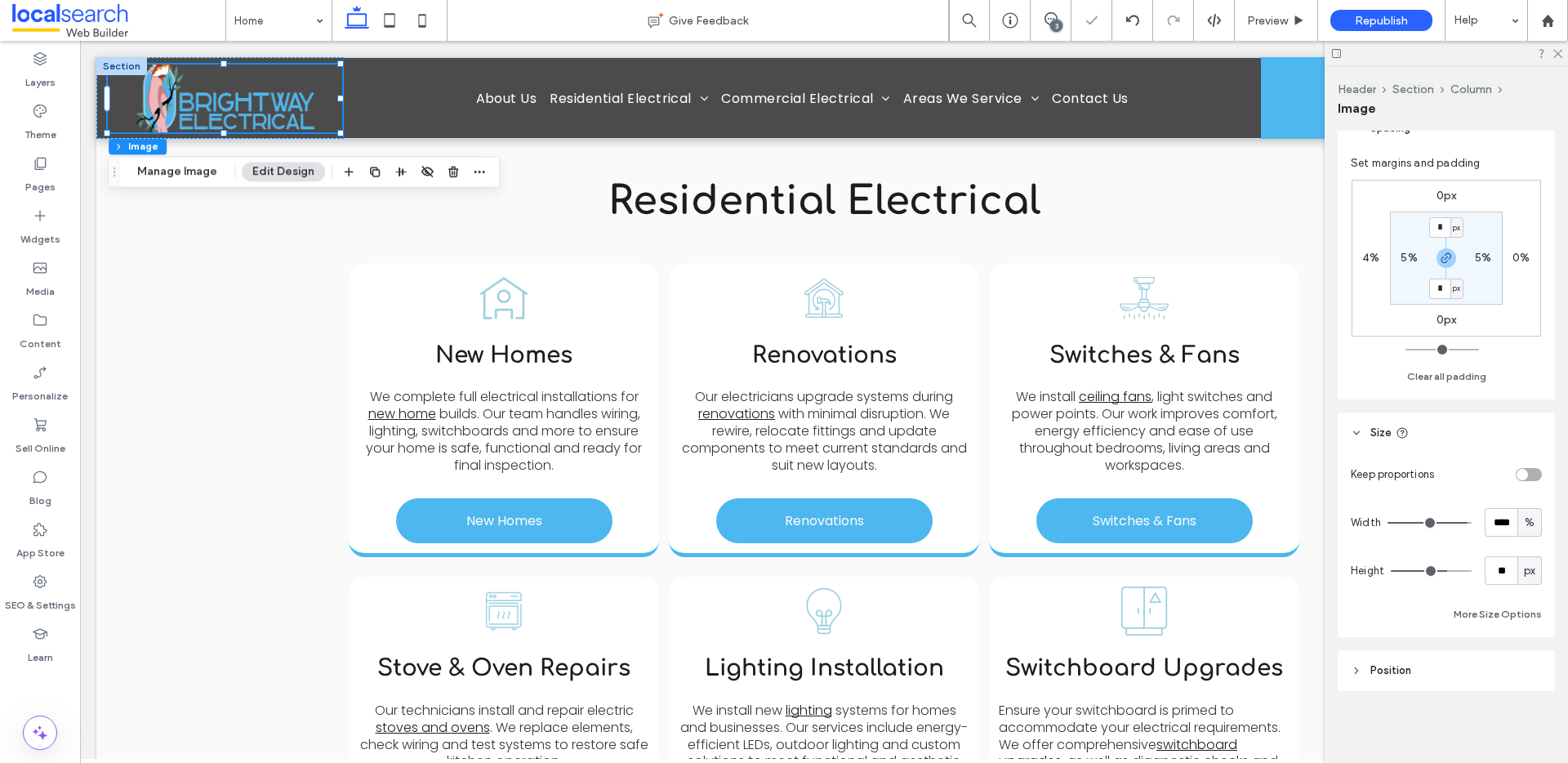
type input "**"
click at [1445, 570] on input "range" at bounding box center [1431, 571] width 81 height 2
type input "***"
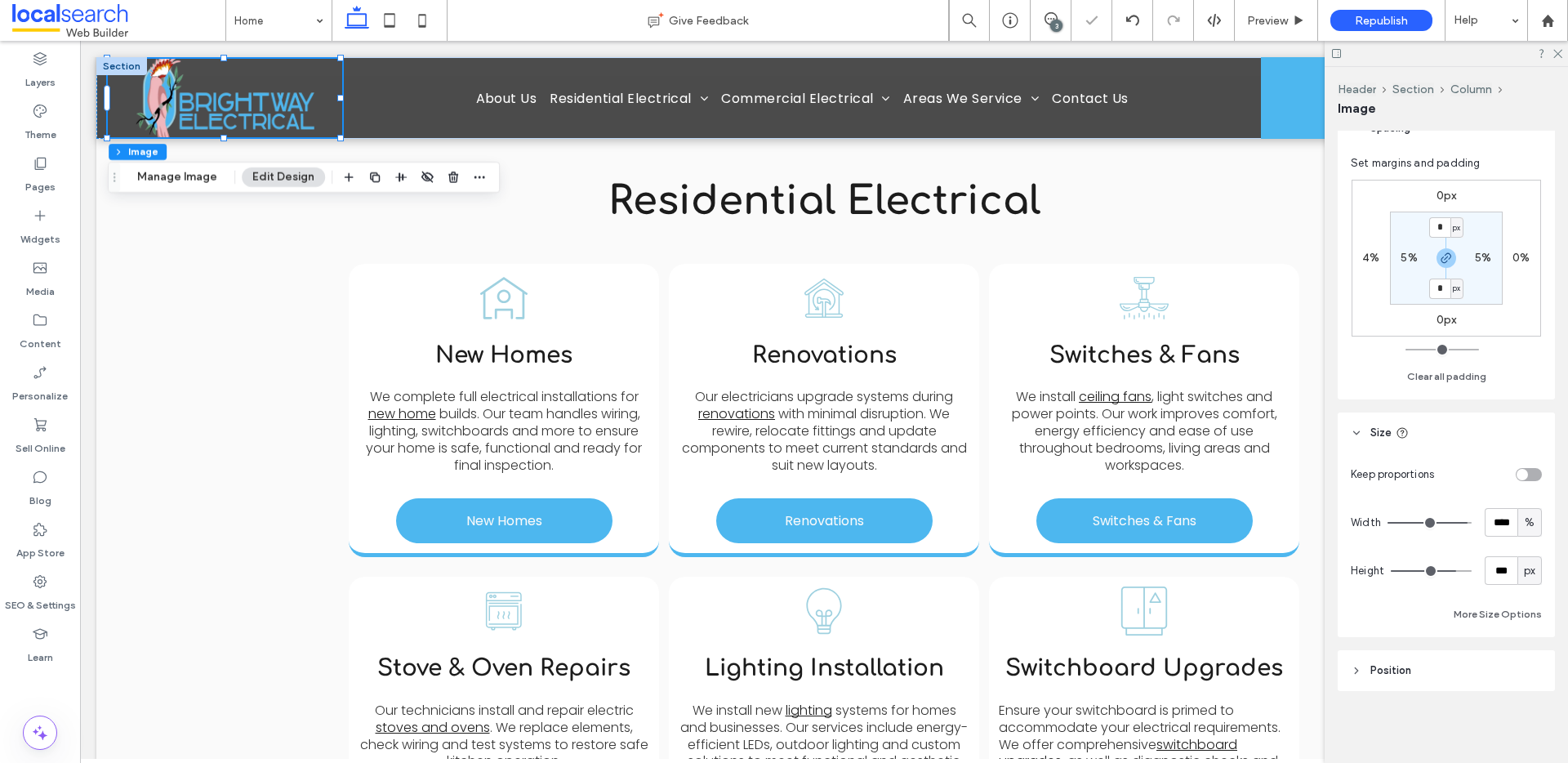
type input "***"
drag, startPoint x: 1447, startPoint y: 567, endPoint x: 1490, endPoint y: 567, distance: 43.0
click at [1471, 570] on input "range" at bounding box center [1431, 571] width 81 height 2
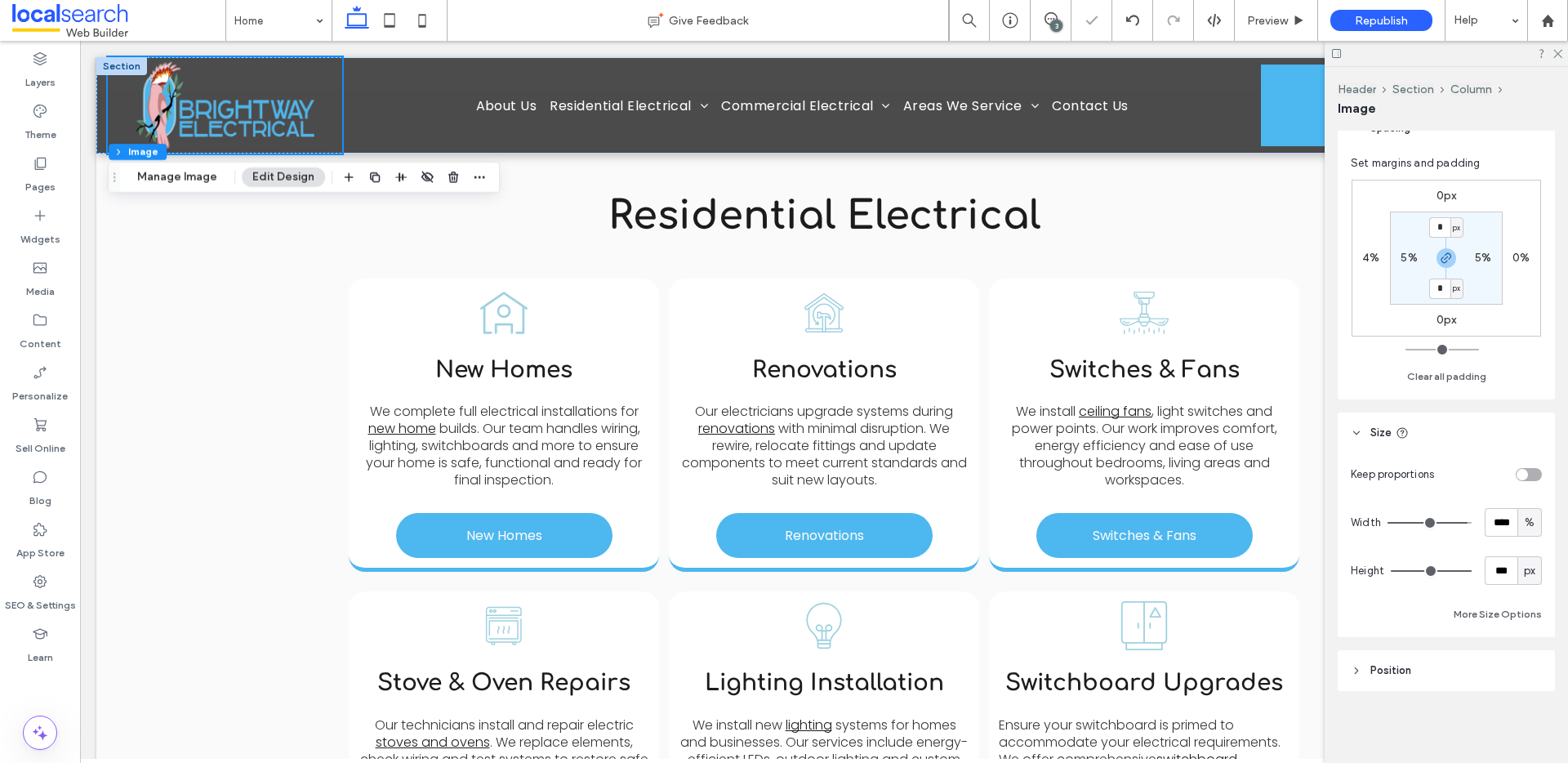
scroll to position [1303, 0]
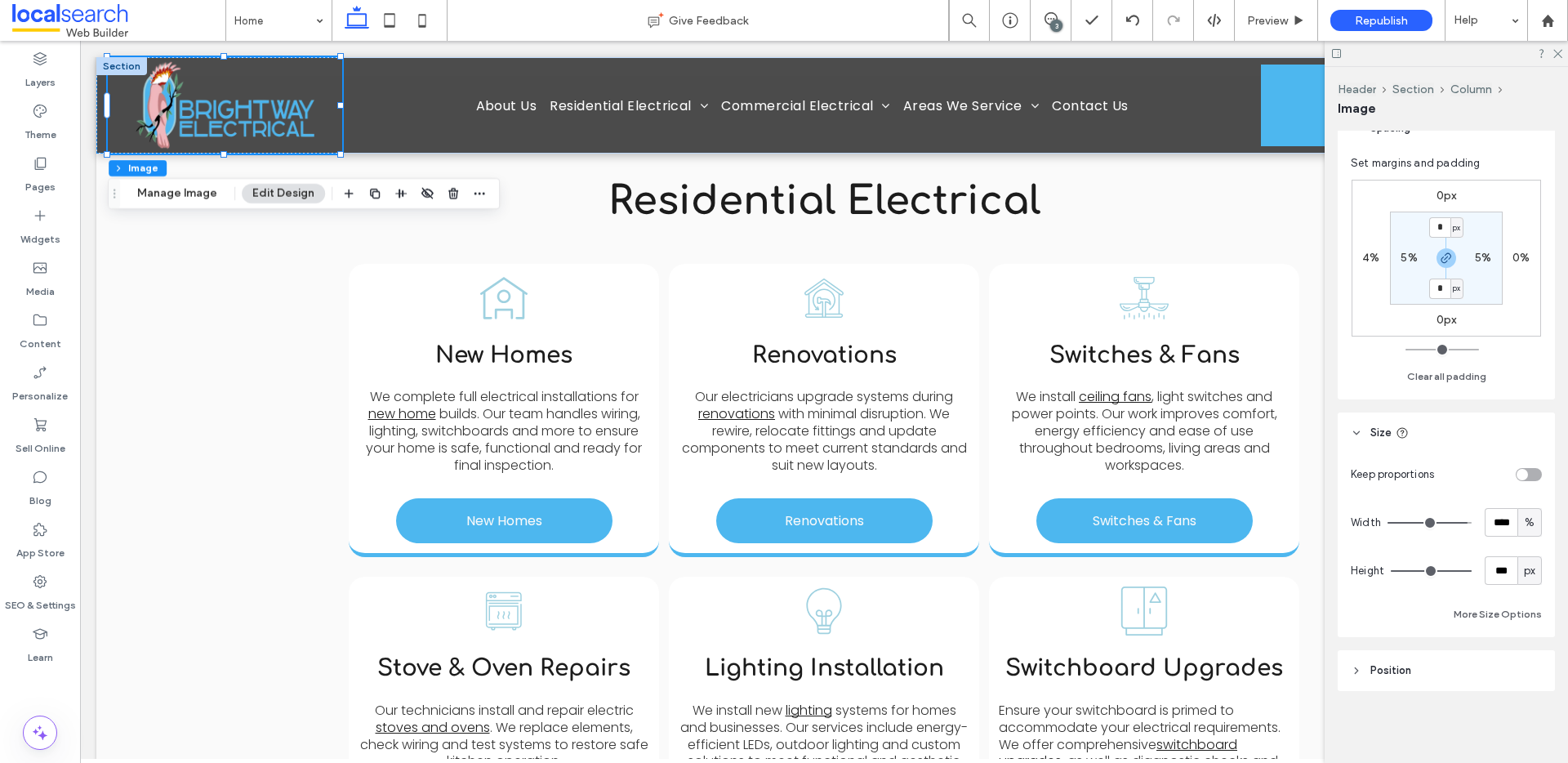
click at [1517, 476] on div "toggle" at bounding box center [1522, 475] width 11 height 11
type input "*"
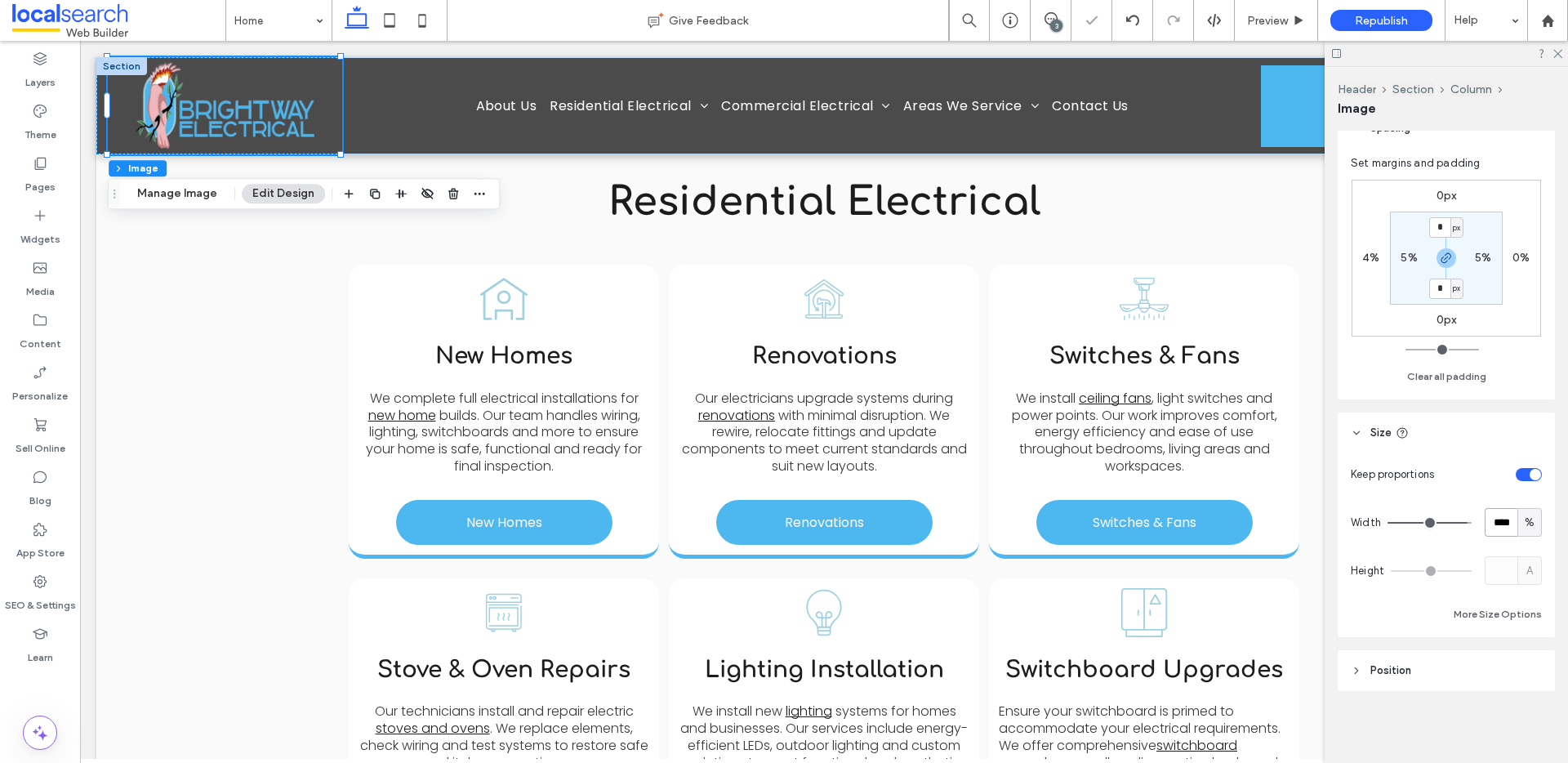
click at [1498, 523] on input "****" at bounding box center [1500, 522] width 33 height 28
type input "**"
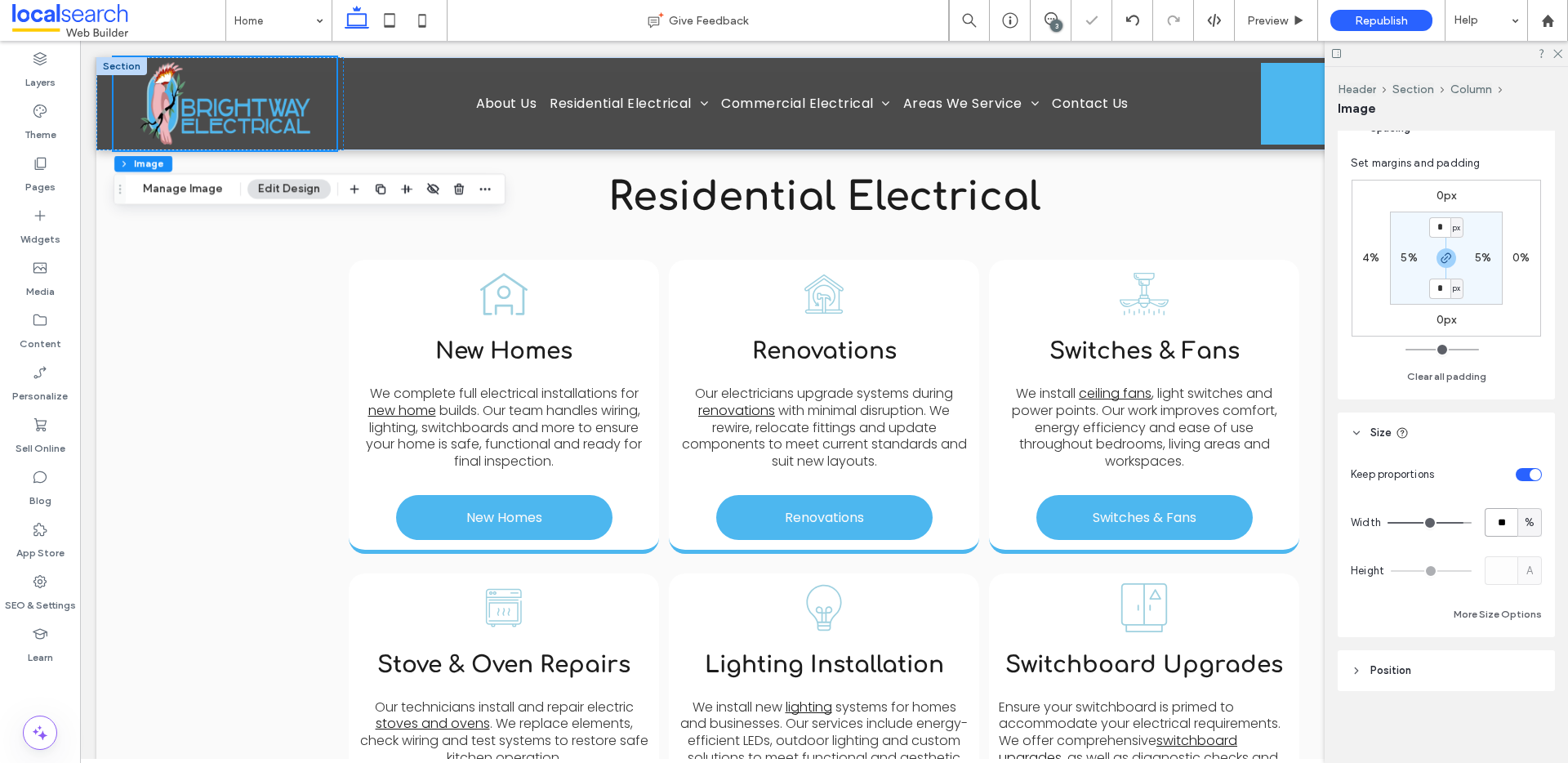
scroll to position [1299, 0]
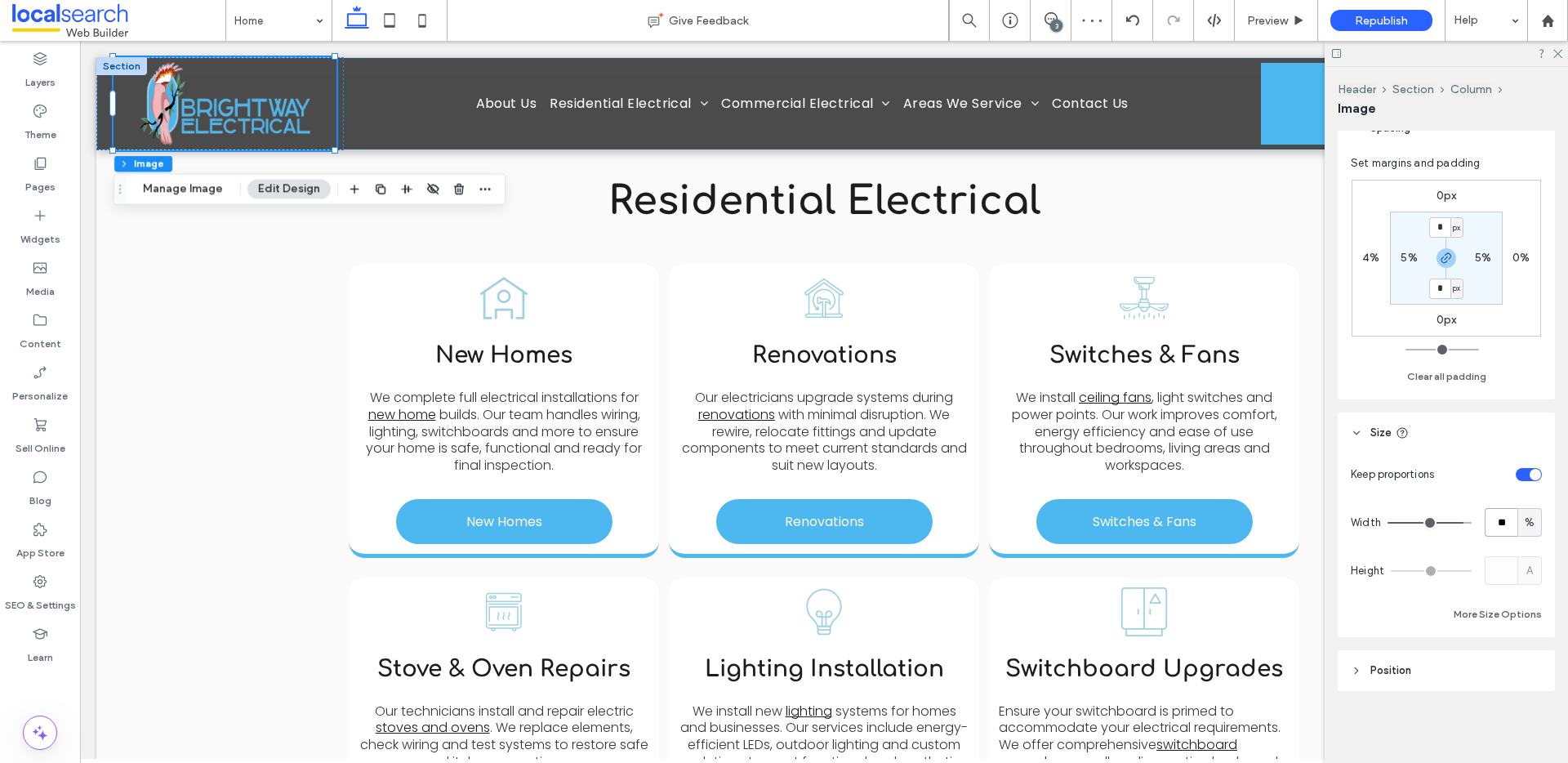
type input "*"
type input "**"
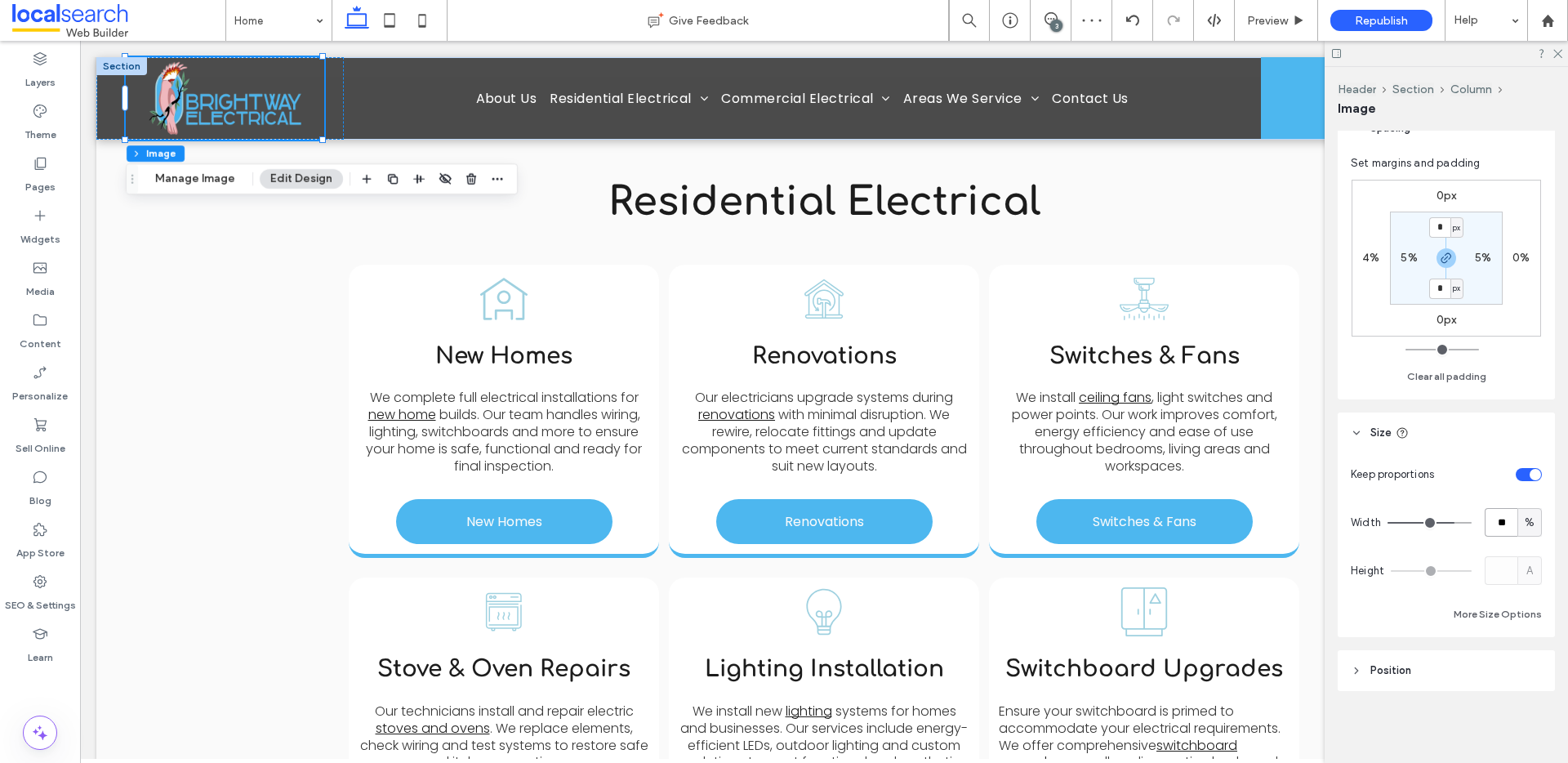
type input "*"
type input "**"
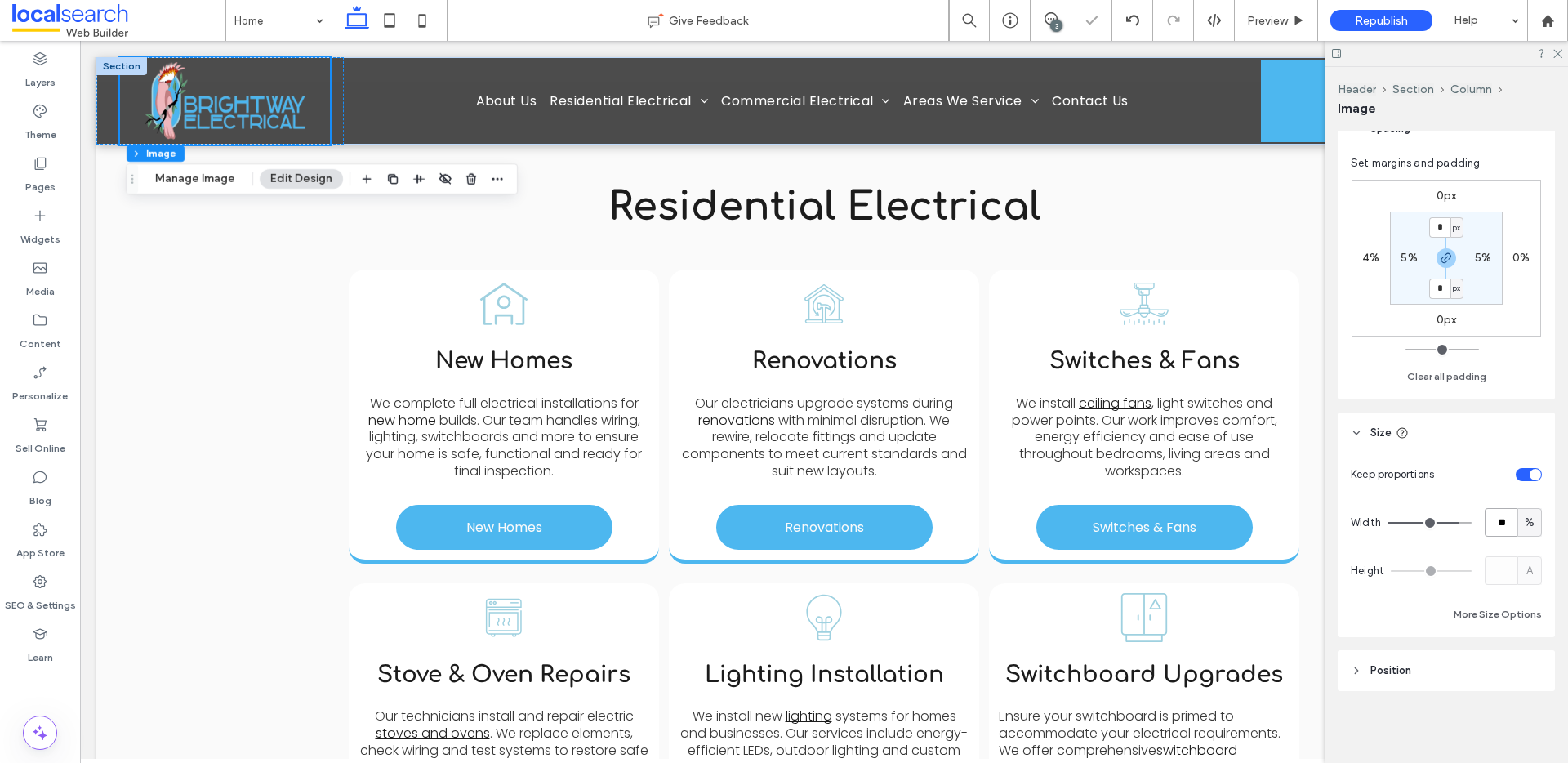
scroll to position [1293, 0]
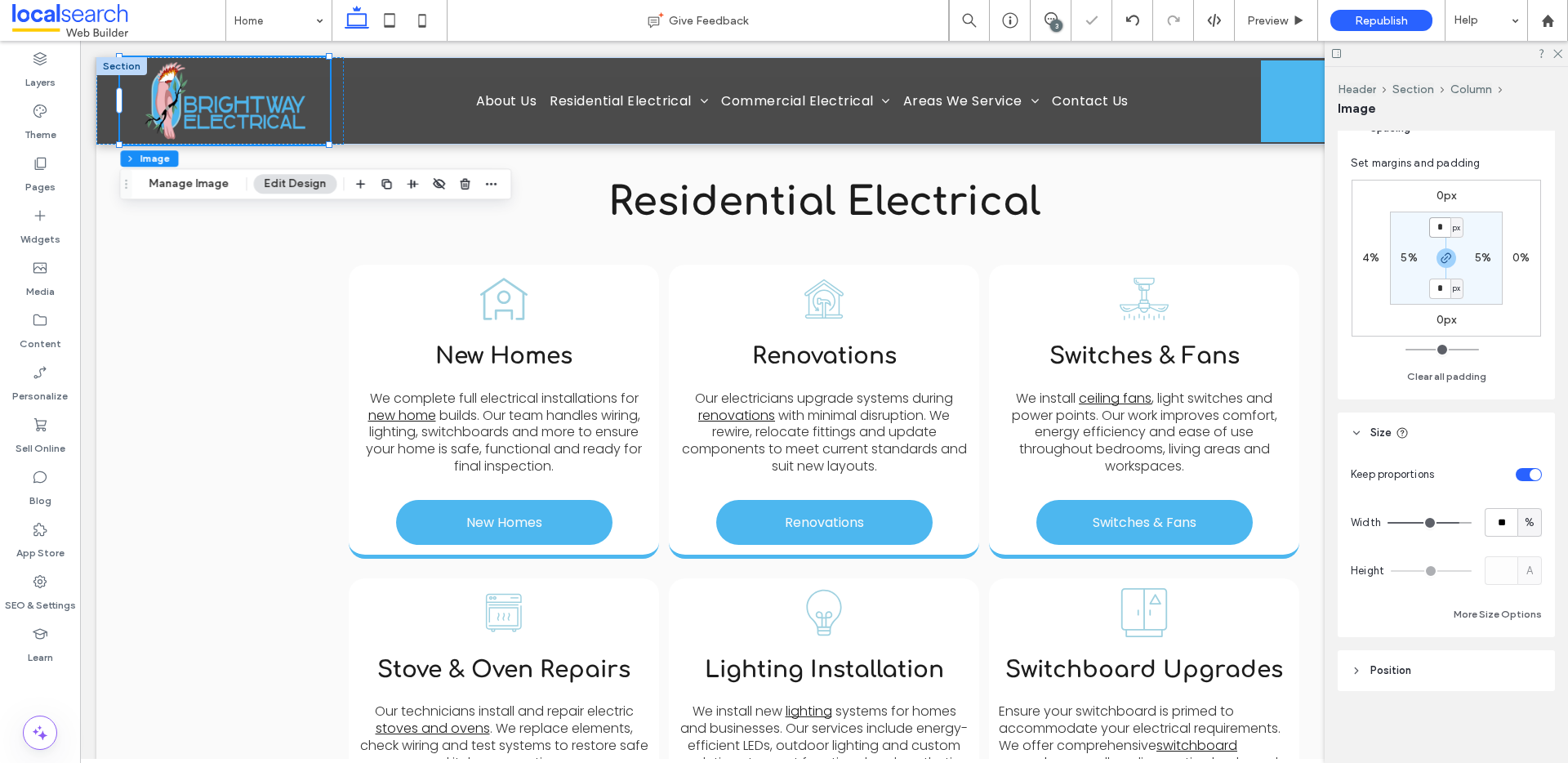
click at [1438, 224] on input "*" at bounding box center [1439, 228] width 22 height 21
type input "**"
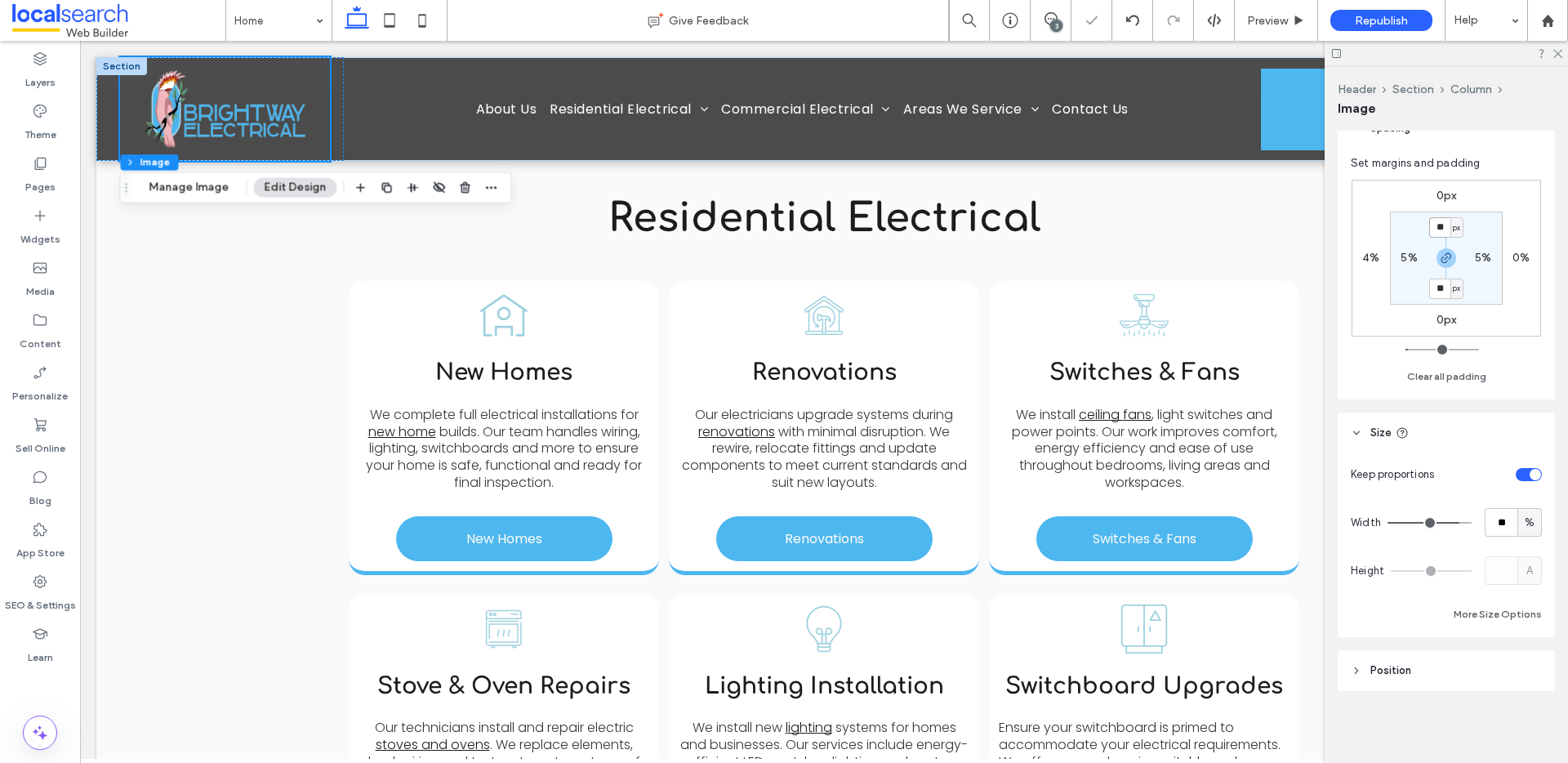
scroll to position [1309, 0]
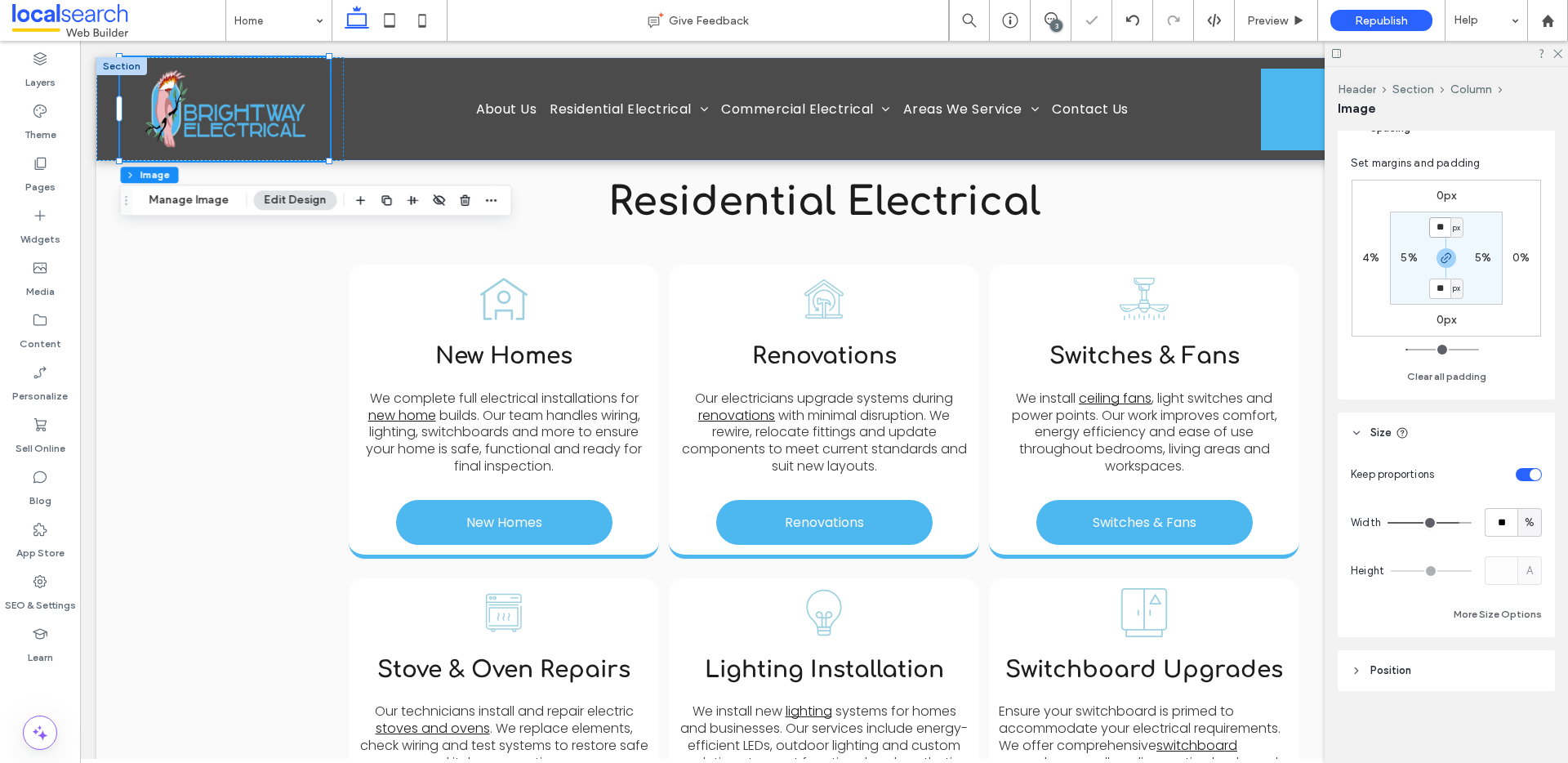
click at [1443, 228] on input "**" at bounding box center [1439, 228] width 22 height 21
type input "*"
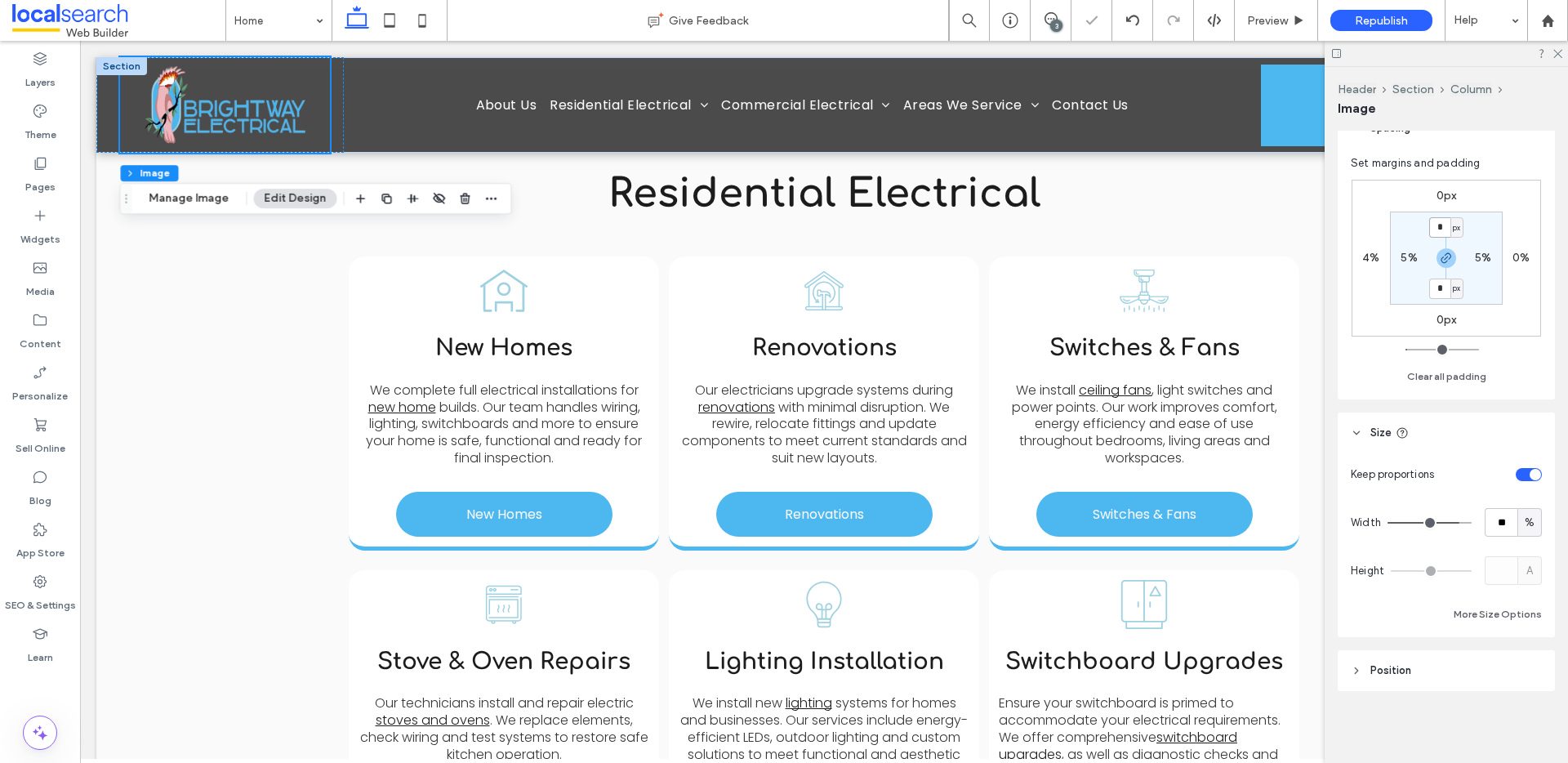
scroll to position [1301, 0]
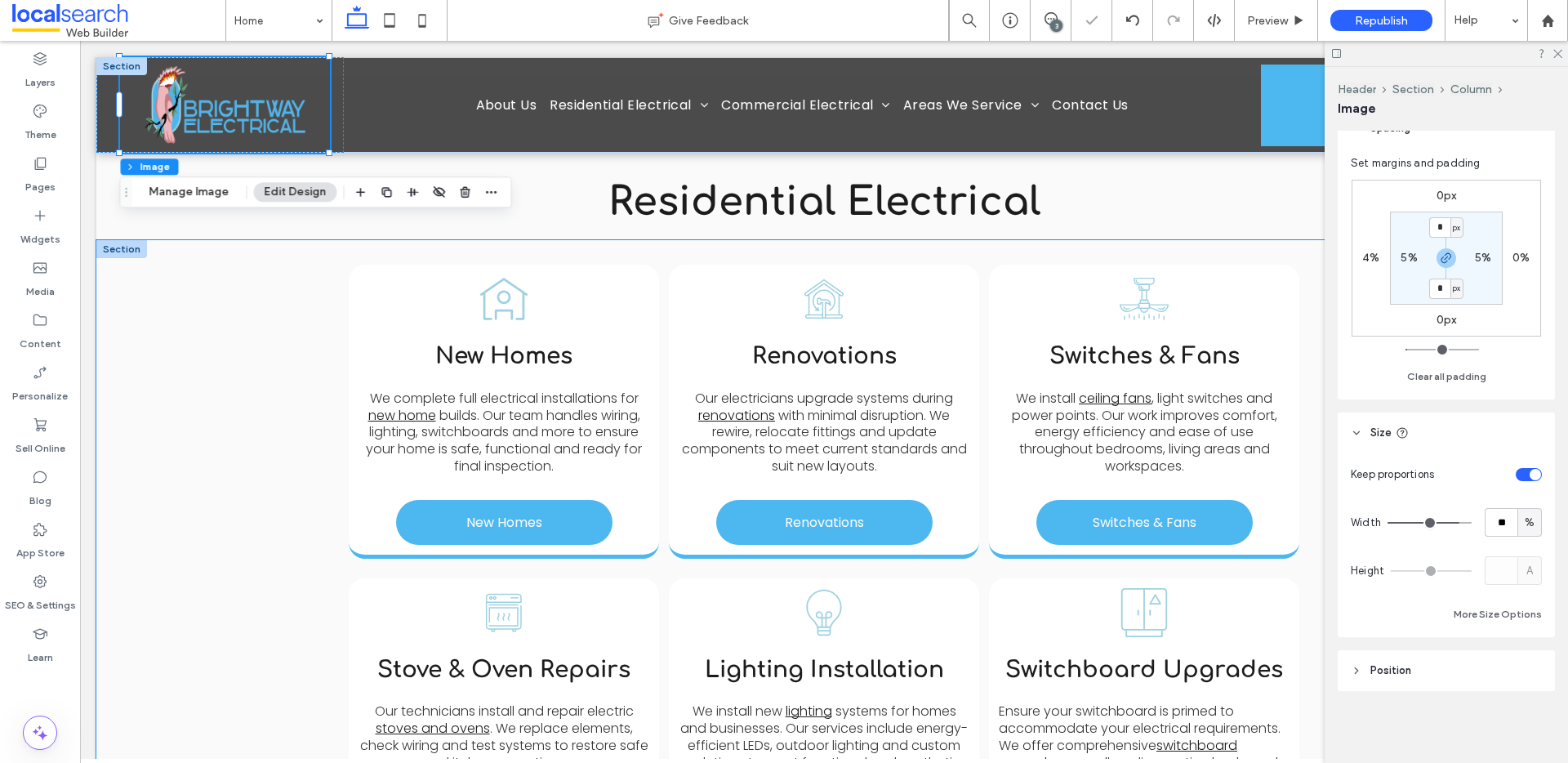
click at [206, 448] on div "House Icon New Homes We complete full electrical installations for new home bui…" at bounding box center [823, 724] width 1455 height 968
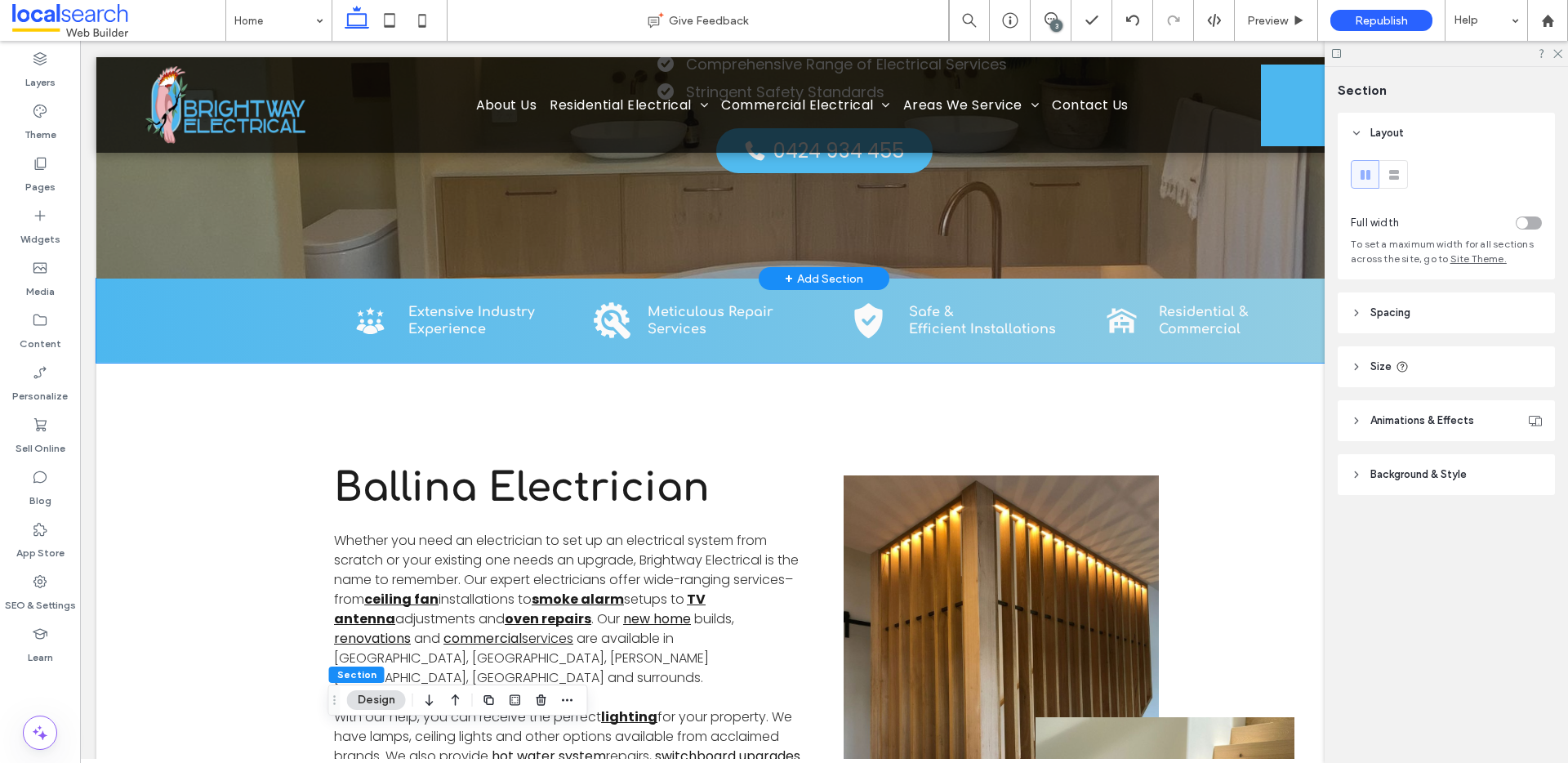
scroll to position [0, 0]
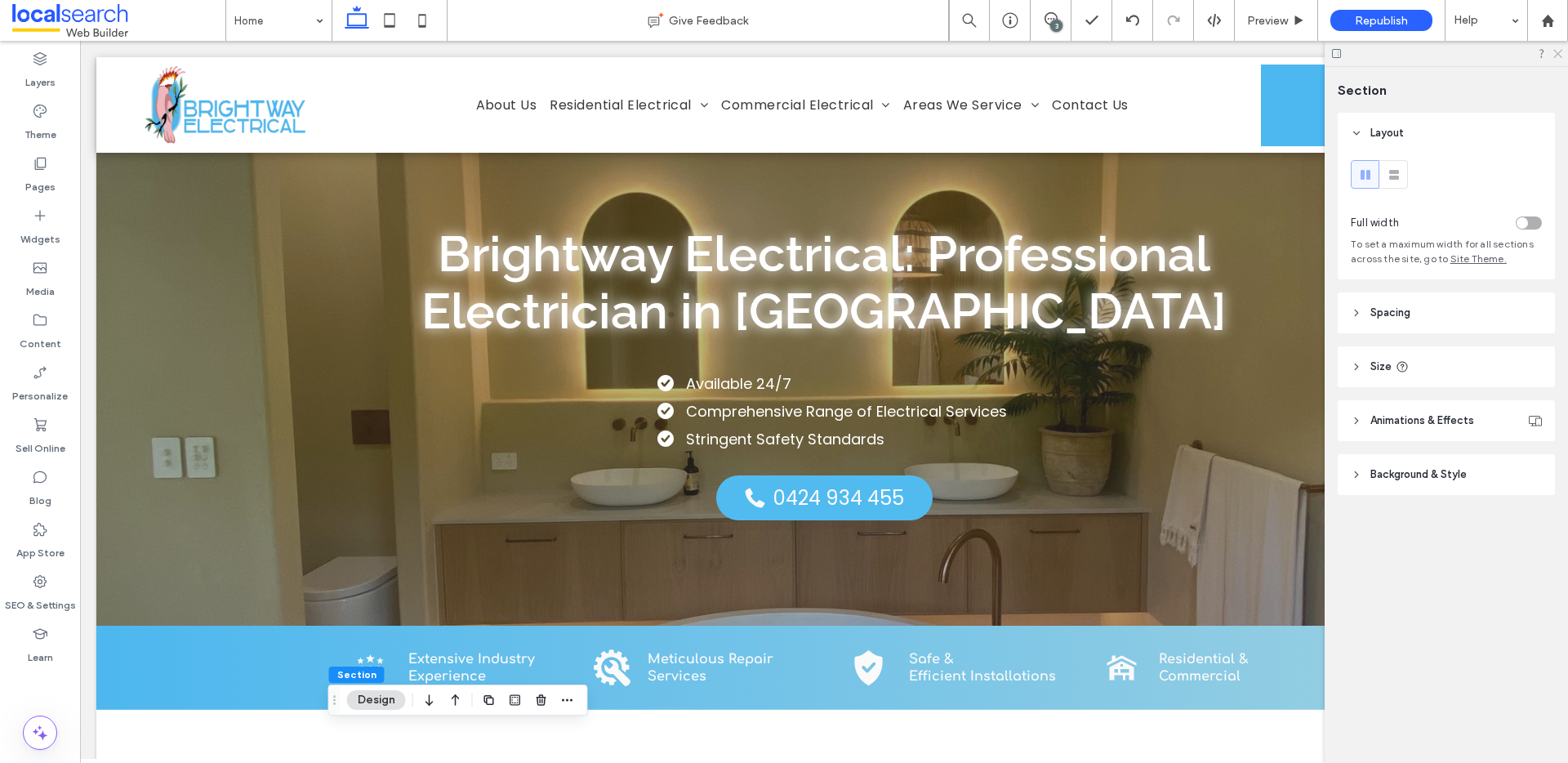
click at [1558, 55] on icon at bounding box center [1556, 52] width 10 height 10
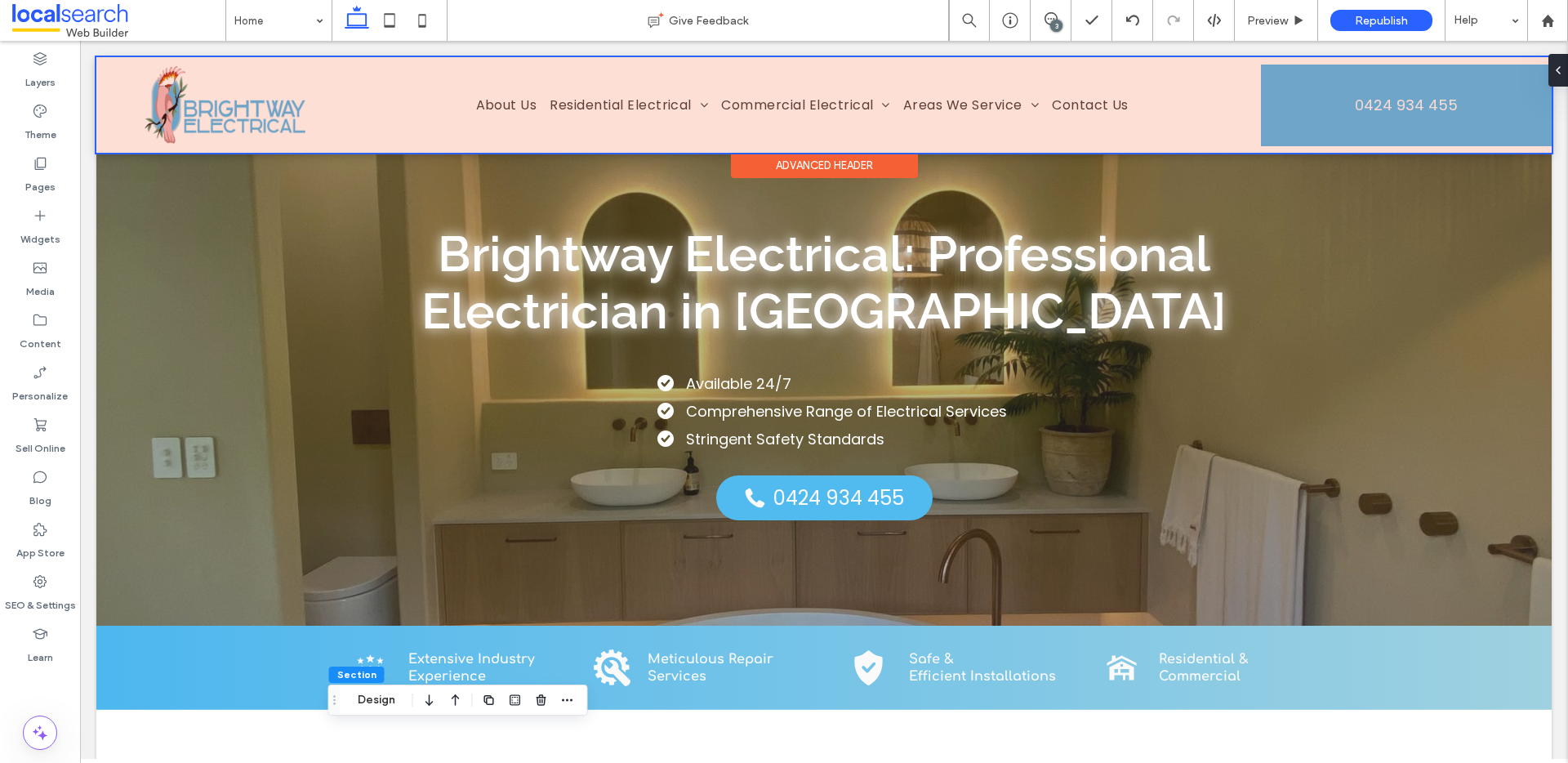
click at [1287, 107] on div at bounding box center [823, 105] width 1455 height 95
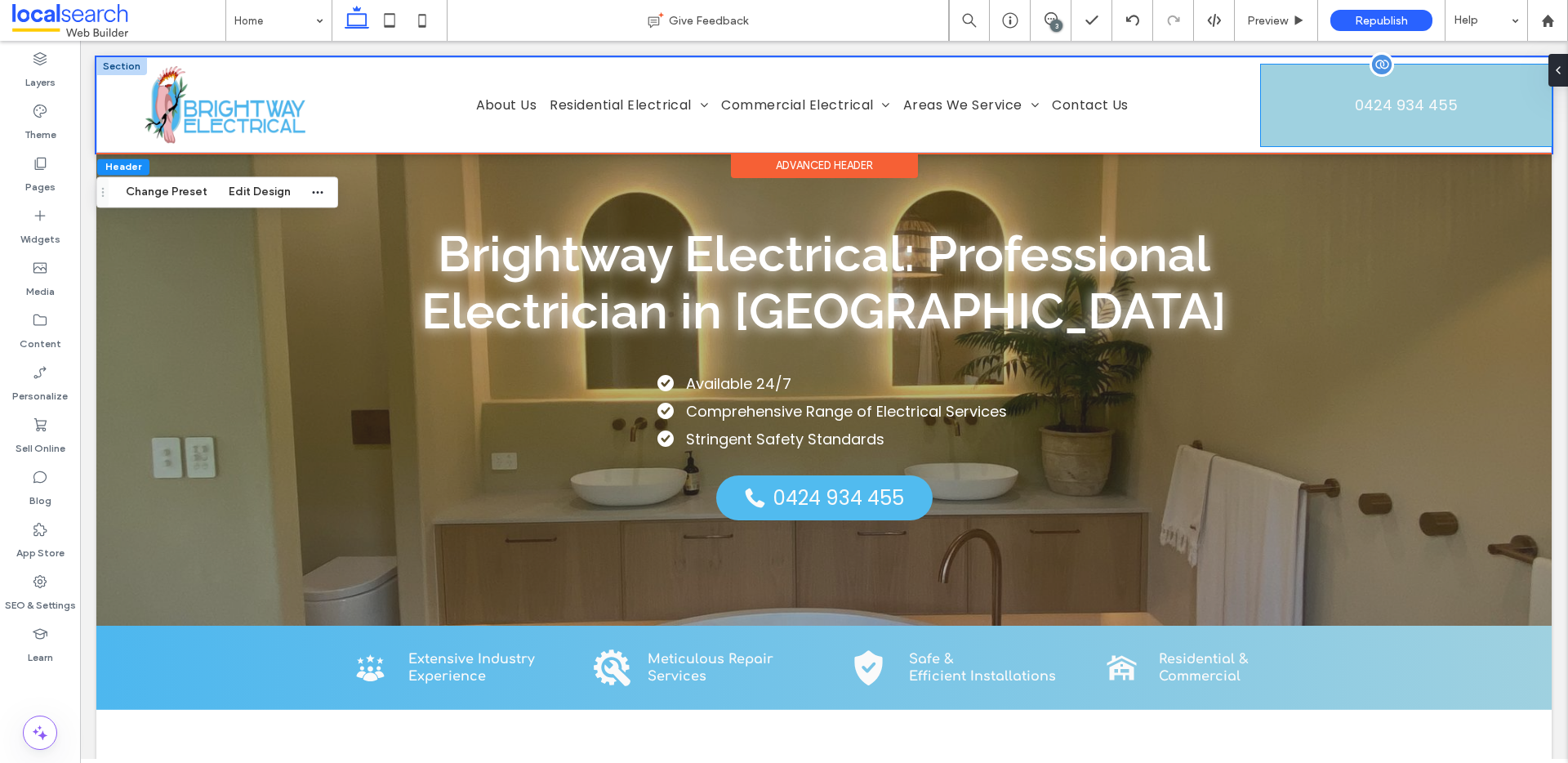
click at [1301, 104] on link "0424 934 455" at bounding box center [1406, 105] width 291 height 82
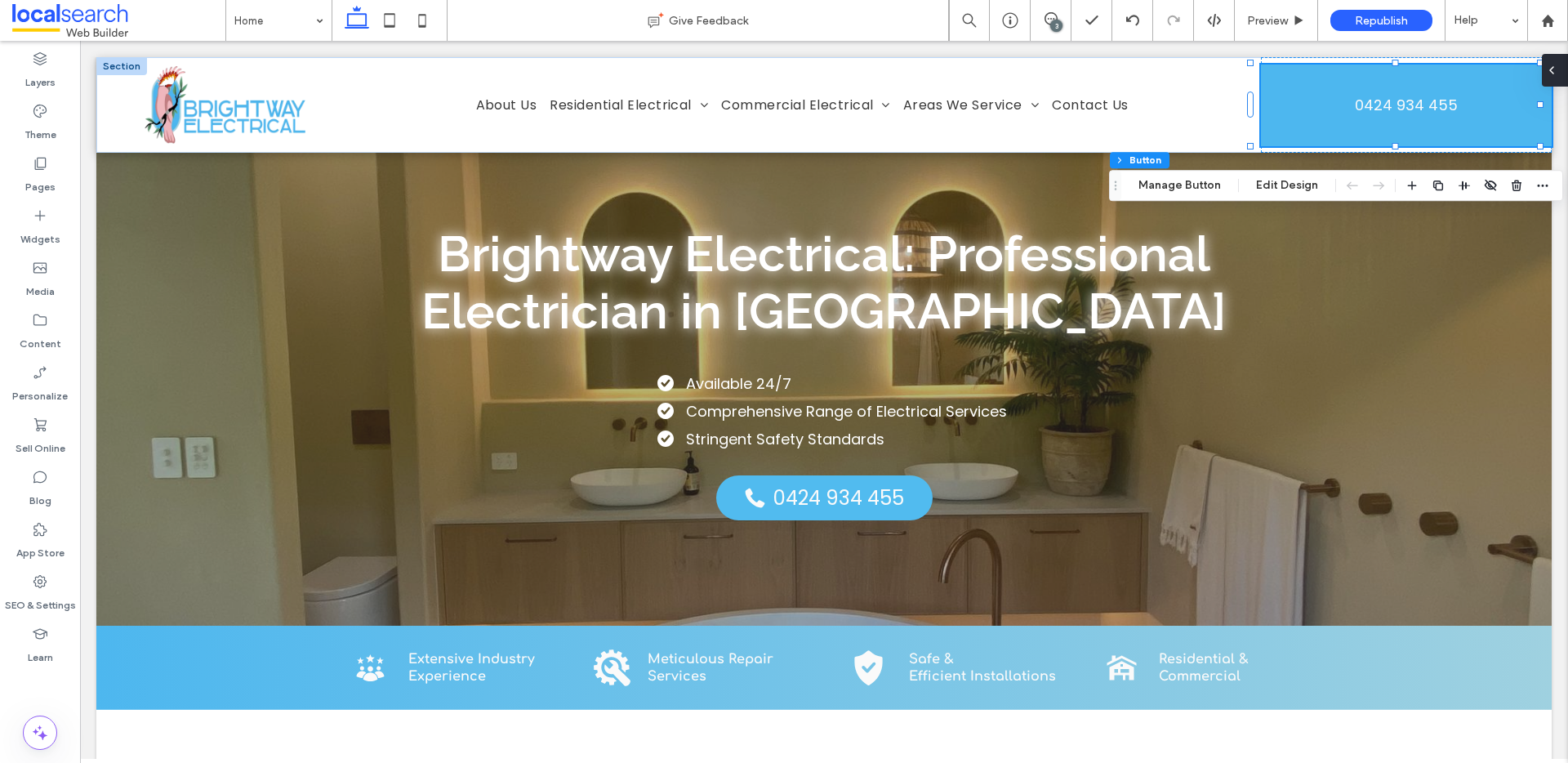
click at [1560, 74] on div at bounding box center [1555, 70] width 26 height 33
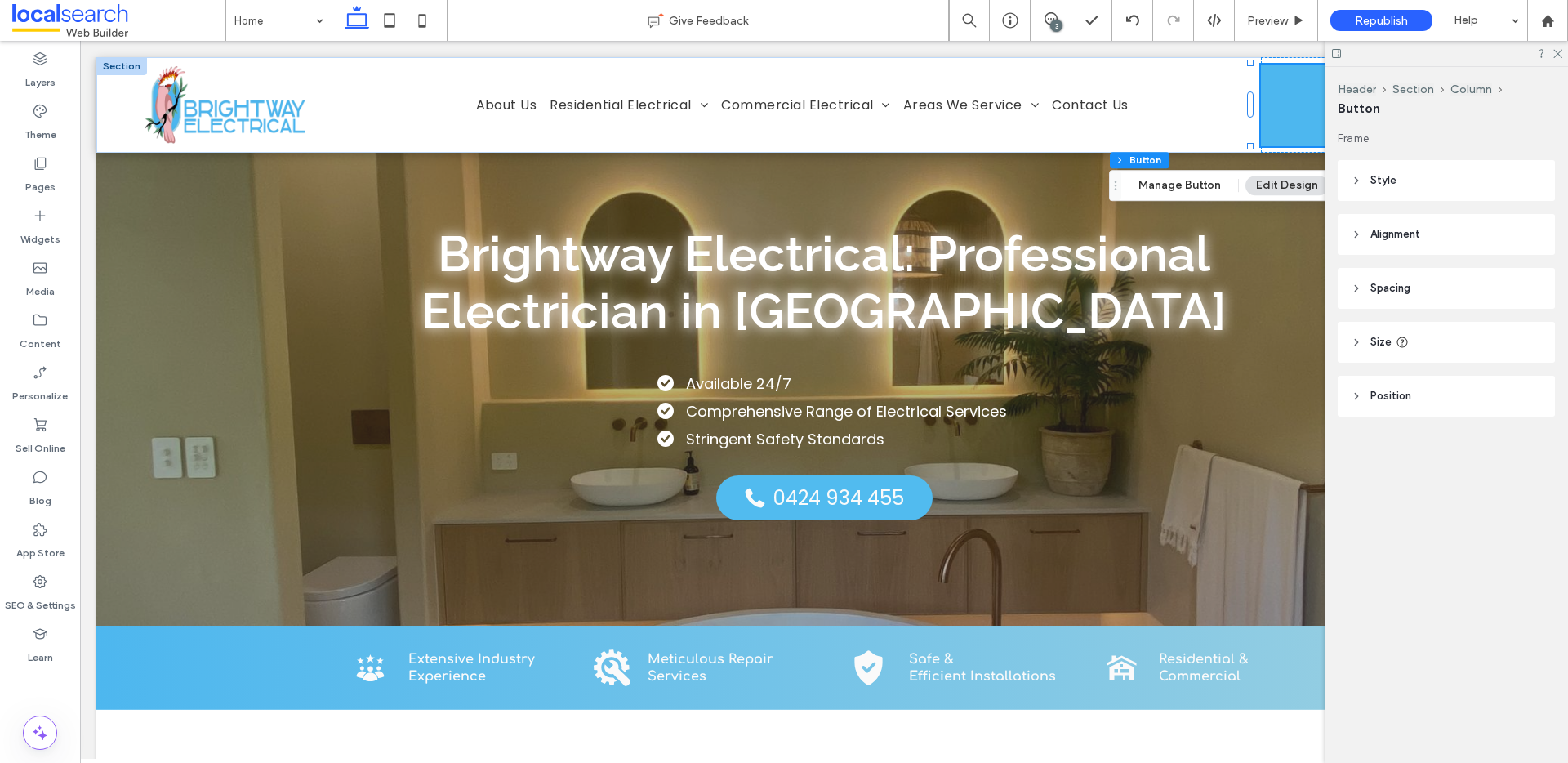
click at [1410, 355] on header "Size" at bounding box center [1446, 342] width 218 height 41
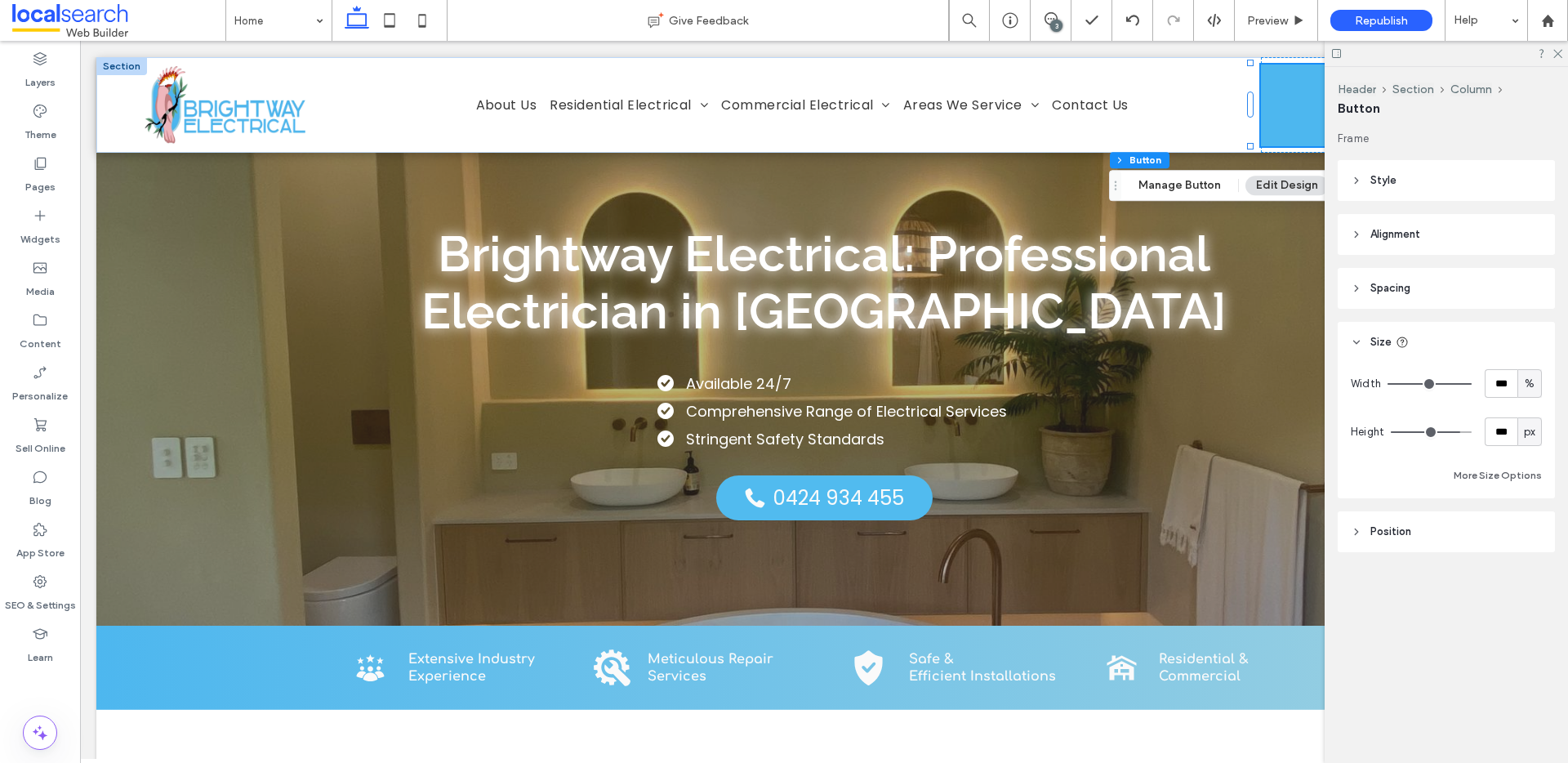
click at [1530, 430] on span "px" at bounding box center [1529, 431] width 11 height 16
click at [1533, 579] on div "A" at bounding box center [1529, 575] width 23 height 28
type input "*"
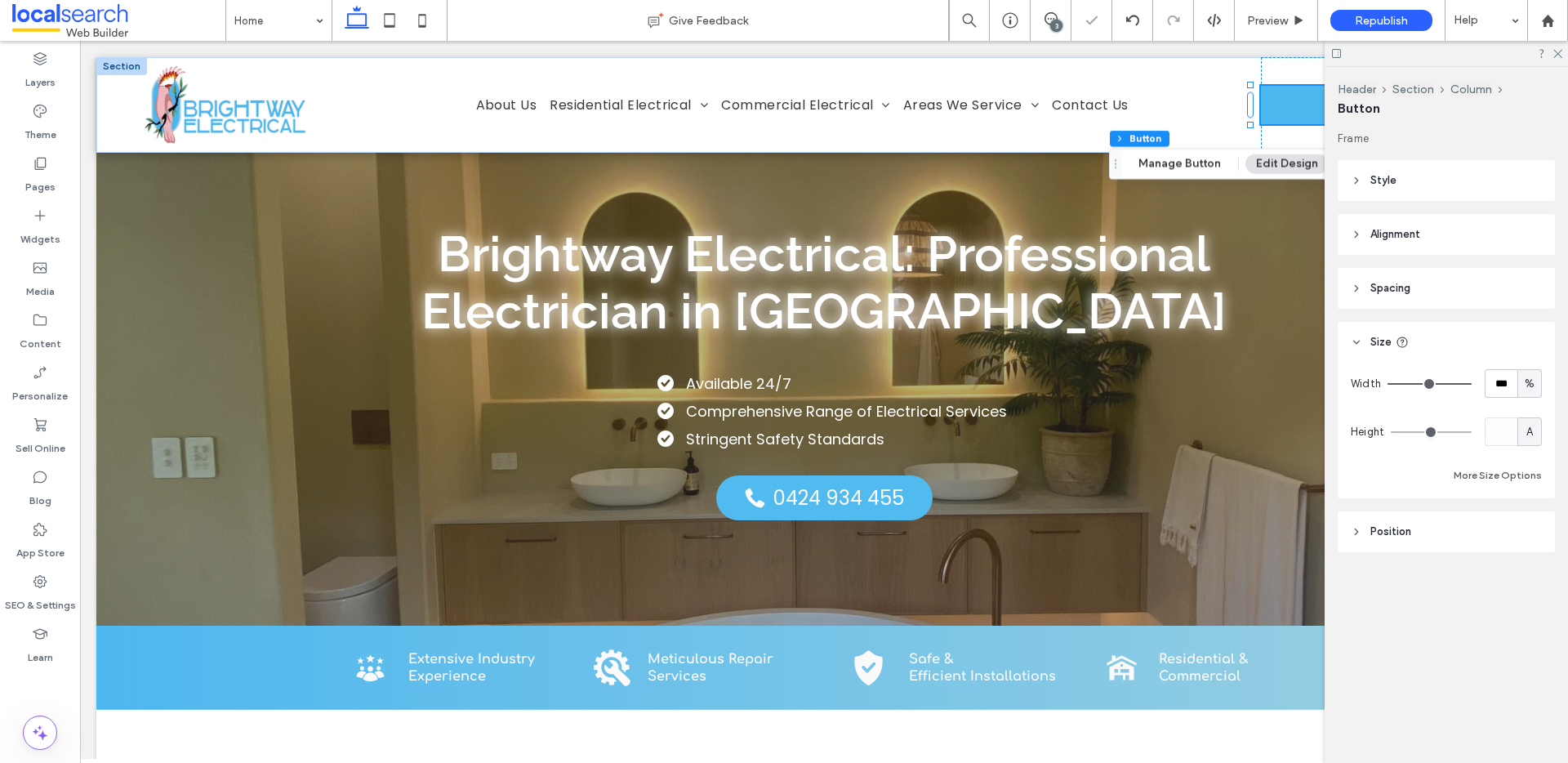
click at [1533, 428] on div "A" at bounding box center [1528, 431] width 16 height 16
click at [1527, 452] on span "px" at bounding box center [1529, 460] width 11 height 16
type input "**"
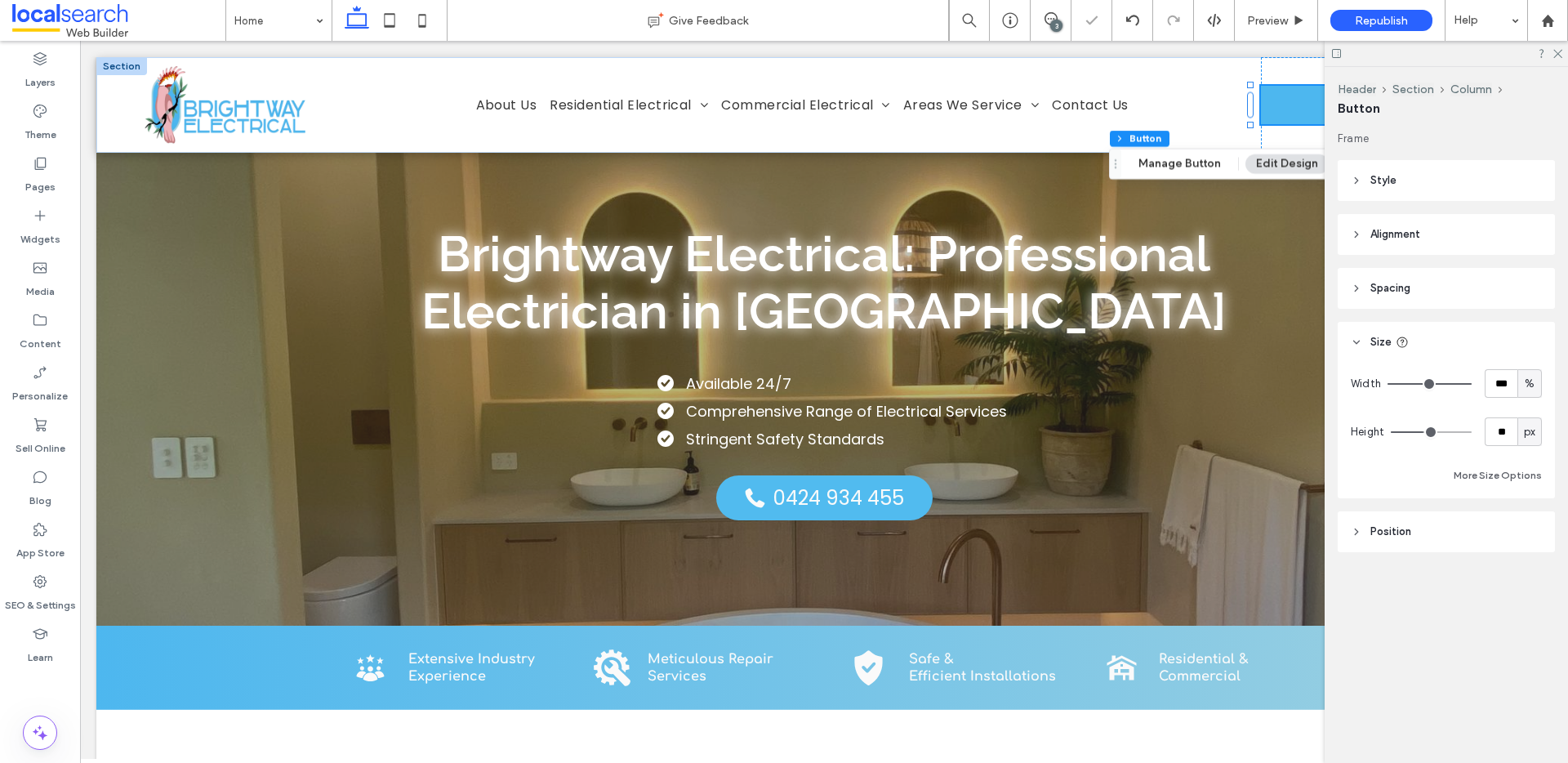
type input "**"
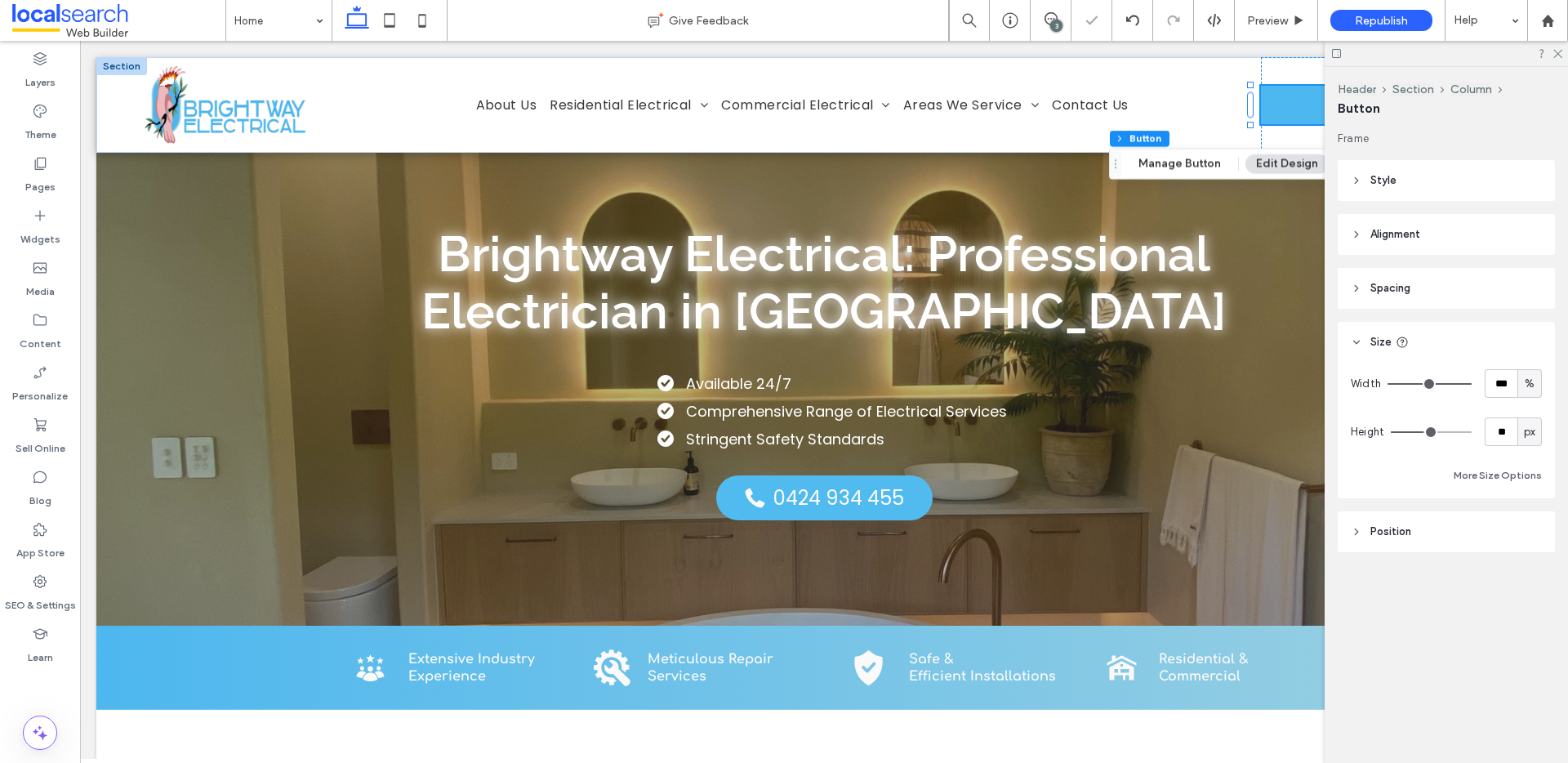
type input "***"
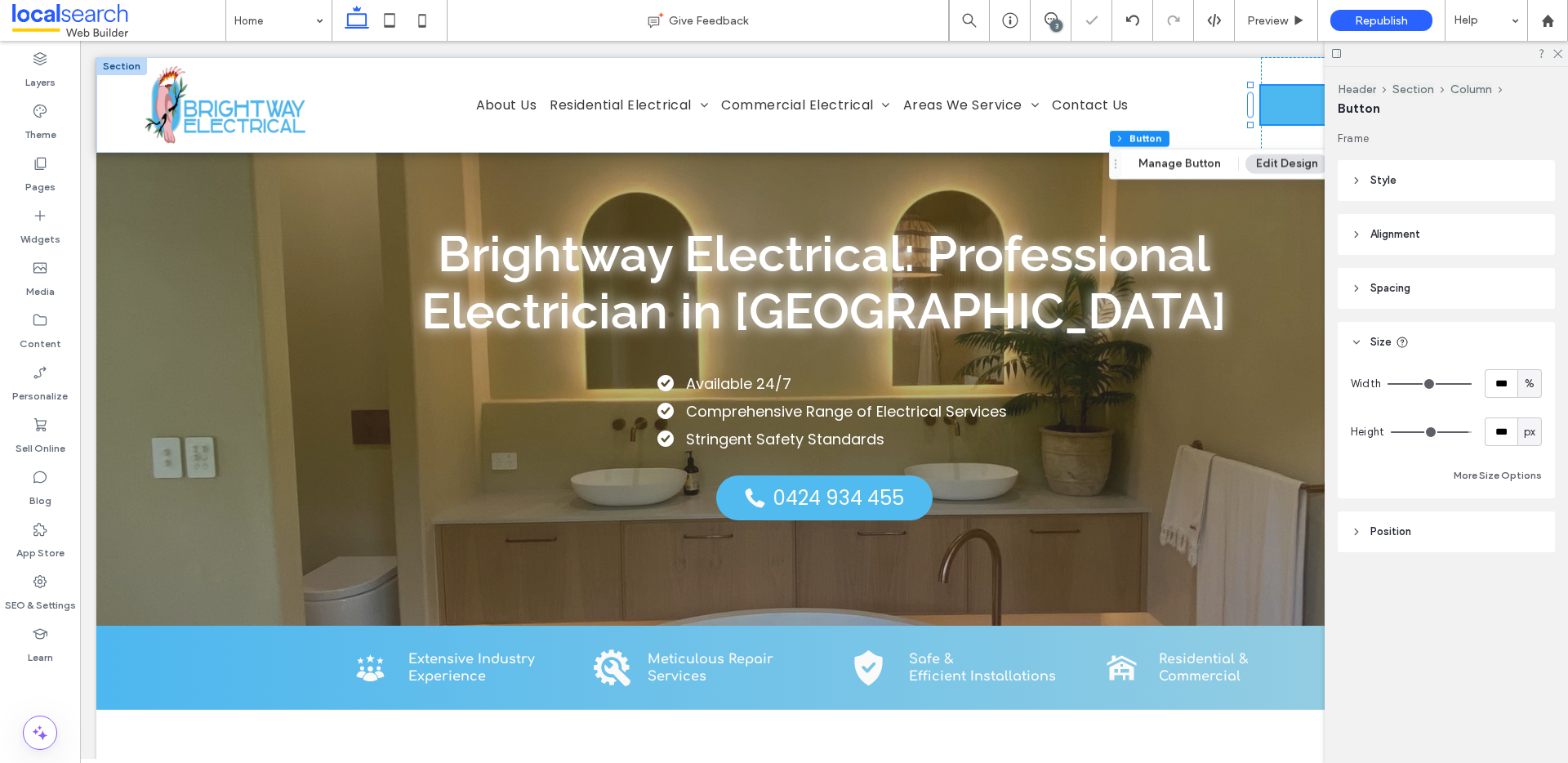
type input "***"
drag, startPoint x: 1453, startPoint y: 431, endPoint x: 1479, endPoint y: 431, distance: 26.0
type input "***"
click at [1471, 431] on input "range" at bounding box center [1431, 432] width 81 height 2
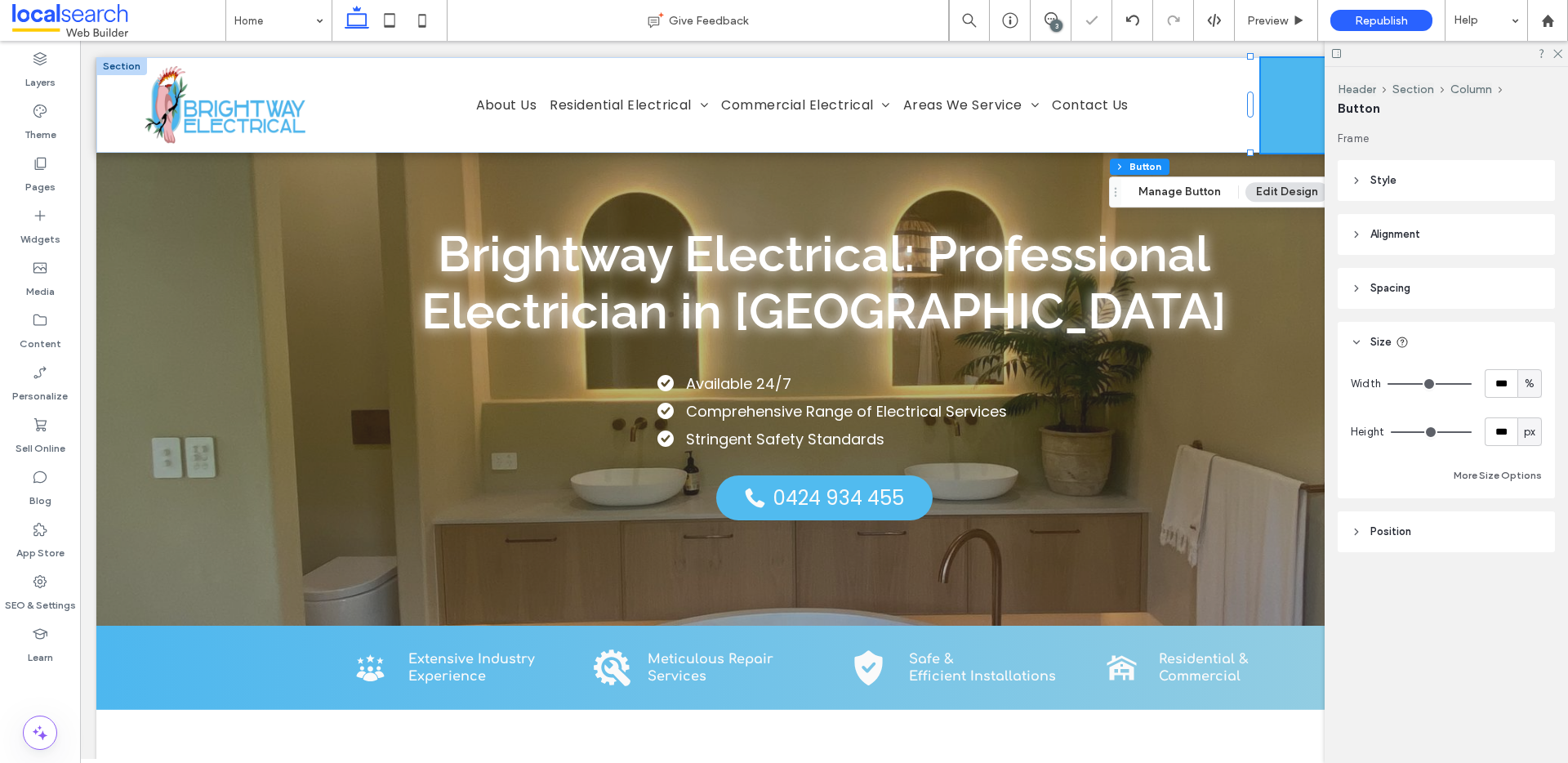
drag, startPoint x: 1465, startPoint y: 431, endPoint x: 1490, endPoint y: 431, distance: 25.0
click at [1471, 431] on input "range" at bounding box center [1431, 432] width 81 height 2
click at [1557, 49] on icon at bounding box center [1556, 52] width 10 height 10
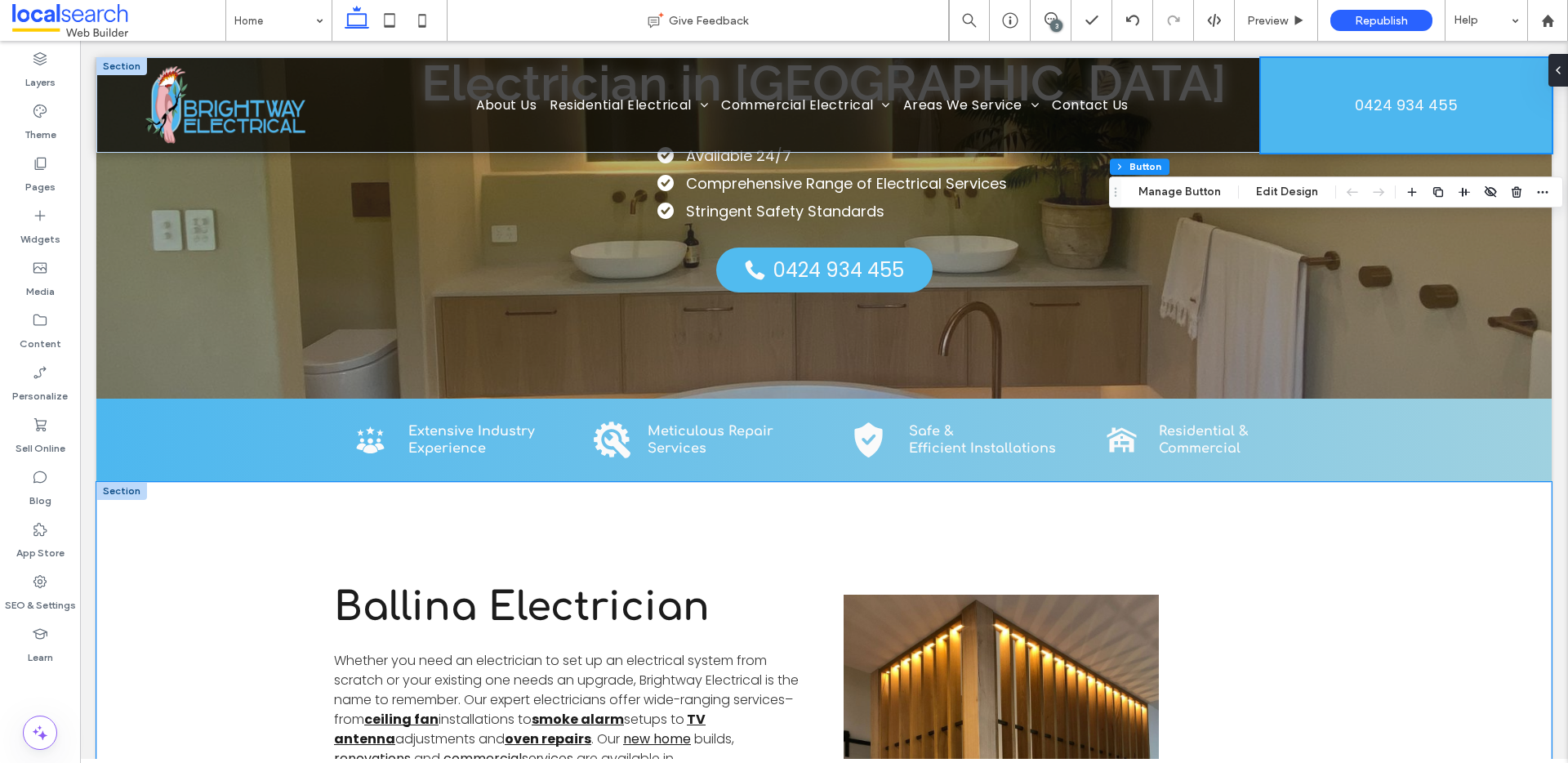
scroll to position [316, 0]
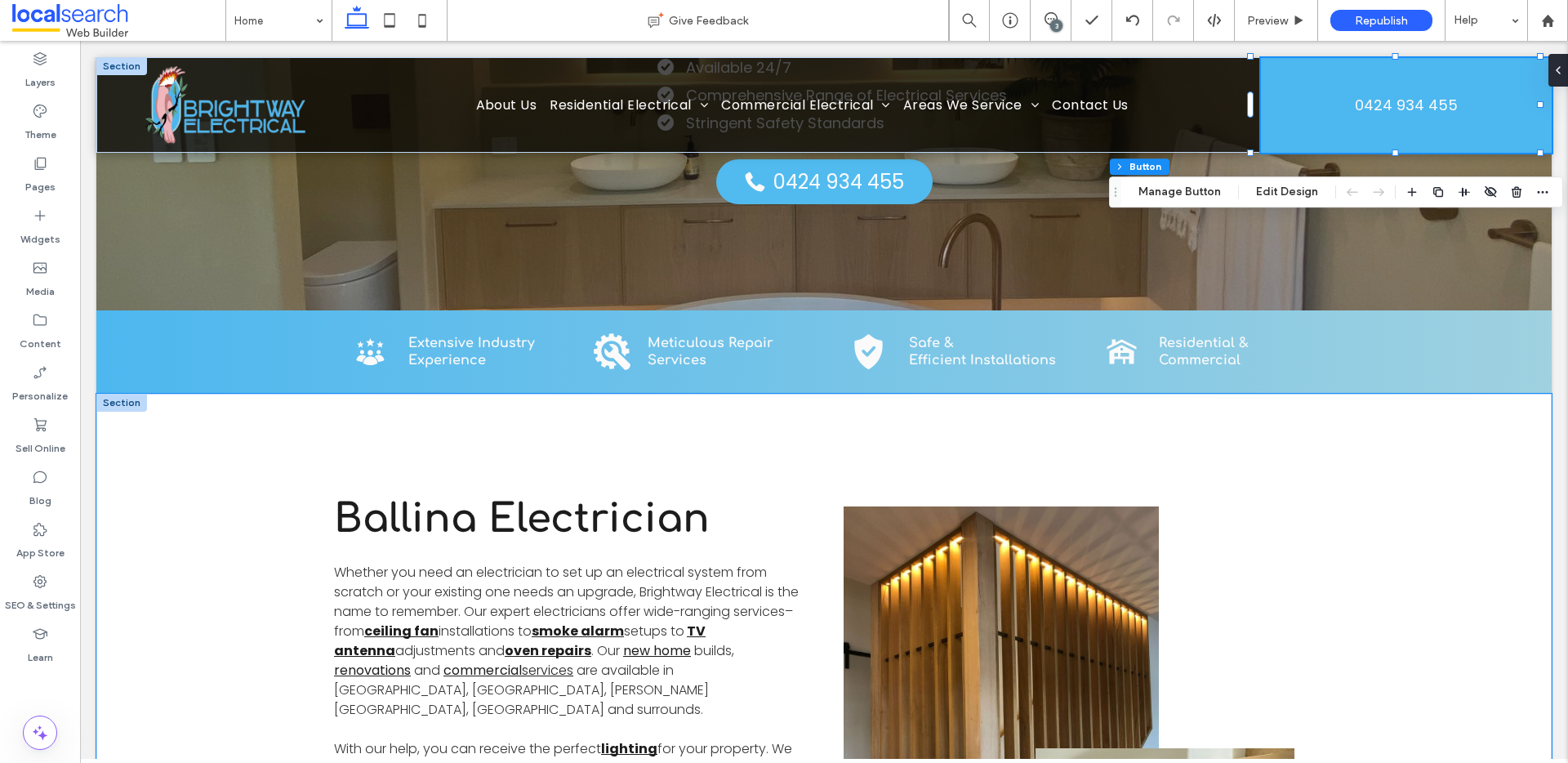
click at [1116, 409] on div "Ballina Electrician Whether you need an electrician to set up an electrical sys…" at bounding box center [824, 727] width 979 height 668
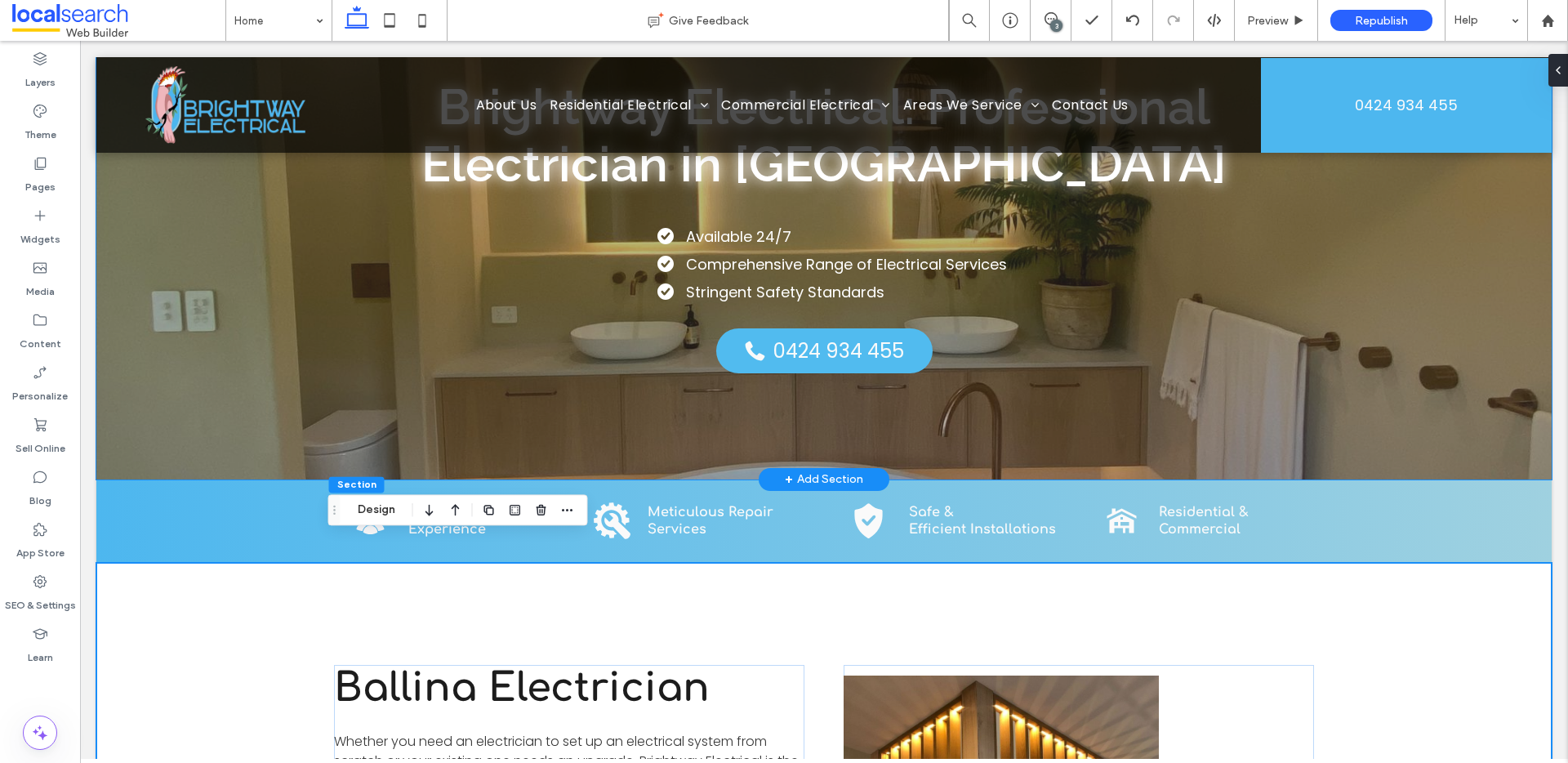
scroll to position [0, 0]
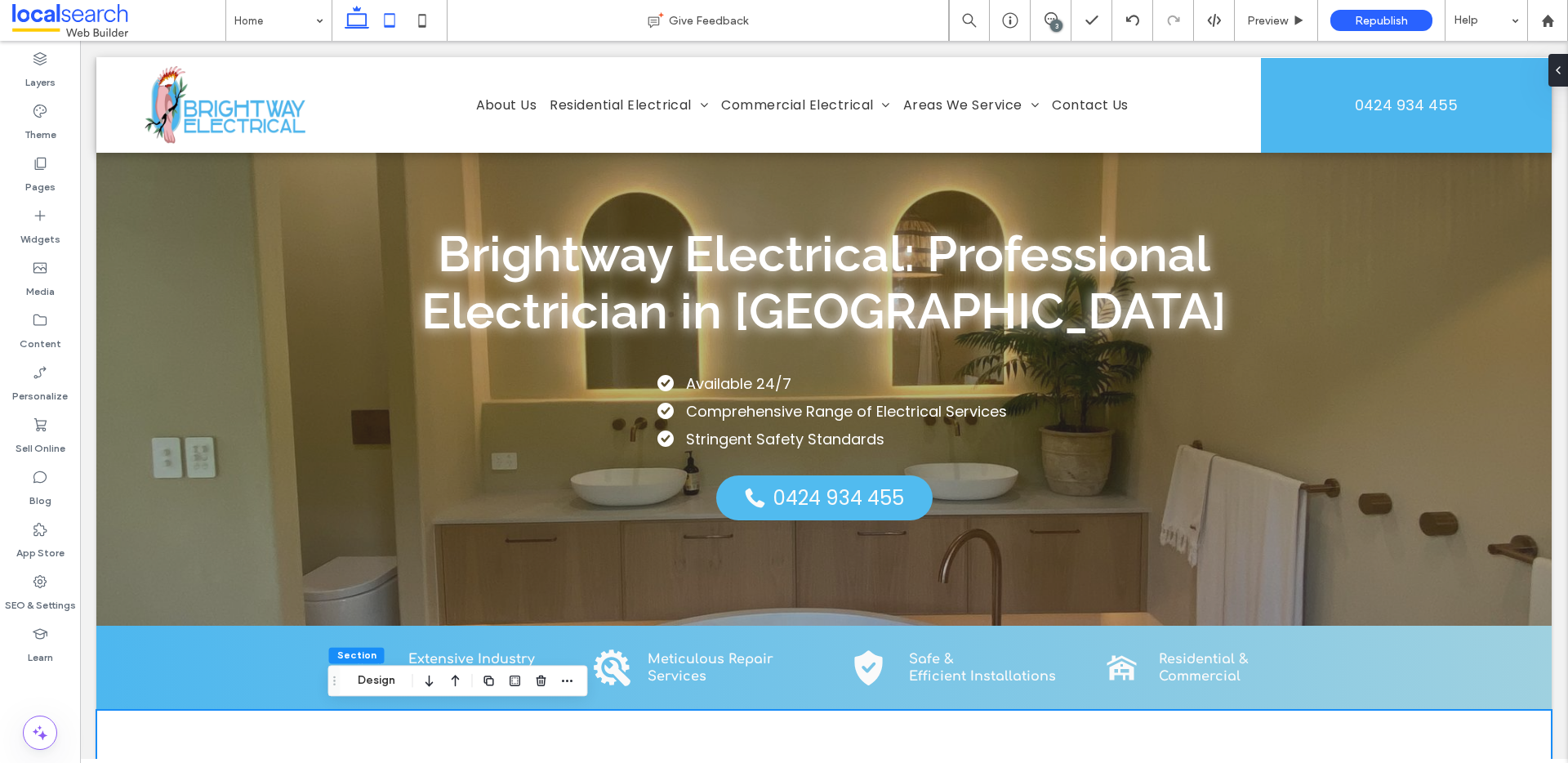
click at [385, 22] on icon at bounding box center [389, 20] width 33 height 33
type input "*"
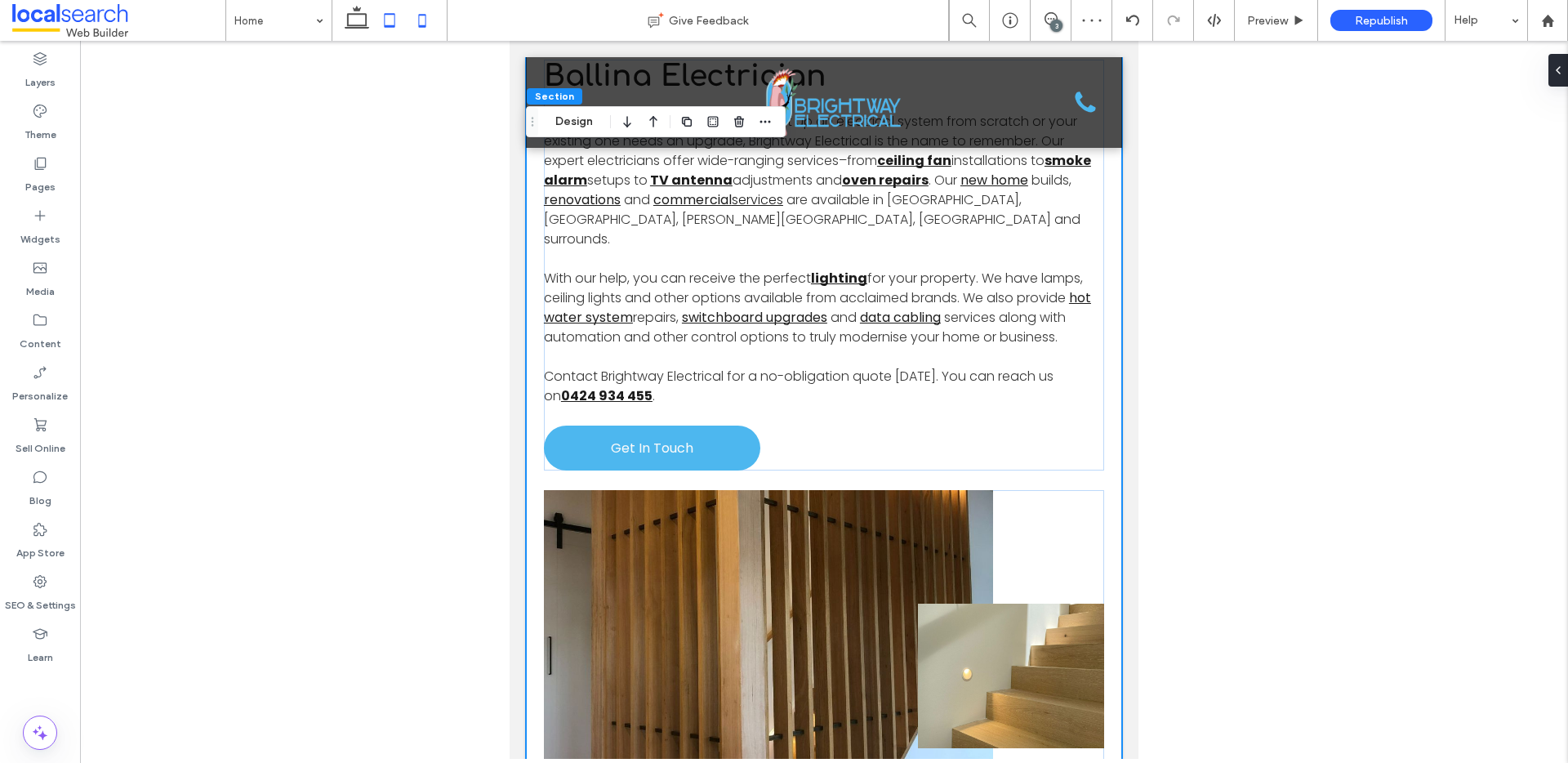
click at [421, 25] on use at bounding box center [423, 21] width 8 height 13
type input "****"
type input "**"
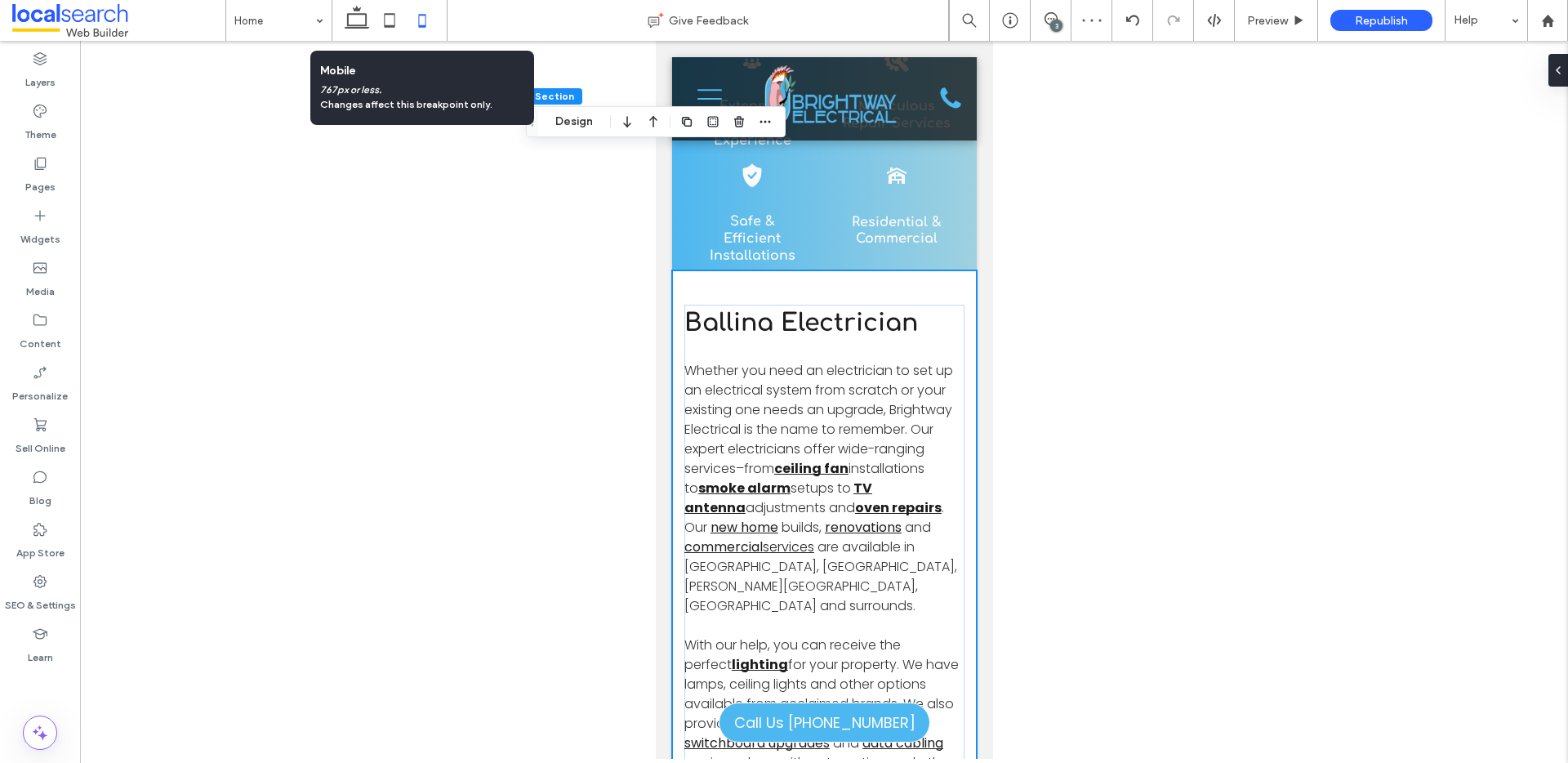
scroll to position [877, 0]
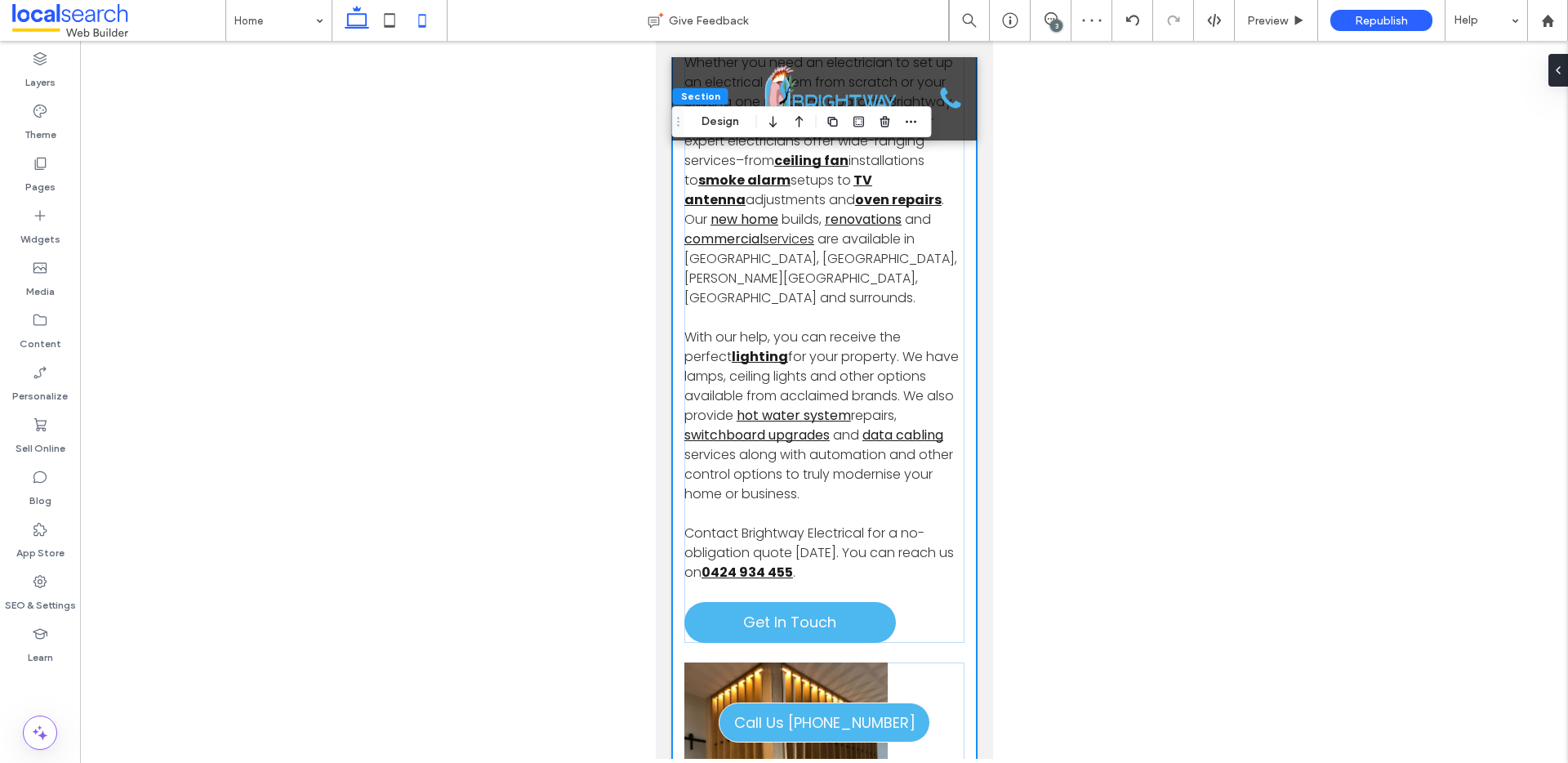
click at [364, 15] on icon at bounding box center [357, 20] width 33 height 33
type input "*"
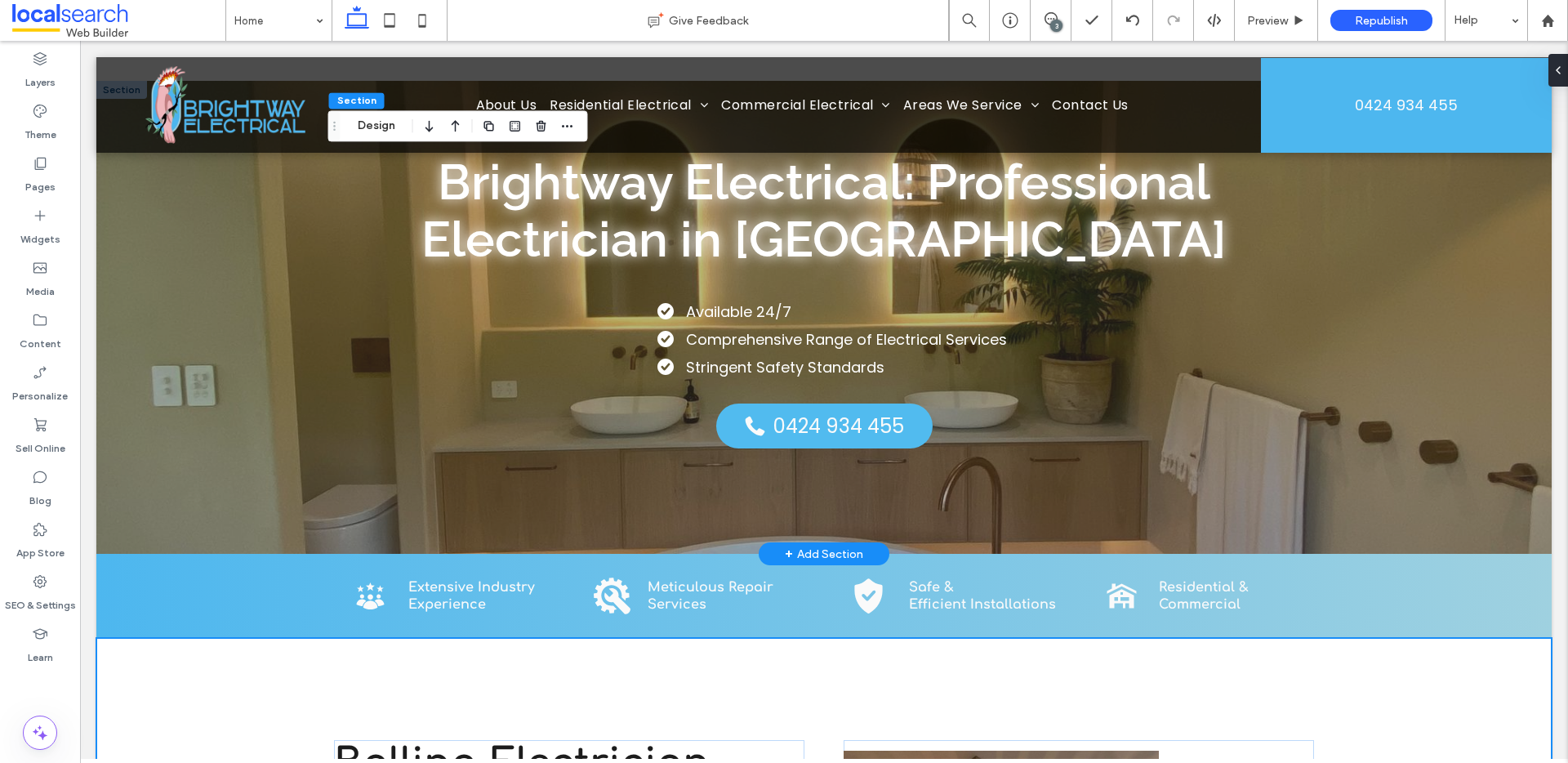
scroll to position [0, 0]
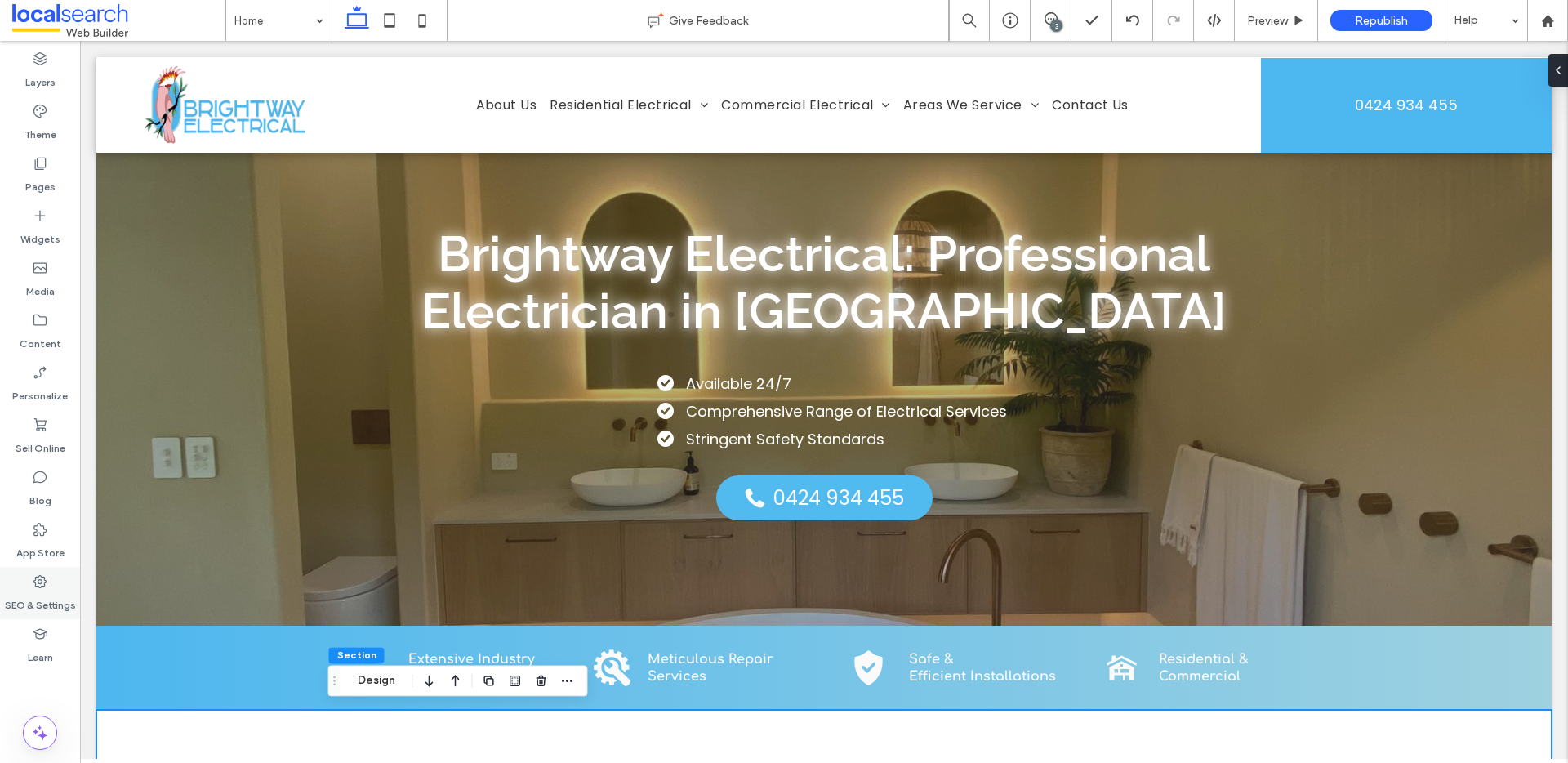
click at [46, 571] on div "SEO & Settings" at bounding box center [40, 593] width 80 height 52
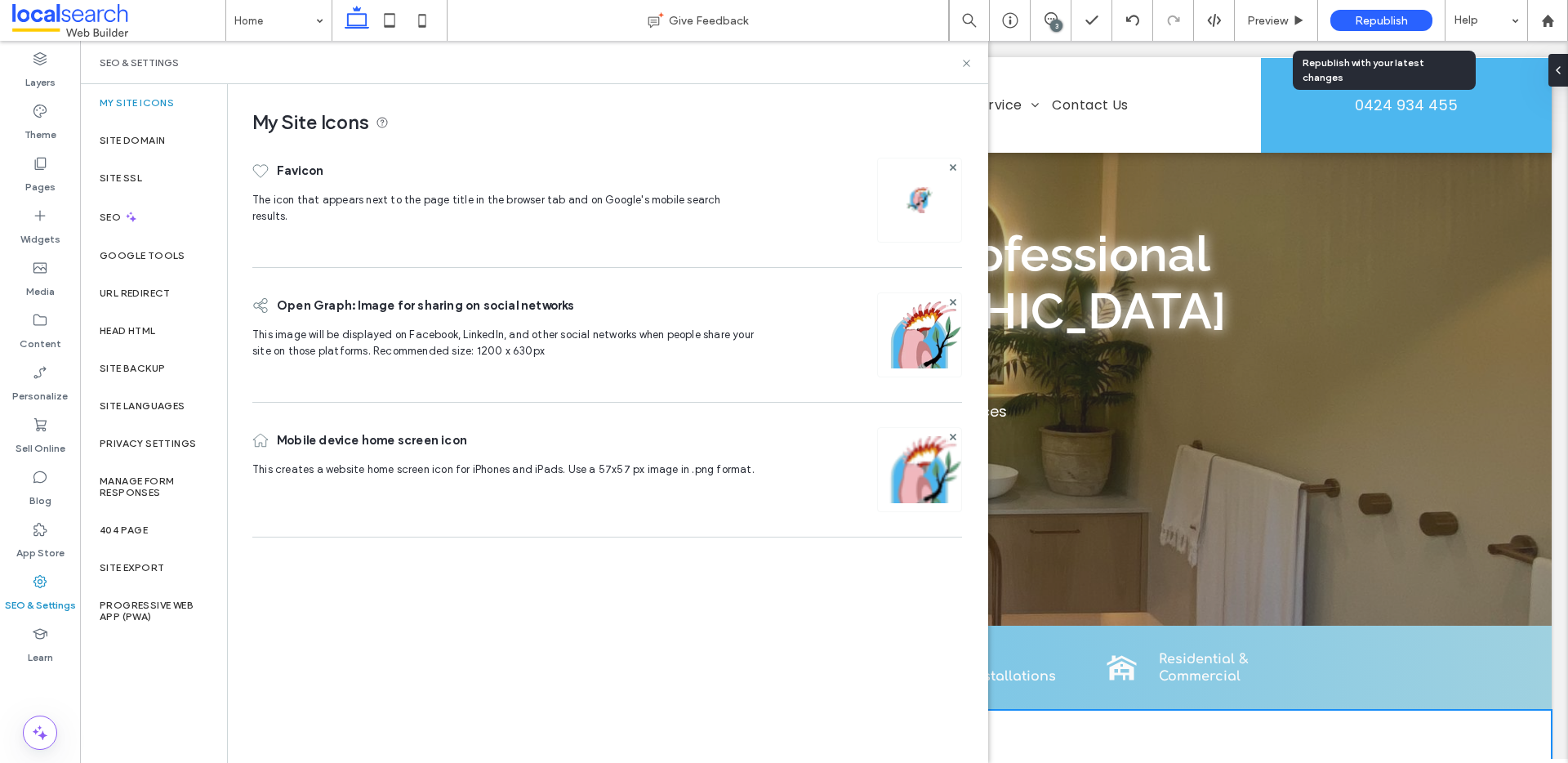
click at [1388, 15] on span "Republish" at bounding box center [1381, 21] width 53 height 14
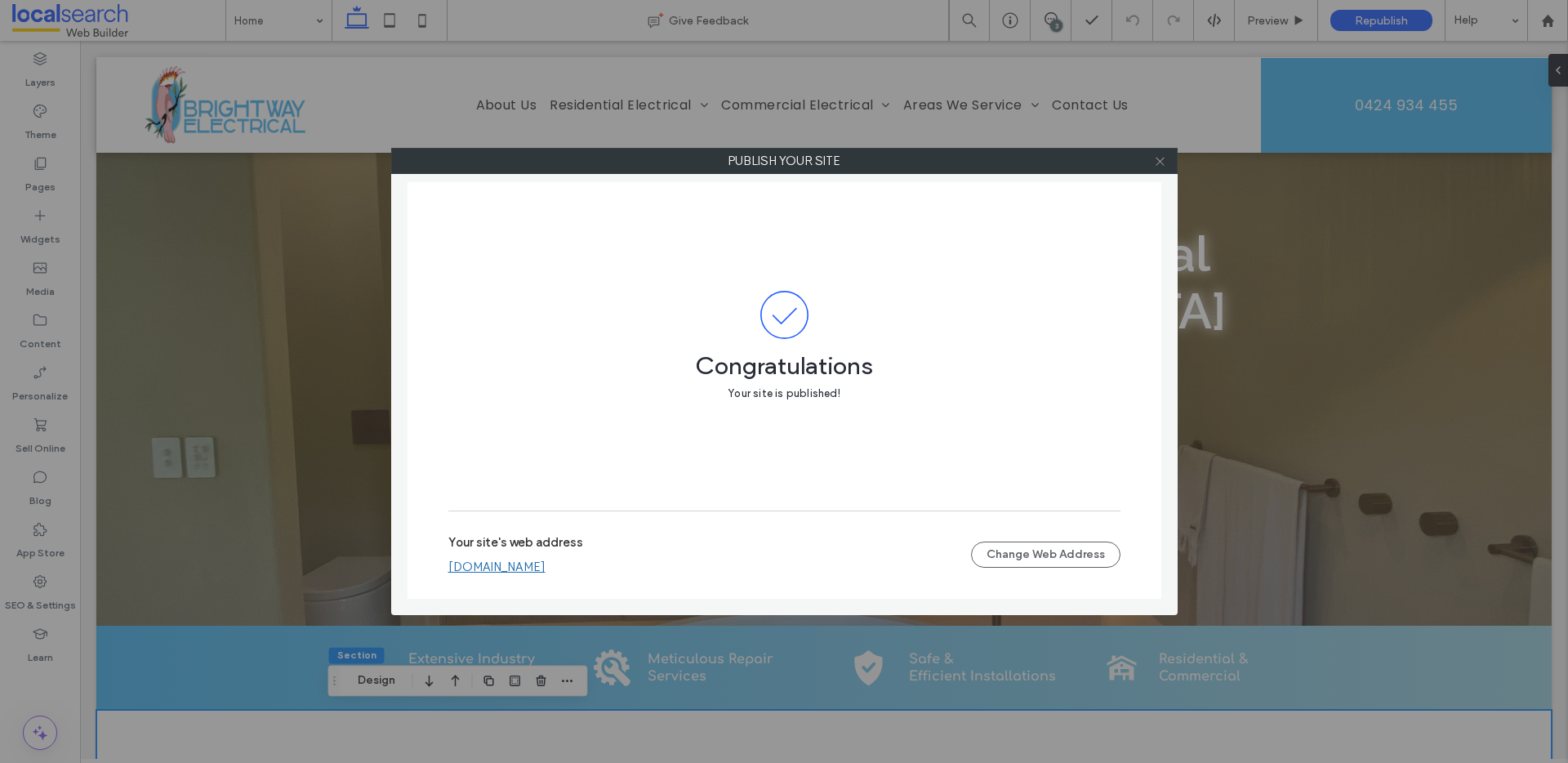
click at [1159, 164] on icon at bounding box center [1159, 161] width 12 height 12
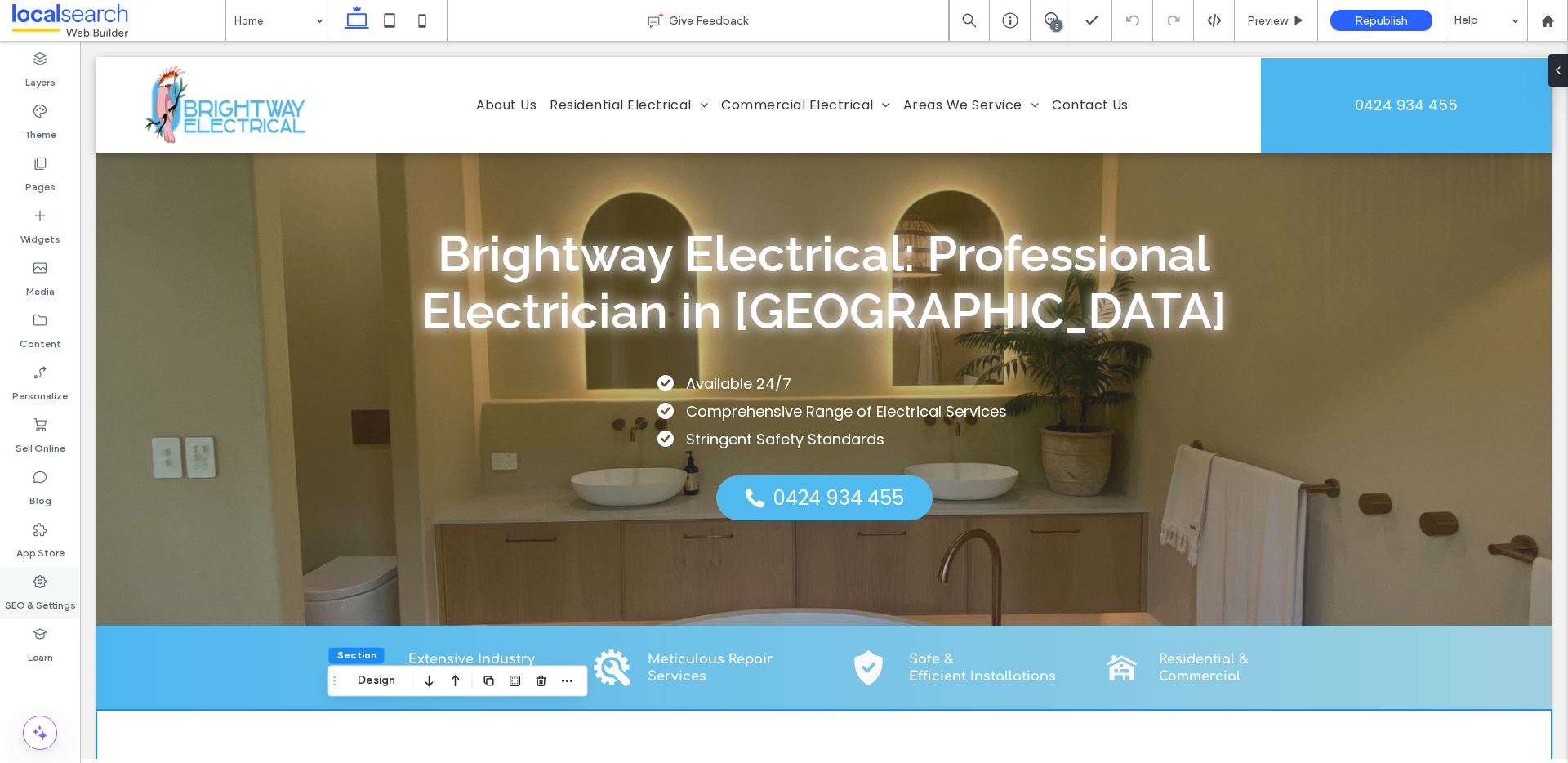
click at [60, 573] on div "SEO & Settings" at bounding box center [40, 593] width 80 height 52
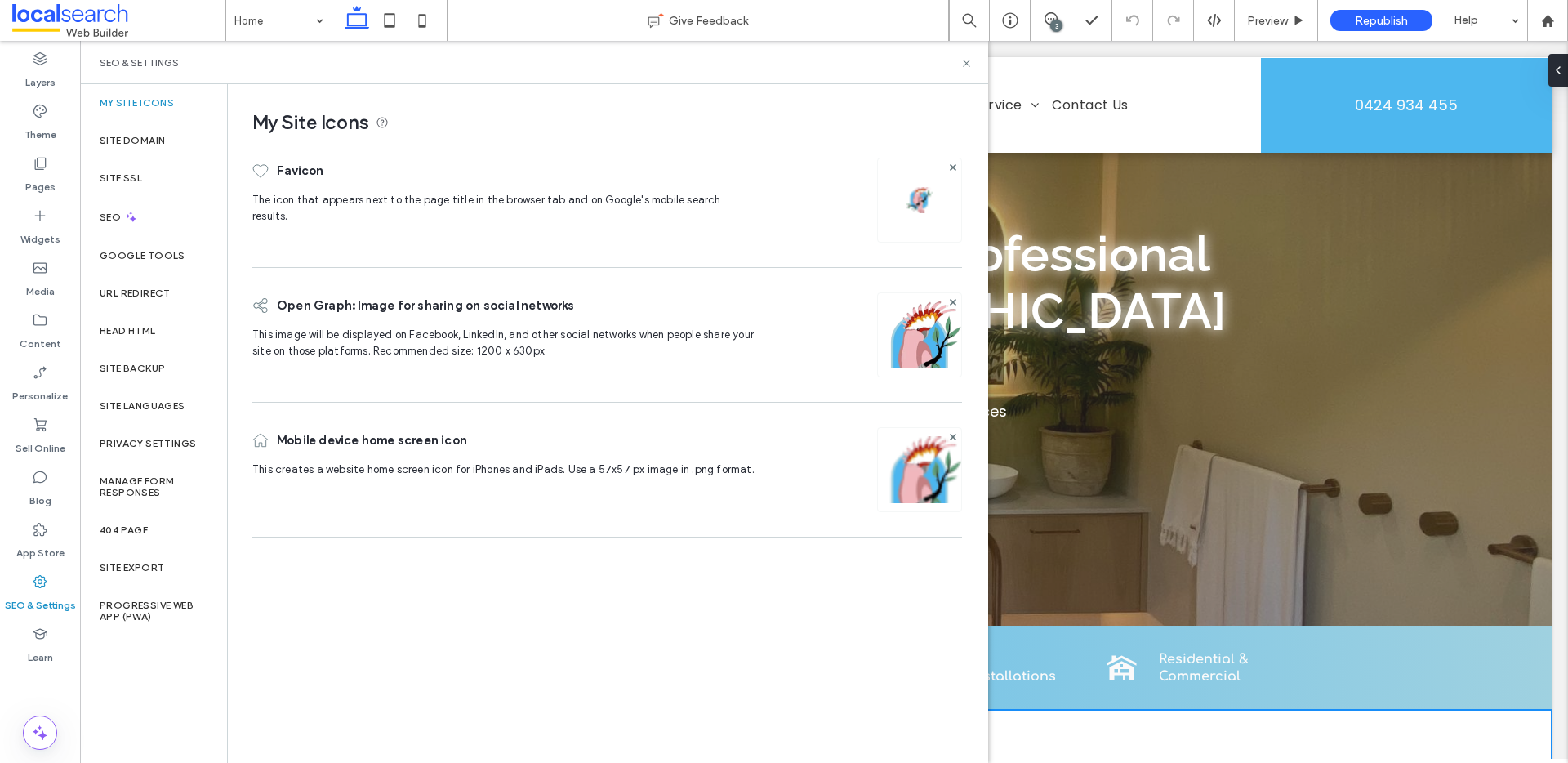
click at [144, 107] on label "My Site Icons" at bounding box center [137, 103] width 74 height 11
click at [913, 475] on img at bounding box center [919, 492] width 83 height 111
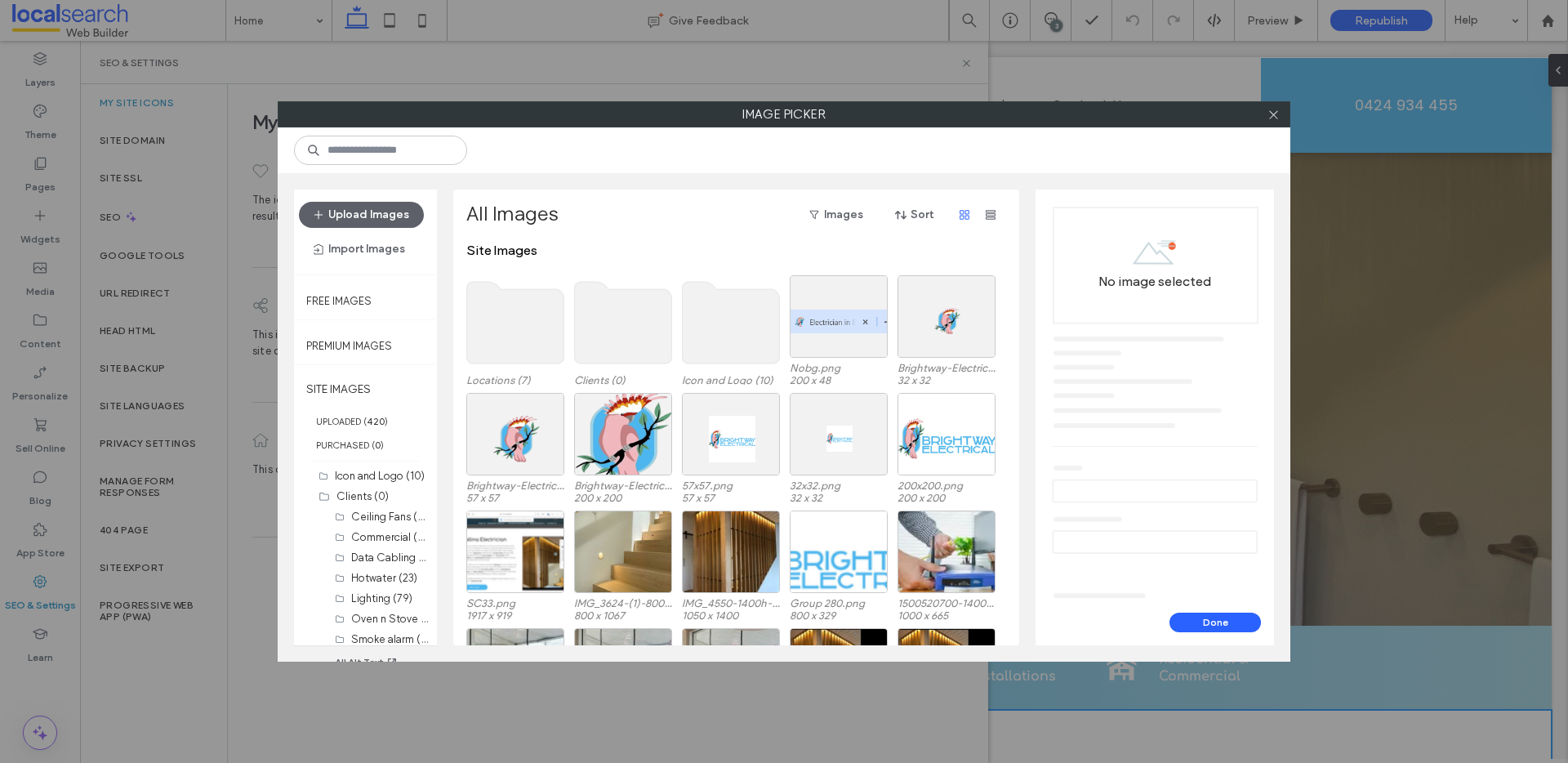
click at [721, 332] on use at bounding box center [731, 322] width 97 height 82
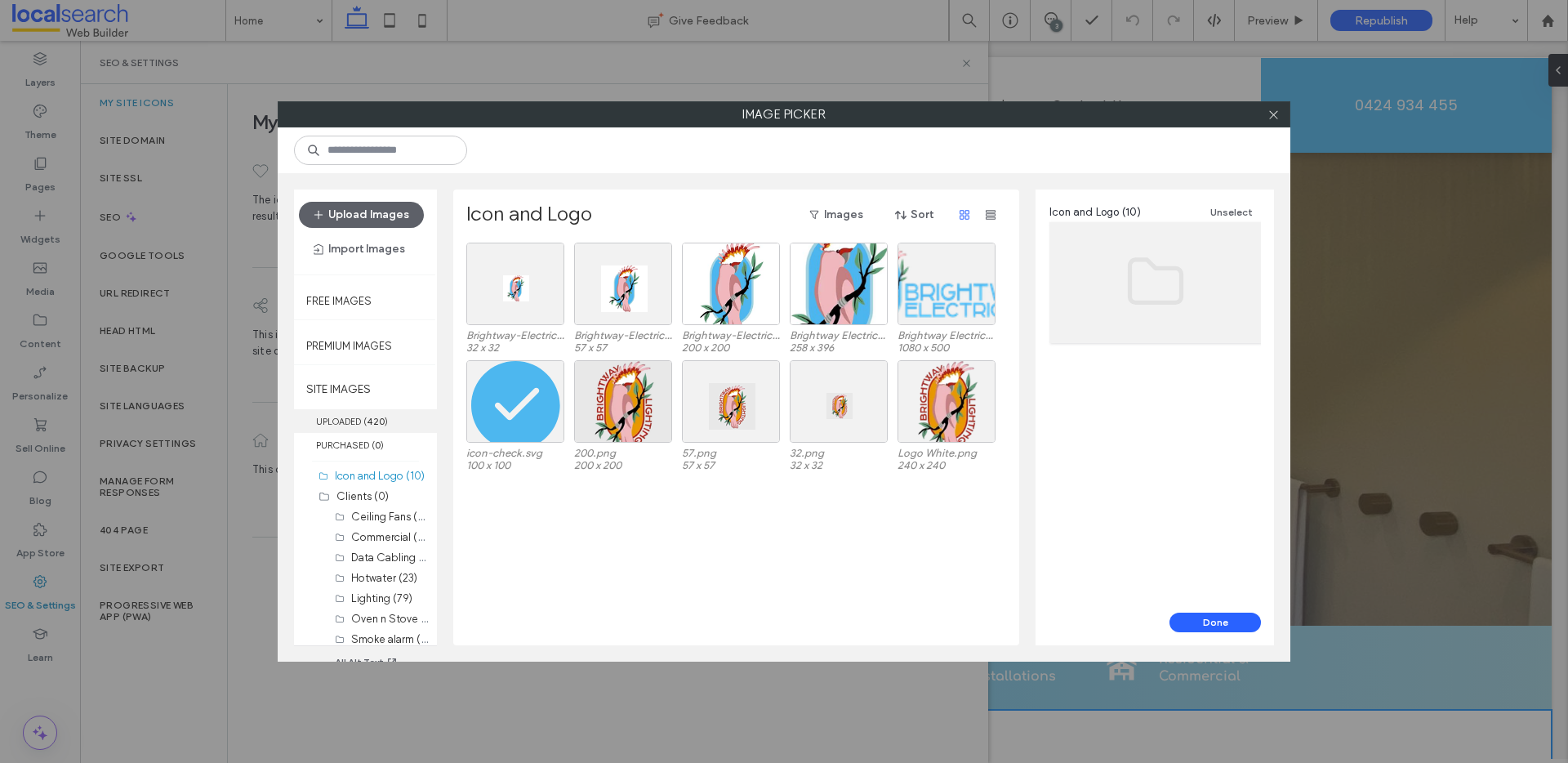
click at [354, 424] on label "UPLOADED ( 420 )" at bounding box center [365, 420] width 143 height 24
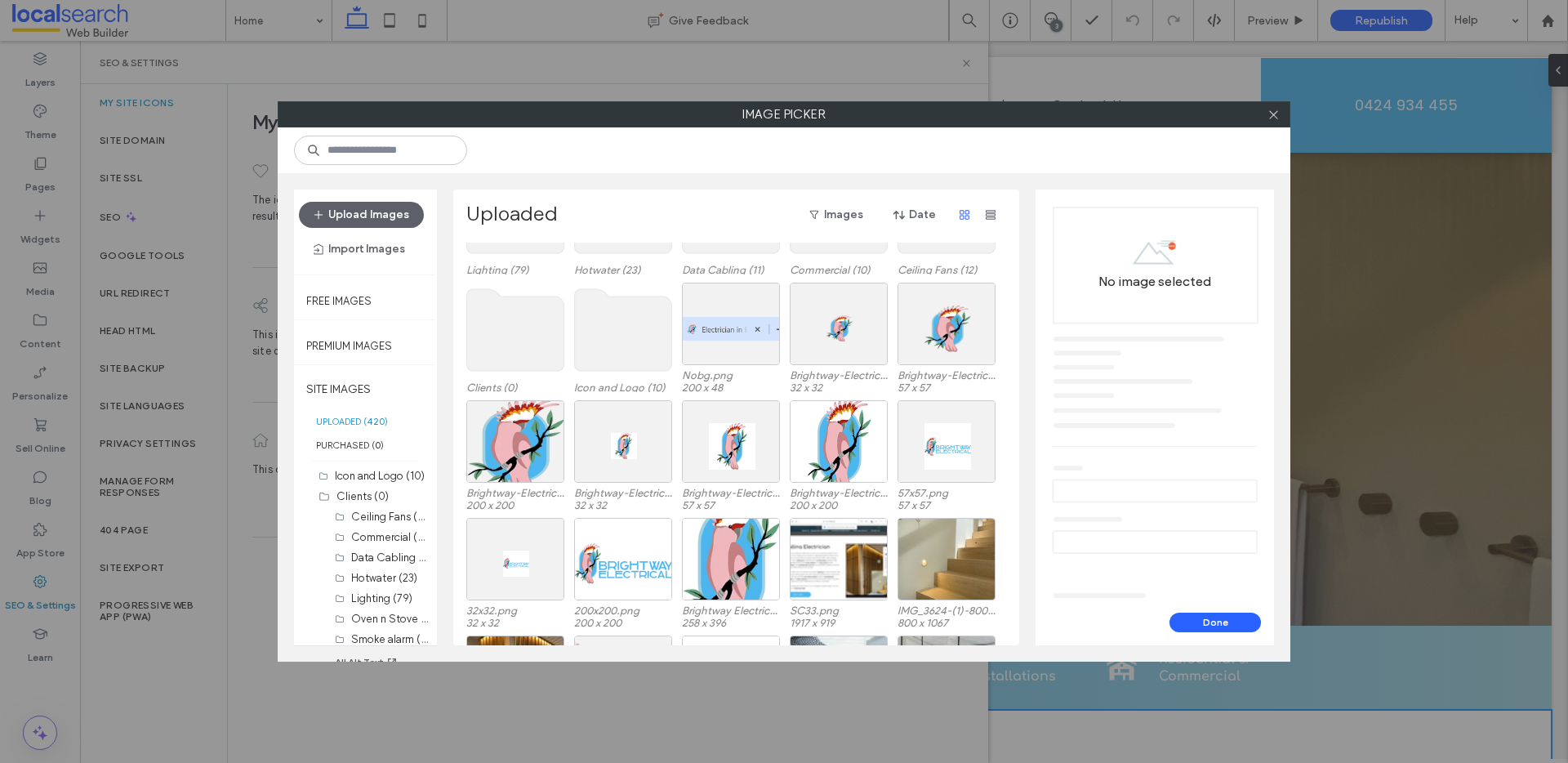
scroll to position [200, 0]
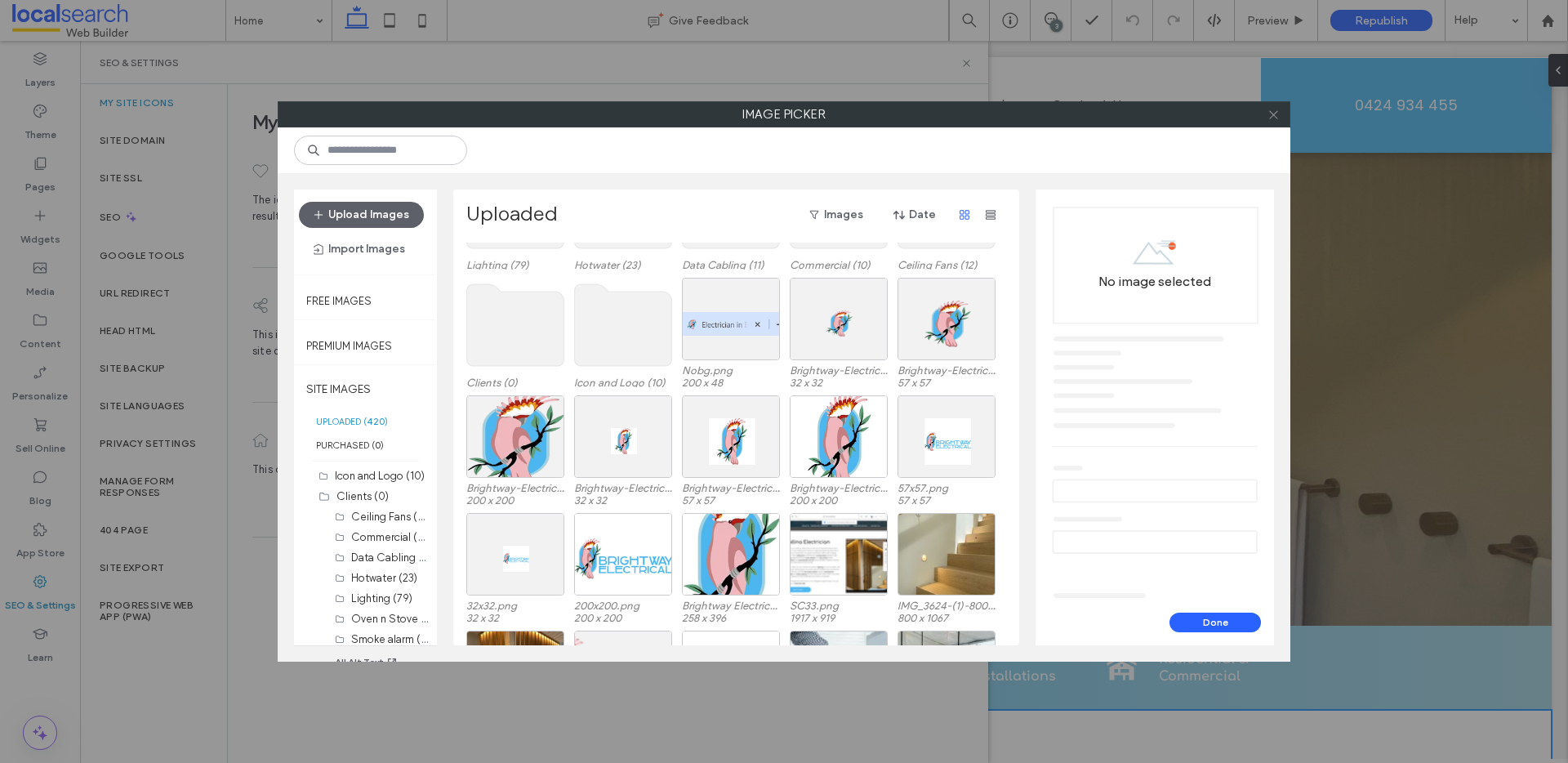
click at [1273, 113] on icon at bounding box center [1273, 114] width 12 height 12
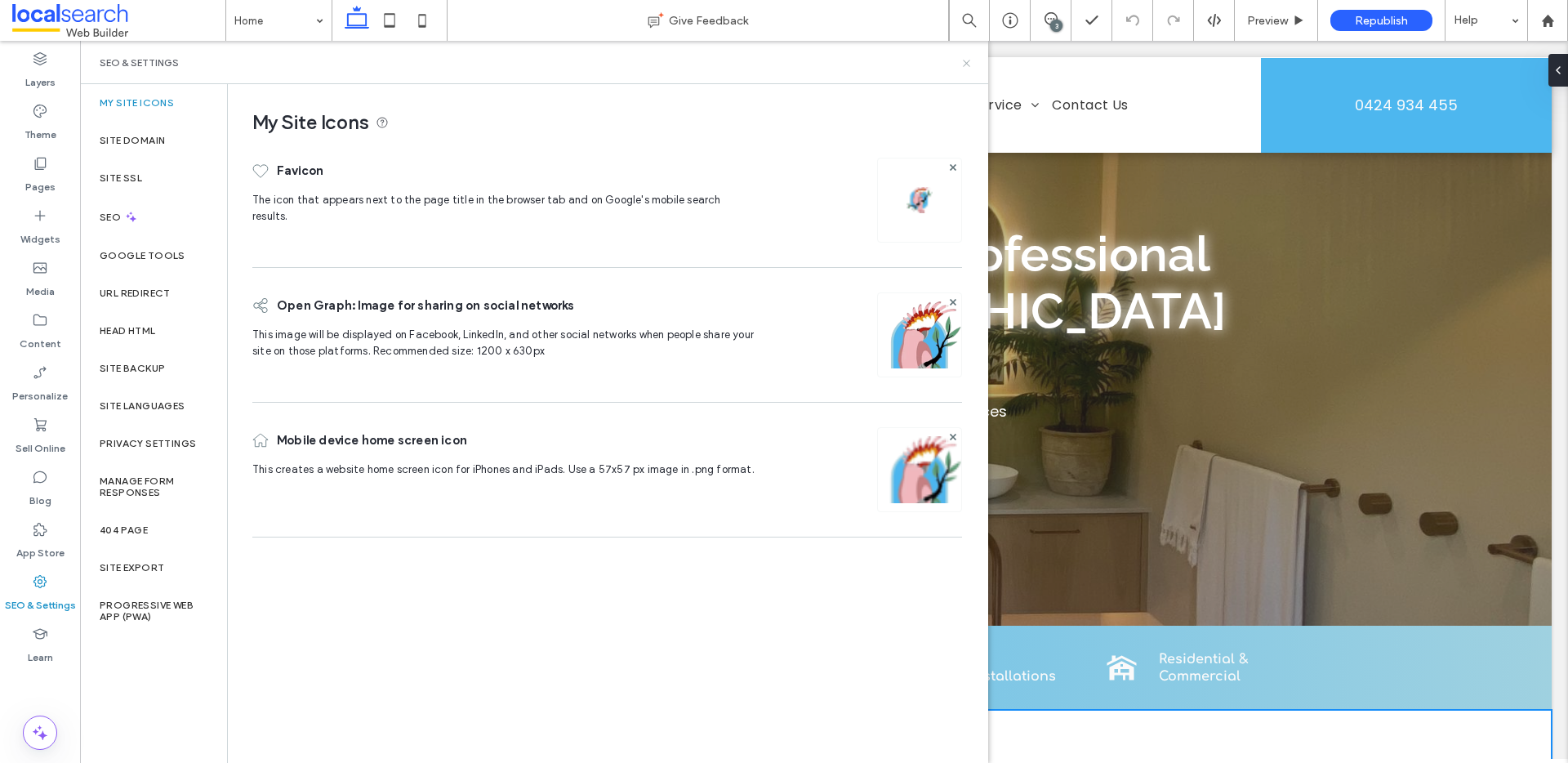
click at [963, 66] on icon at bounding box center [966, 63] width 12 height 12
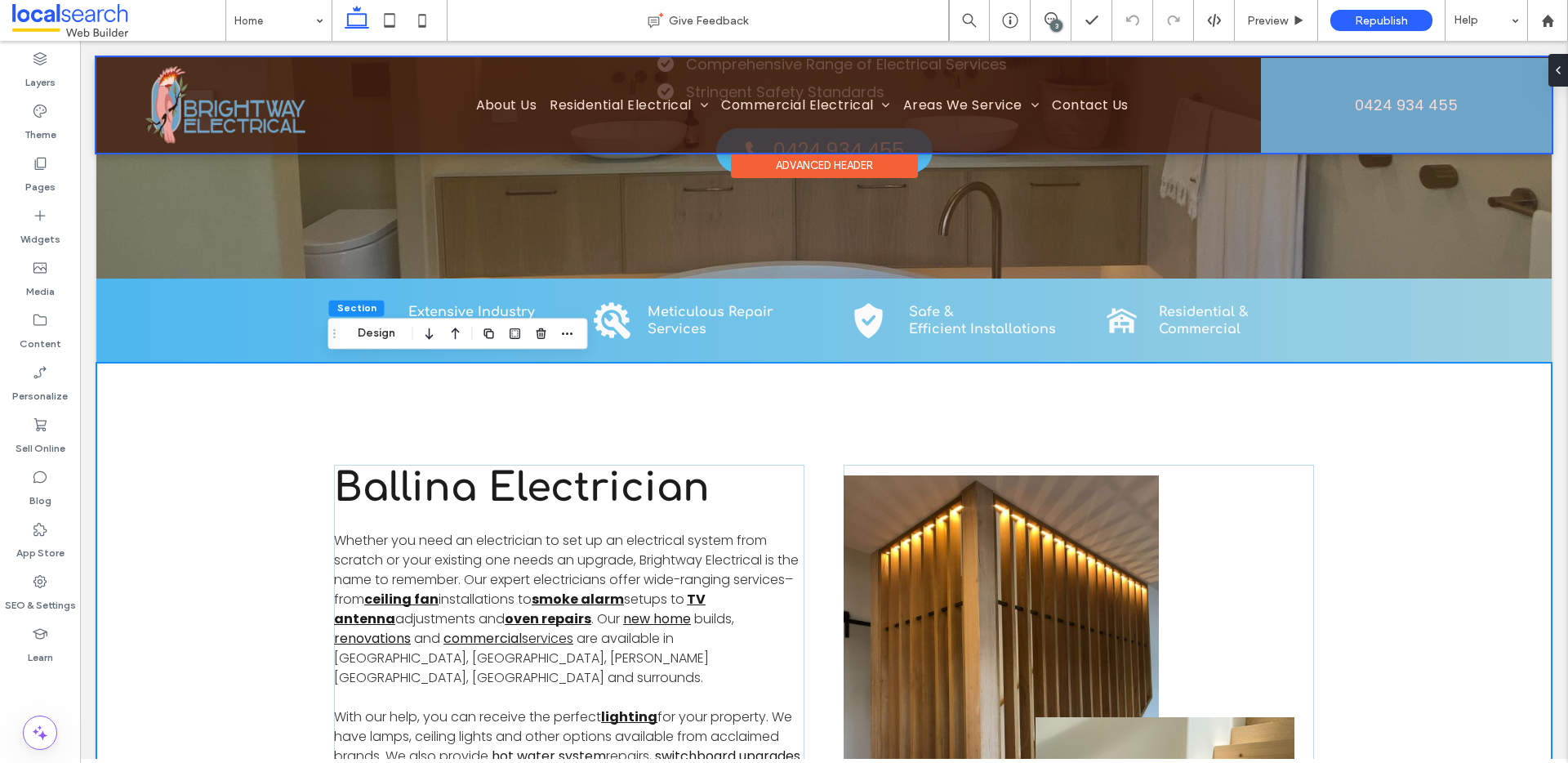
scroll to position [0, 0]
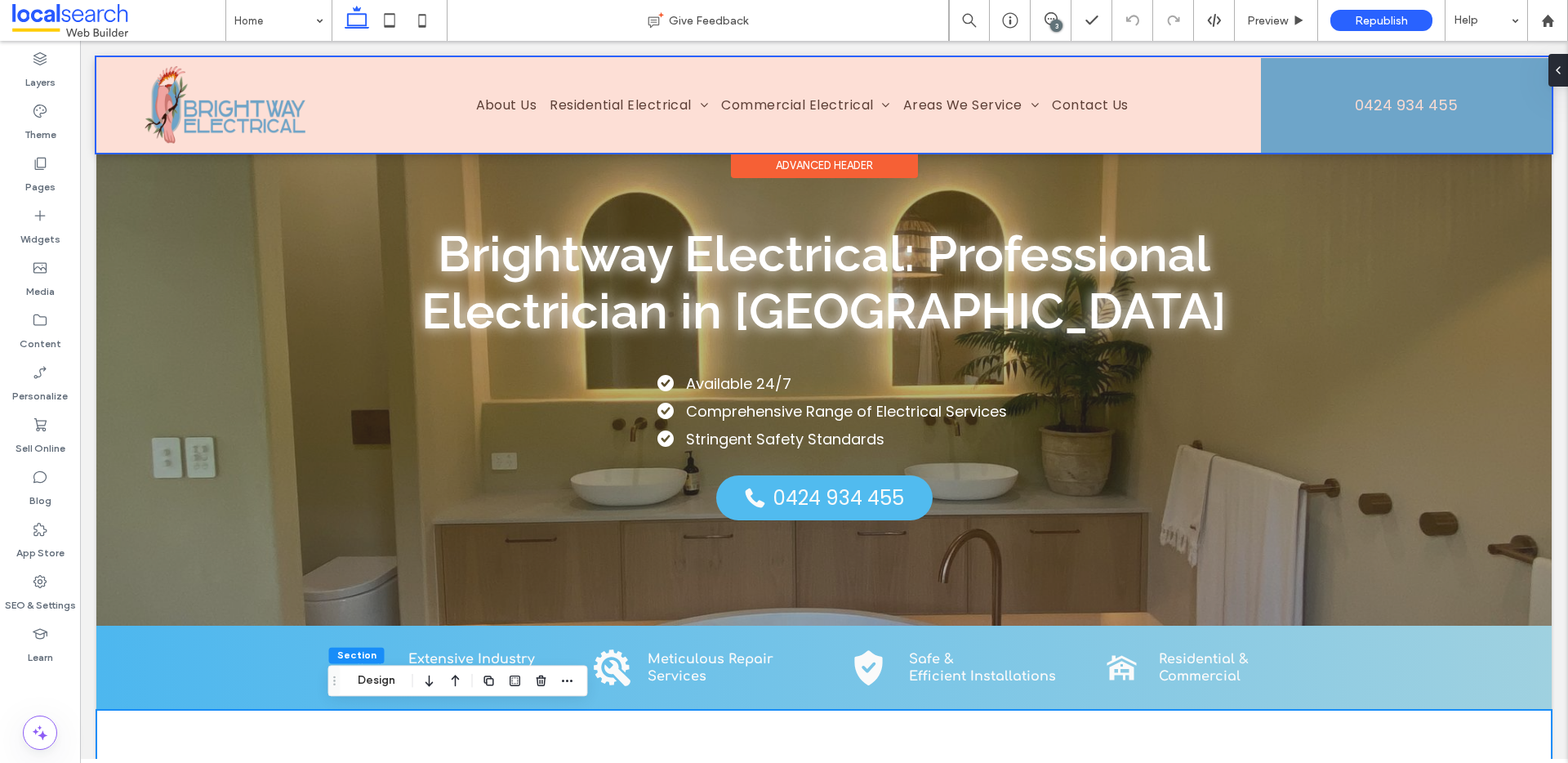
click at [311, 111] on div at bounding box center [823, 105] width 1455 height 95
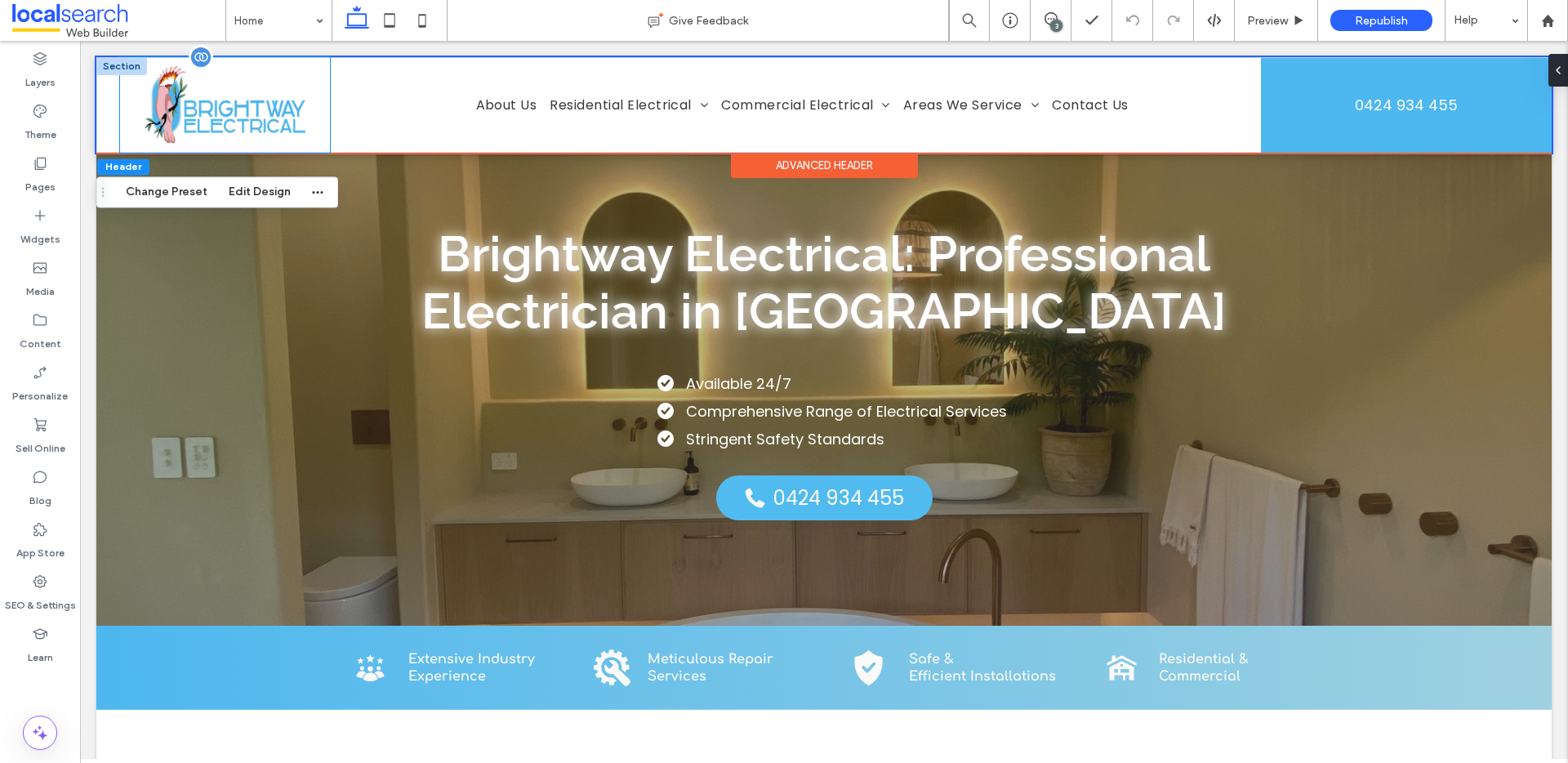
click at [248, 108] on img at bounding box center [225, 105] width 189 height 88
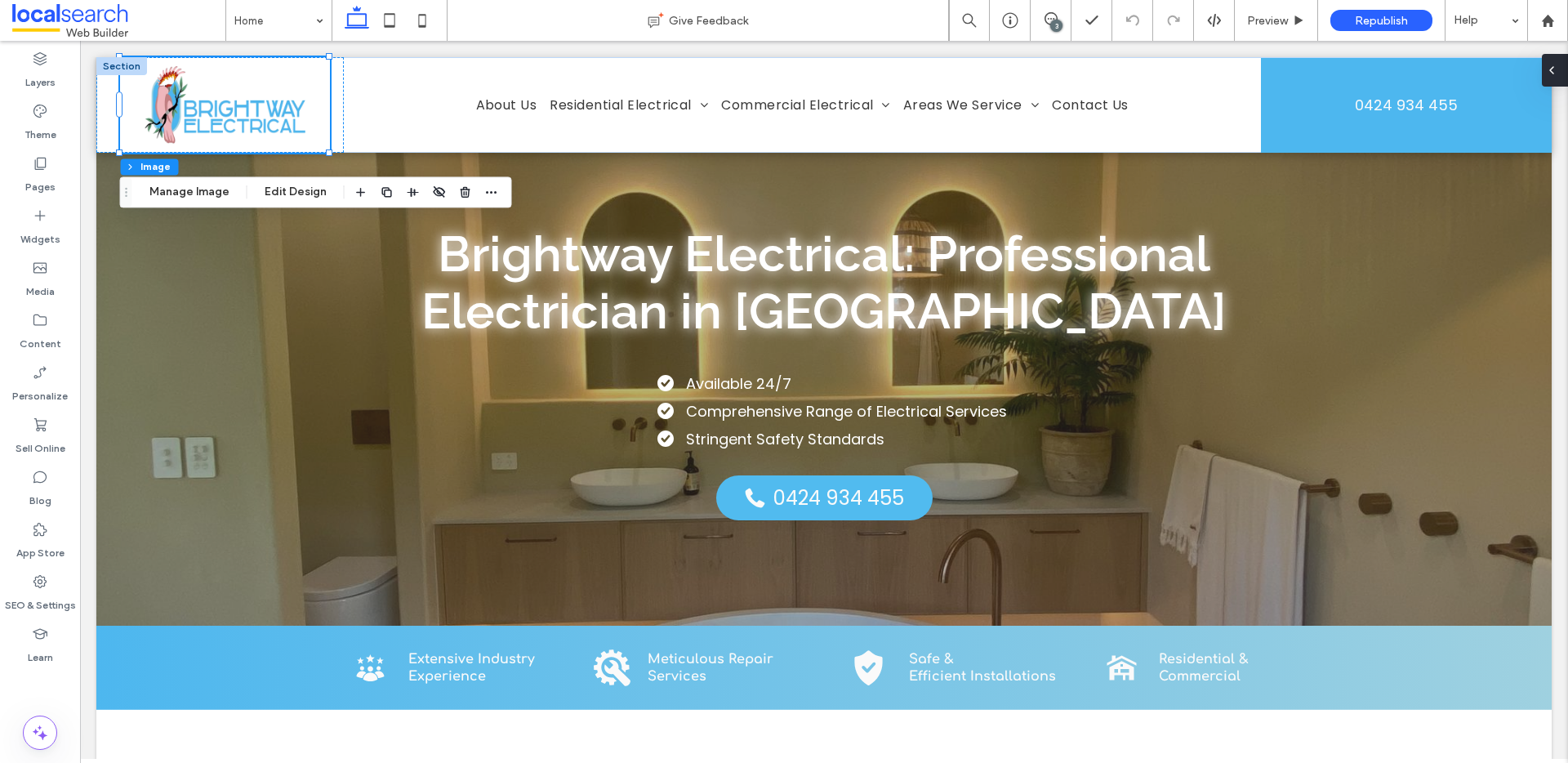
click at [1555, 64] on icon at bounding box center [1551, 71] width 13 height 13
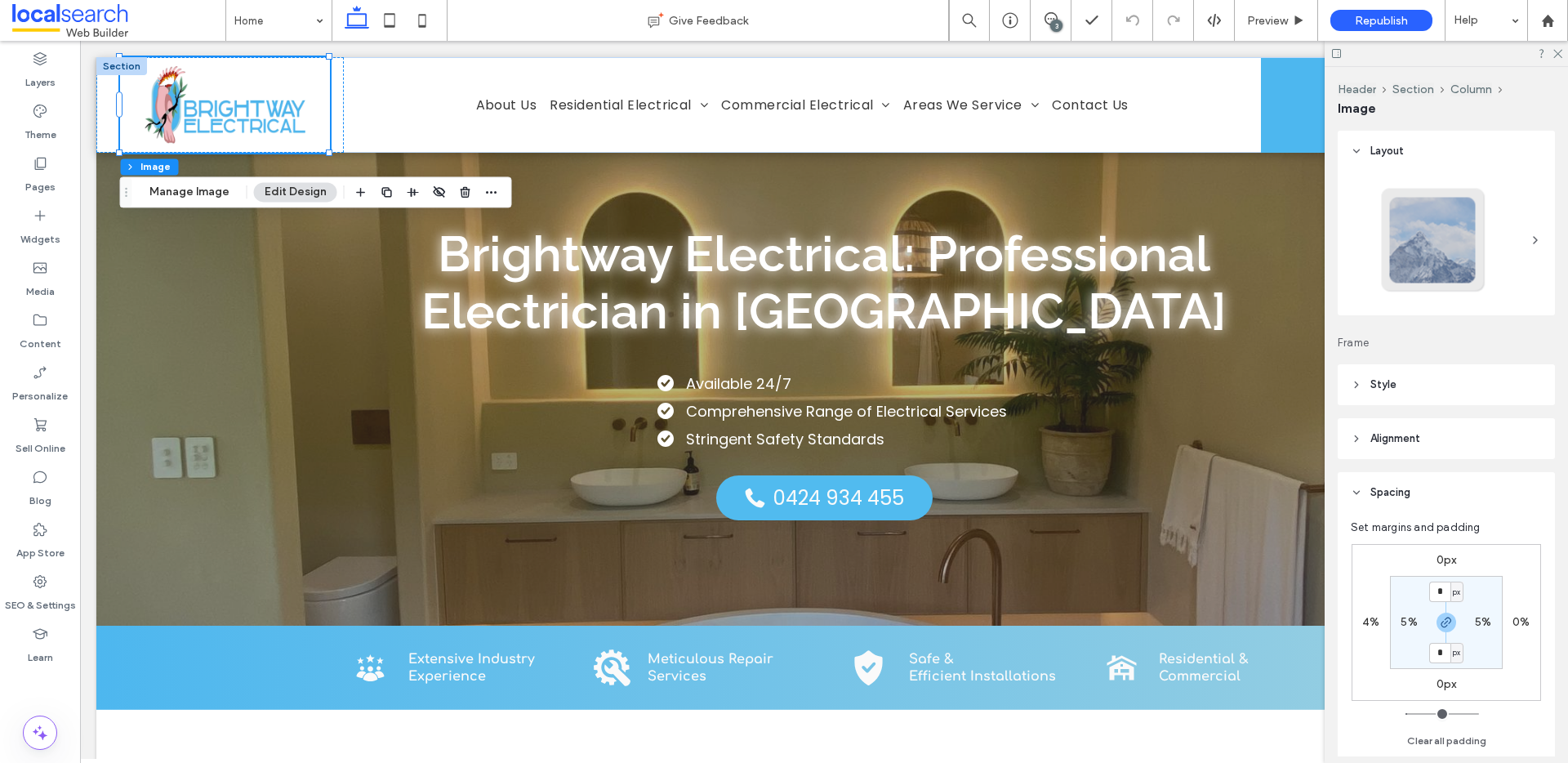
scroll to position [28, 0]
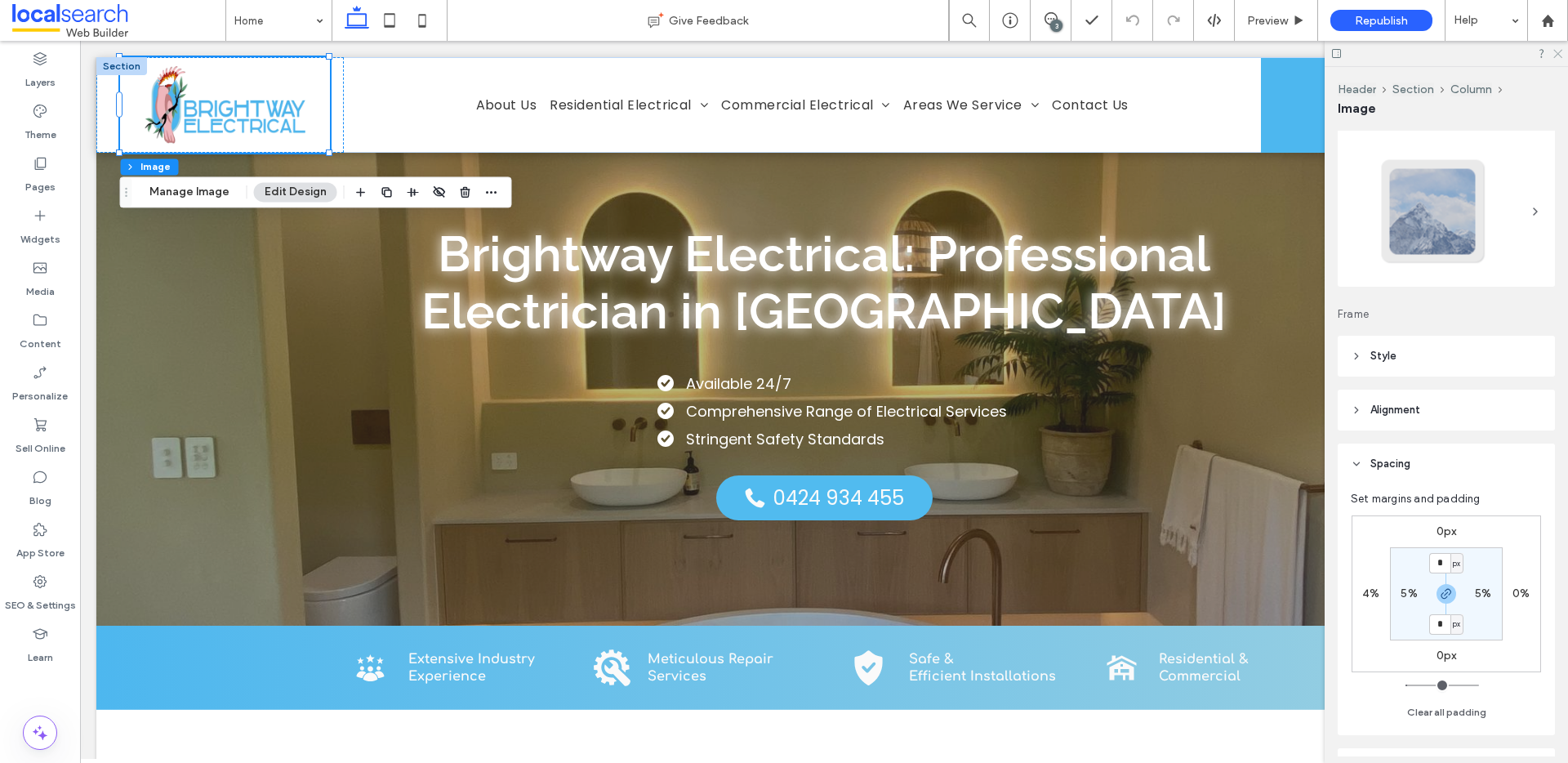
click at [1554, 55] on icon at bounding box center [1556, 52] width 10 height 10
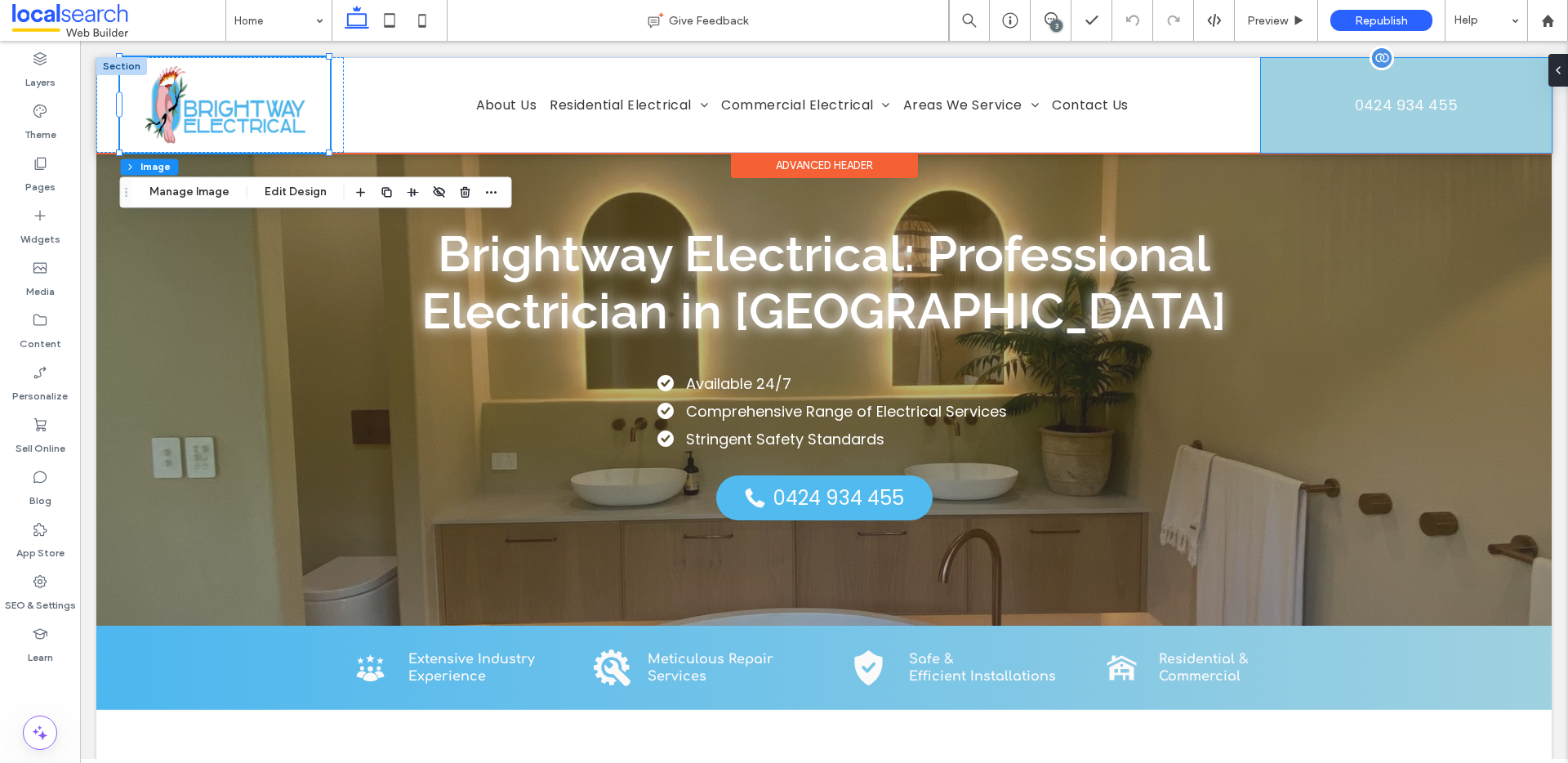
click at [1299, 125] on link "0424 934 455" at bounding box center [1406, 106] width 291 height 95
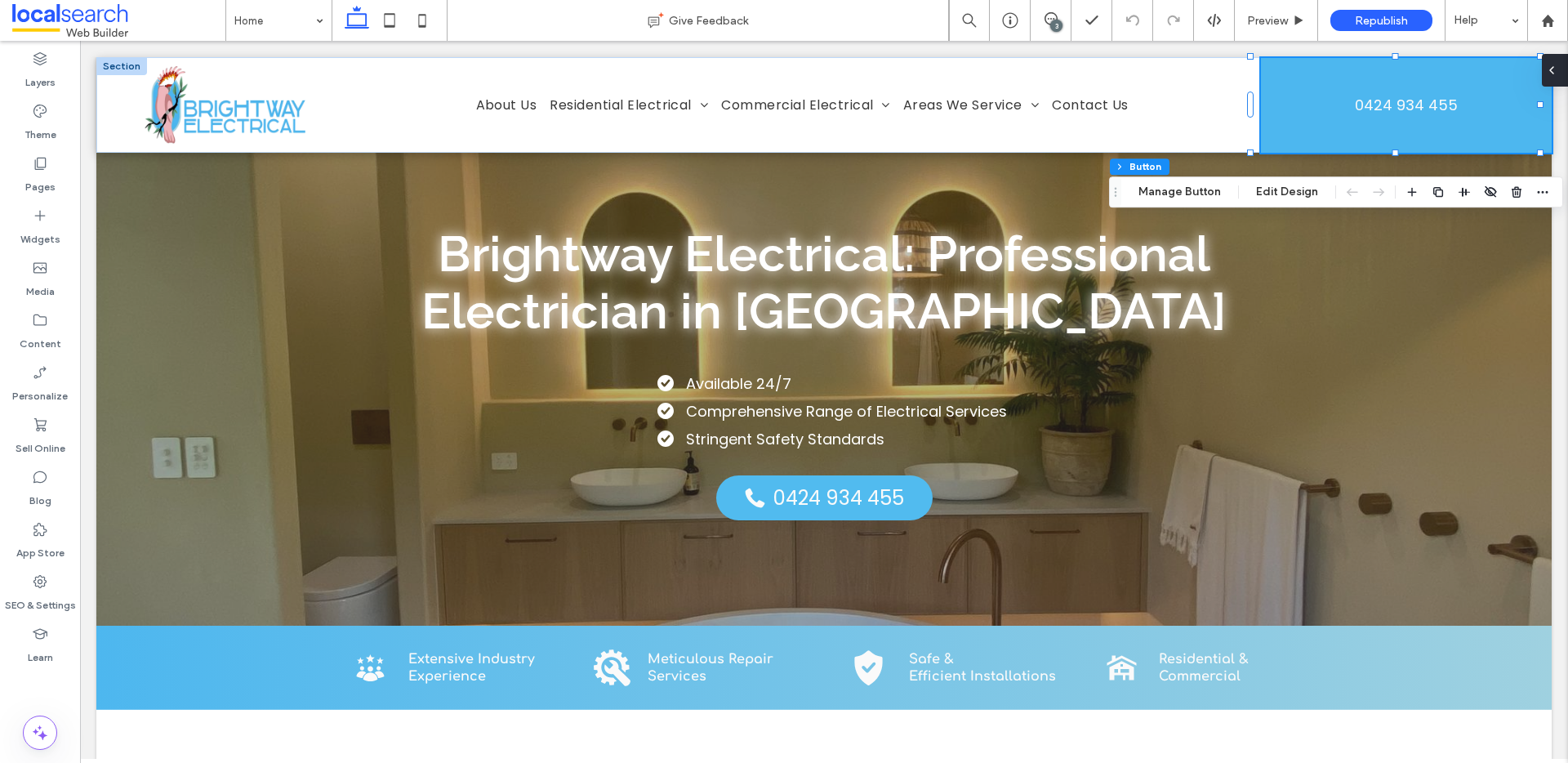
click at [1555, 73] on icon at bounding box center [1551, 71] width 13 height 13
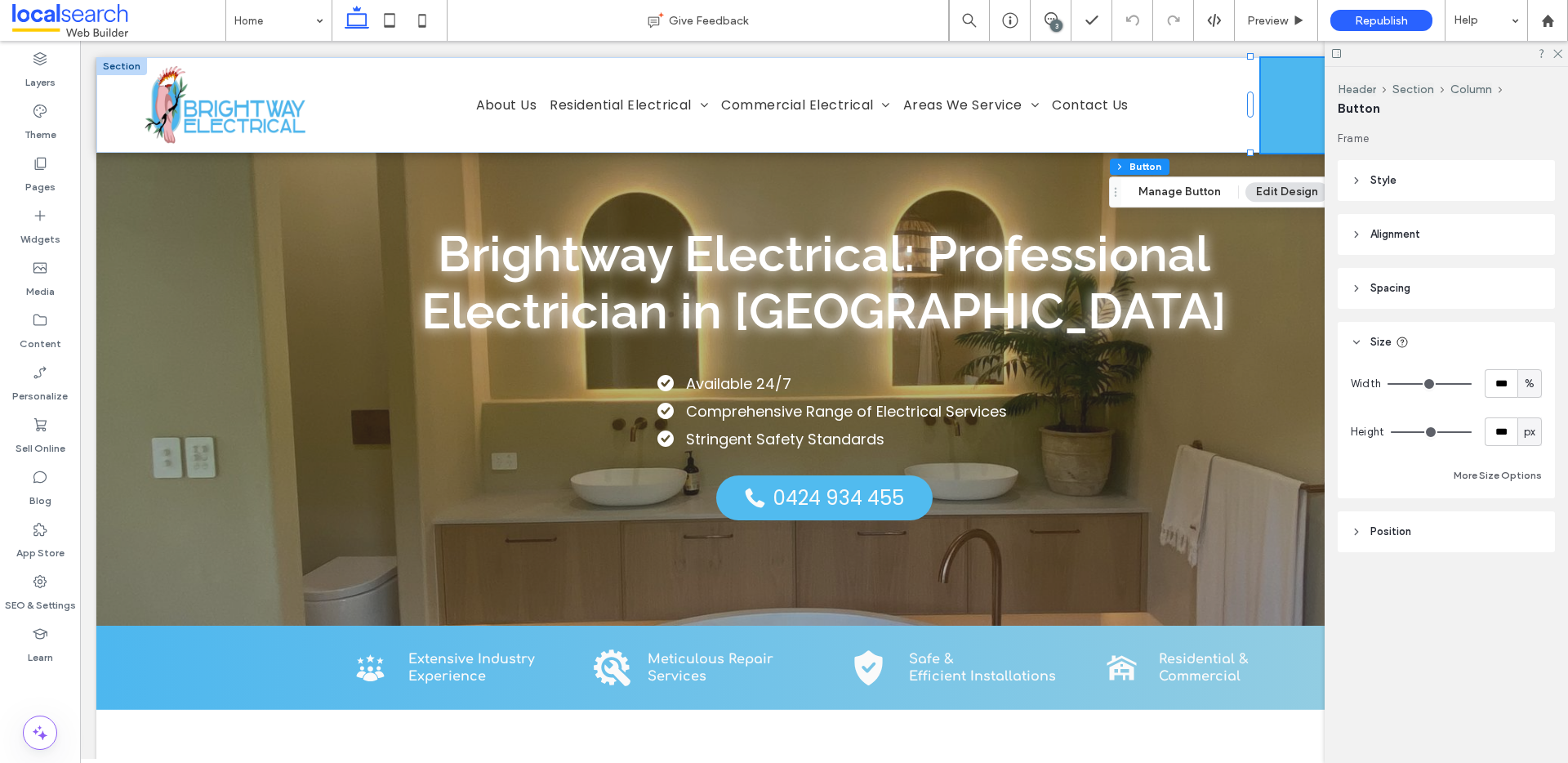
click at [1530, 434] on span "px" at bounding box center [1529, 431] width 11 height 16
click at [1560, 54] on icon at bounding box center [1556, 52] width 10 height 10
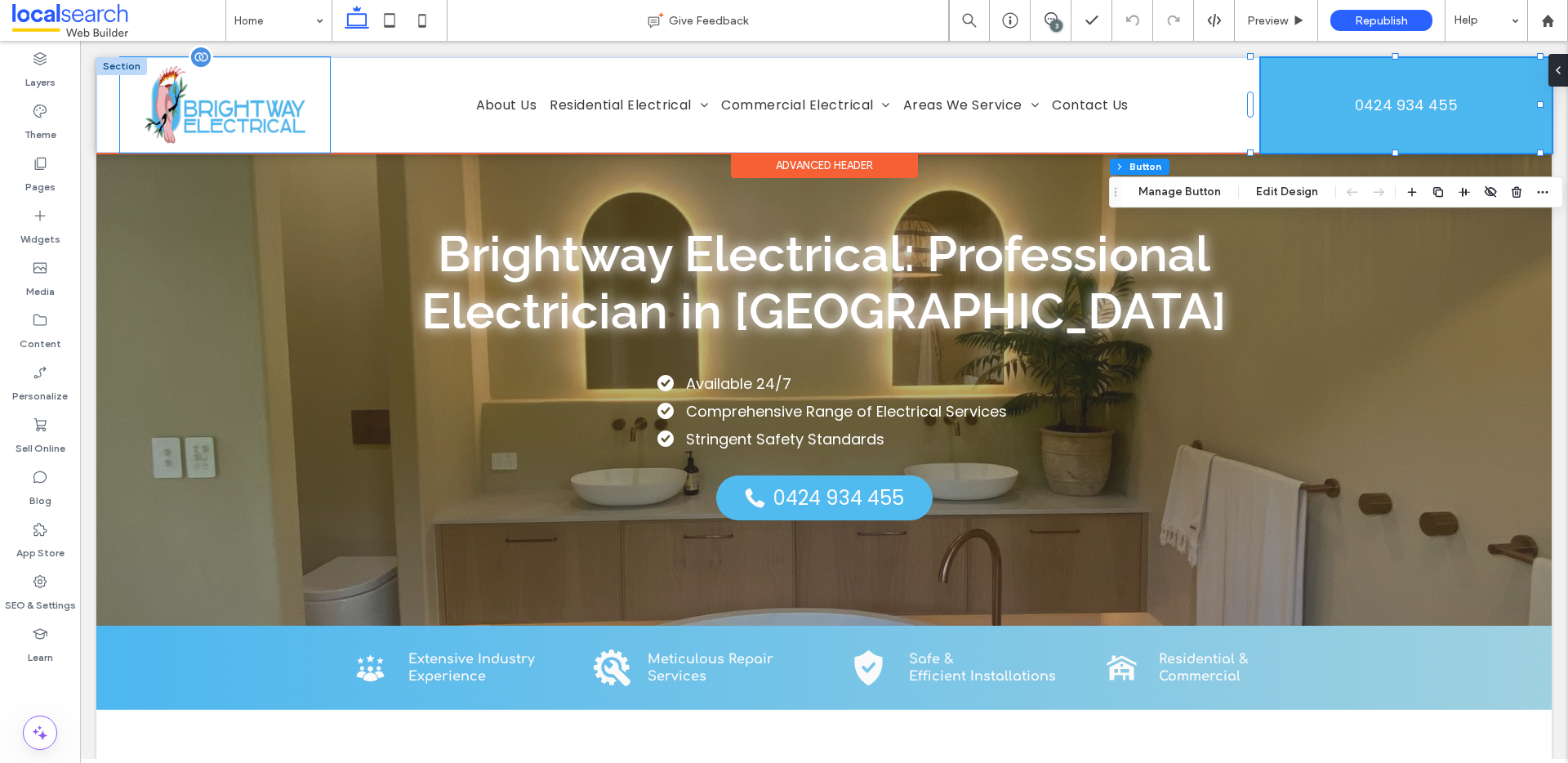
click at [252, 119] on img at bounding box center [225, 105] width 189 height 88
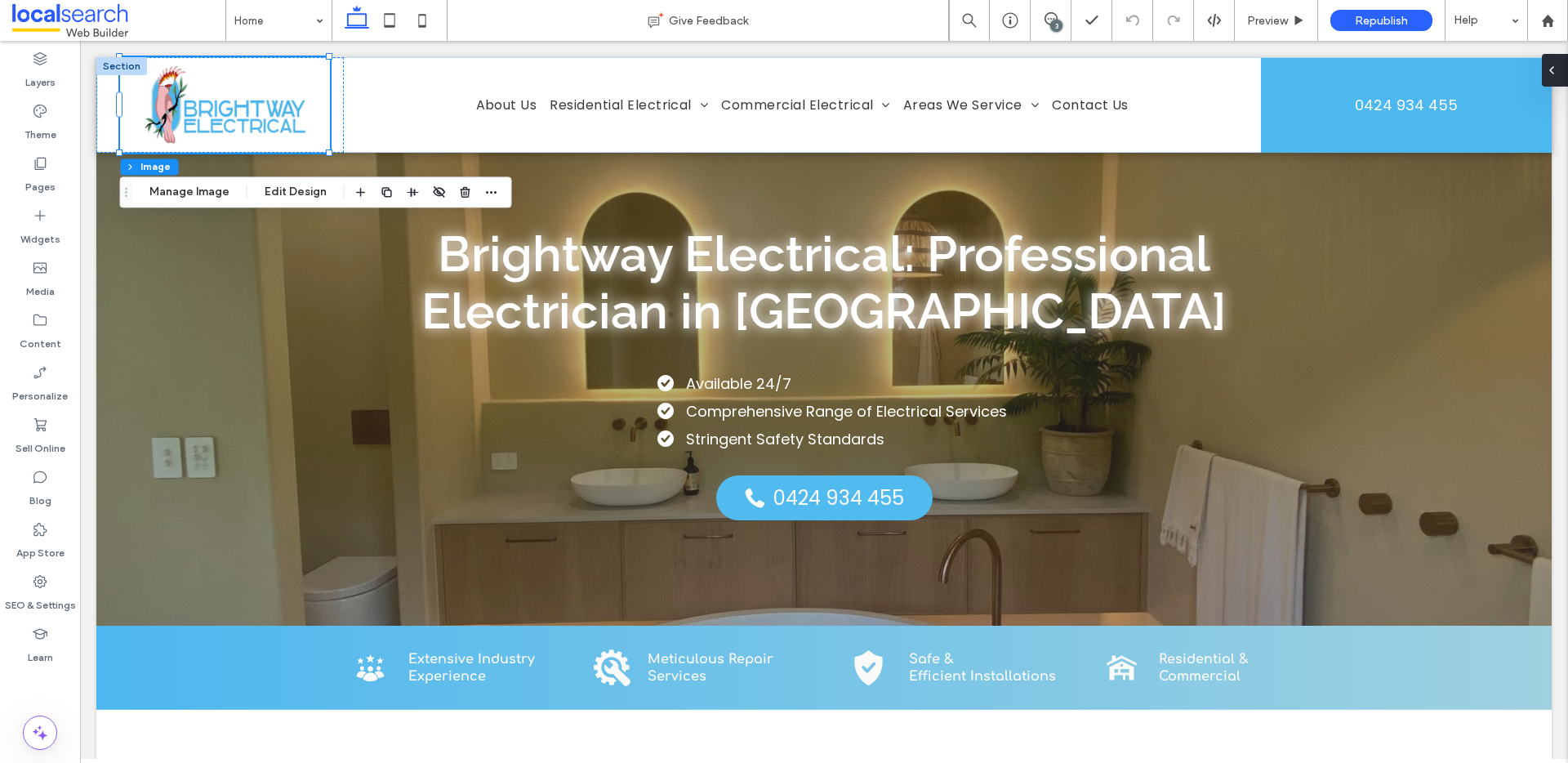
click at [1560, 65] on div at bounding box center [1555, 70] width 26 height 33
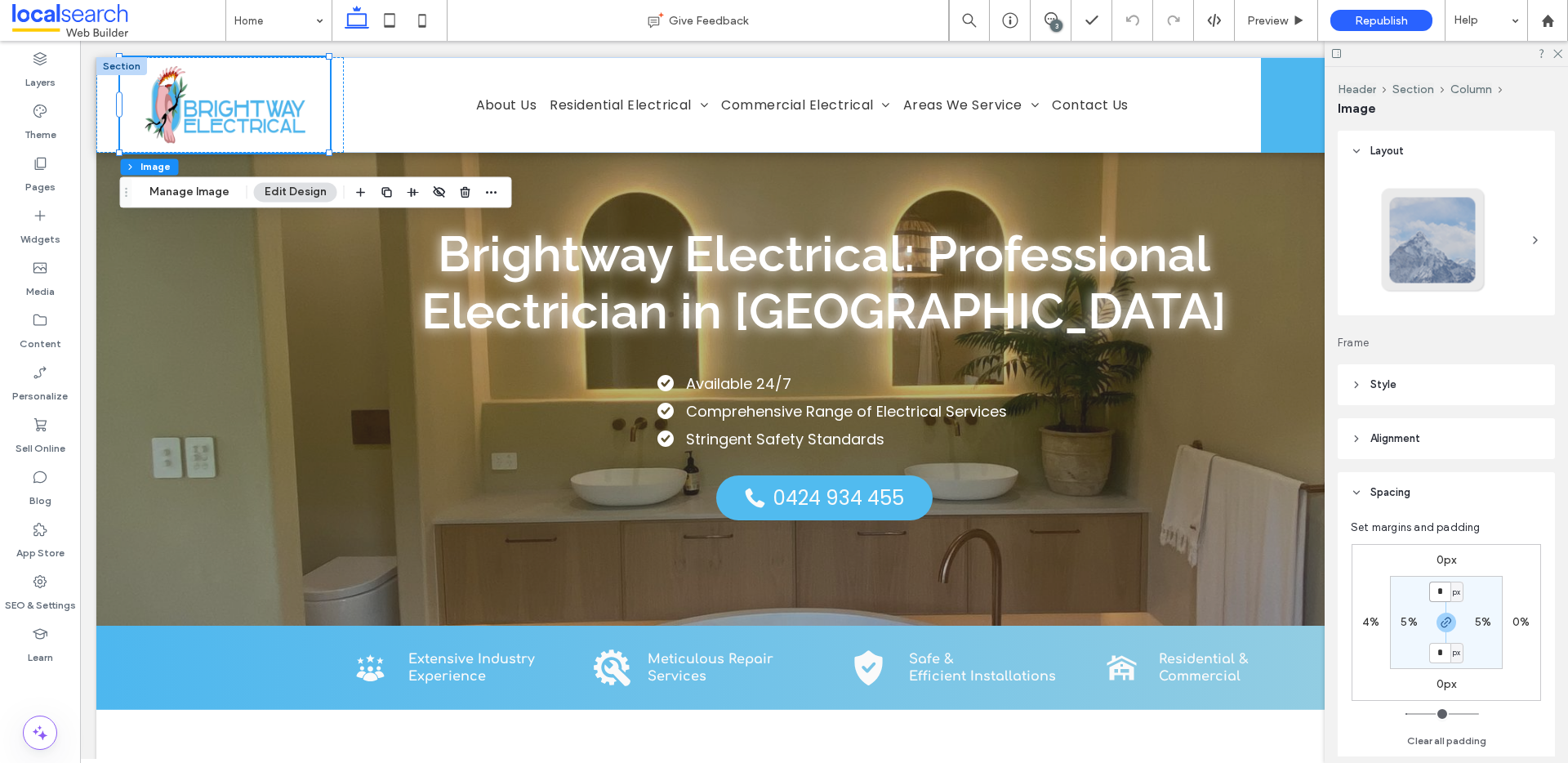
click at [1445, 596] on input "*" at bounding box center [1439, 592] width 22 height 21
type input "*"
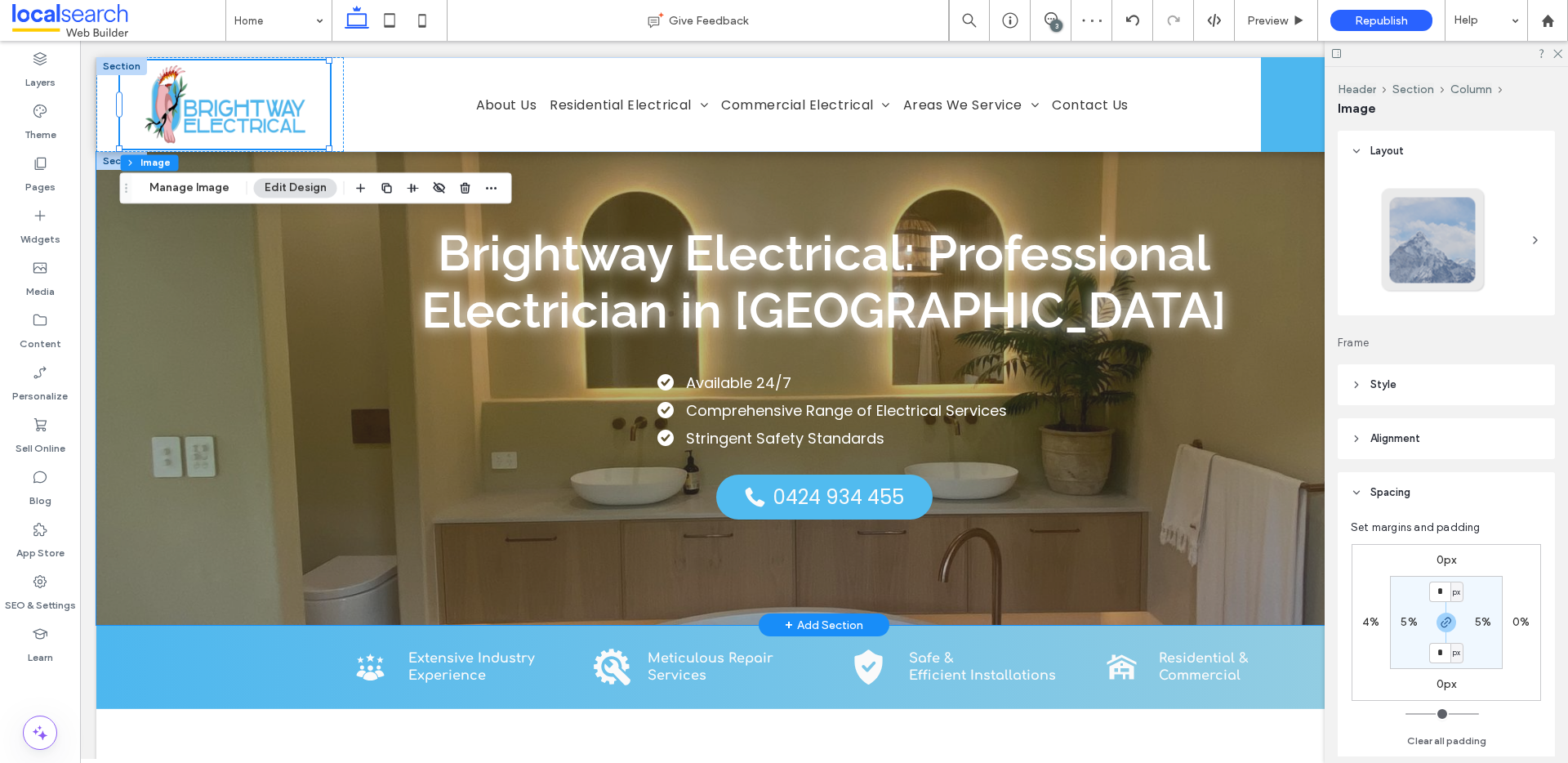
click at [1207, 200] on div "Brightway Electrical: Professional Electrician in Ballina Available 24/7 Compre…" at bounding box center [823, 388] width 1455 height 473
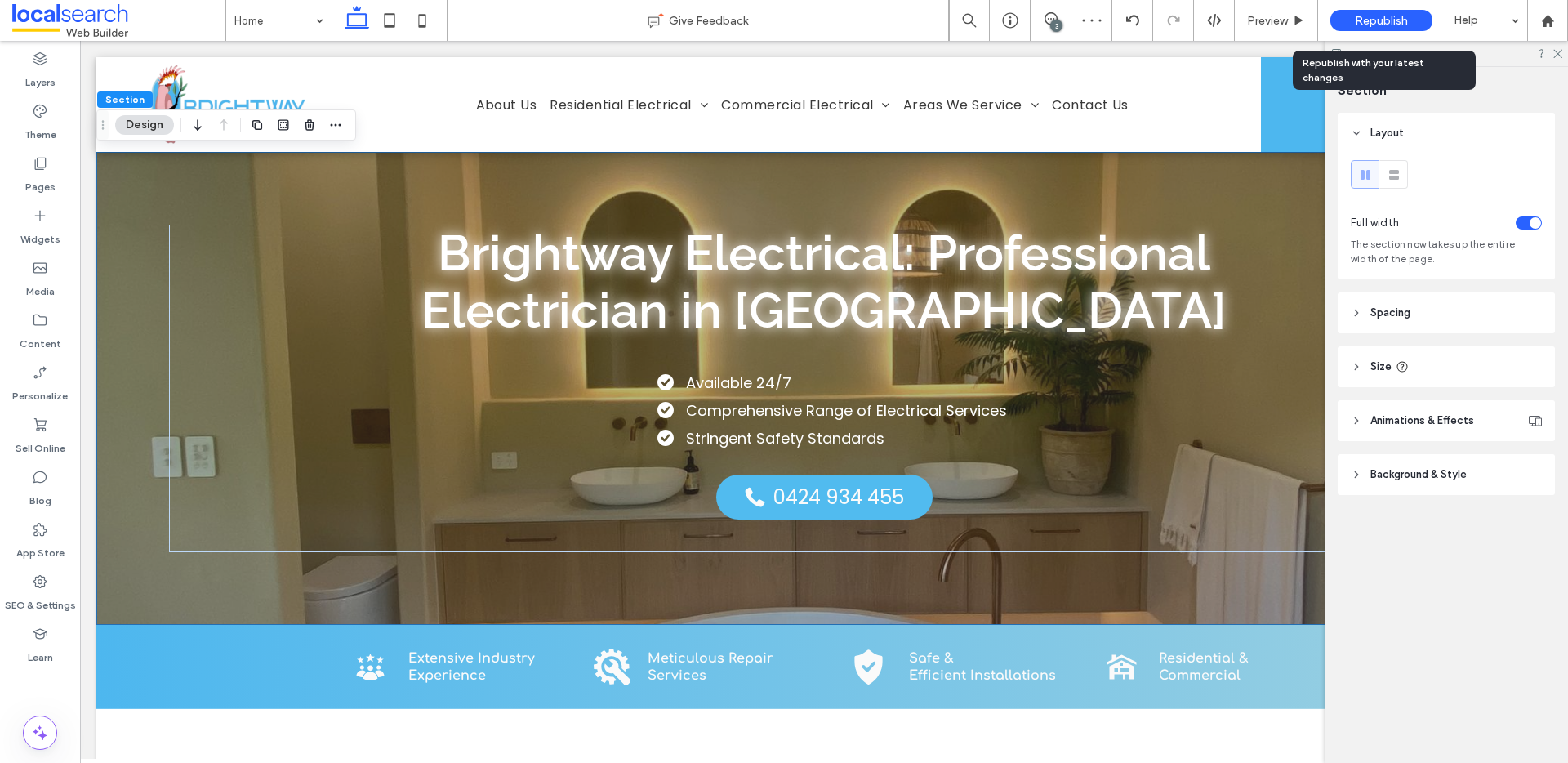
click at [1373, 15] on span "Republish" at bounding box center [1381, 21] width 53 height 14
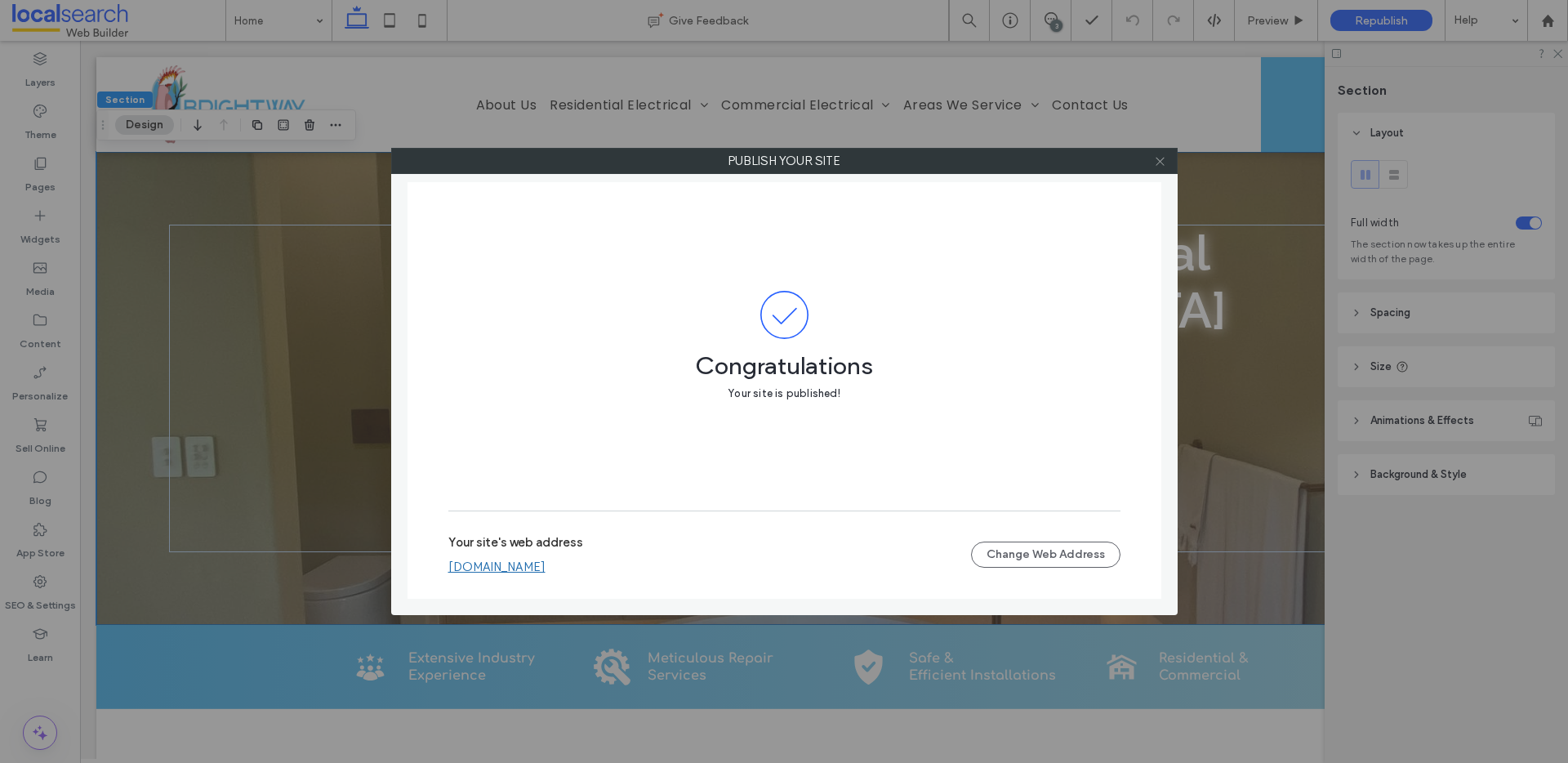
click at [1158, 156] on icon at bounding box center [1159, 161] width 12 height 12
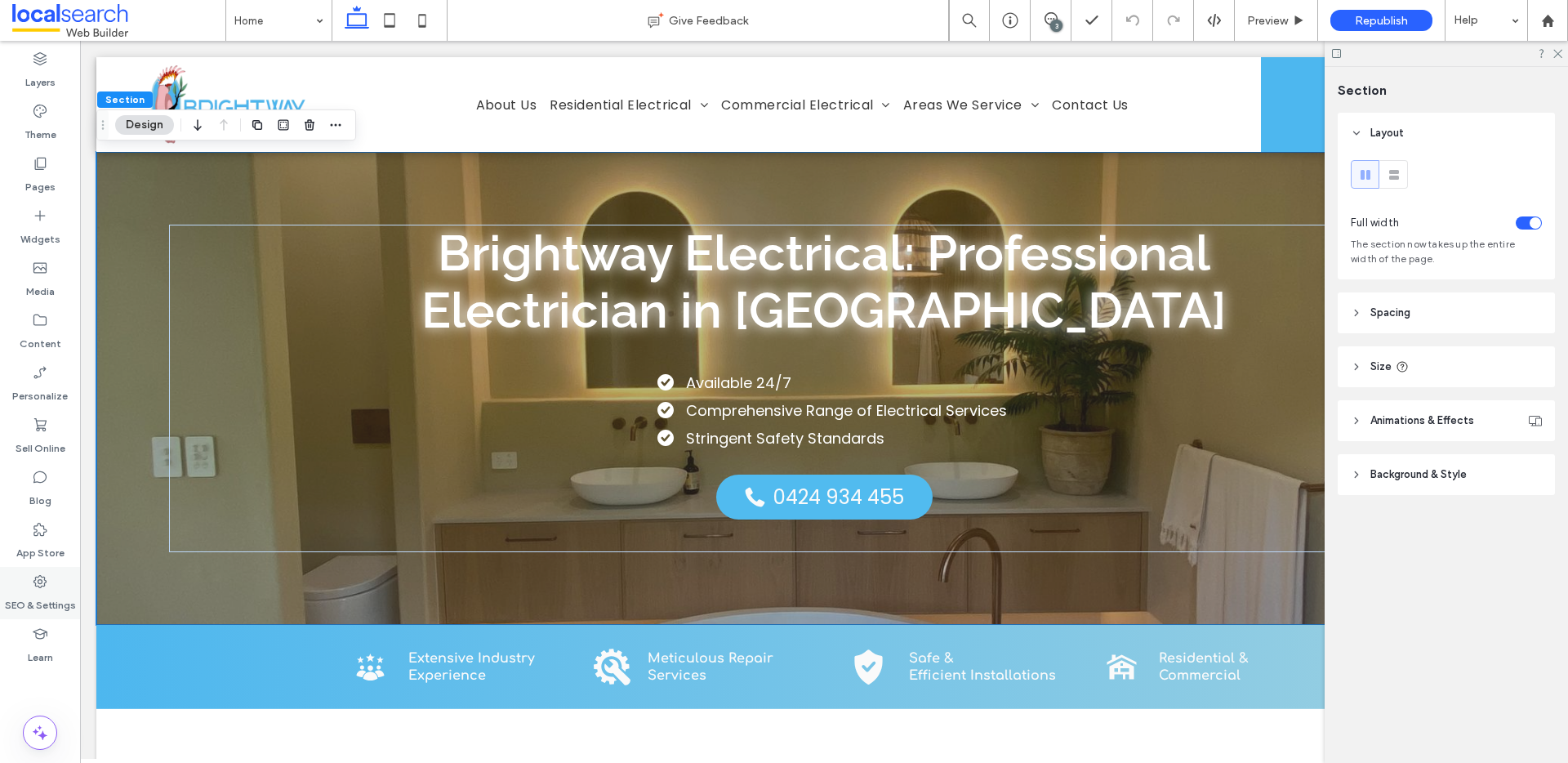
click at [41, 608] on label "SEO & Settings" at bounding box center [40, 601] width 71 height 23
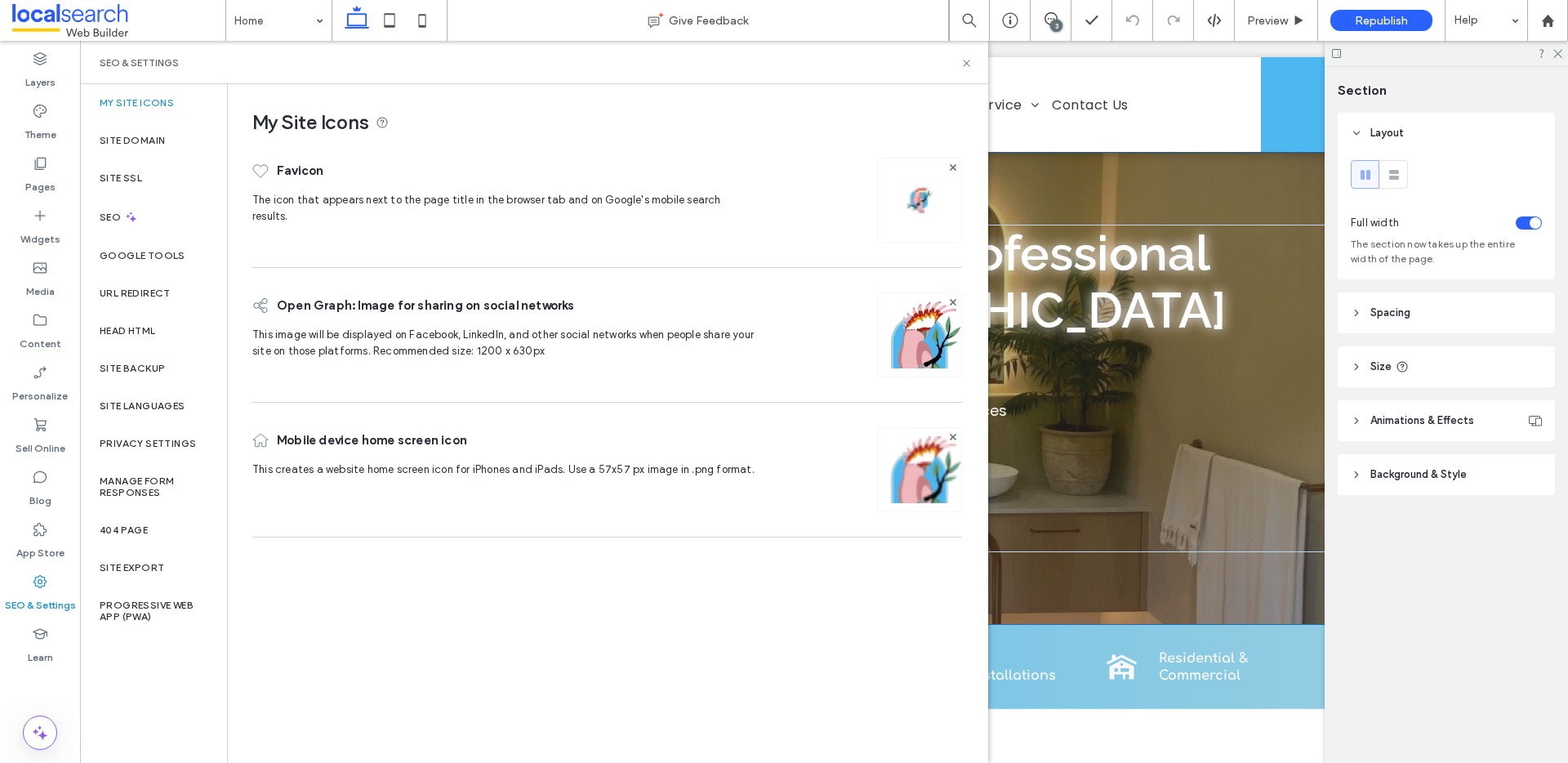
click at [924, 475] on img at bounding box center [919, 492] width 83 height 111
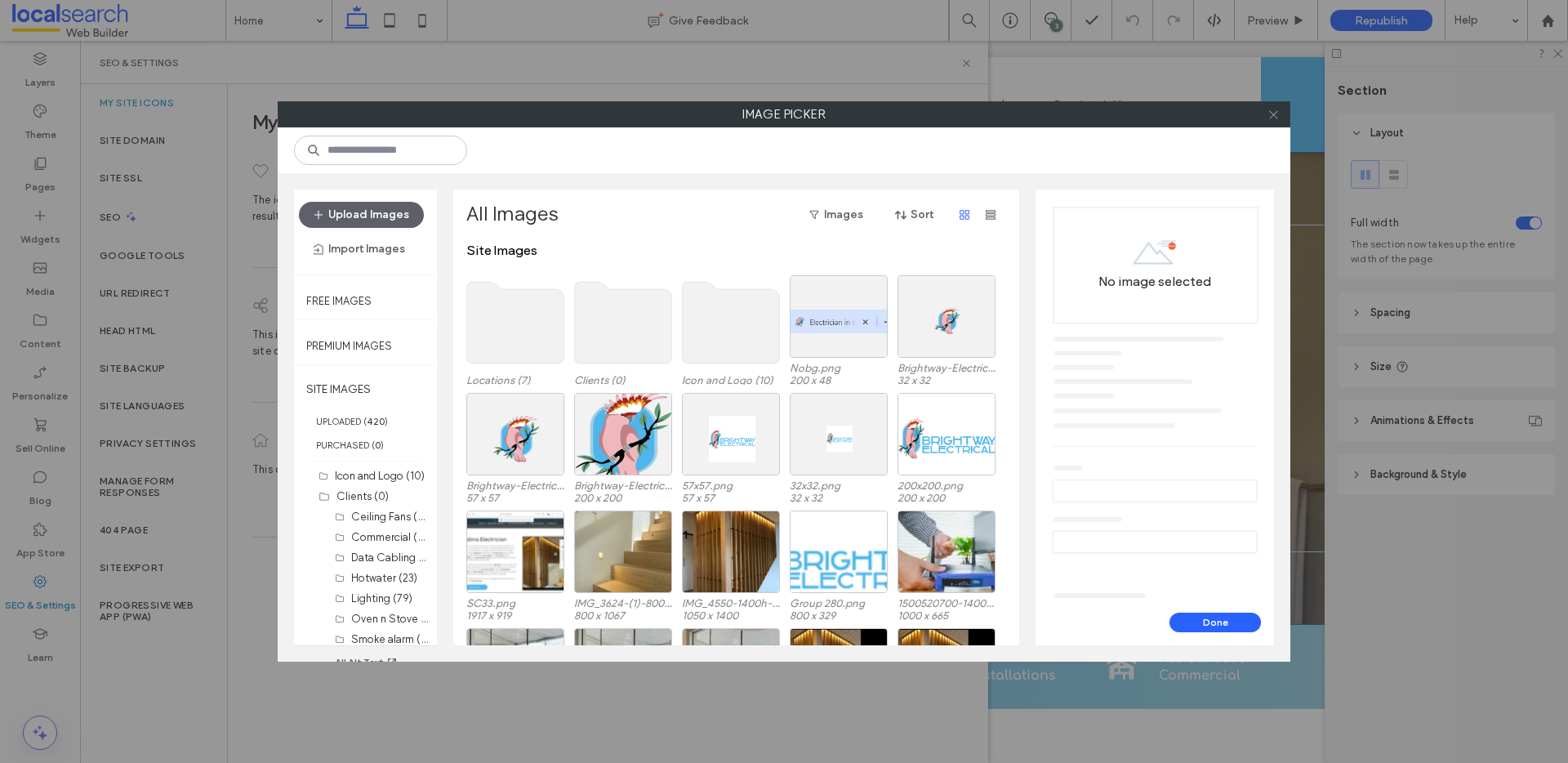
click at [1278, 110] on icon at bounding box center [1273, 114] width 12 height 12
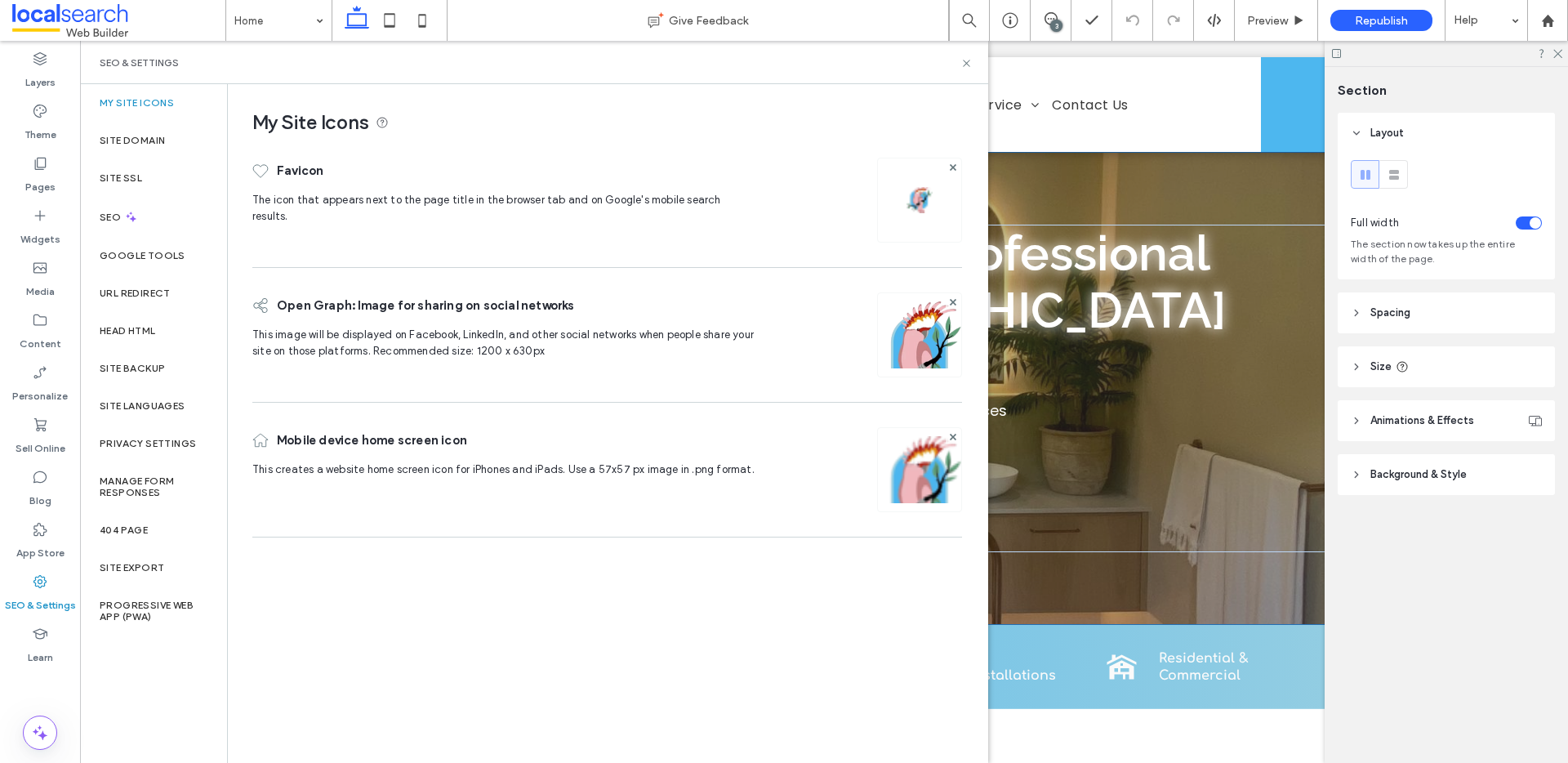
click at [901, 477] on img at bounding box center [919, 492] width 83 height 111
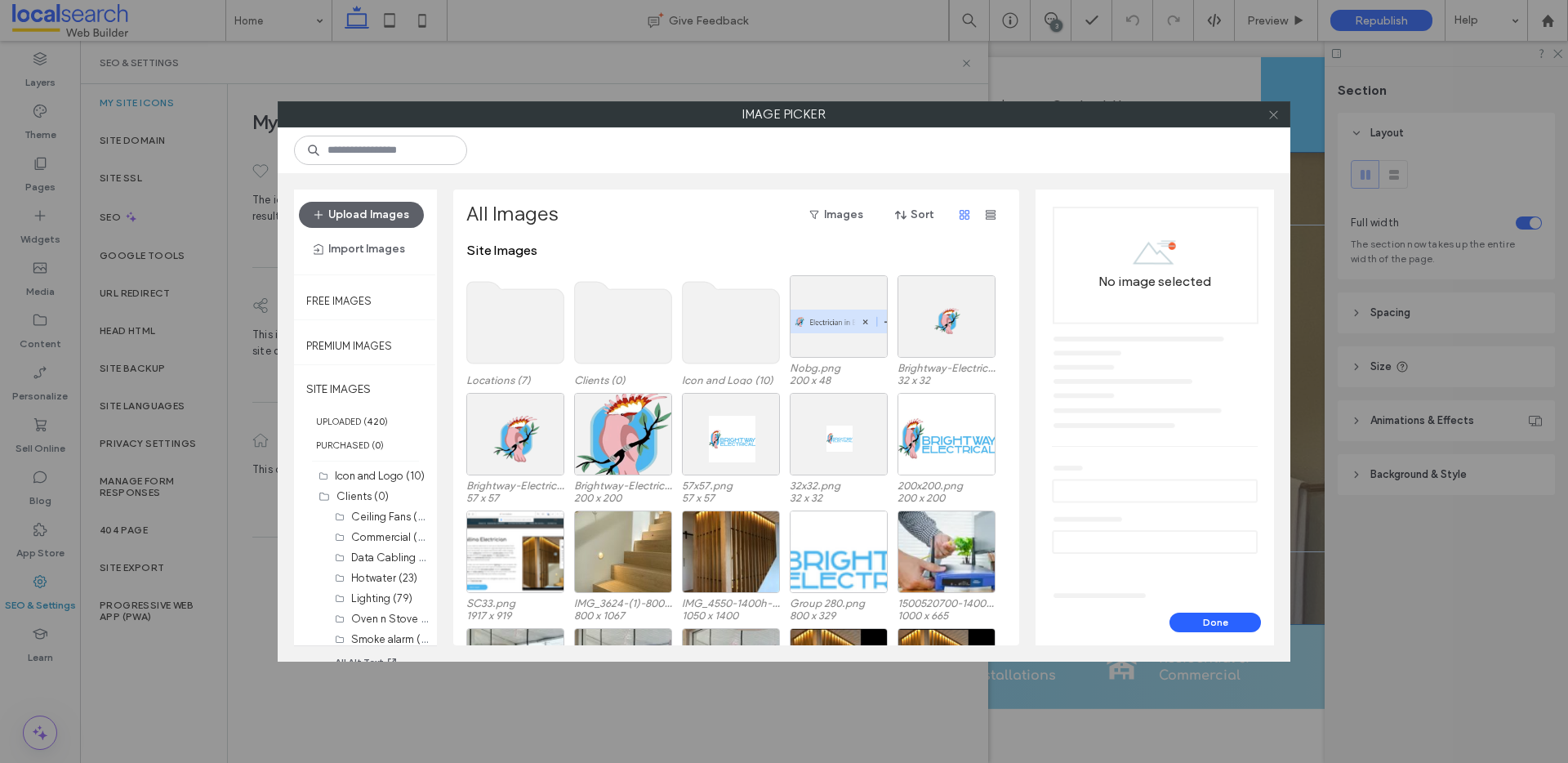
click at [1271, 114] on icon at bounding box center [1273, 114] width 12 height 12
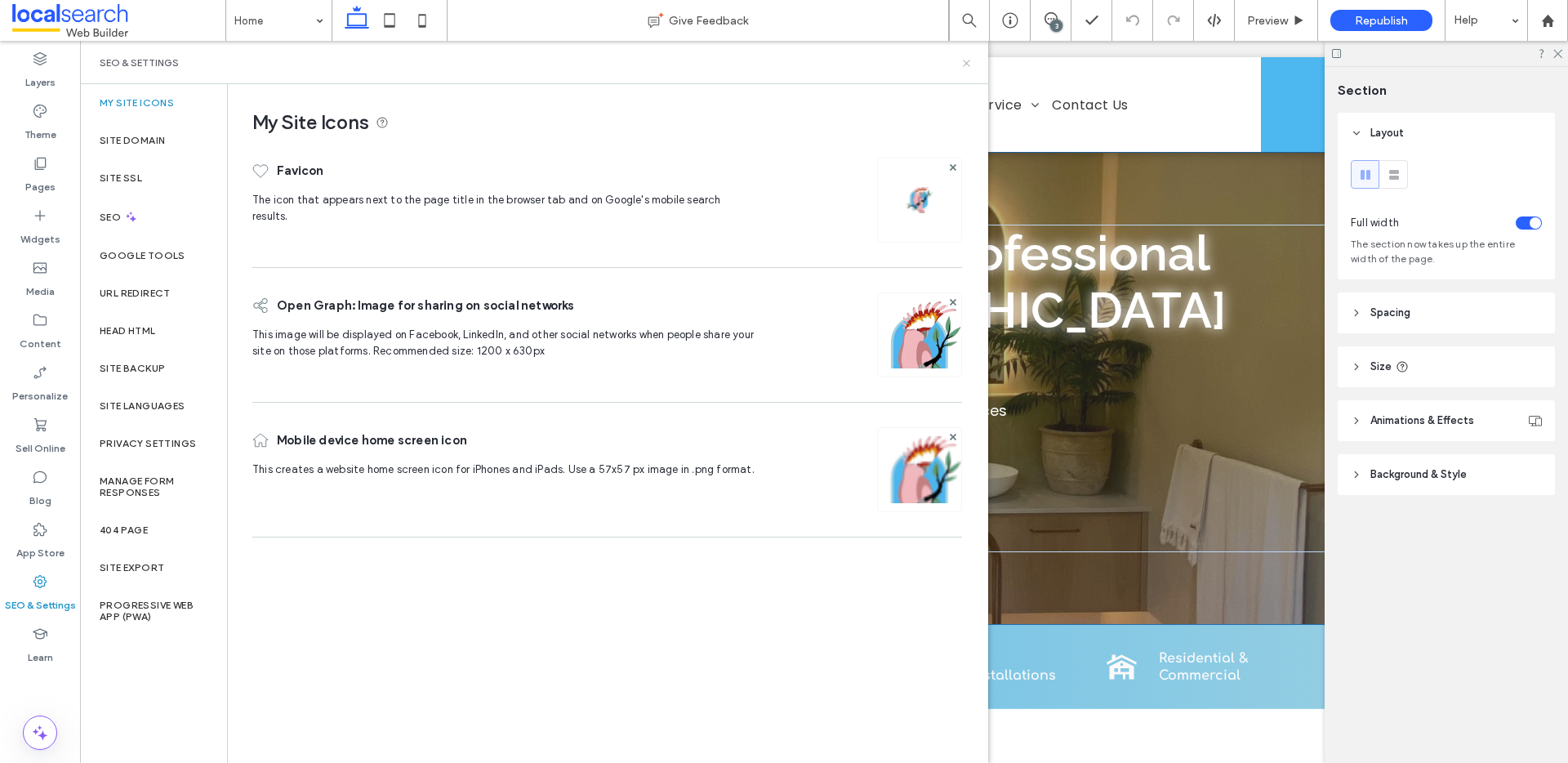
click at [962, 67] on icon at bounding box center [966, 63] width 12 height 12
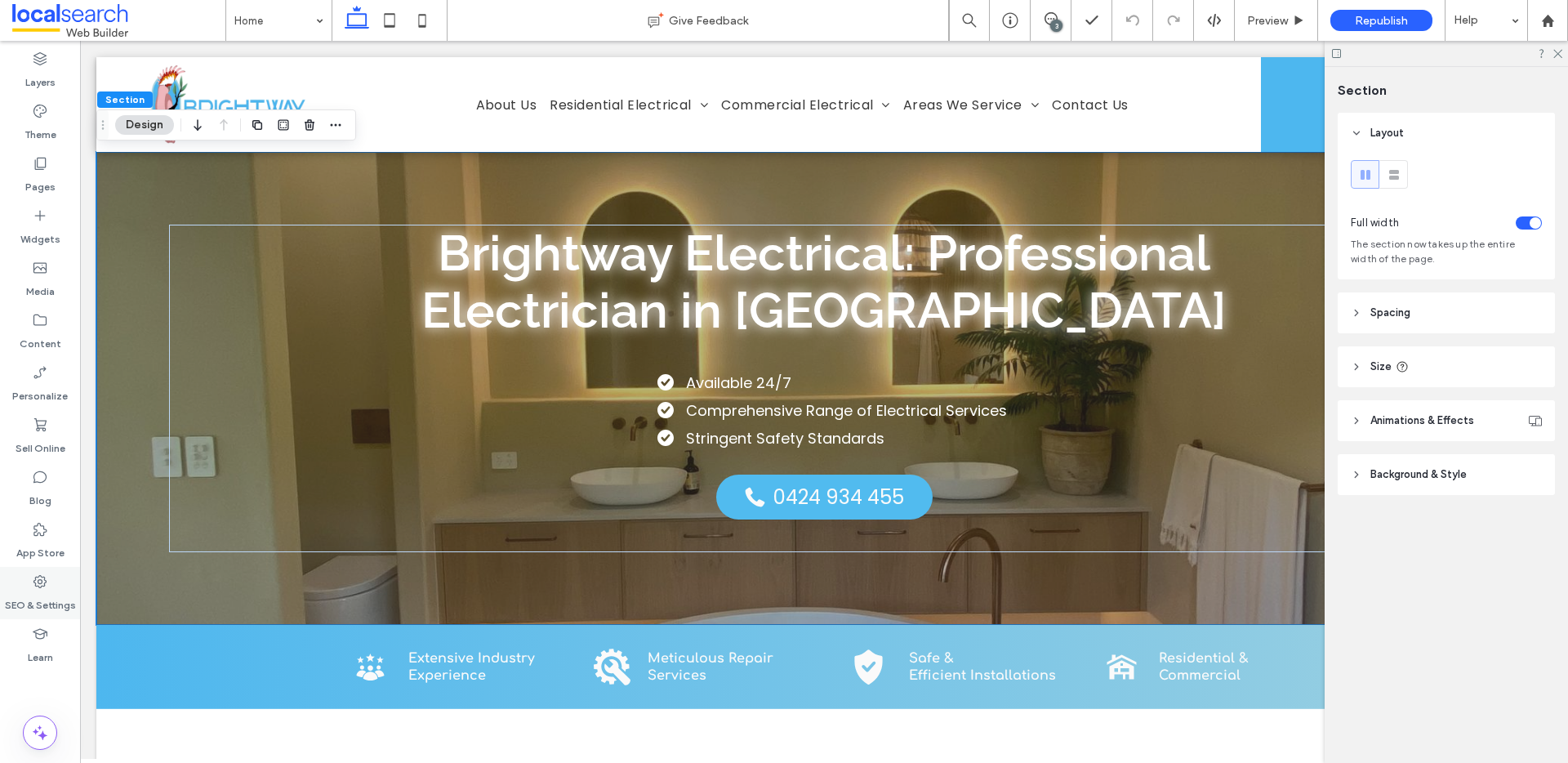
click at [42, 594] on label "SEO & Settings" at bounding box center [40, 601] width 71 height 23
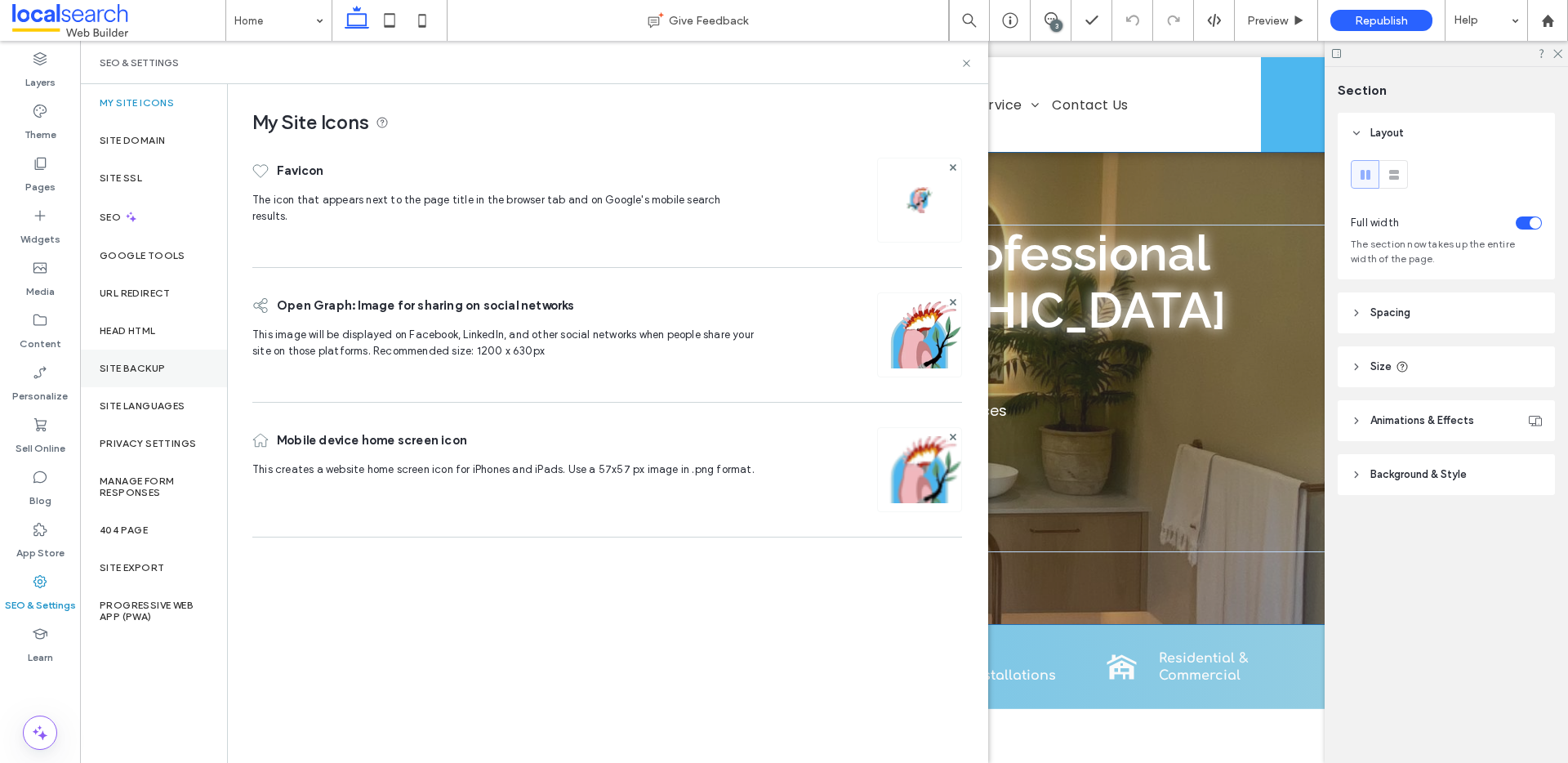
click at [153, 359] on div "Site Backup" at bounding box center [154, 368] width 147 height 38
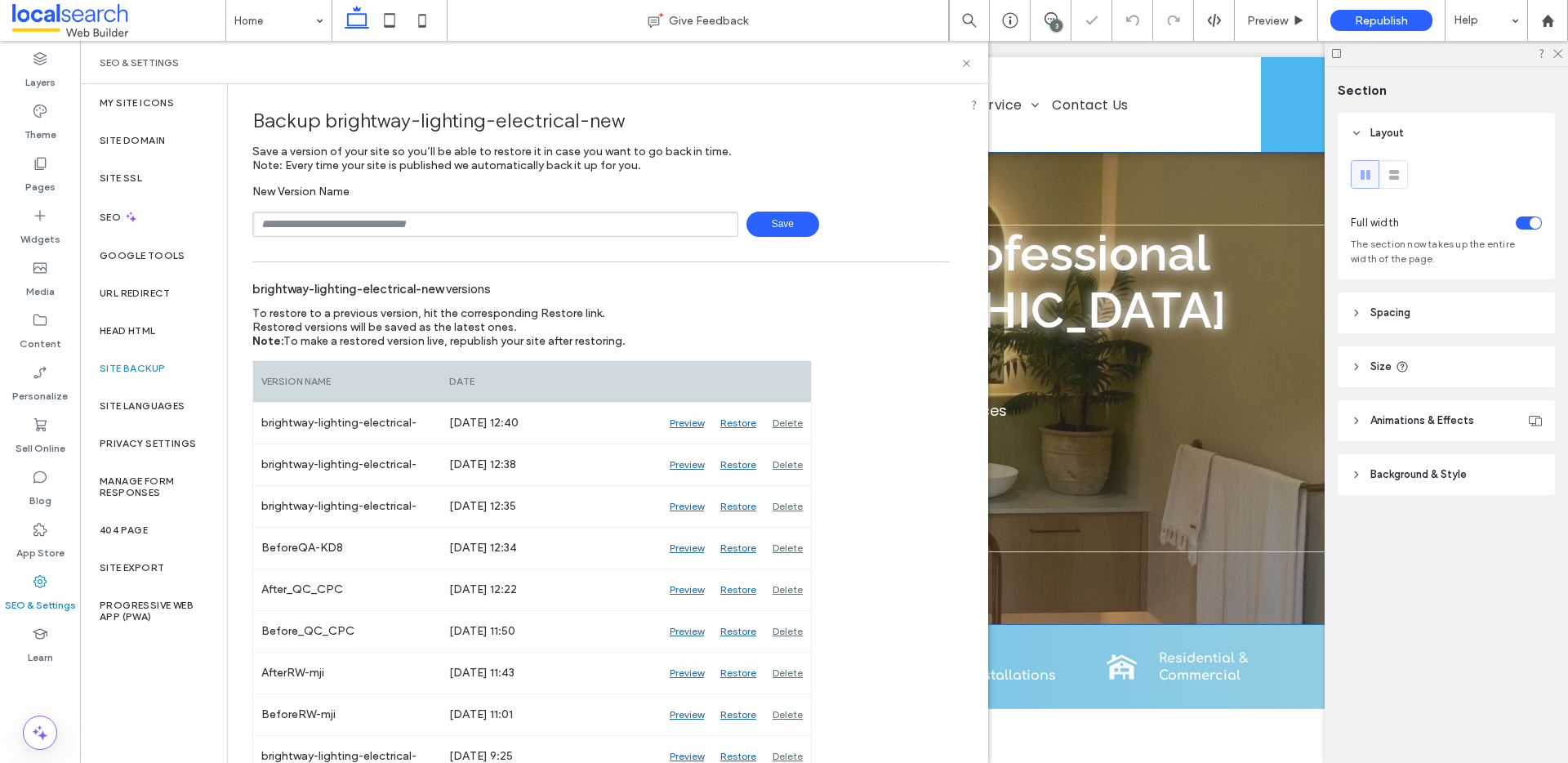
click at [392, 225] on input "text" at bounding box center [495, 224] width 486 height 25
click at [369, 221] on input "**********" at bounding box center [495, 224] width 486 height 25
type input "**********"
click at [968, 62] on icon at bounding box center [966, 63] width 12 height 12
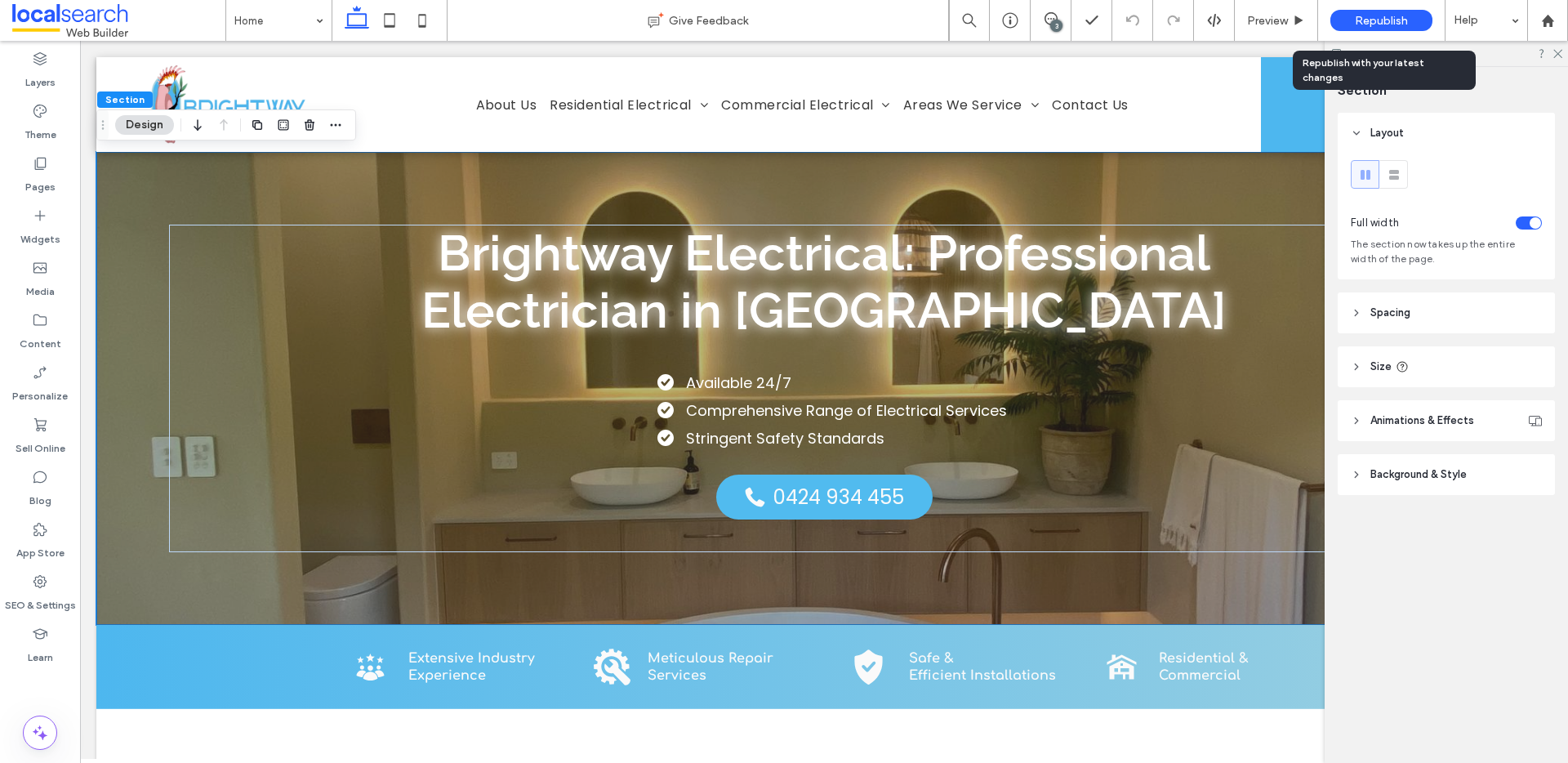
click at [1382, 14] on span "Republish" at bounding box center [1381, 21] width 53 height 14
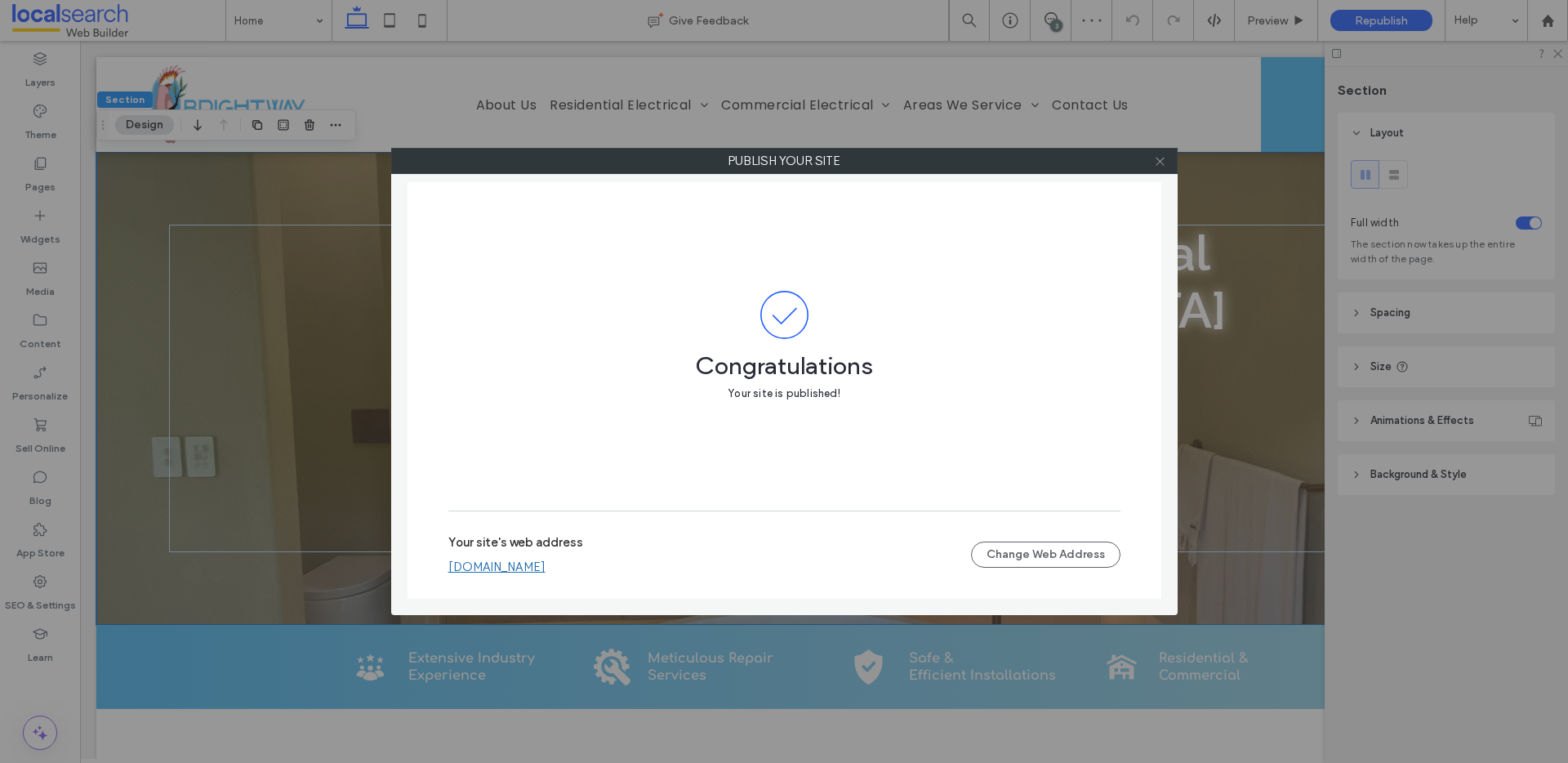
click at [1165, 163] on div at bounding box center [1160, 161] width 24 height 24
click at [1164, 163] on icon at bounding box center [1159, 161] width 12 height 12
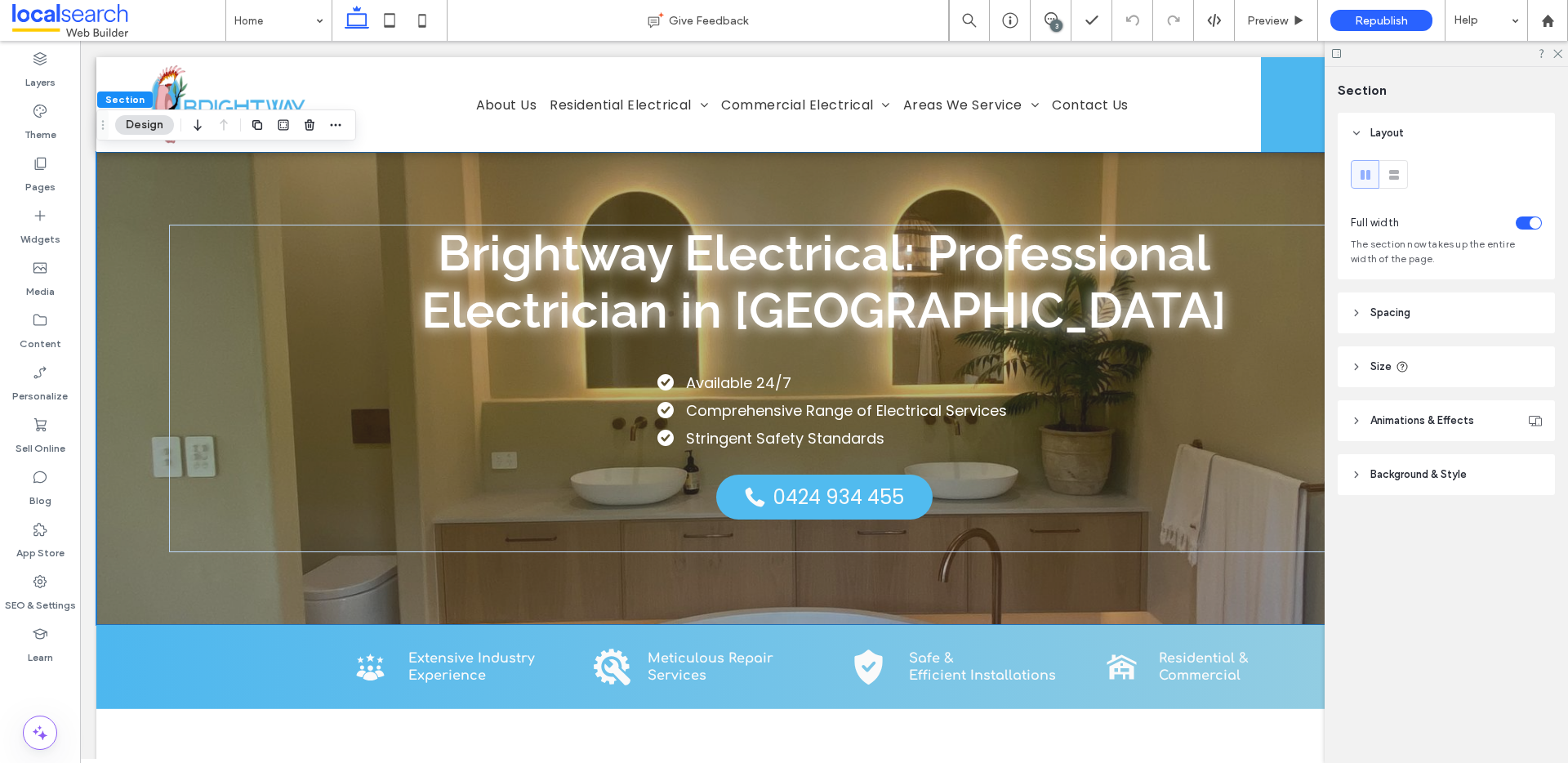
click at [1059, 22] on div "3" at bounding box center [1056, 25] width 12 height 12
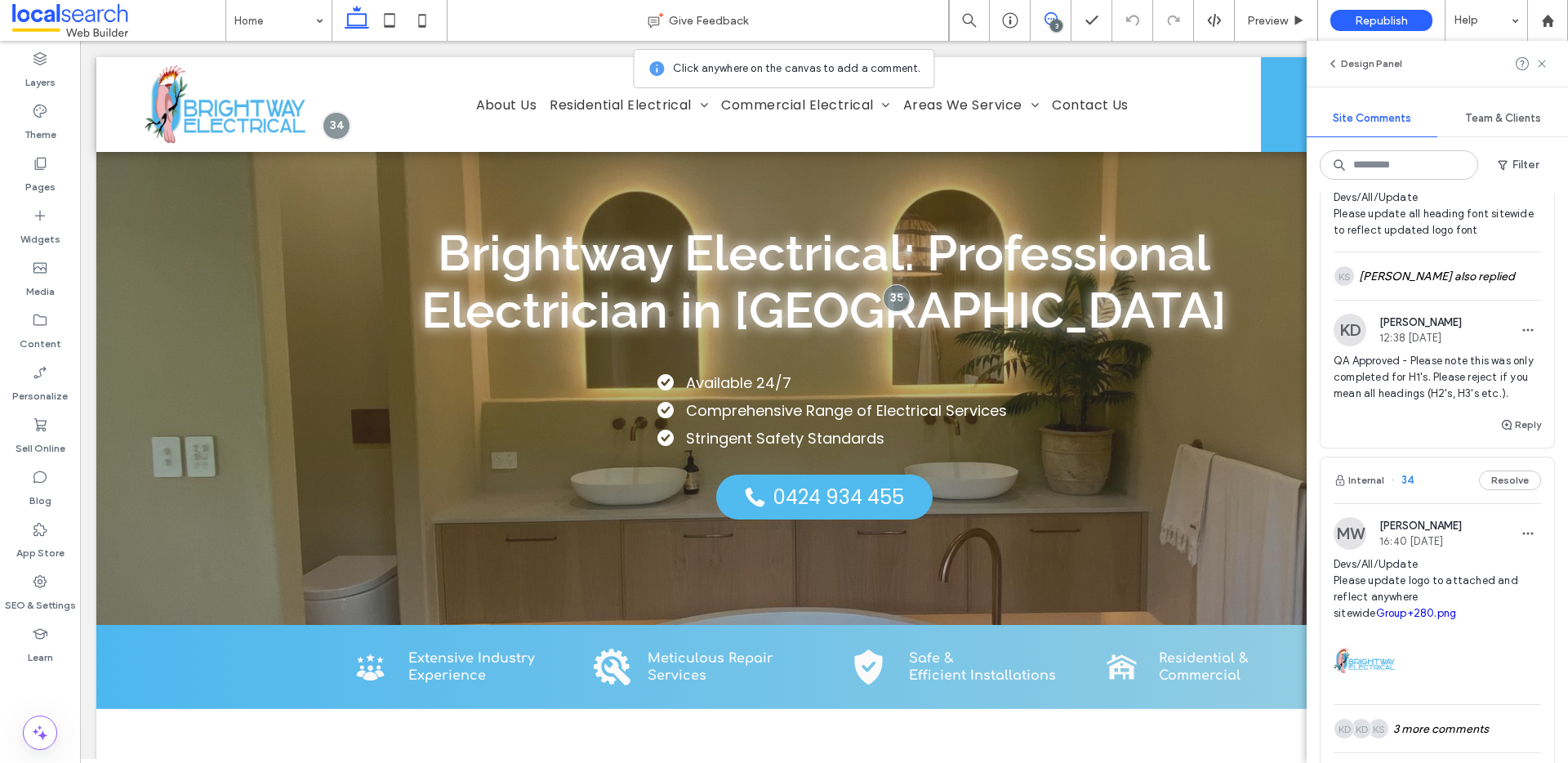
scroll to position [603, 0]
click at [1540, 64] on use at bounding box center [1542, 63] width 8 height 8
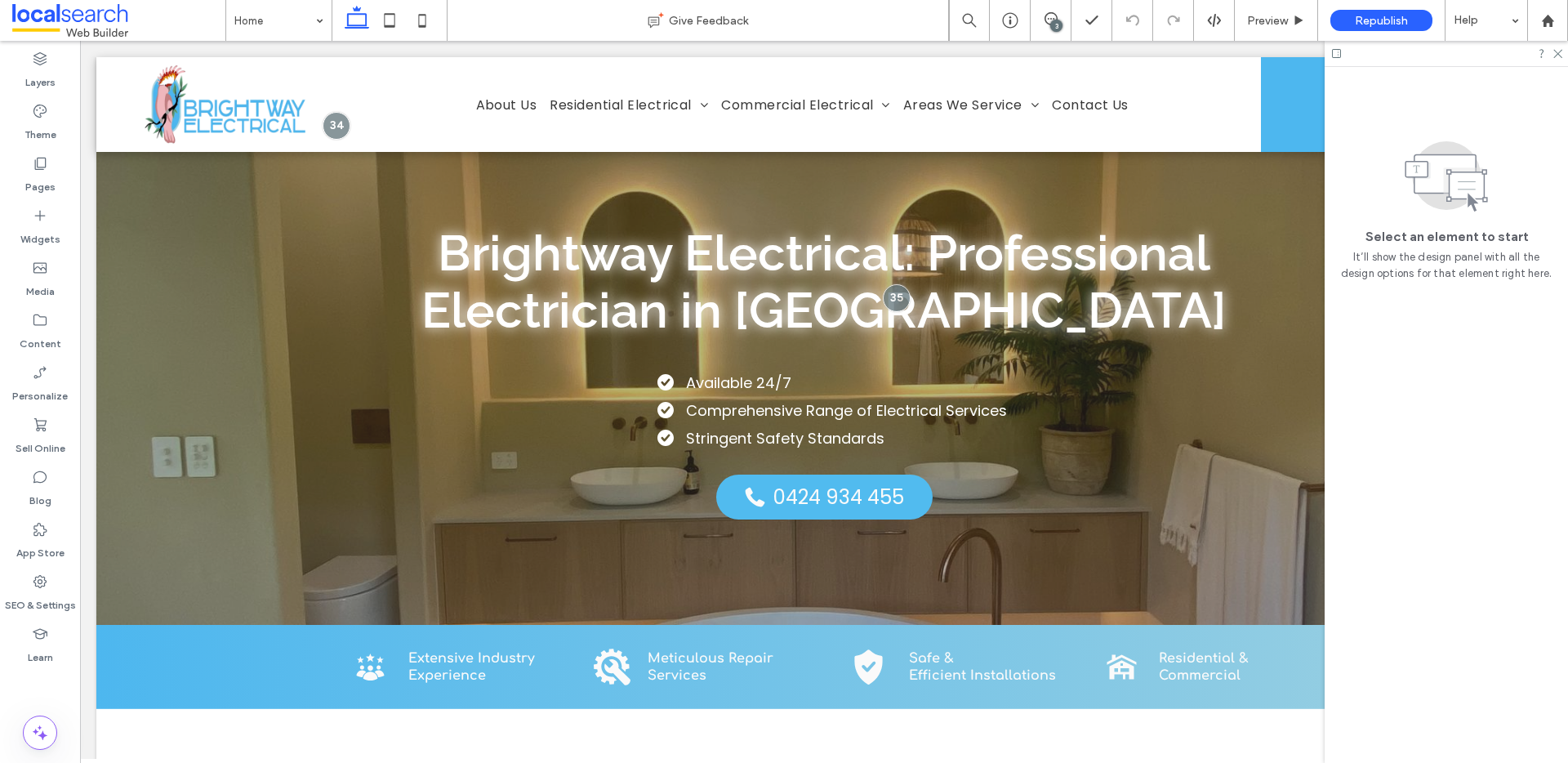
scroll to position [0, 0]
click at [1388, 15] on span "Republish" at bounding box center [1381, 21] width 53 height 14
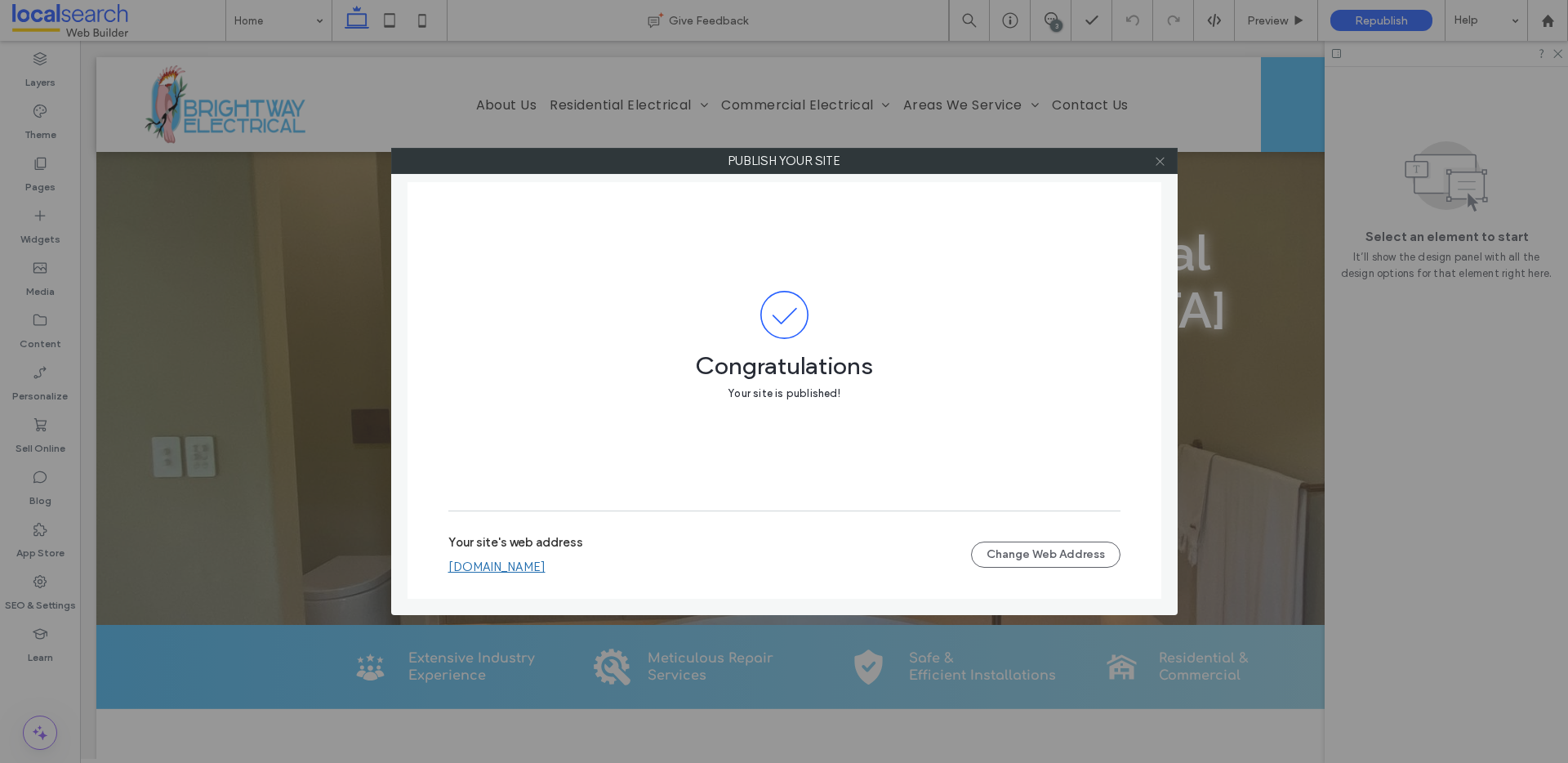
click at [1158, 164] on icon at bounding box center [1159, 161] width 12 height 12
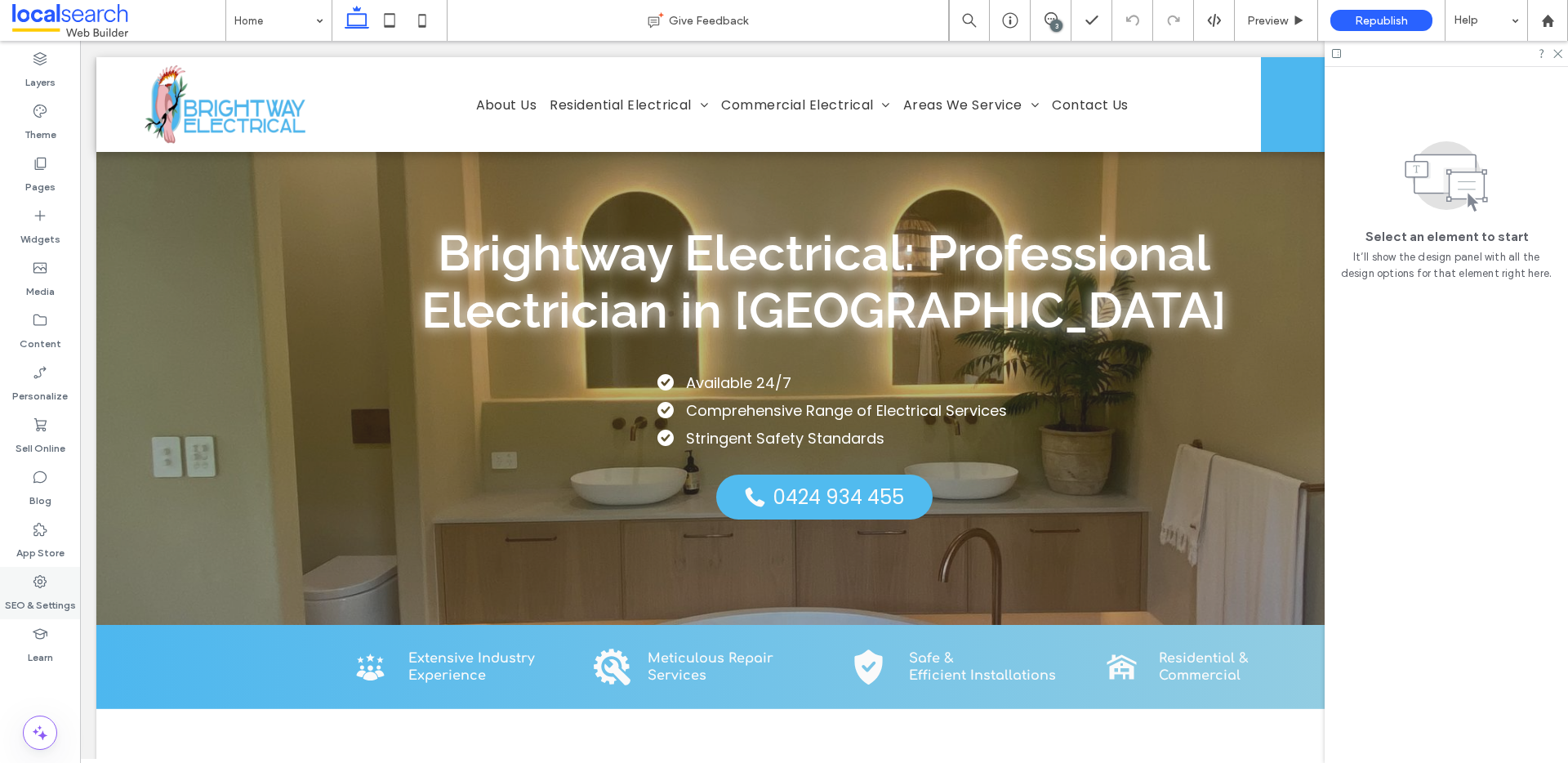
click at [38, 582] on use at bounding box center [40, 581] width 13 height 13
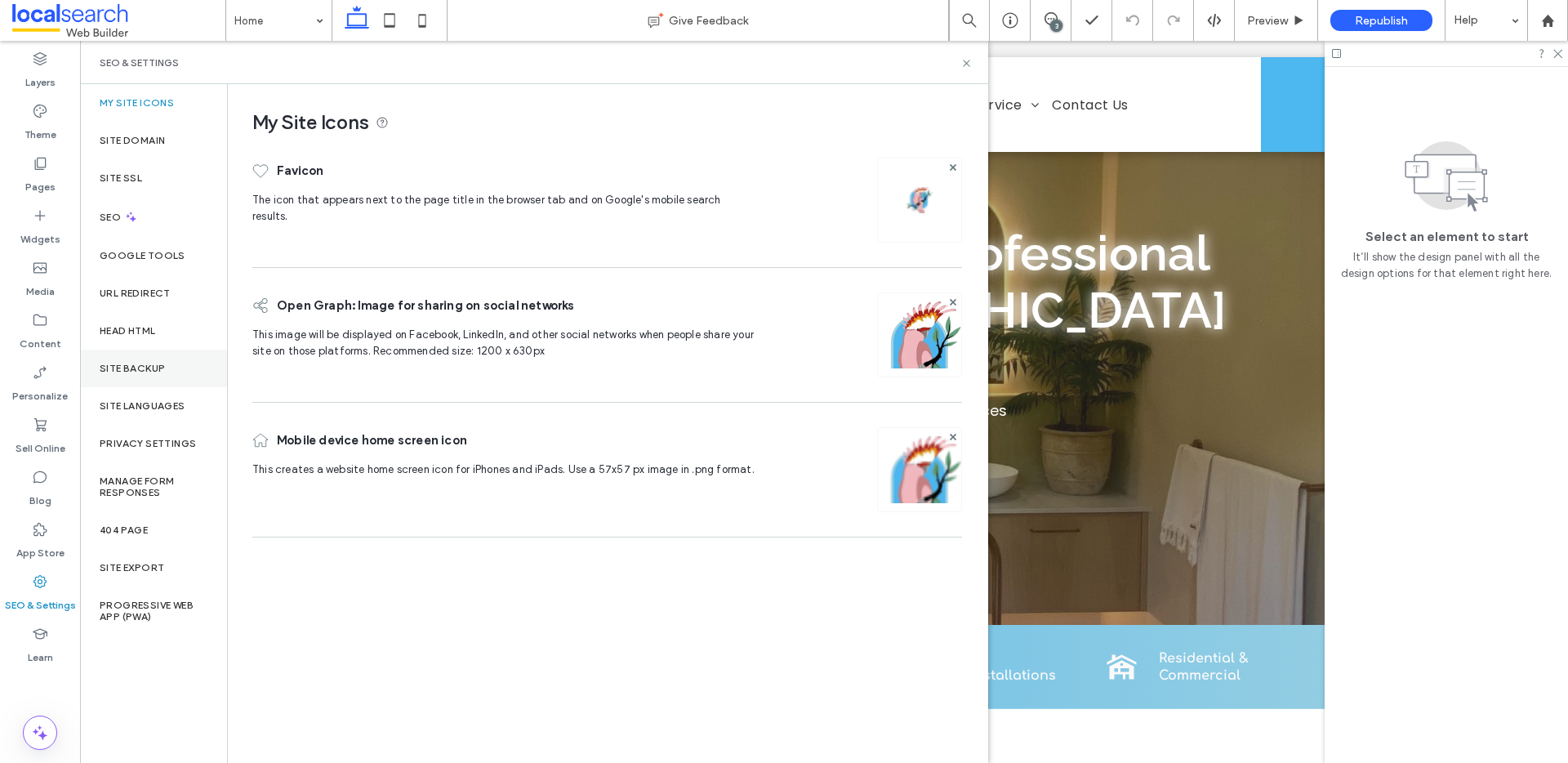
click at [134, 355] on div "Site Backup" at bounding box center [154, 368] width 147 height 38
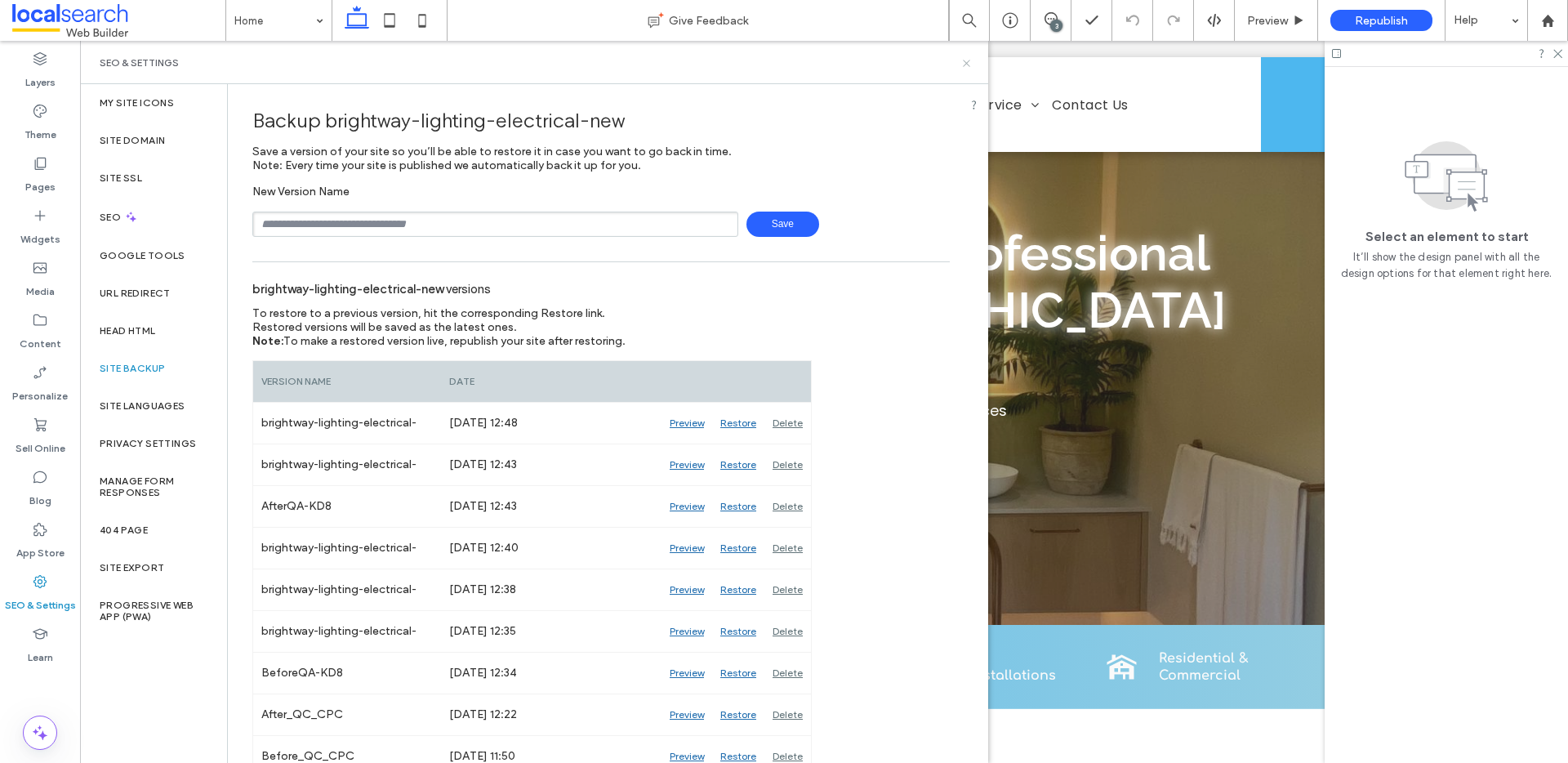
click at [966, 60] on icon at bounding box center [966, 63] width 12 height 12
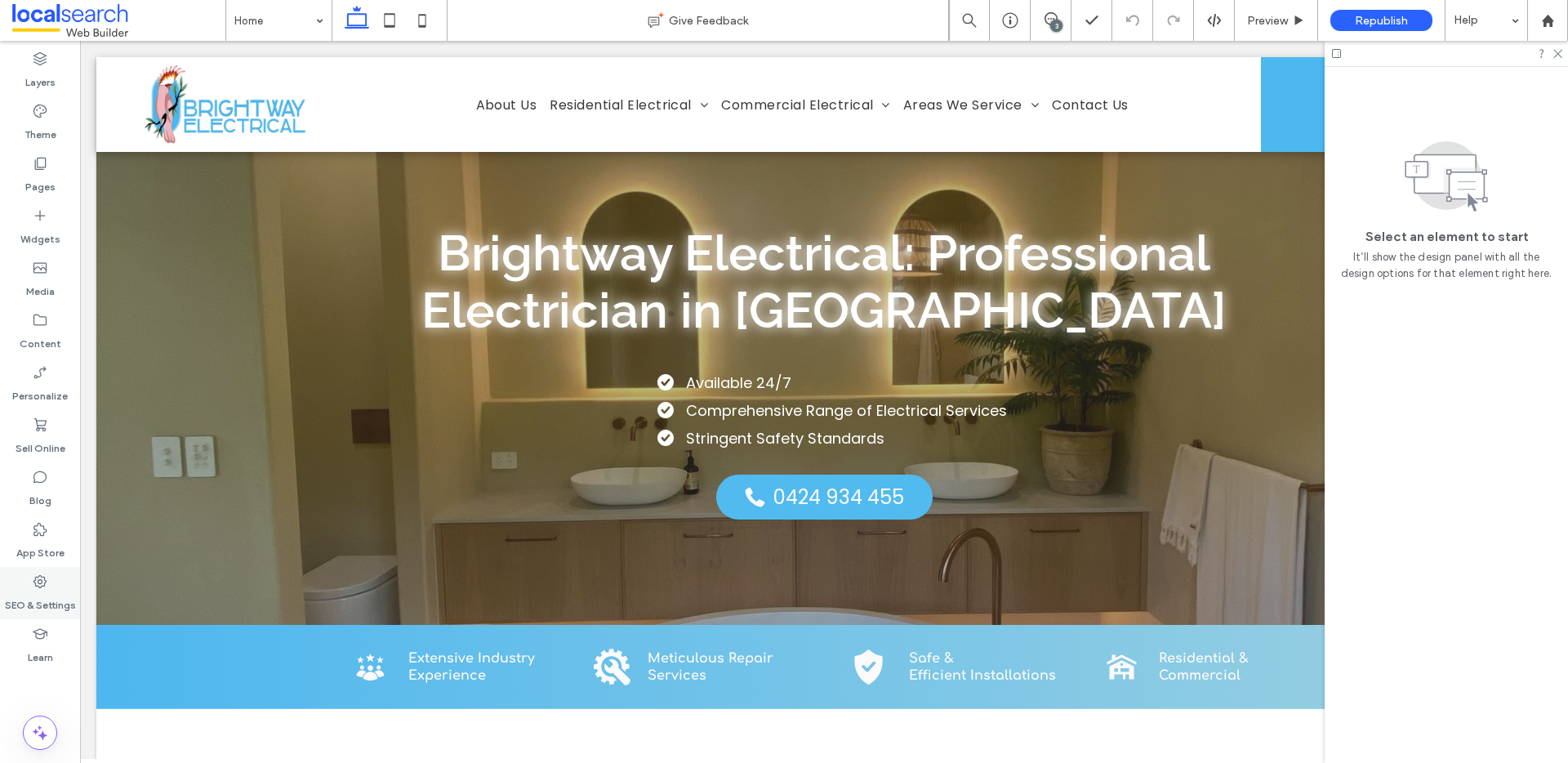
click at [40, 587] on use at bounding box center [40, 581] width 13 height 13
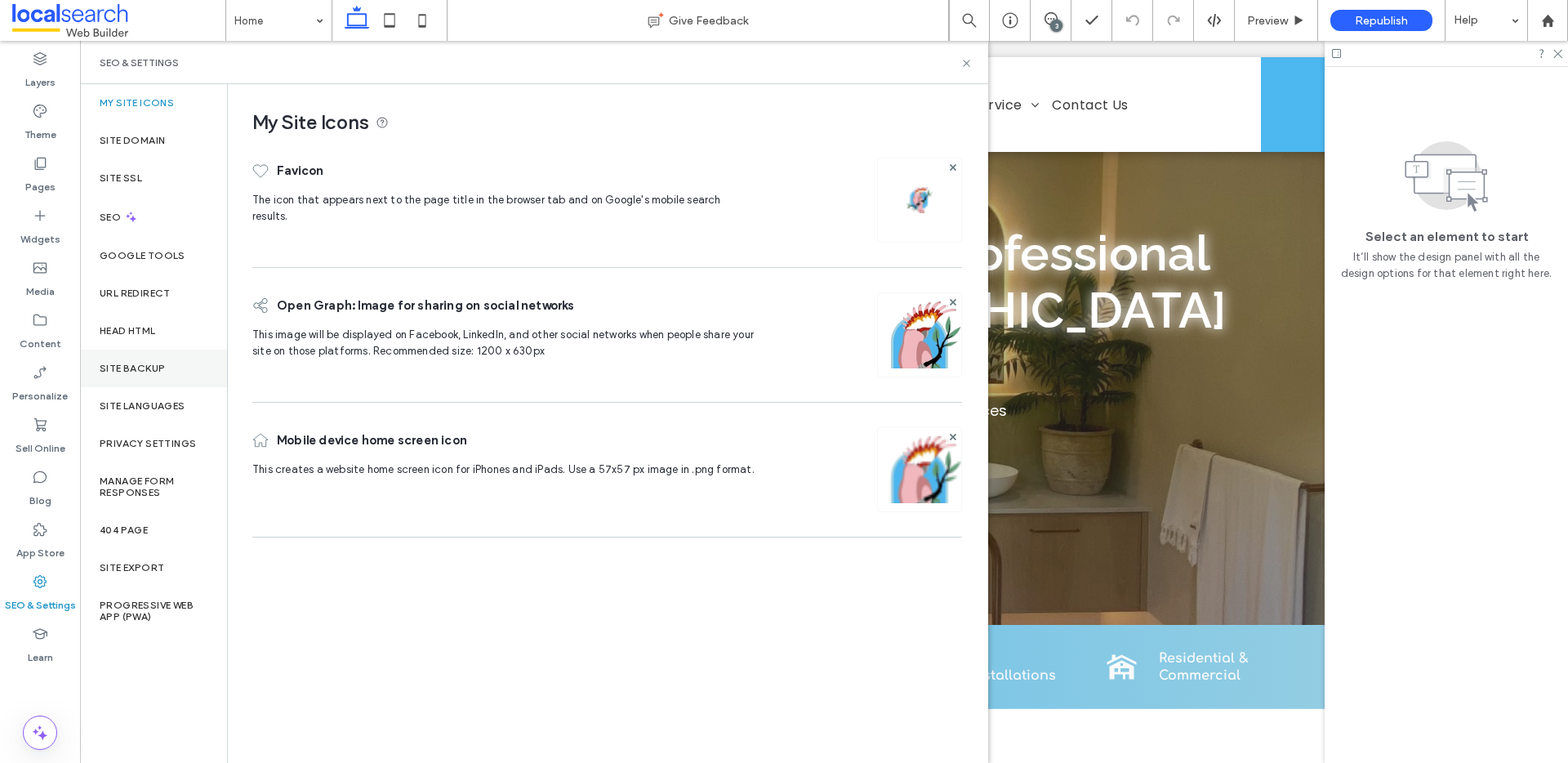
click at [152, 373] on label "Site Backup" at bounding box center [132, 368] width 65 height 11
